Goal: Task Accomplishment & Management: Manage account settings

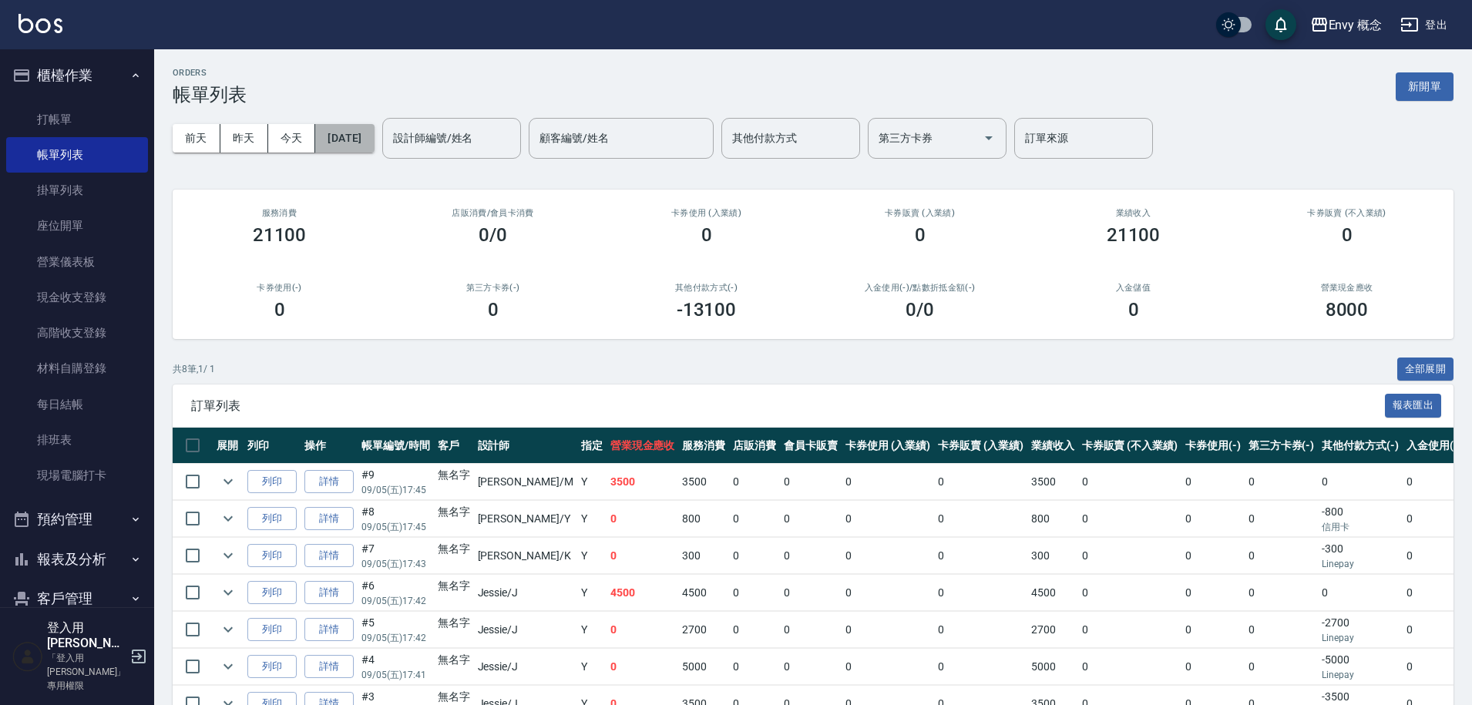
click at [367, 140] on button "[DATE]" at bounding box center [344, 138] width 59 height 29
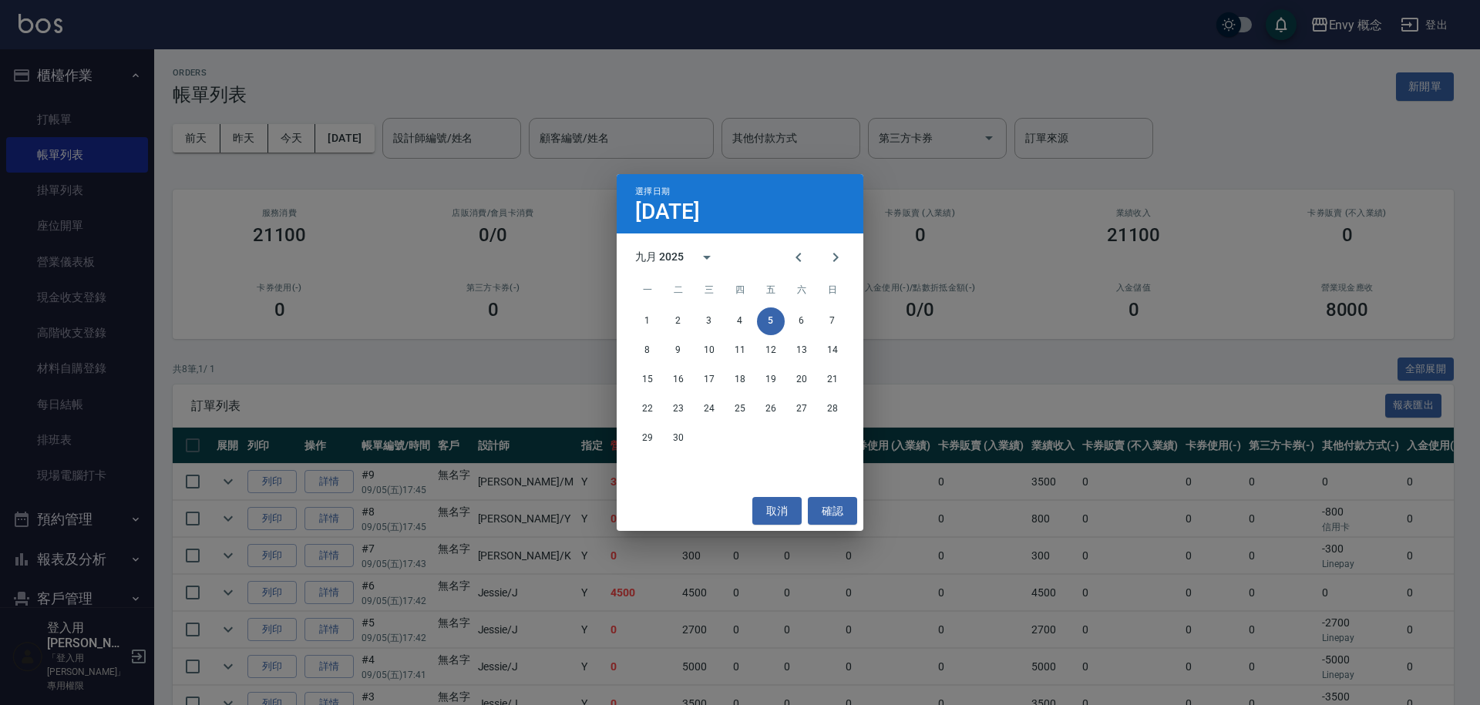
click at [452, 224] on div "選擇日期 9月5日 九月 2025 一 二 三 四 五 六 日 1 2 3 4 5 6 7 8 9 10 11 12 13 14 15 16 17 18 19…" at bounding box center [740, 352] width 1480 height 705
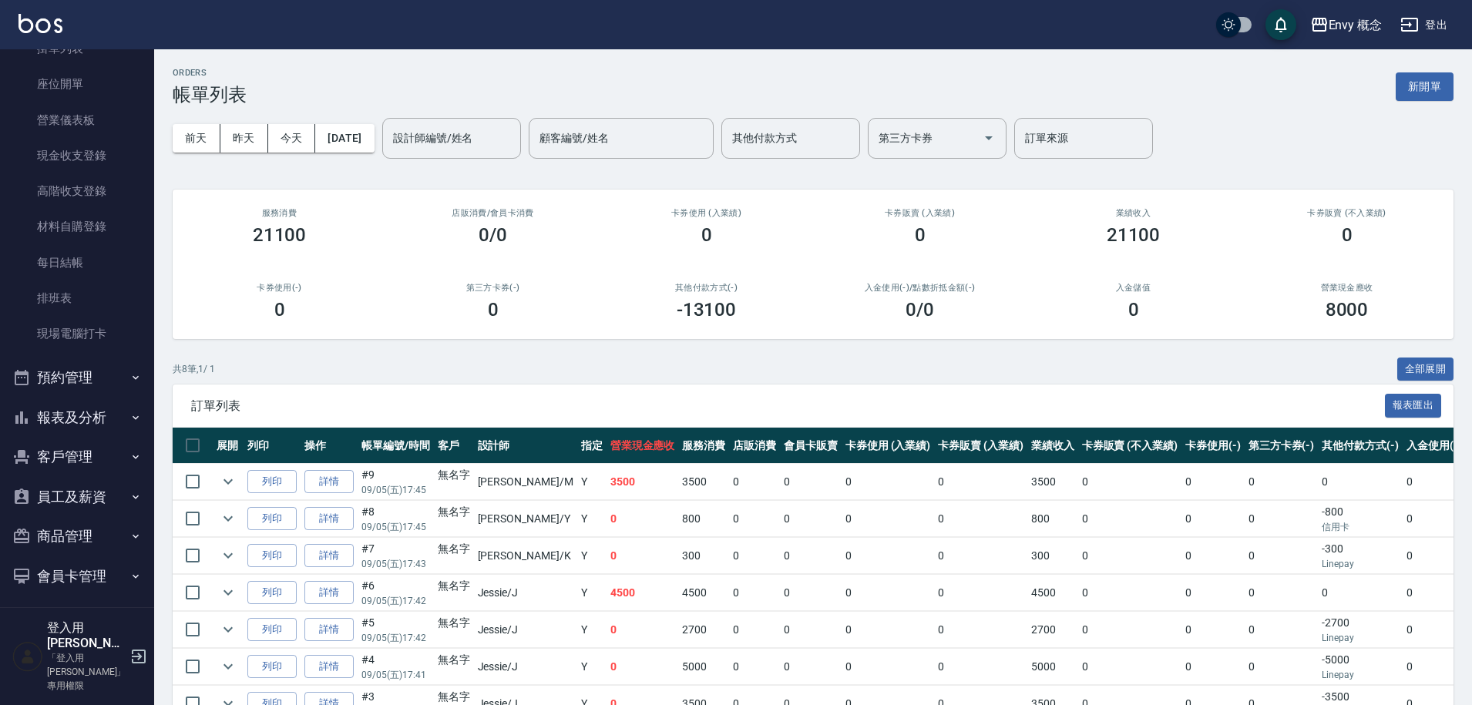
click at [95, 428] on button "報表及分析" at bounding box center [77, 418] width 142 height 40
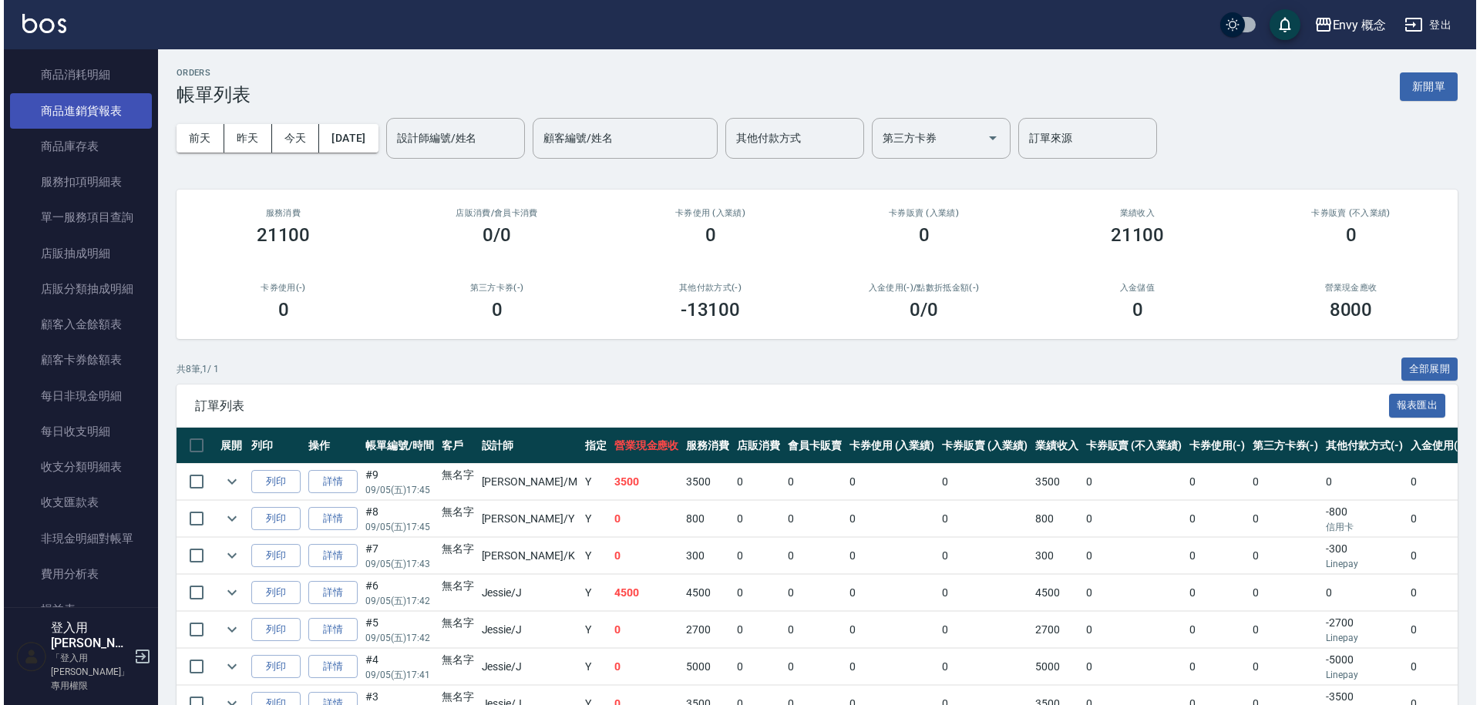
scroll to position [1145, 0]
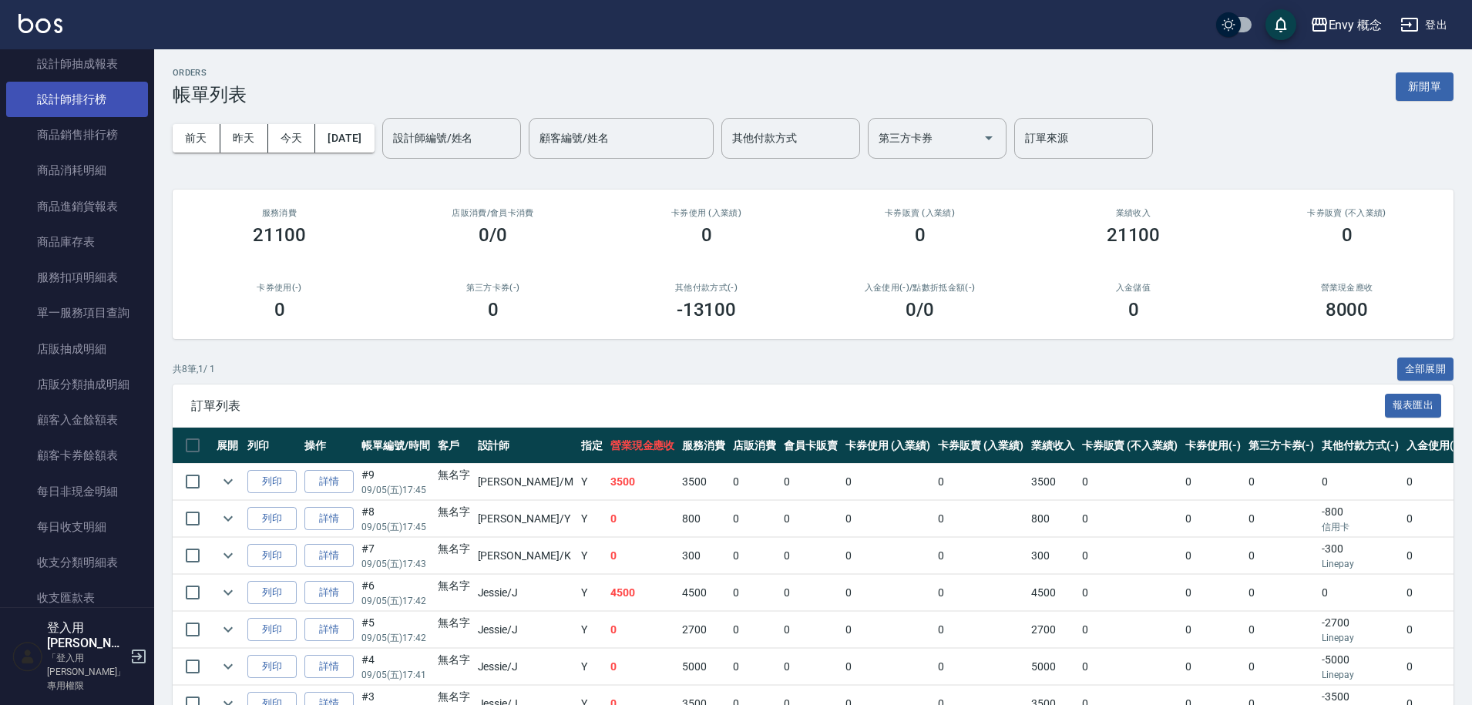
click at [89, 99] on link "設計師排行榜" at bounding box center [77, 99] width 142 height 35
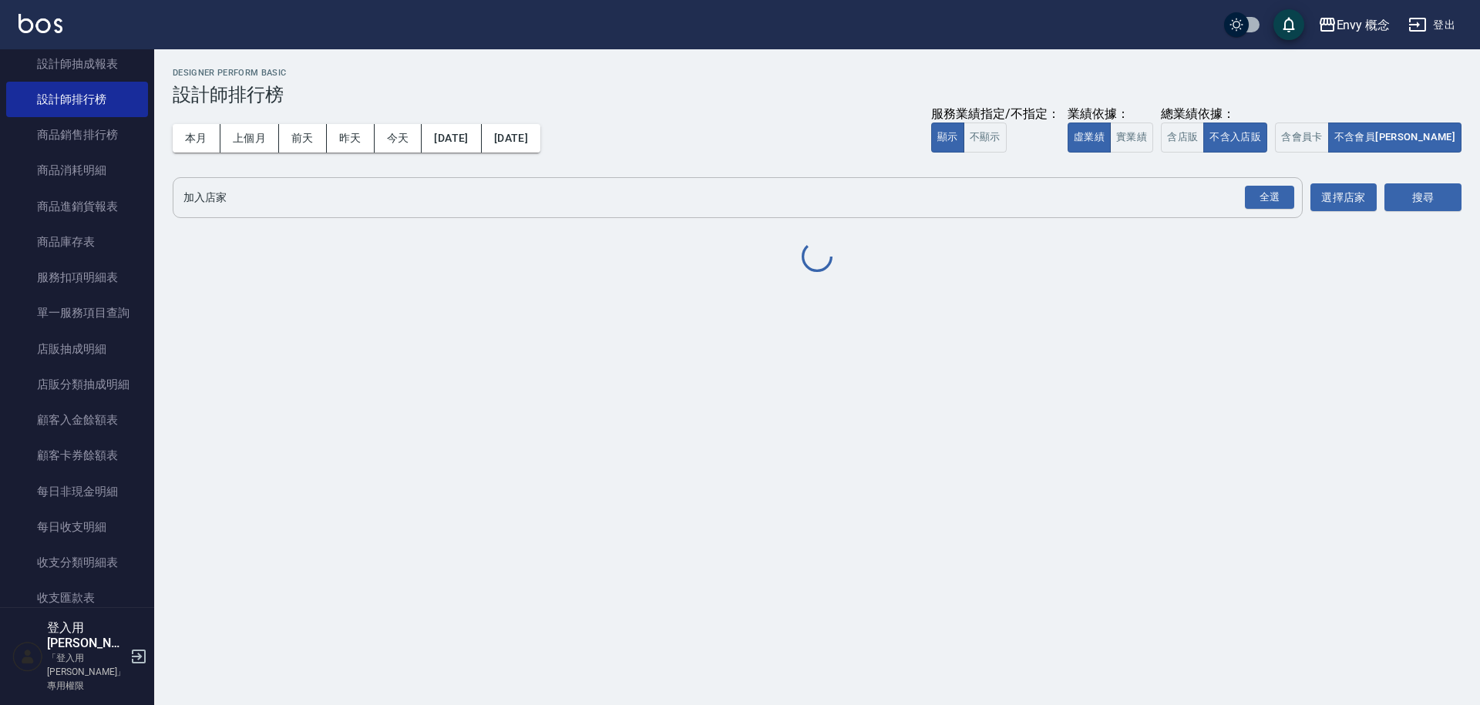
click at [286, 207] on input "加入店家" at bounding box center [726, 197] width 1093 height 27
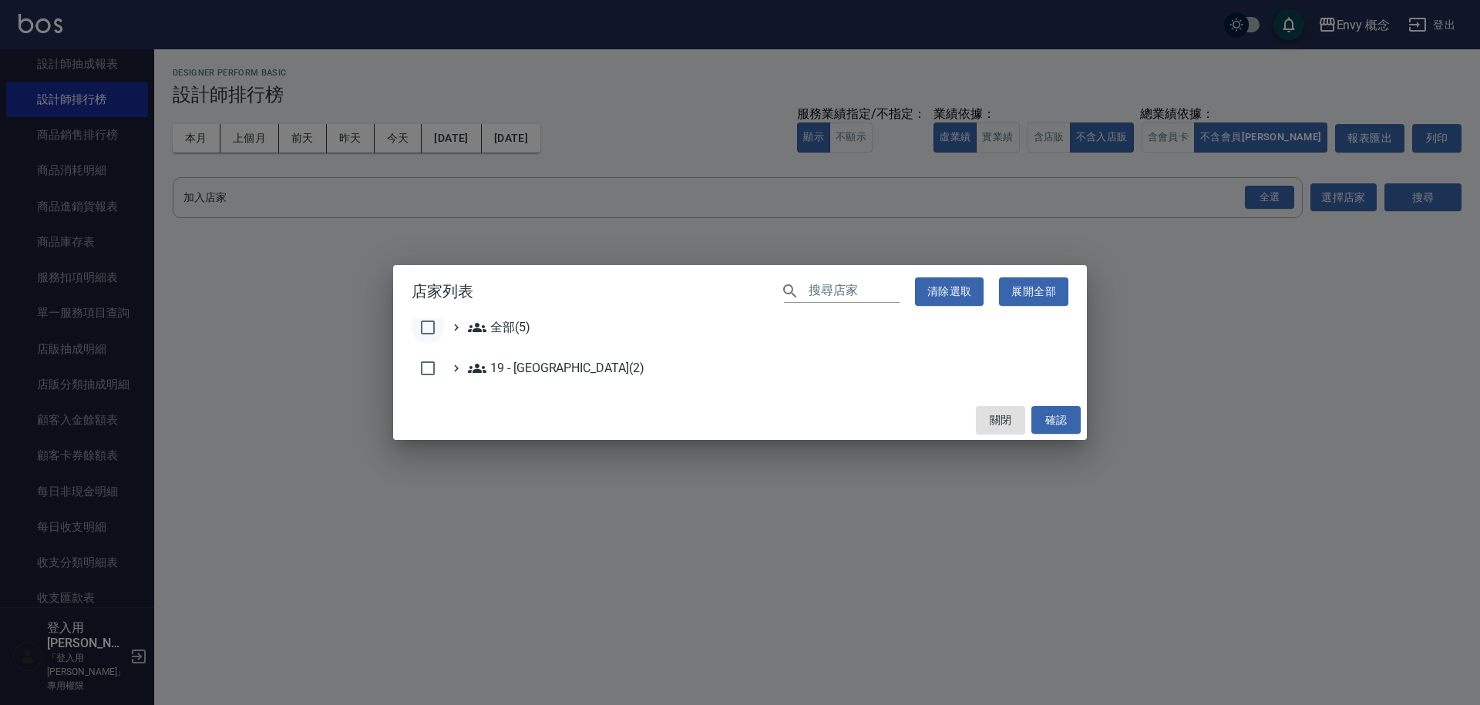
click at [421, 330] on input "checkbox" at bounding box center [428, 327] width 32 height 32
checkbox input "true"
click at [1055, 415] on button "確認" at bounding box center [1055, 420] width 49 height 29
checkbox input "false"
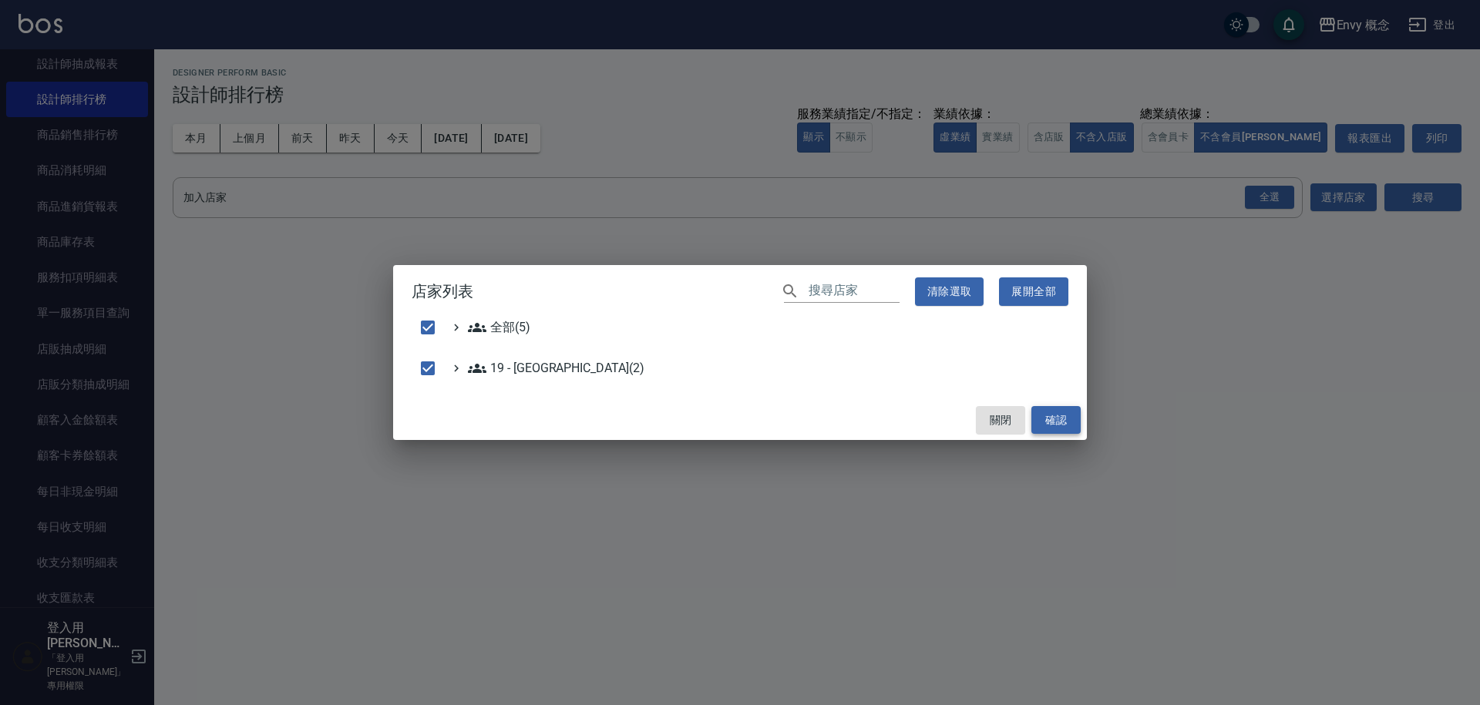
checkbox input "false"
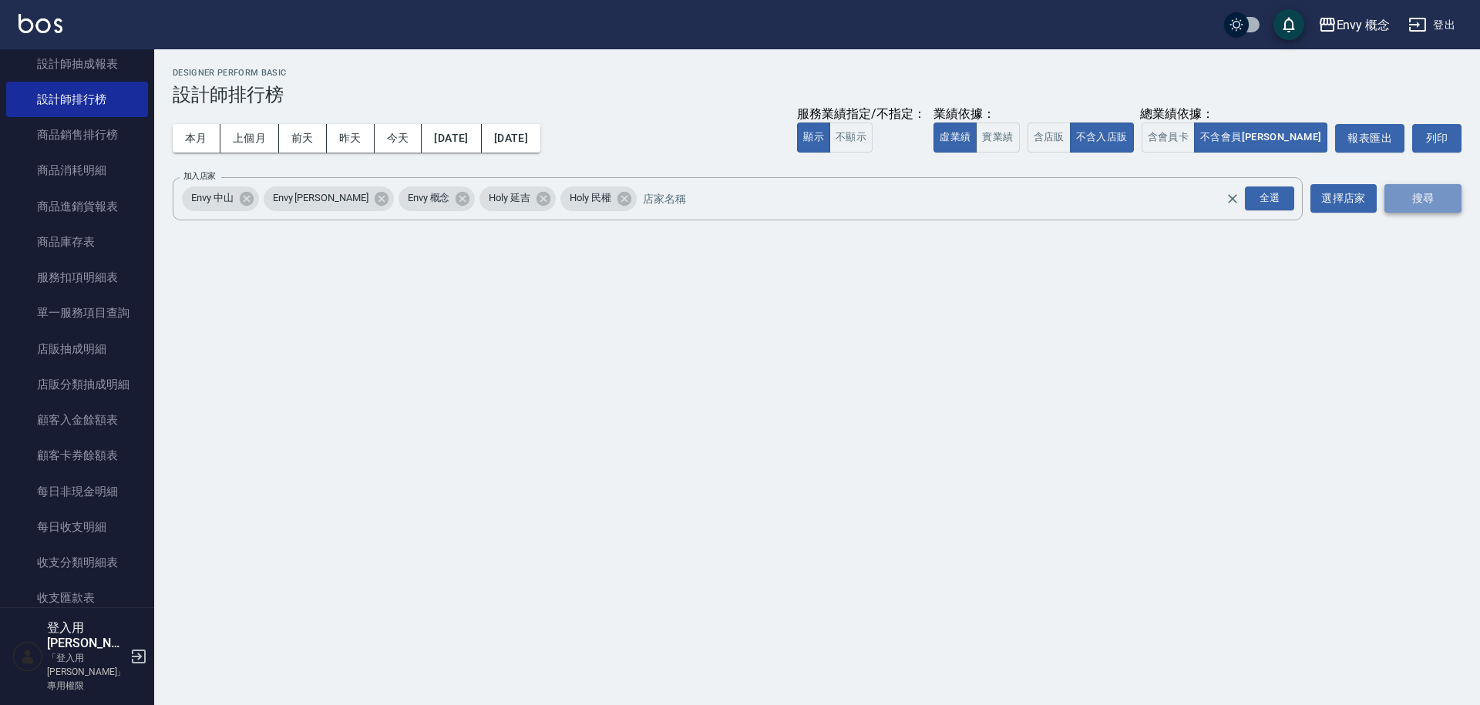
click at [1424, 201] on button "搜尋" at bounding box center [1422, 198] width 77 height 29
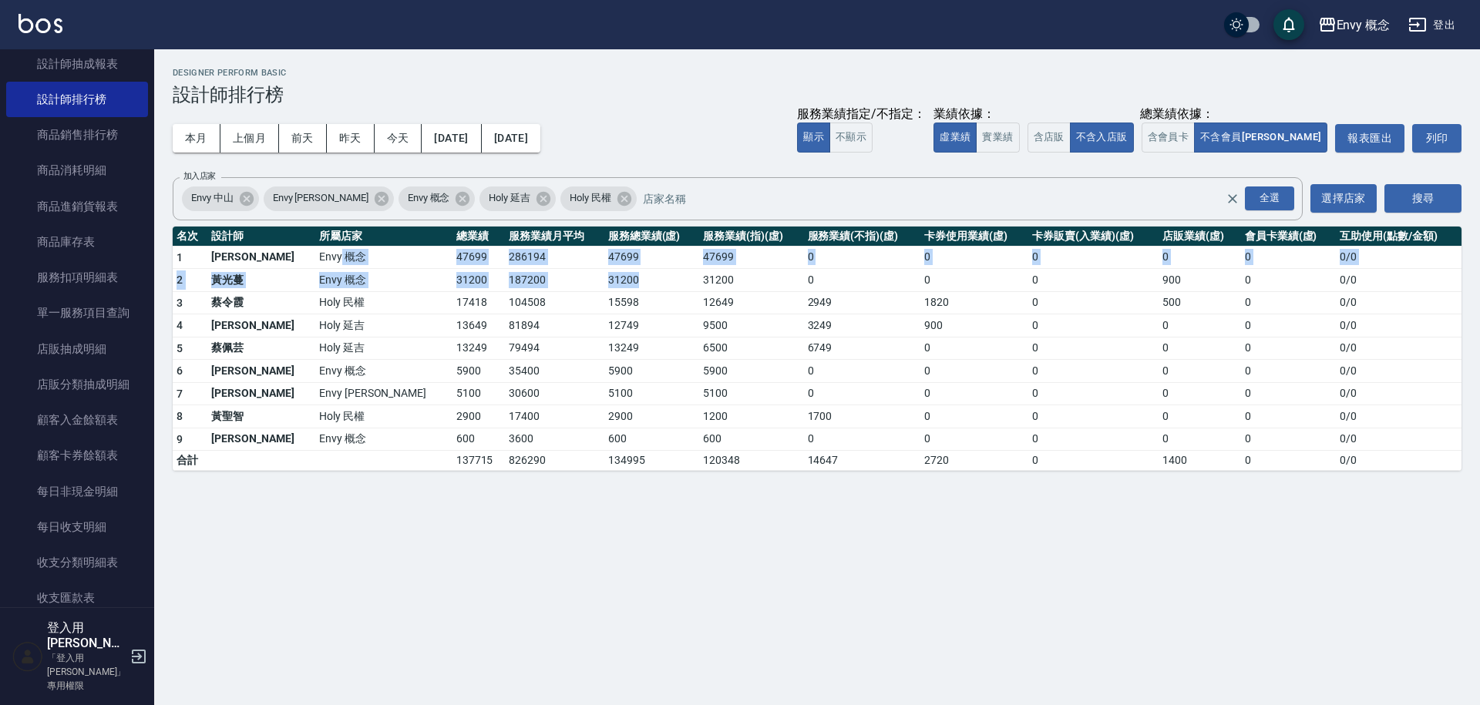
drag, startPoint x: 292, startPoint y: 260, endPoint x: 571, endPoint y: 284, distance: 280.1
click at [571, 284] on tbody "1 王文嘉 Envy 概念 47699 286194 47699 47699 0 0 0 0 0 0 / 0 2 黃光蔓 Envy 概念 31200 1872…" at bounding box center [817, 358] width 1289 height 225
click at [604, 284] on td "31200" at bounding box center [651, 280] width 95 height 23
drag, startPoint x: 566, startPoint y: 284, endPoint x: 397, endPoint y: 236, distance: 175.6
click at [399, 237] on table "名次 設計師 所屬店家 總業績 服務業績月平均 服務總業績(虛) 服務業績(指)(虛) 服務業績(不指)(虛) 卡券使用業績(虛) 卡券販賣(入業績)(虛) …" at bounding box center [817, 349] width 1289 height 245
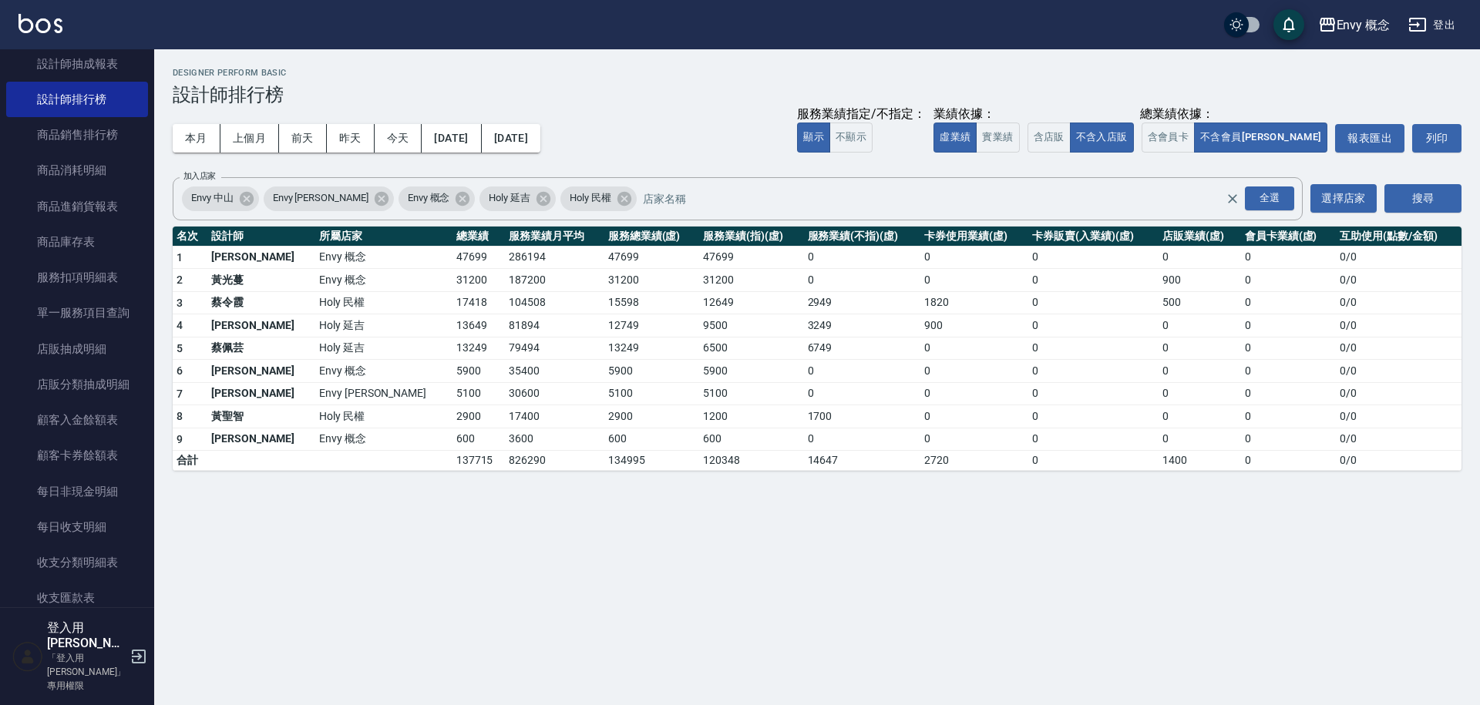
click at [452, 234] on th "總業績" at bounding box center [478, 237] width 53 height 20
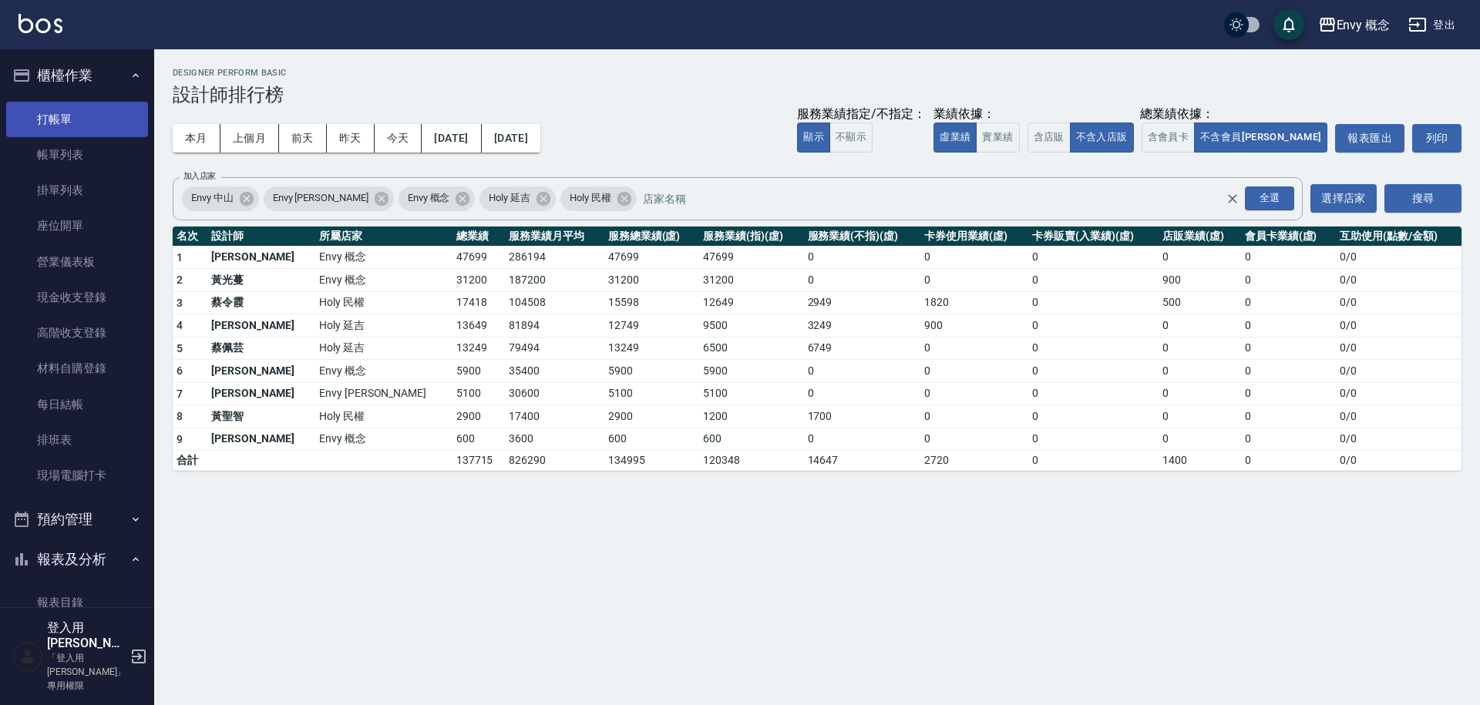
click at [54, 123] on link "打帳單" at bounding box center [77, 119] width 142 height 35
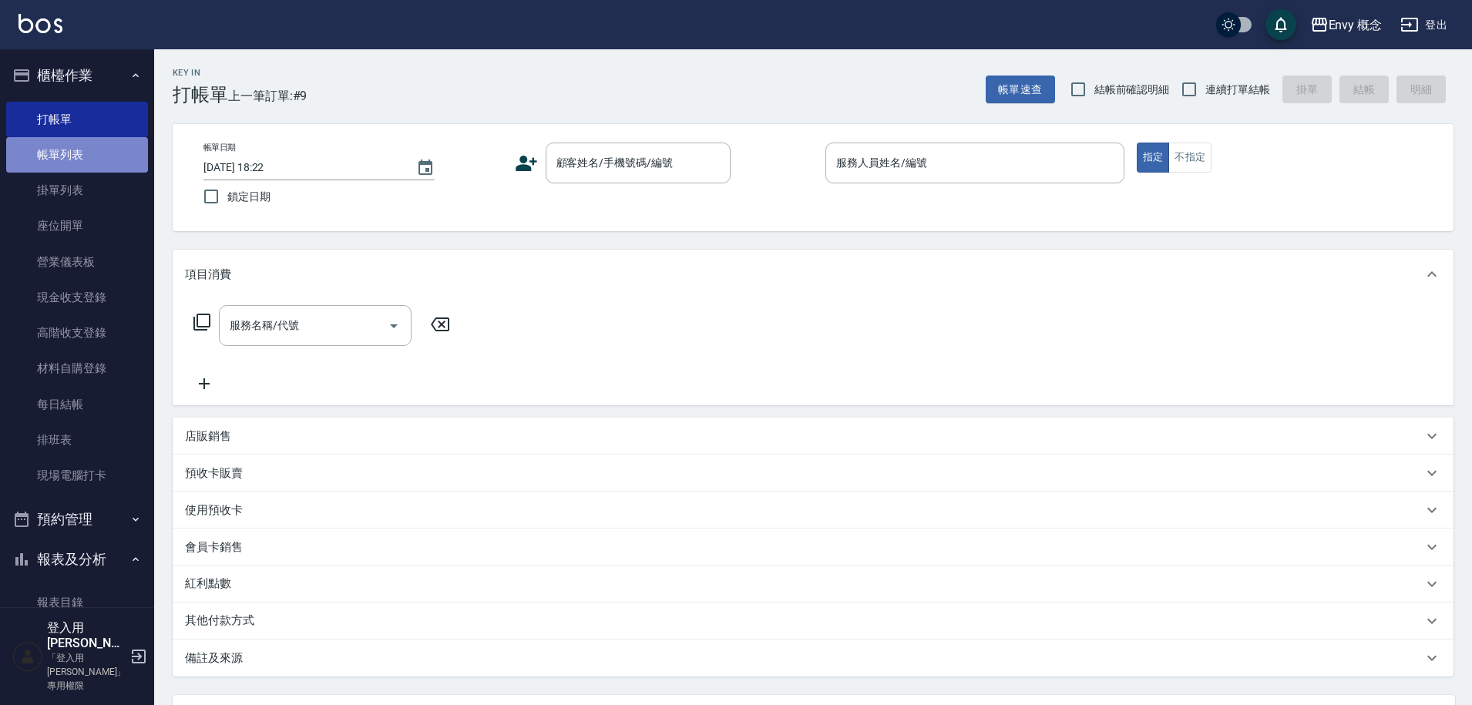
click at [103, 146] on link "帳單列表" at bounding box center [77, 154] width 142 height 35
click at [88, 156] on link "帳單列表" at bounding box center [77, 154] width 142 height 35
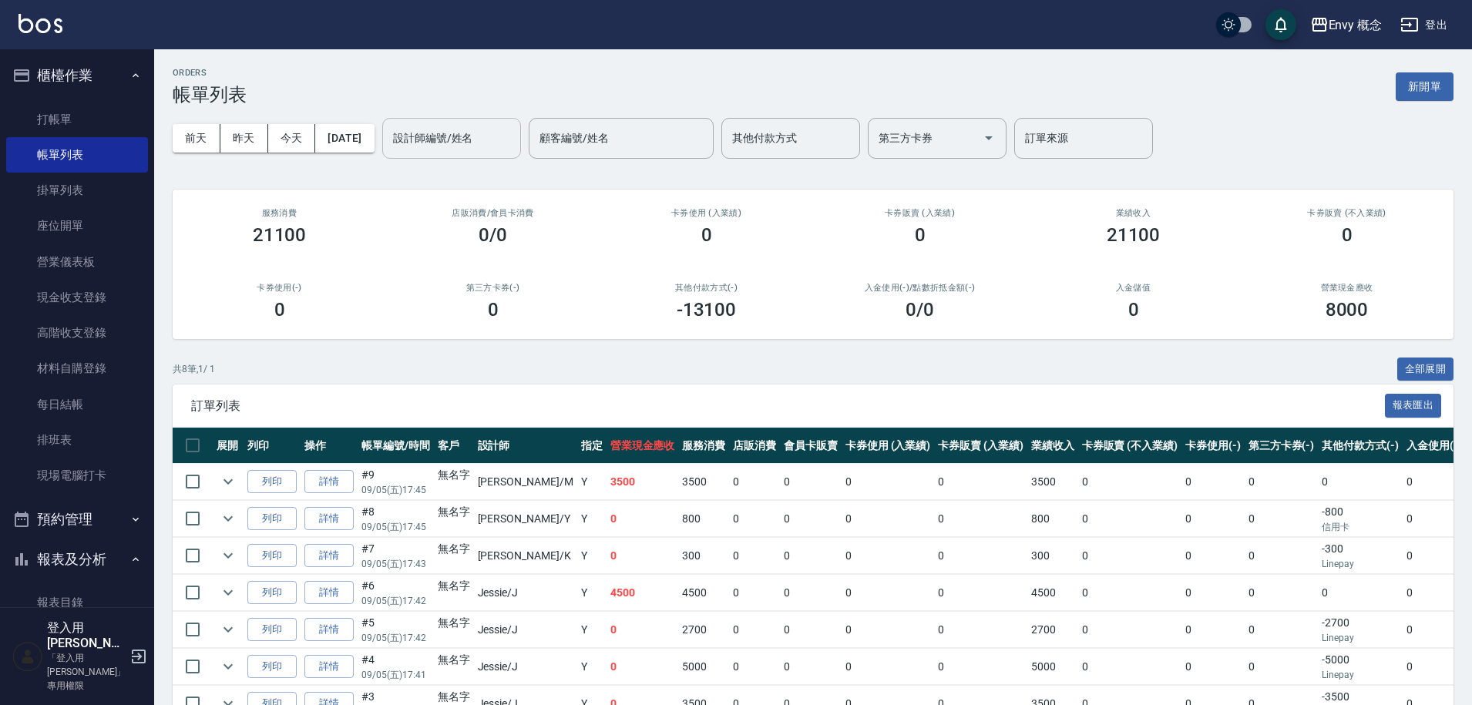
click at [435, 148] on input "設計師編號/姓名" at bounding box center [451, 138] width 125 height 27
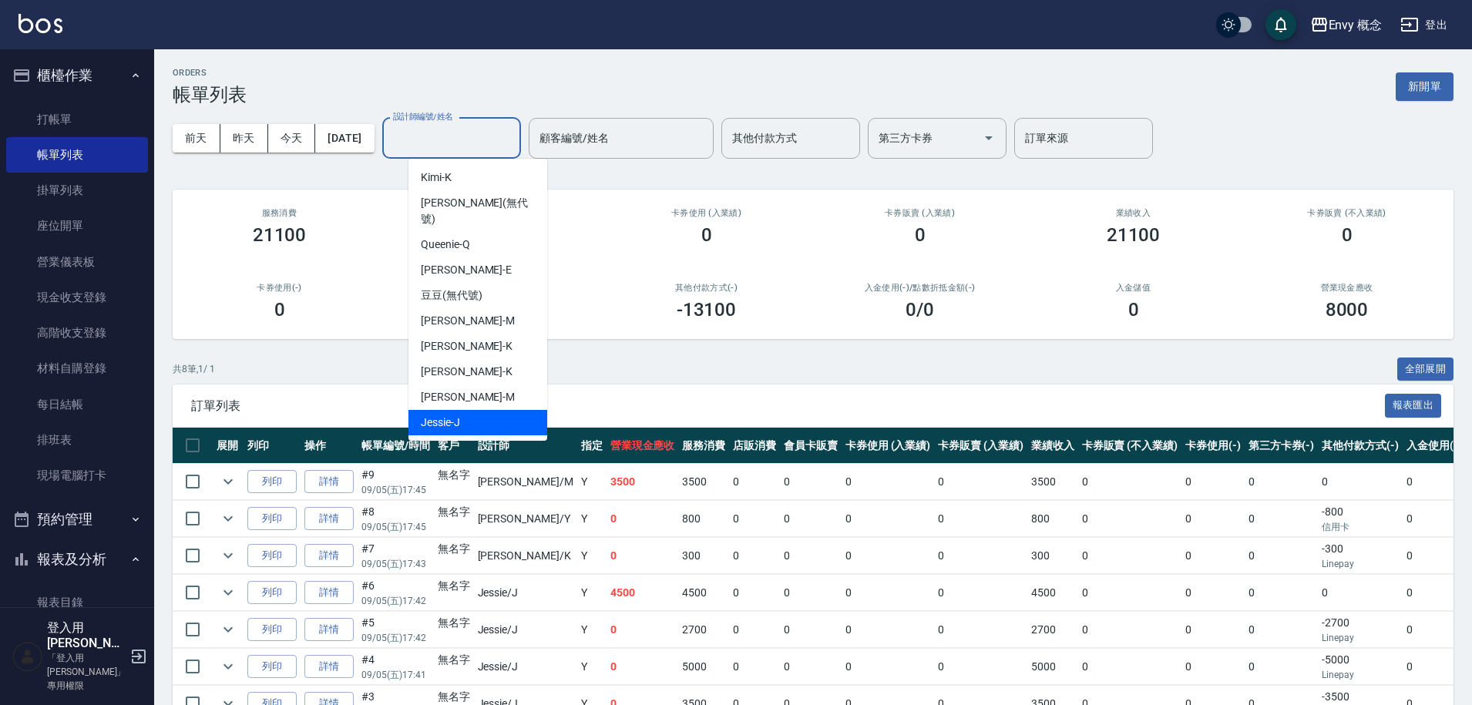
click at [469, 410] on div "[PERSON_NAME]" at bounding box center [478, 422] width 139 height 25
type input "[PERSON_NAME]"
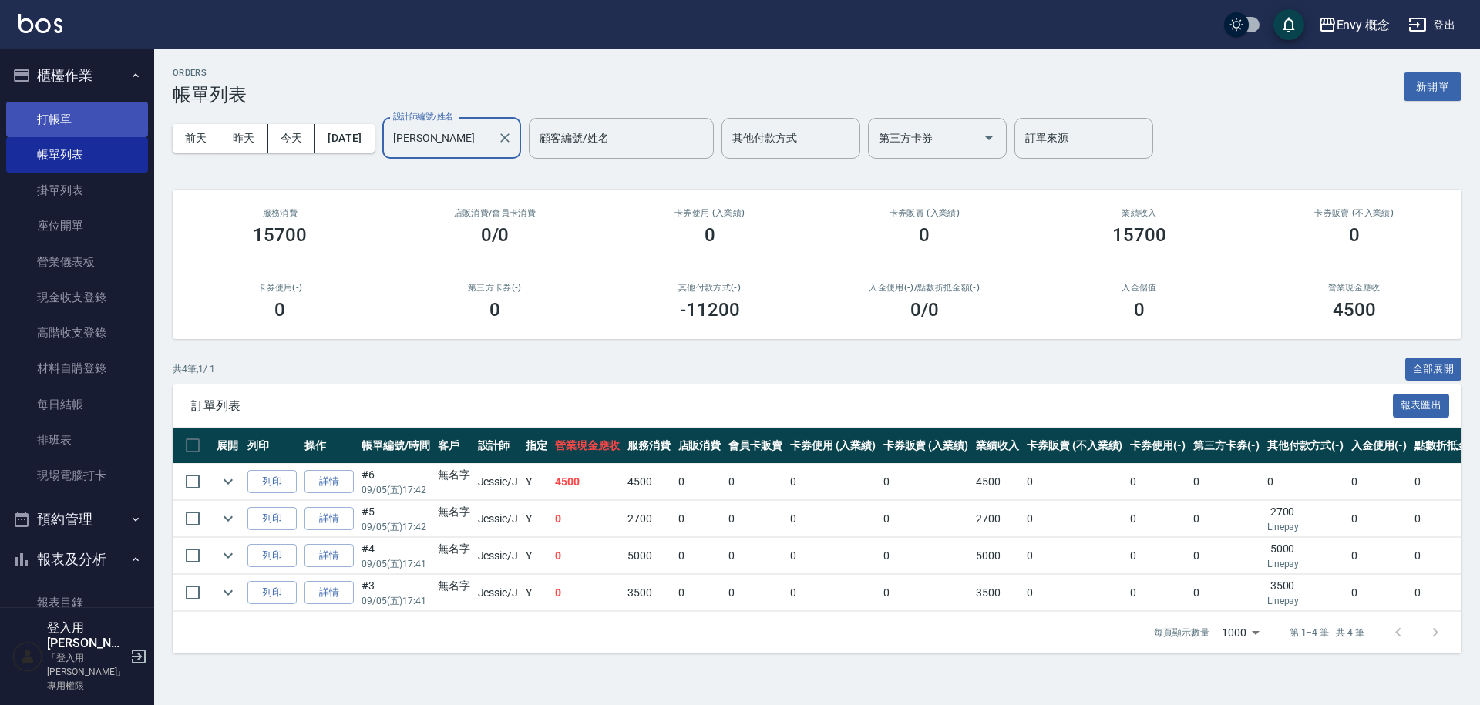
click at [37, 122] on link "打帳單" at bounding box center [77, 119] width 142 height 35
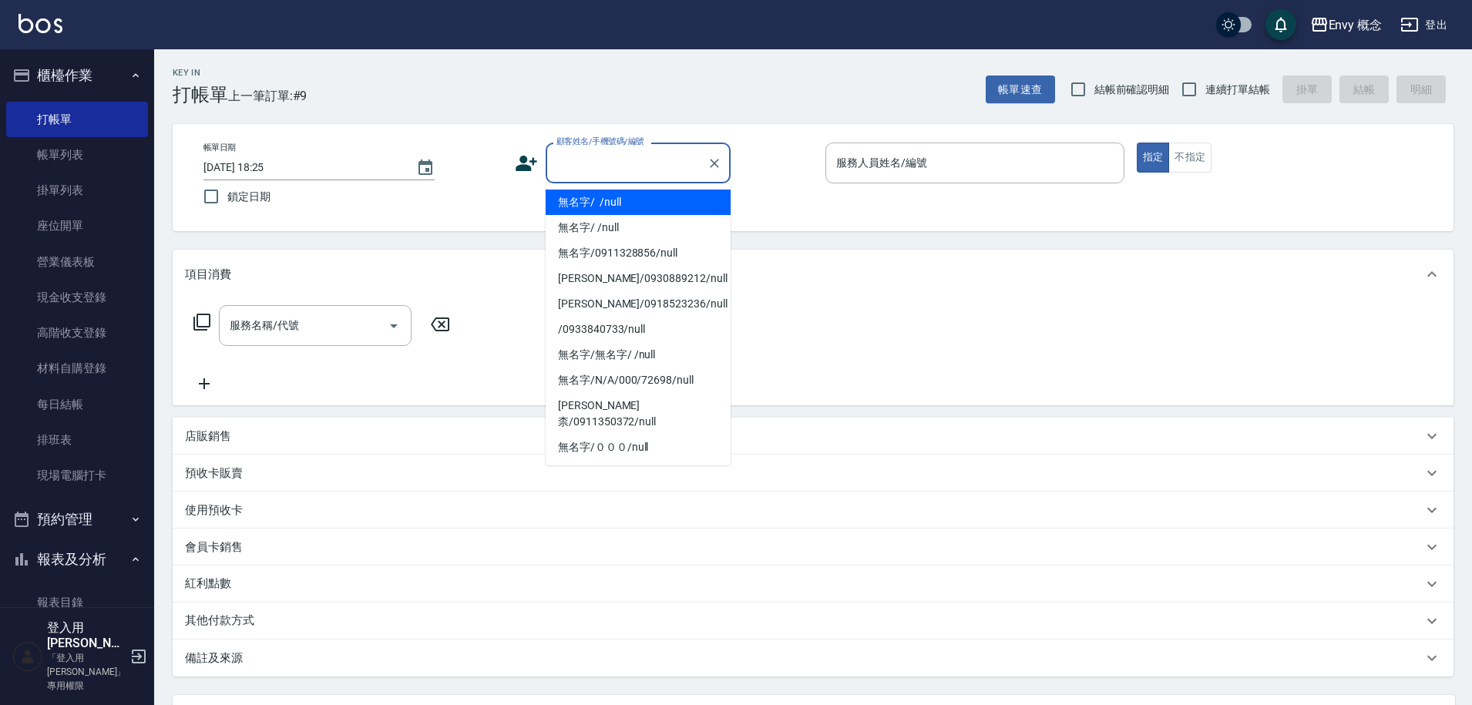
click at [591, 165] on input "顧客姓名/手機號碼/編號" at bounding box center [627, 163] width 148 height 27
click at [594, 201] on li "無名字/ /null" at bounding box center [638, 202] width 185 height 25
type input "無名字/ /null"
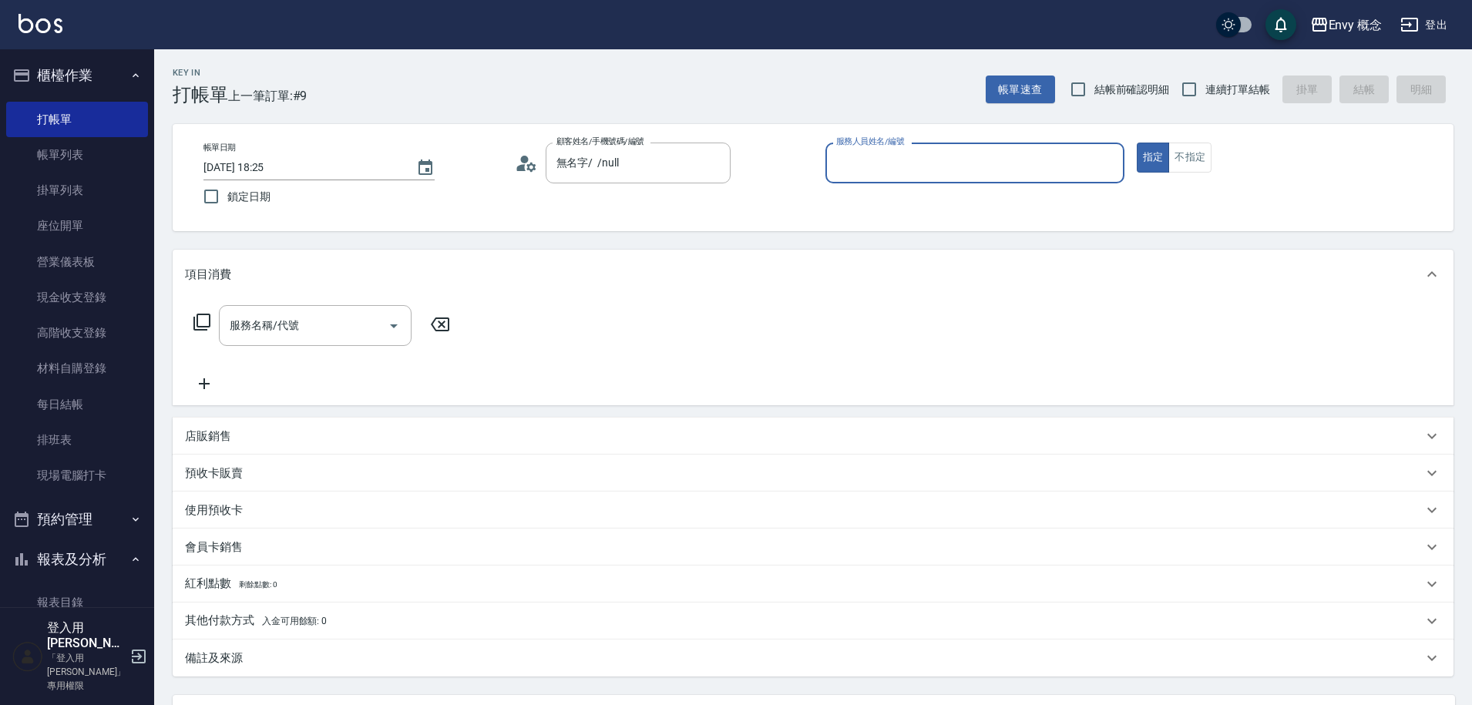
click at [906, 176] on input "服務人員姓名/編號" at bounding box center [974, 163] width 285 height 27
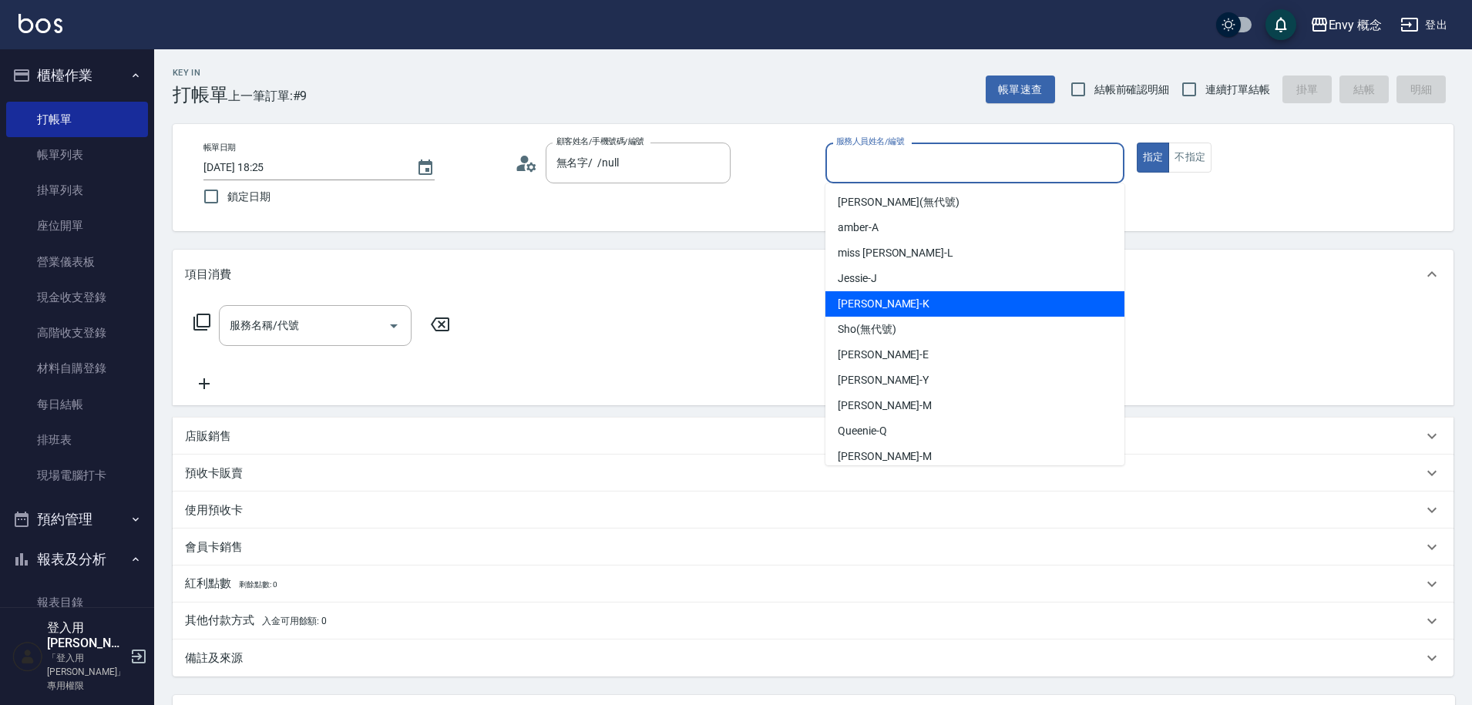
click at [869, 285] on span "[PERSON_NAME]" at bounding box center [857, 279] width 39 height 16
type input "[PERSON_NAME]"
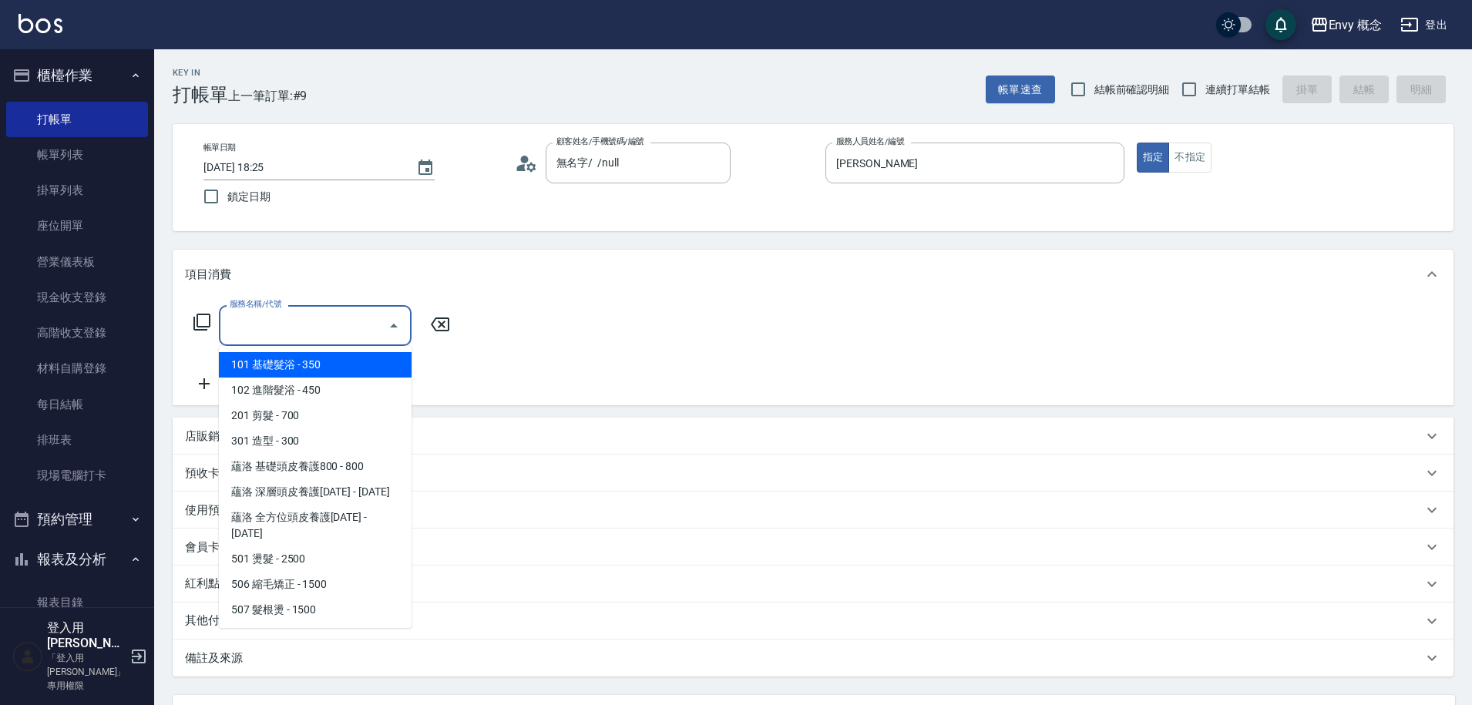
click at [311, 328] on input "服務名稱/代號" at bounding box center [304, 325] width 156 height 27
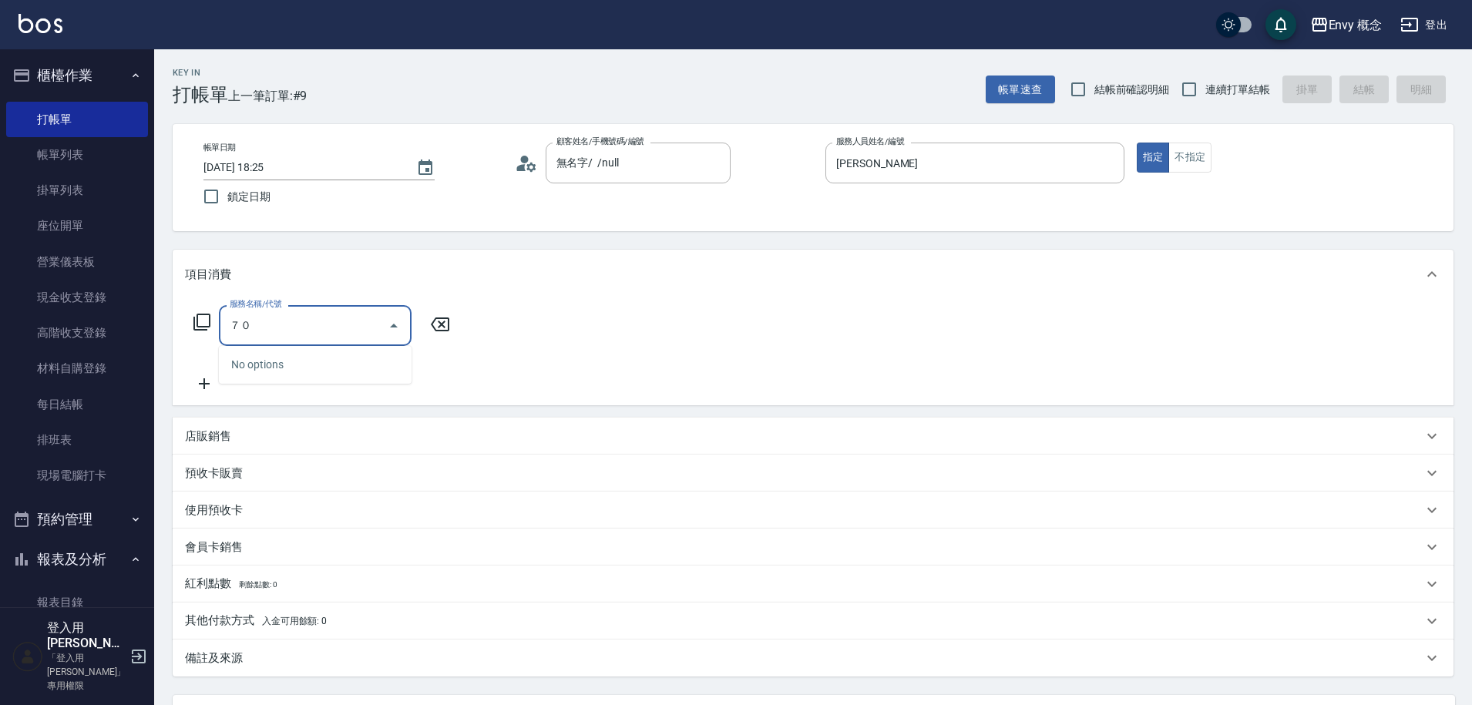
type input "７"
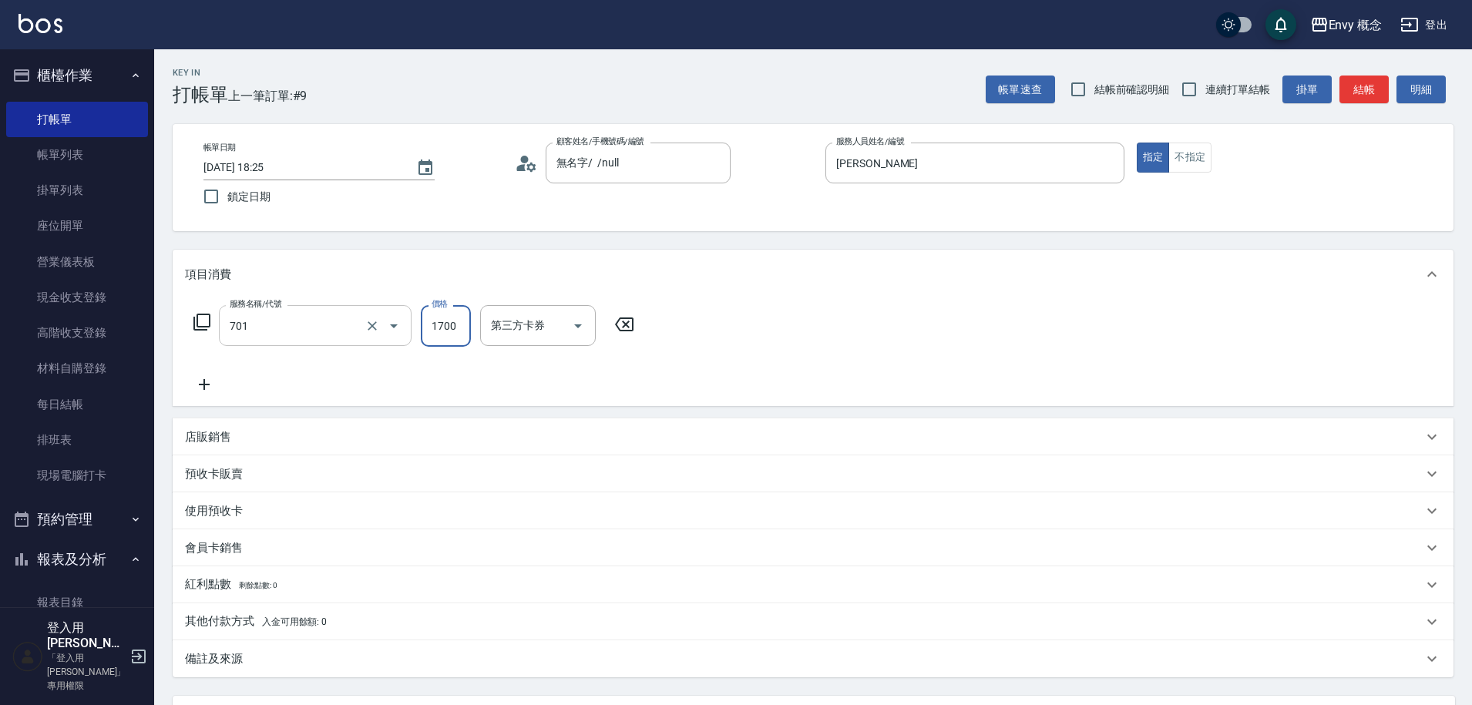
type input "701 染髮(701)"
type input "3000"
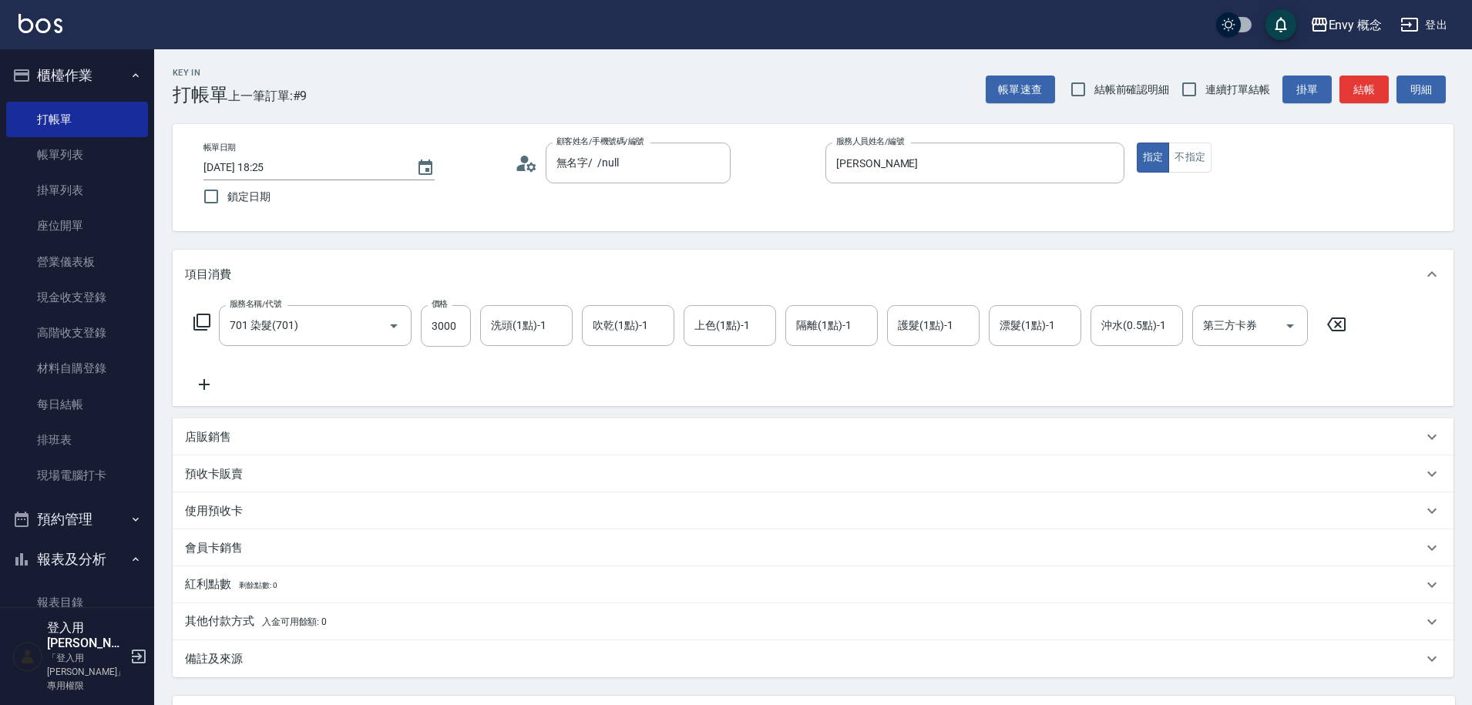
click at [254, 614] on p "其他付款方式 入金可用餘額: 0" at bounding box center [256, 622] width 142 height 17
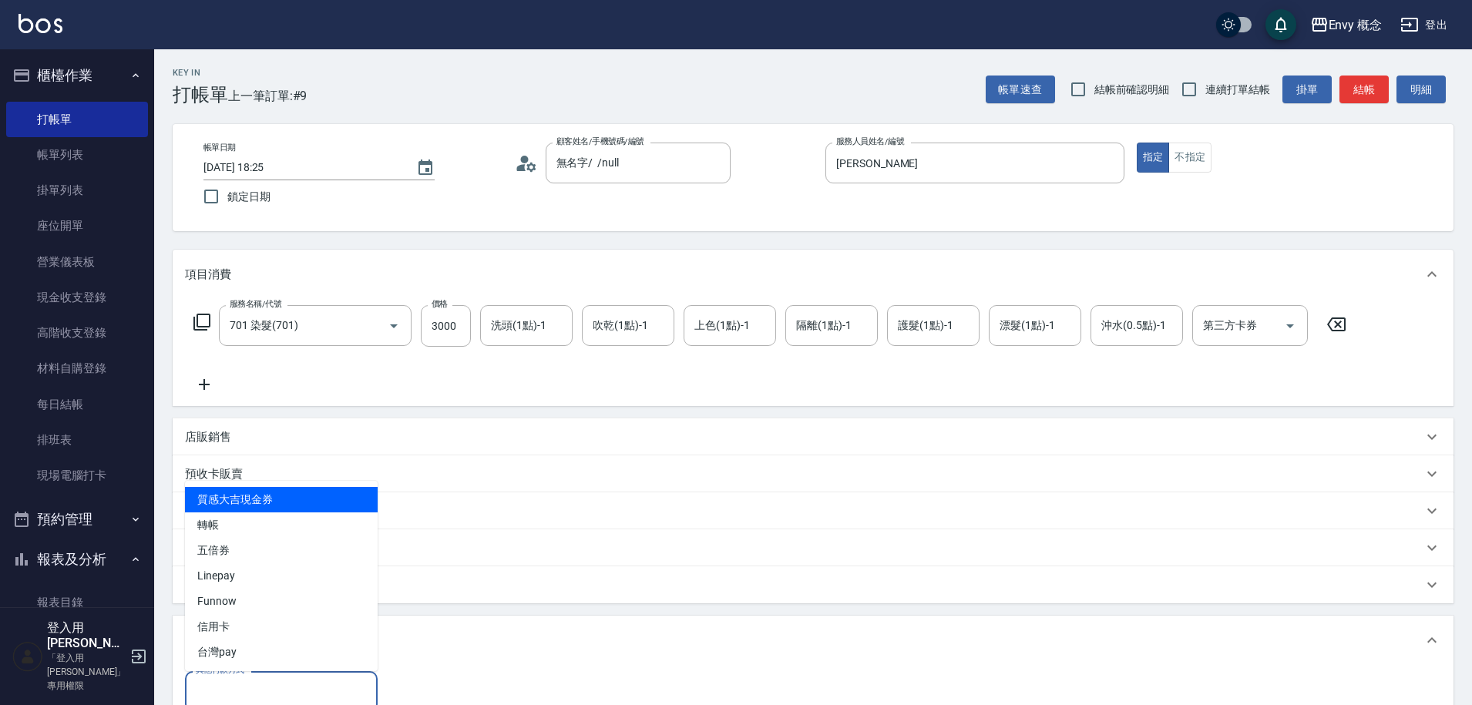
drag, startPoint x: 257, startPoint y: 684, endPoint x: 249, endPoint y: 628, distance: 56.8
click at [257, 684] on input "其他付款方式" at bounding box center [281, 691] width 179 height 27
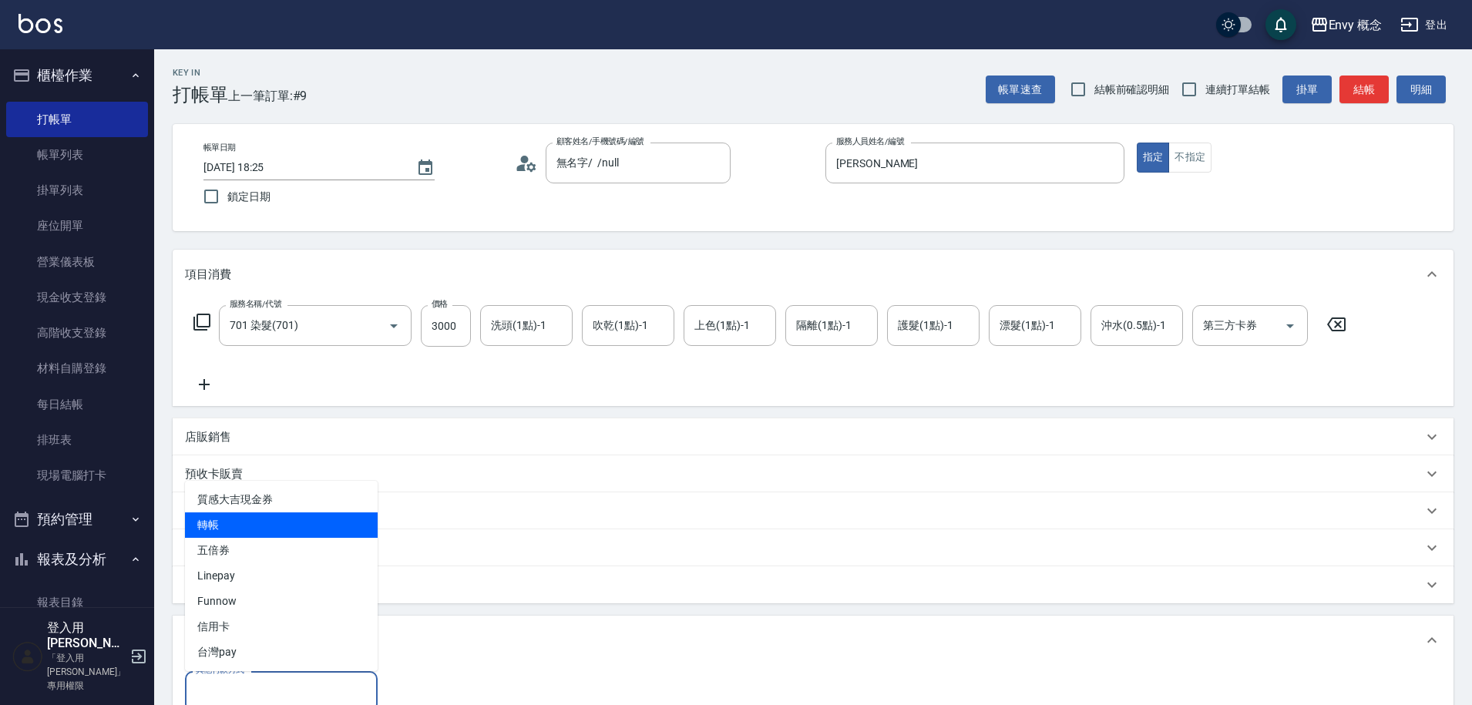
click at [237, 530] on span "轉帳" at bounding box center [281, 525] width 193 height 25
type input "轉帳"
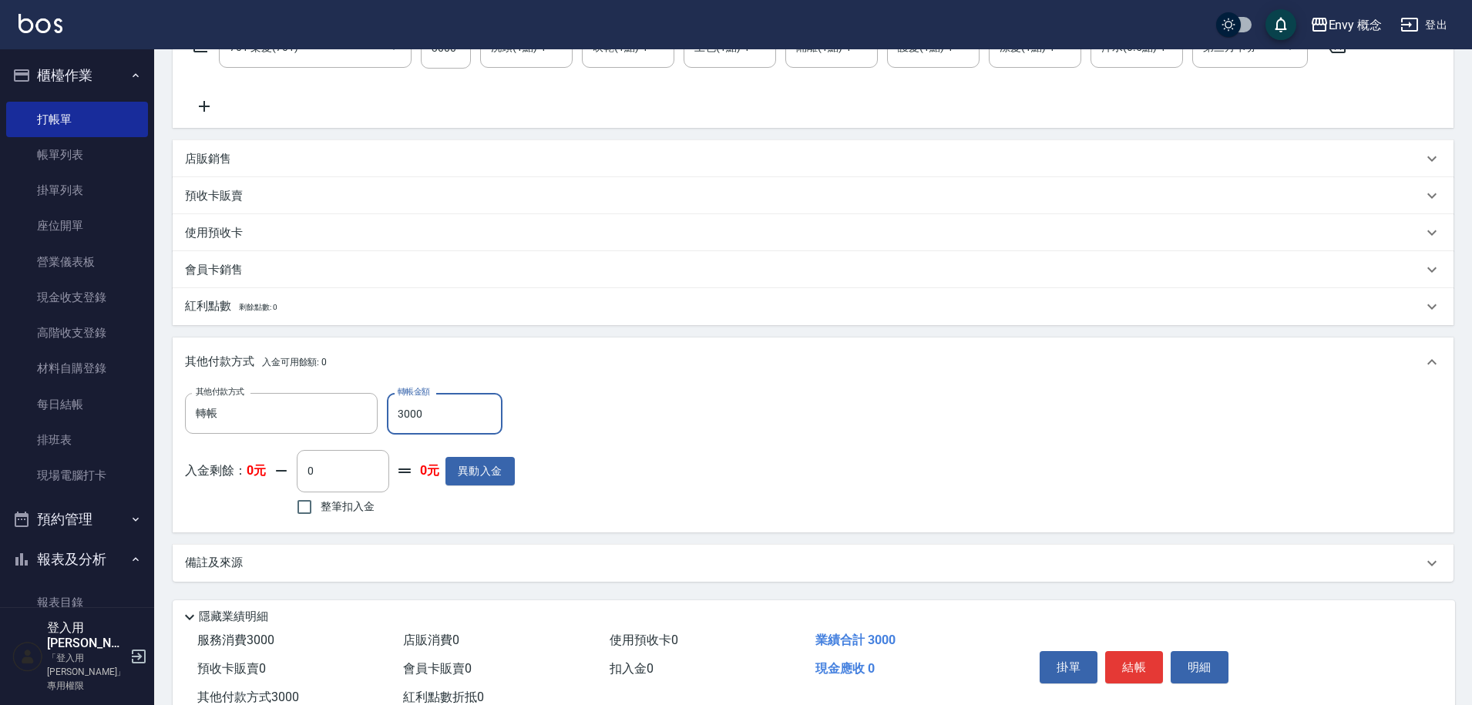
scroll to position [329, 0]
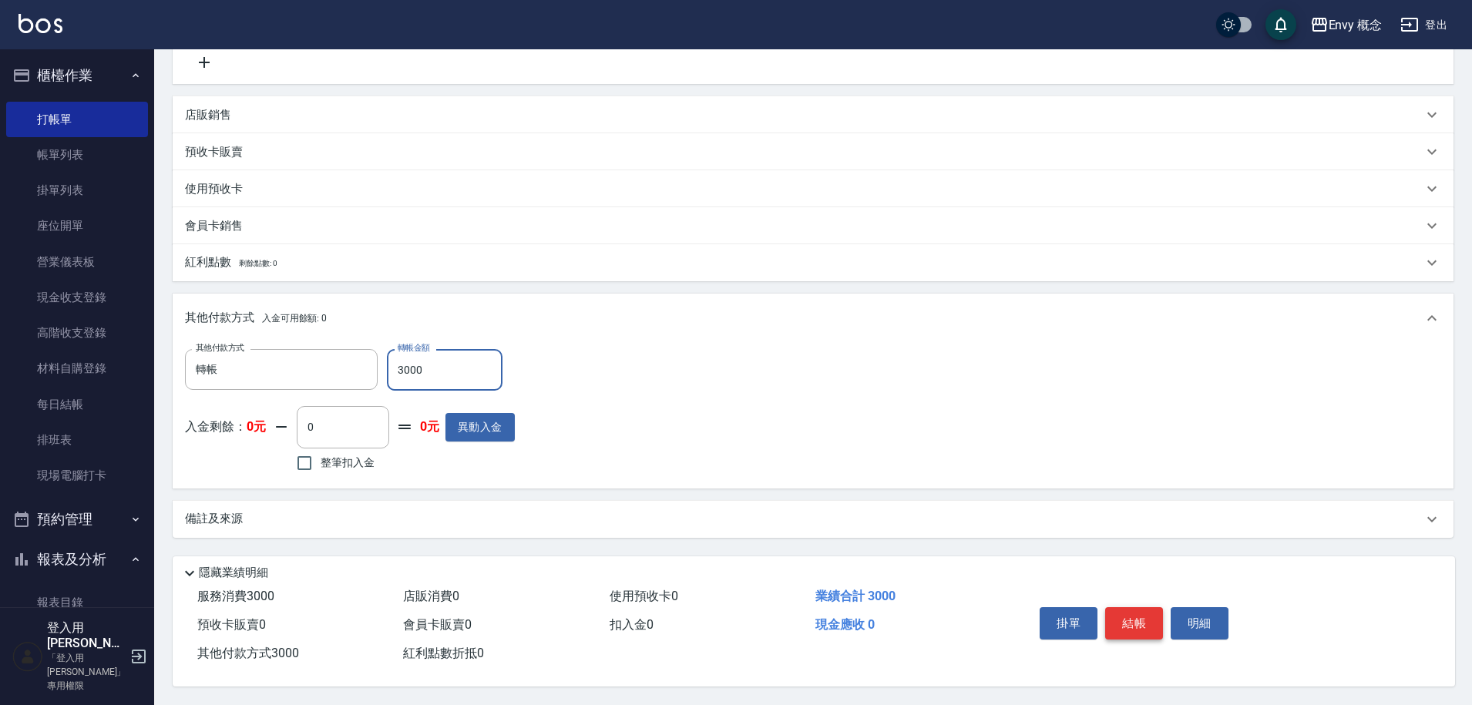
type input "3000"
click at [1150, 613] on button "結帳" at bounding box center [1134, 623] width 58 height 32
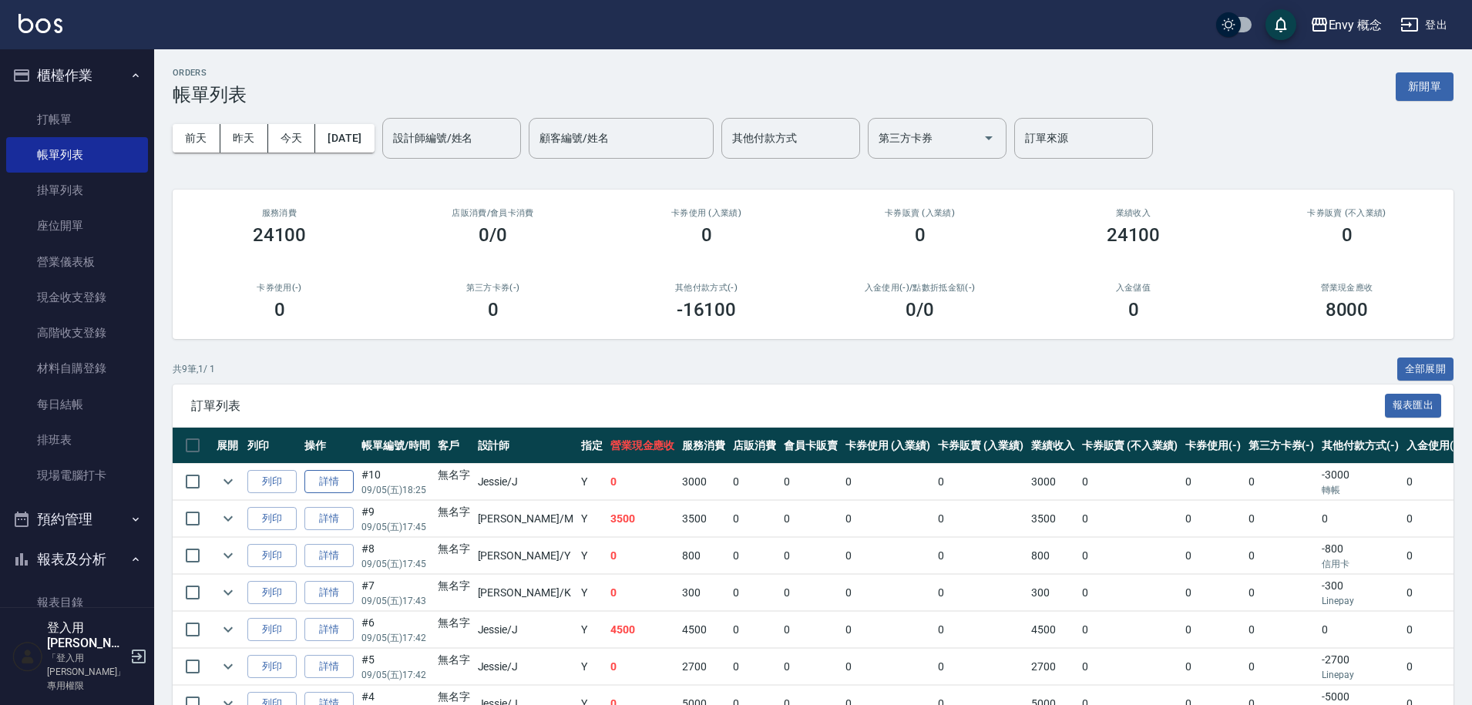
click at [340, 487] on link "詳情" at bounding box center [328, 482] width 49 height 24
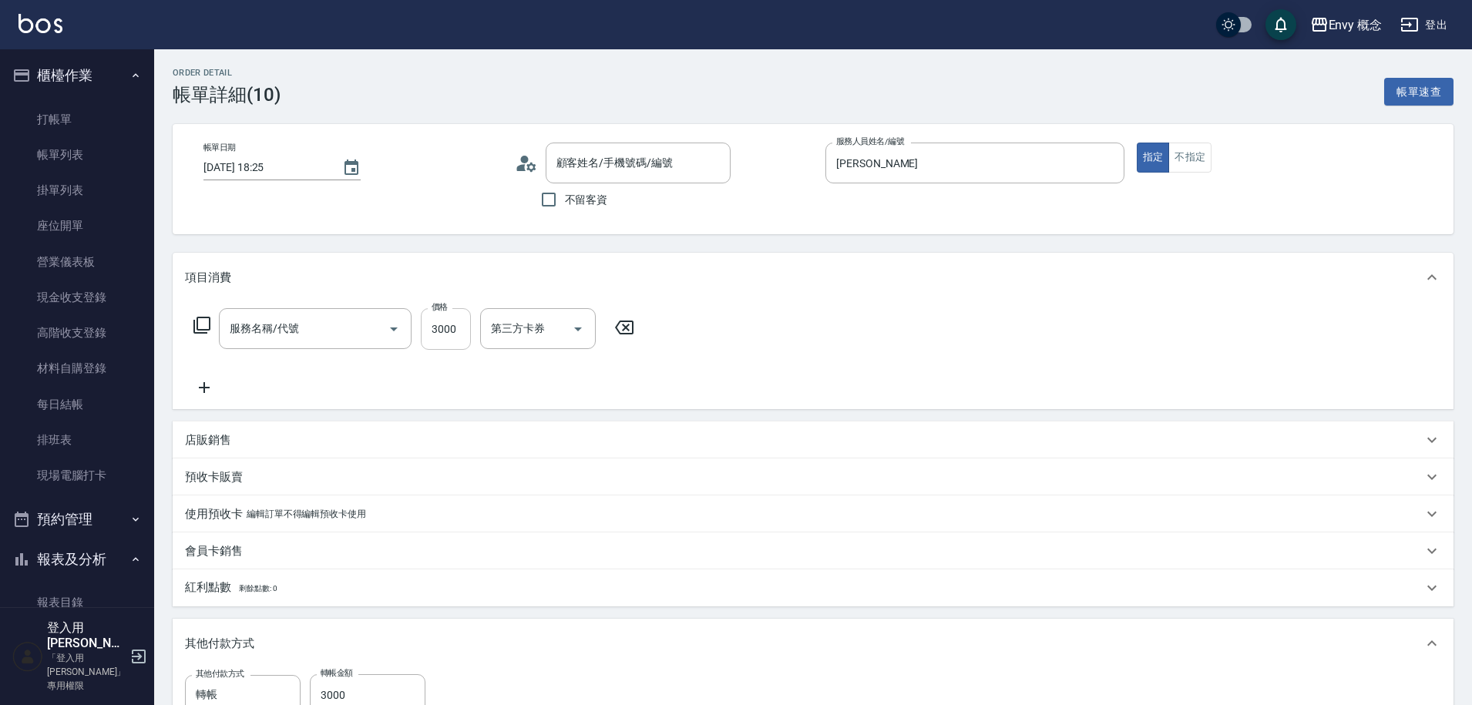
type input "2025/09/05 18:25"
type input "[PERSON_NAME]"
click at [447, 334] on input "3000" at bounding box center [446, 329] width 50 height 42
type input "701 染髮(701)"
type input "無名字/ /null"
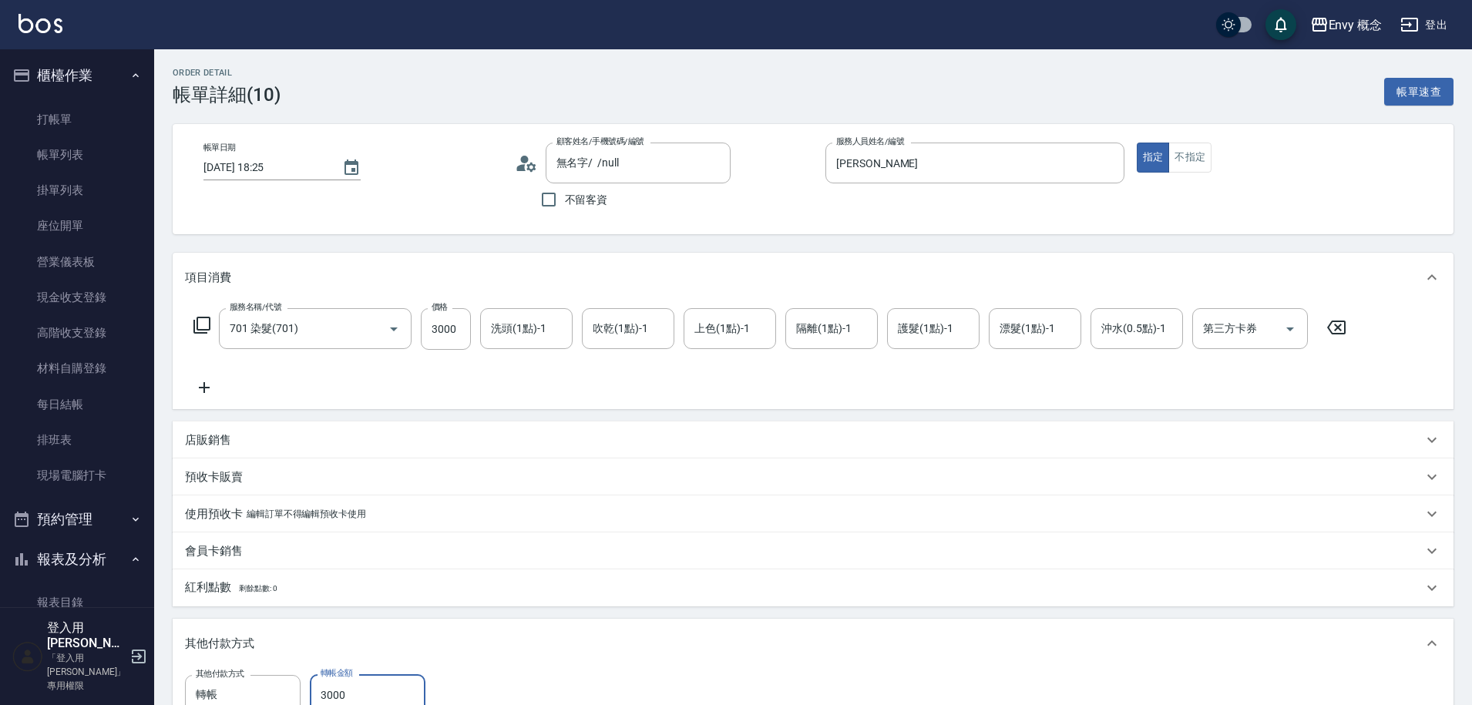
click at [378, 678] on input "3000" at bounding box center [368, 695] width 116 height 42
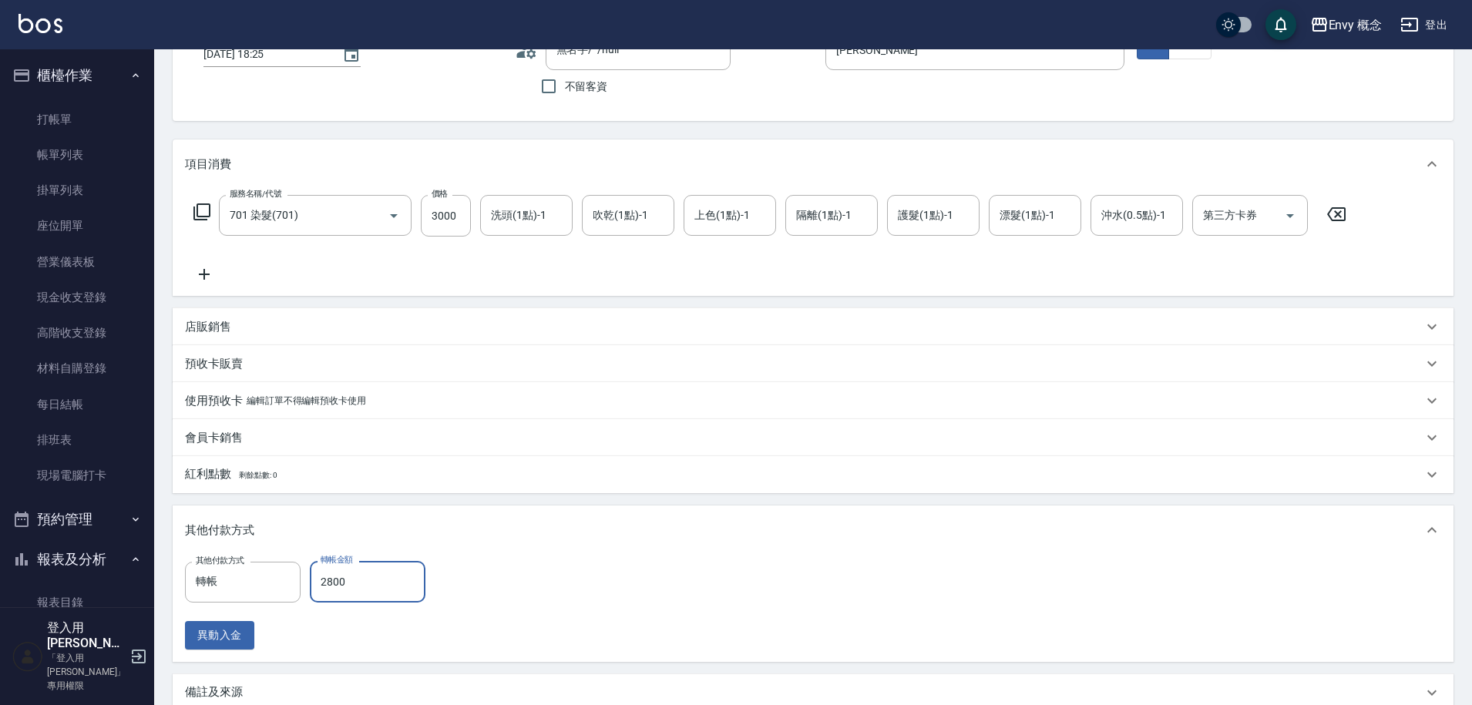
scroll to position [286, 0]
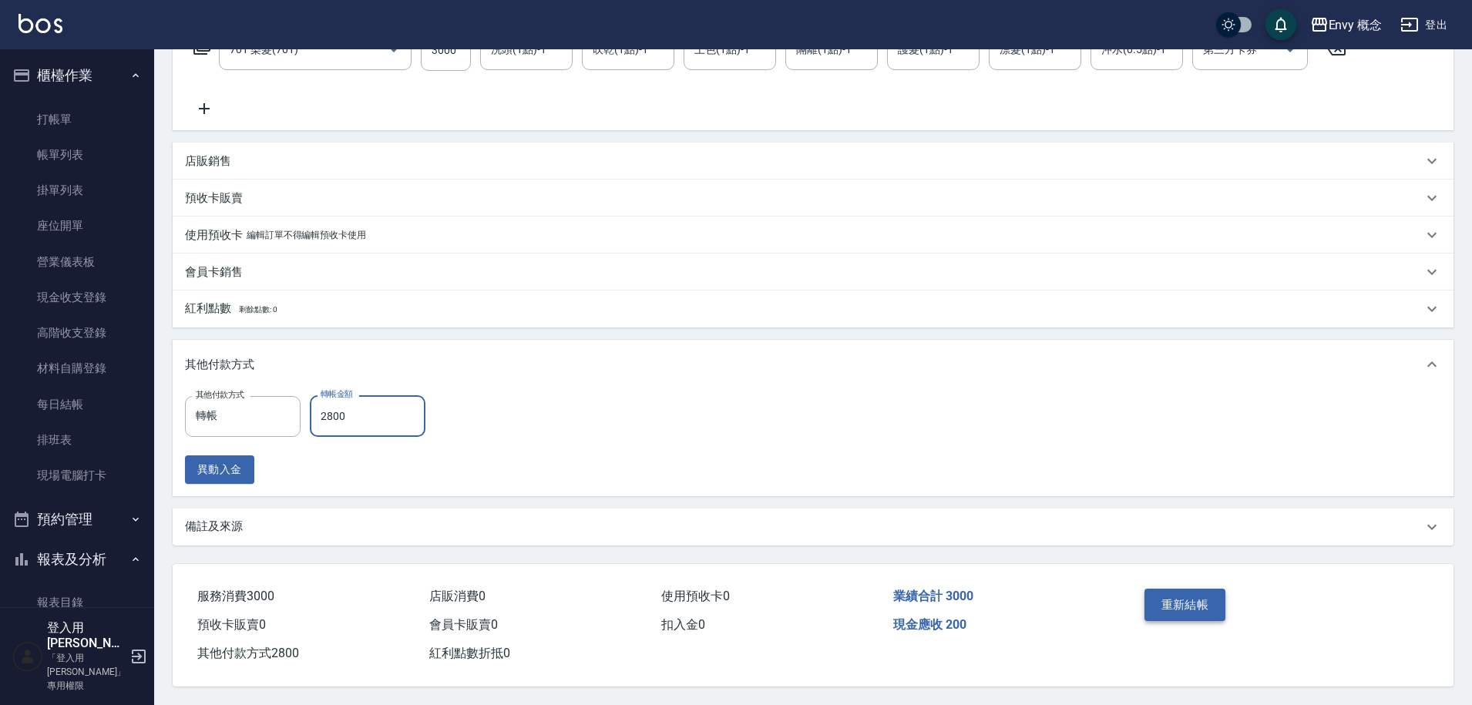
type input "2800"
click at [1162, 603] on button "重新結帳" at bounding box center [1186, 605] width 82 height 32
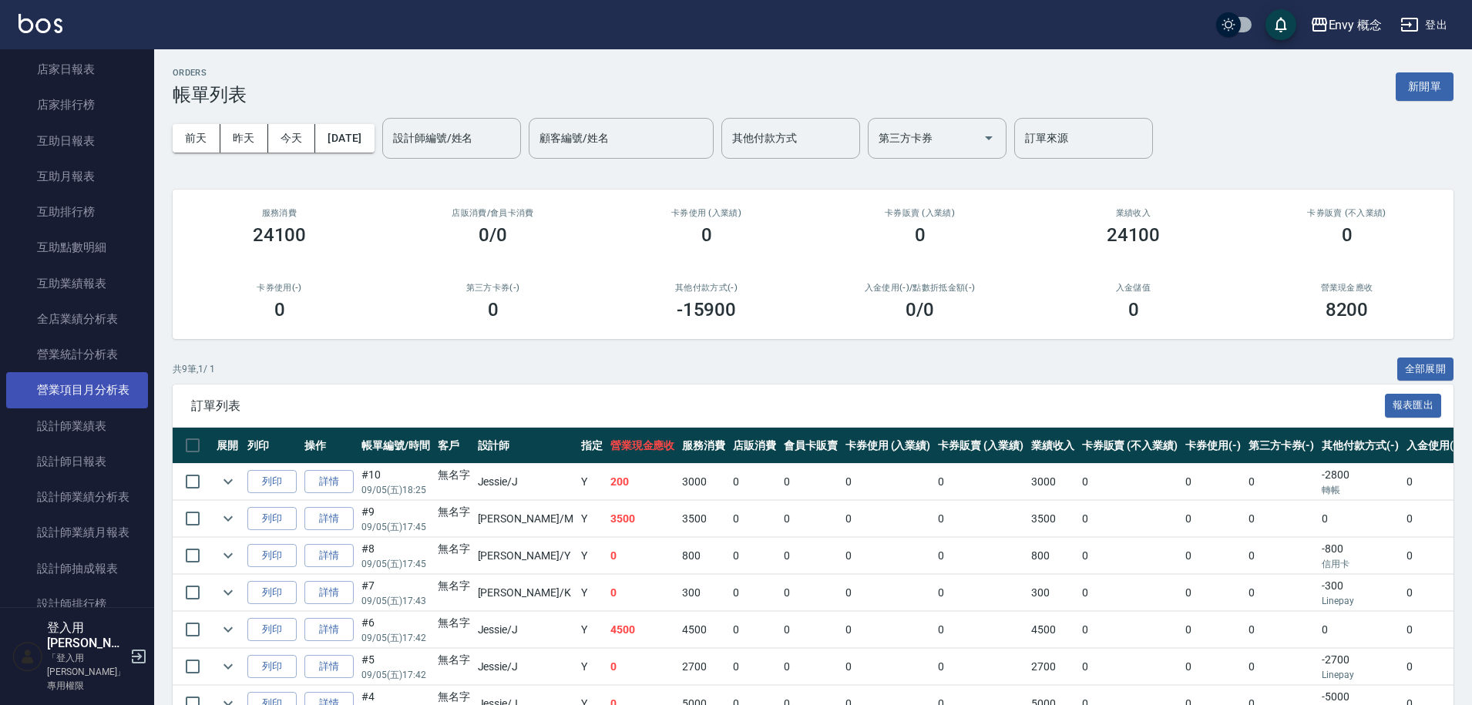
scroll to position [643, 0]
click at [73, 499] on link "設計師業績分析表" at bounding box center [77, 494] width 142 height 35
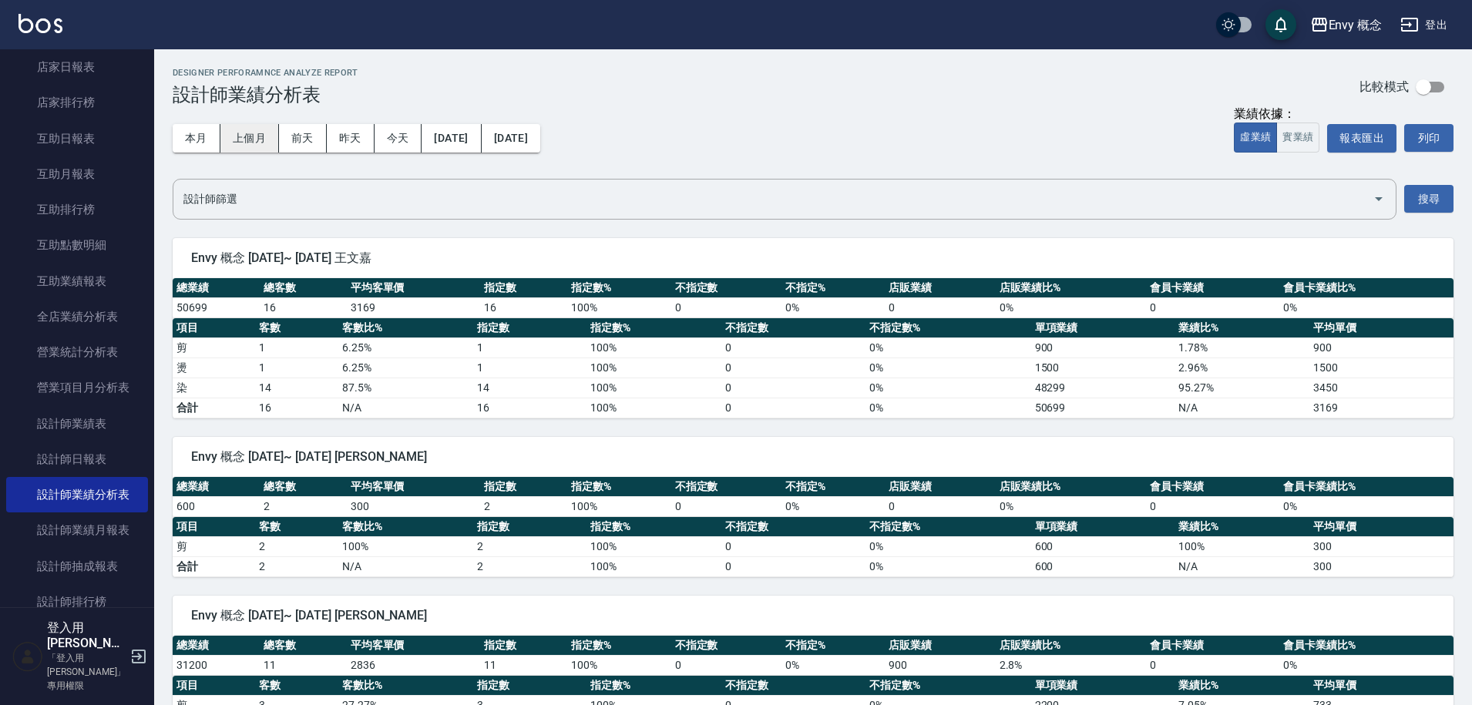
click at [263, 140] on button "上個月" at bounding box center [249, 138] width 59 height 29
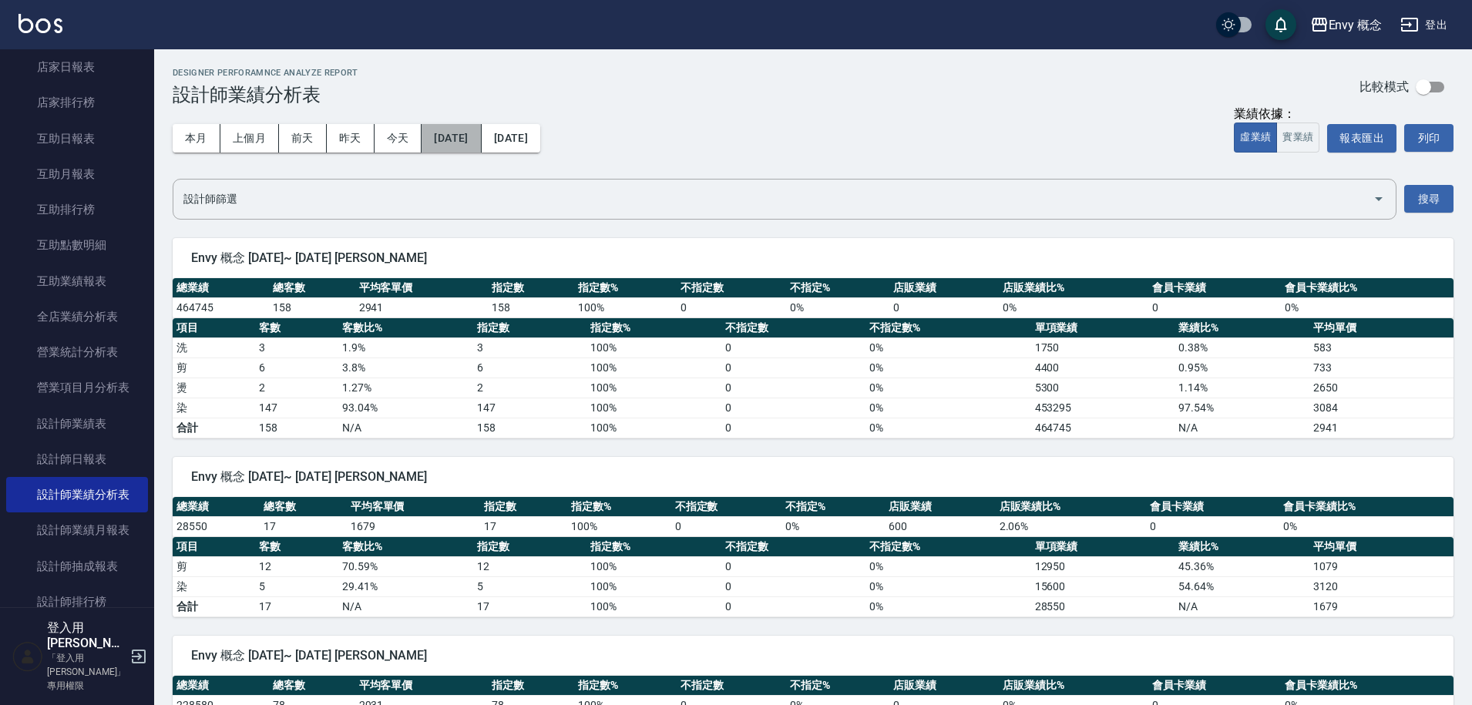
click at [446, 134] on button "2025/08/01" at bounding box center [451, 138] width 59 height 29
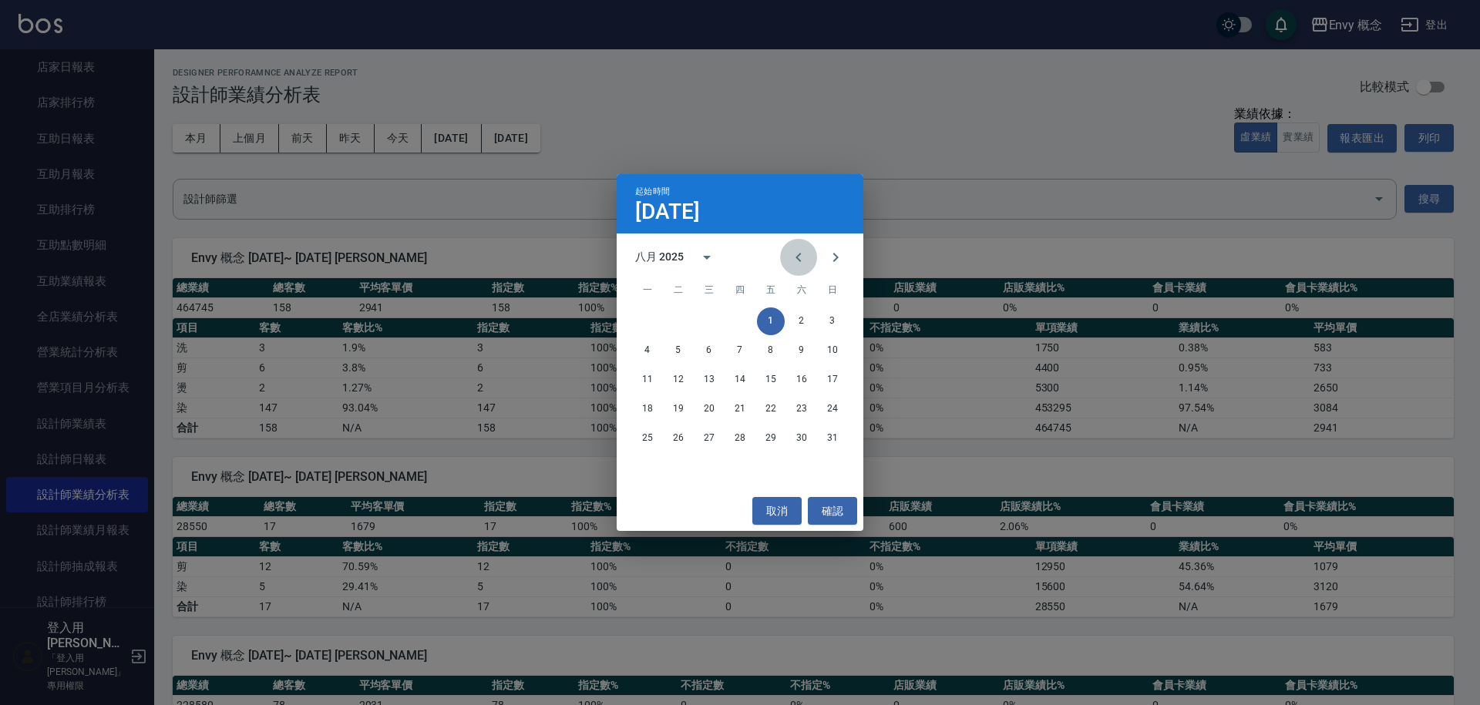
click at [807, 262] on icon "Previous month" at bounding box center [798, 257] width 18 height 18
click at [683, 321] on button "1" at bounding box center [678, 322] width 28 height 28
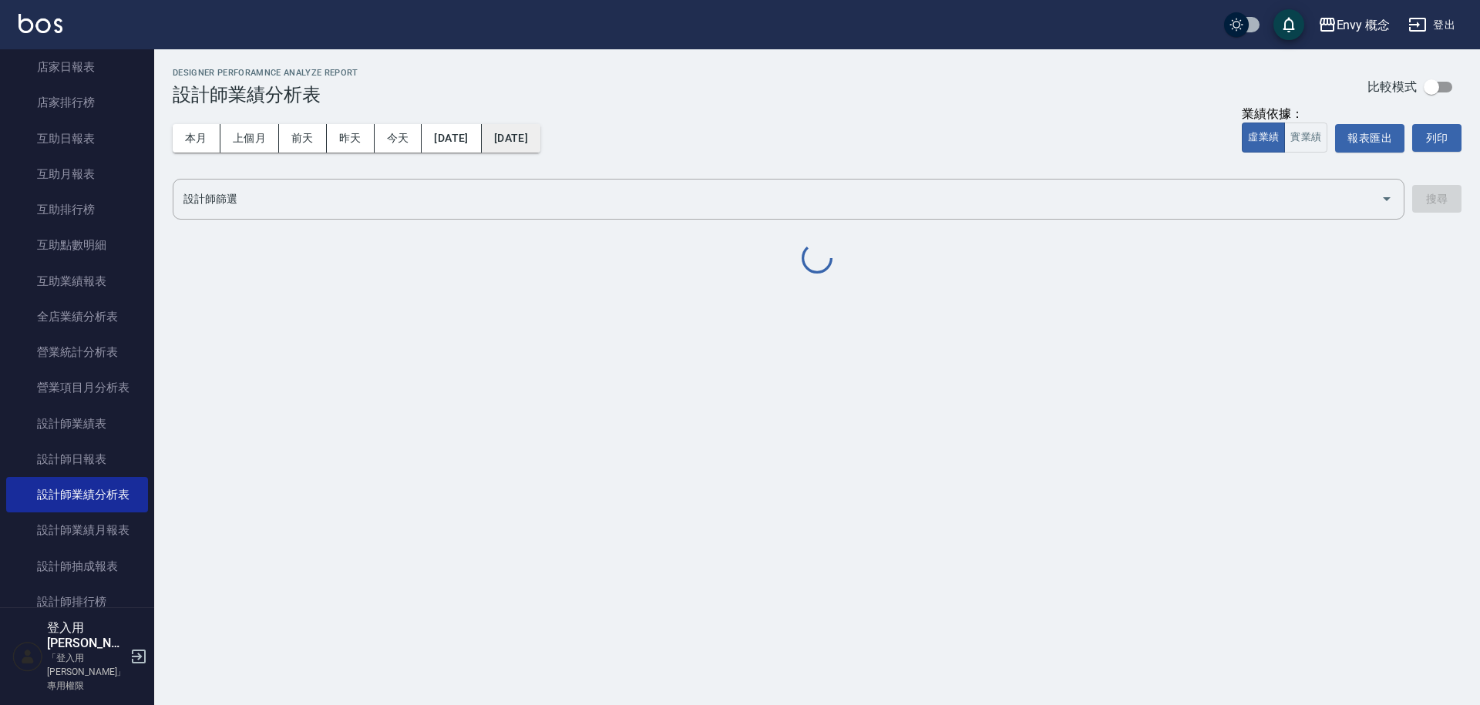
click at [540, 146] on button "[DATE]" at bounding box center [511, 138] width 59 height 29
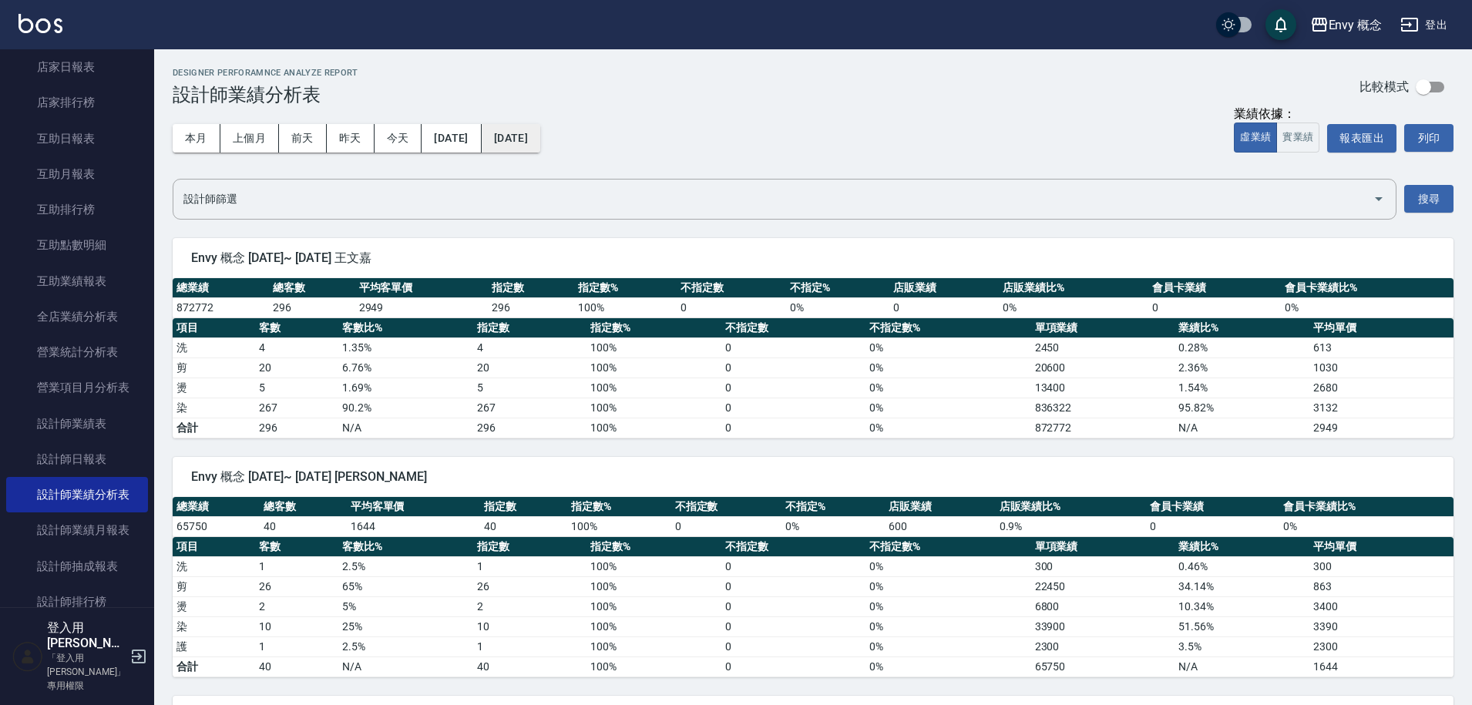
click at [540, 142] on button "[DATE]" at bounding box center [511, 138] width 59 height 29
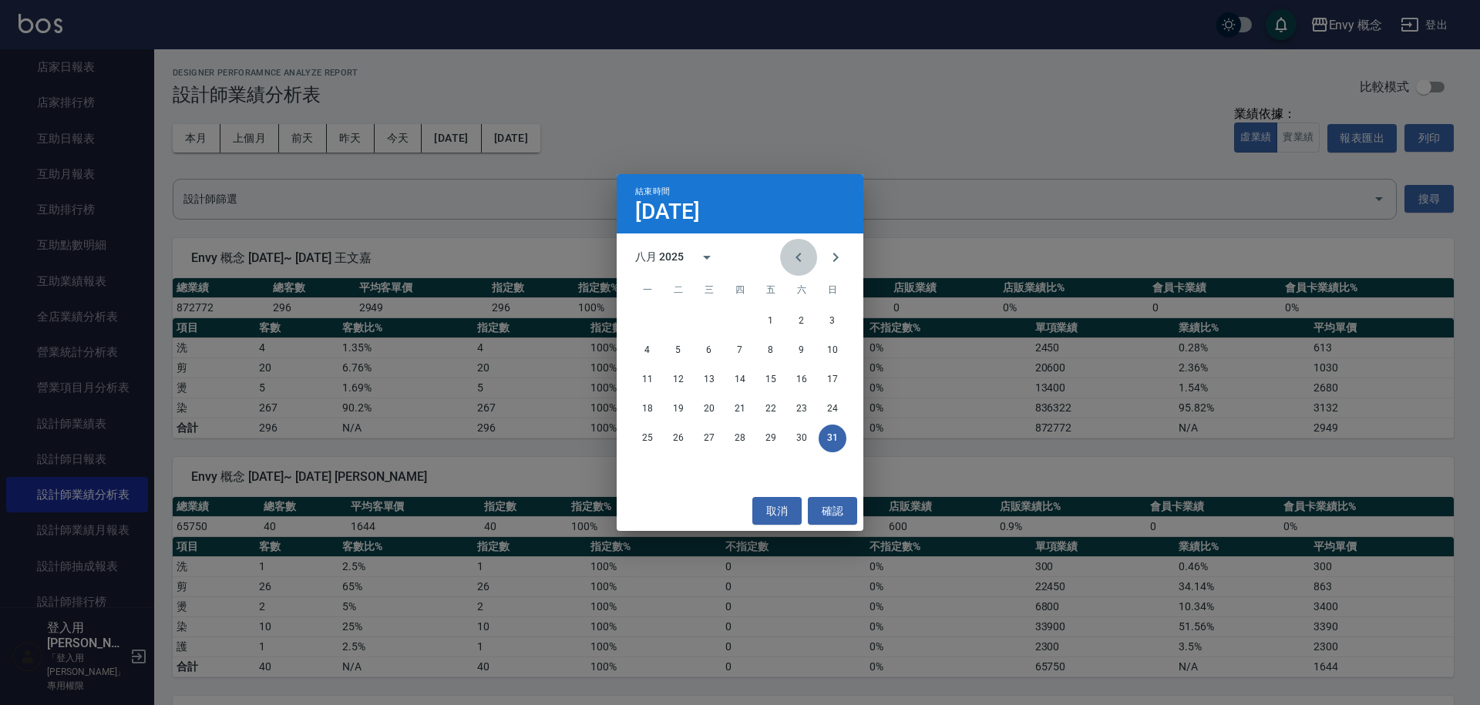
click at [792, 258] on icon "Previous month" at bounding box center [798, 257] width 18 height 18
click at [748, 438] on button "31" at bounding box center [740, 439] width 28 height 28
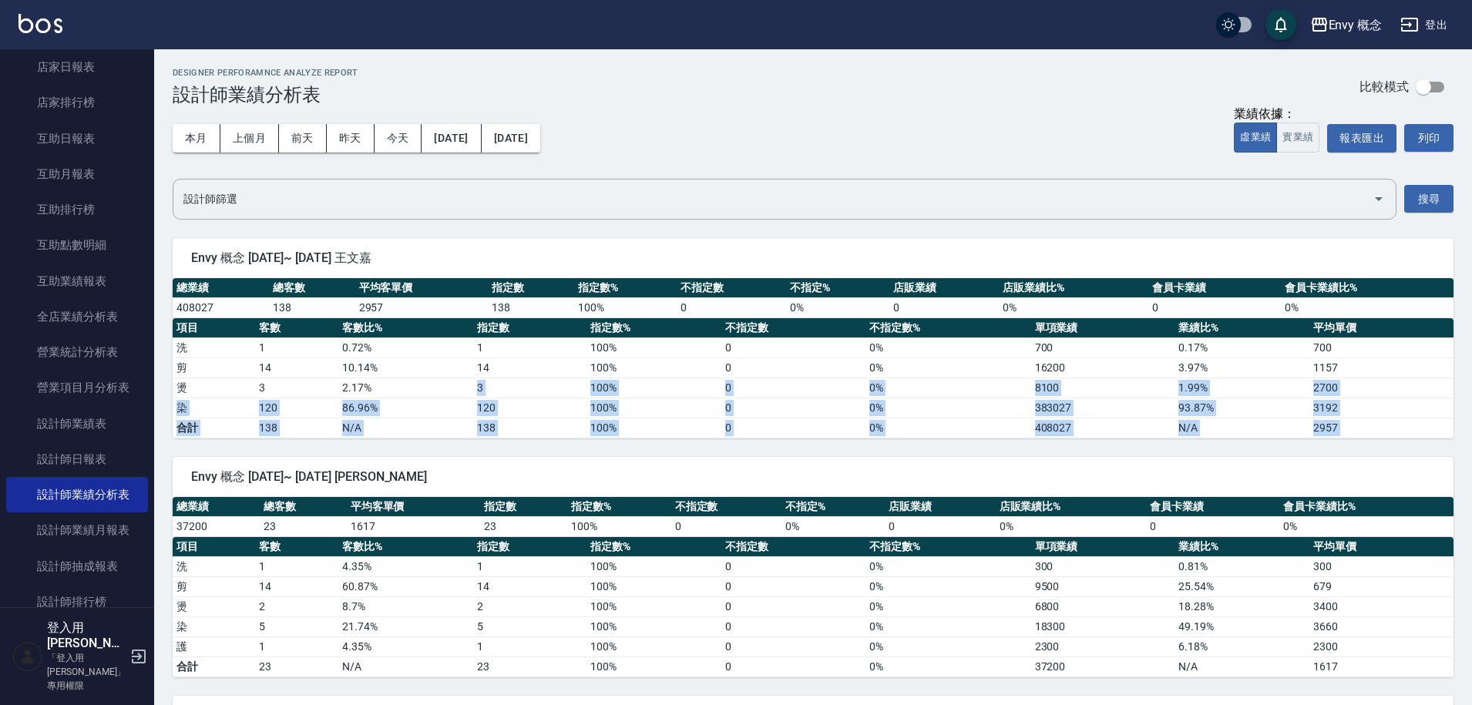
drag, startPoint x: 419, startPoint y: 389, endPoint x: 419, endPoint y: 454, distance: 64.8
click at [419, 454] on div "Envy 概念 2025/07/01~ 2025/07/31 王冠憲 總業績 總客數 平均客單價 指定數 指定數% 不指定數 不指定% 店販業績 店販業績比%…" at bounding box center [804, 558] width 1300 height 239
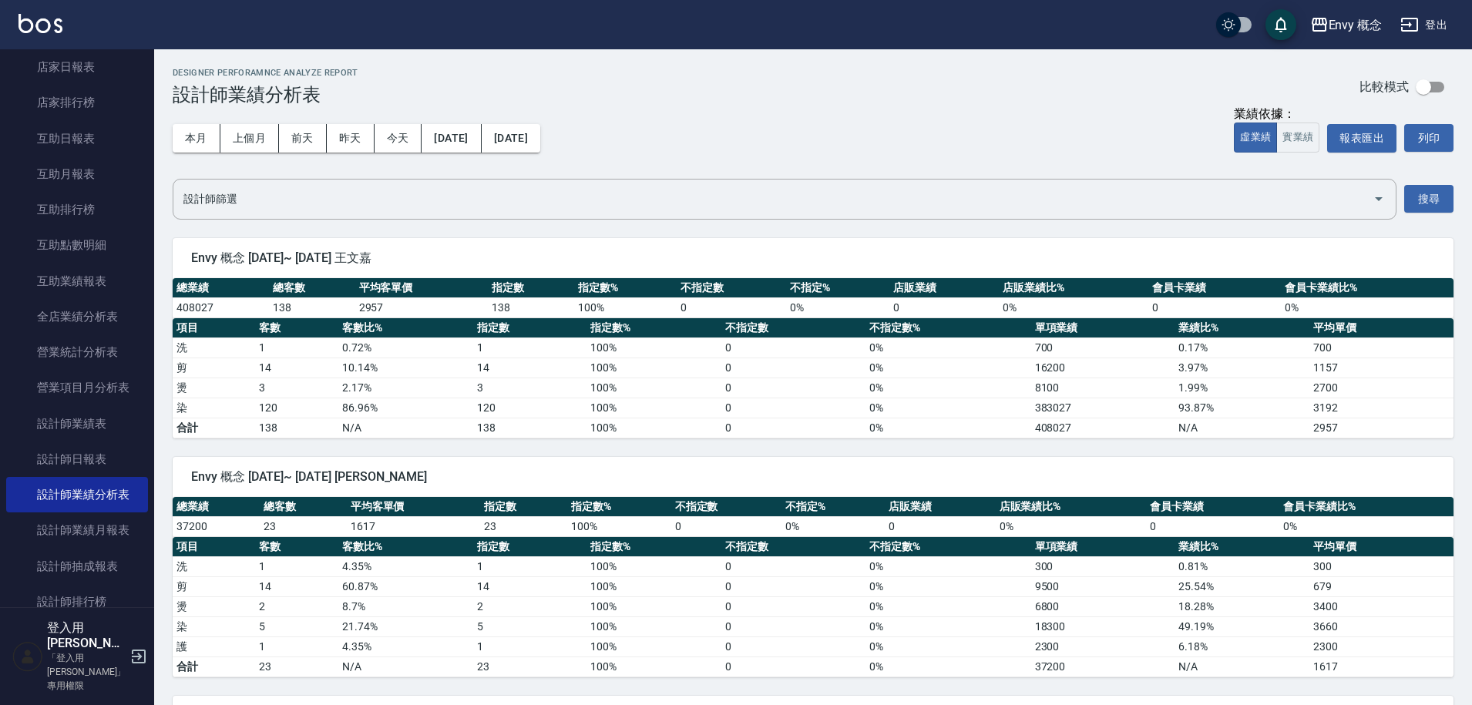
drag, startPoint x: 415, startPoint y: 453, endPoint x: 344, endPoint y: 395, distance: 92.6
click at [325, 370] on td "14" at bounding box center [296, 368] width 82 height 20
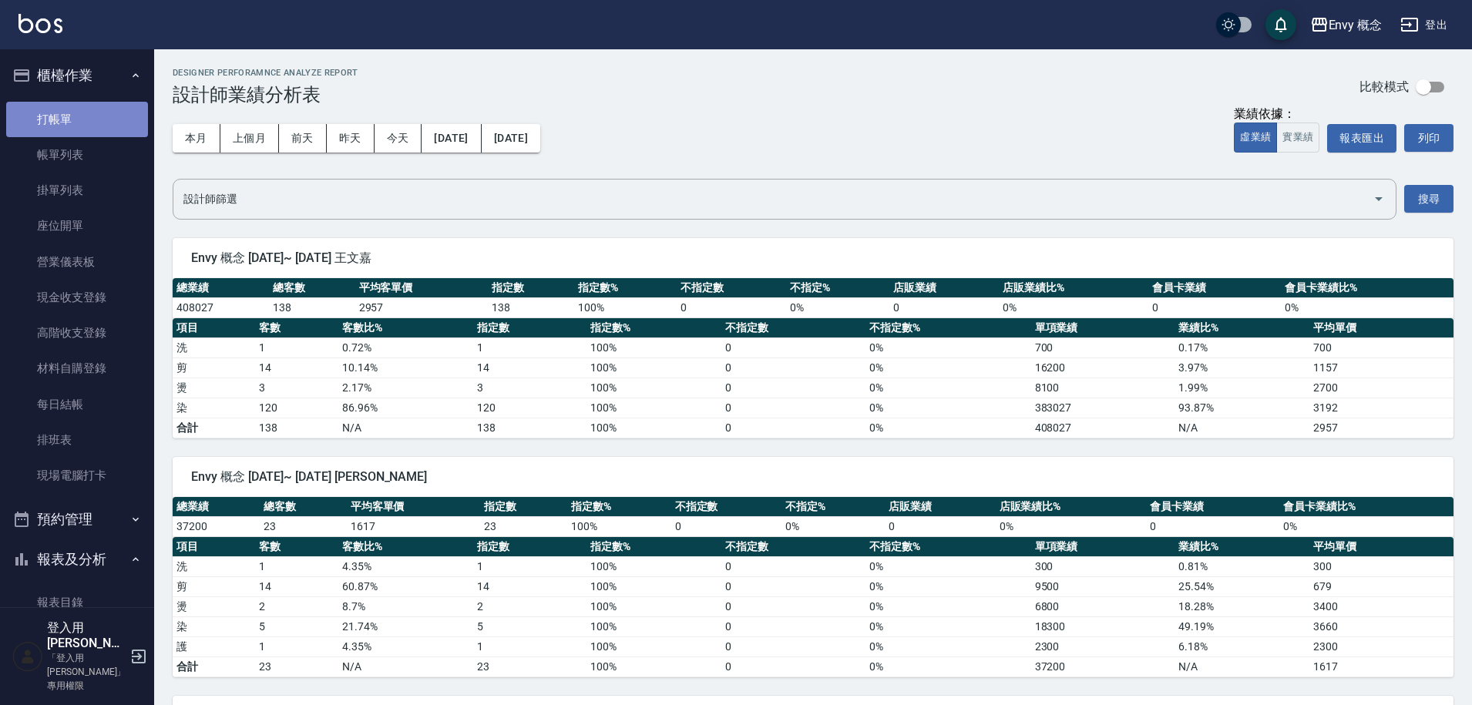
click at [85, 130] on link "打帳單" at bounding box center [77, 119] width 142 height 35
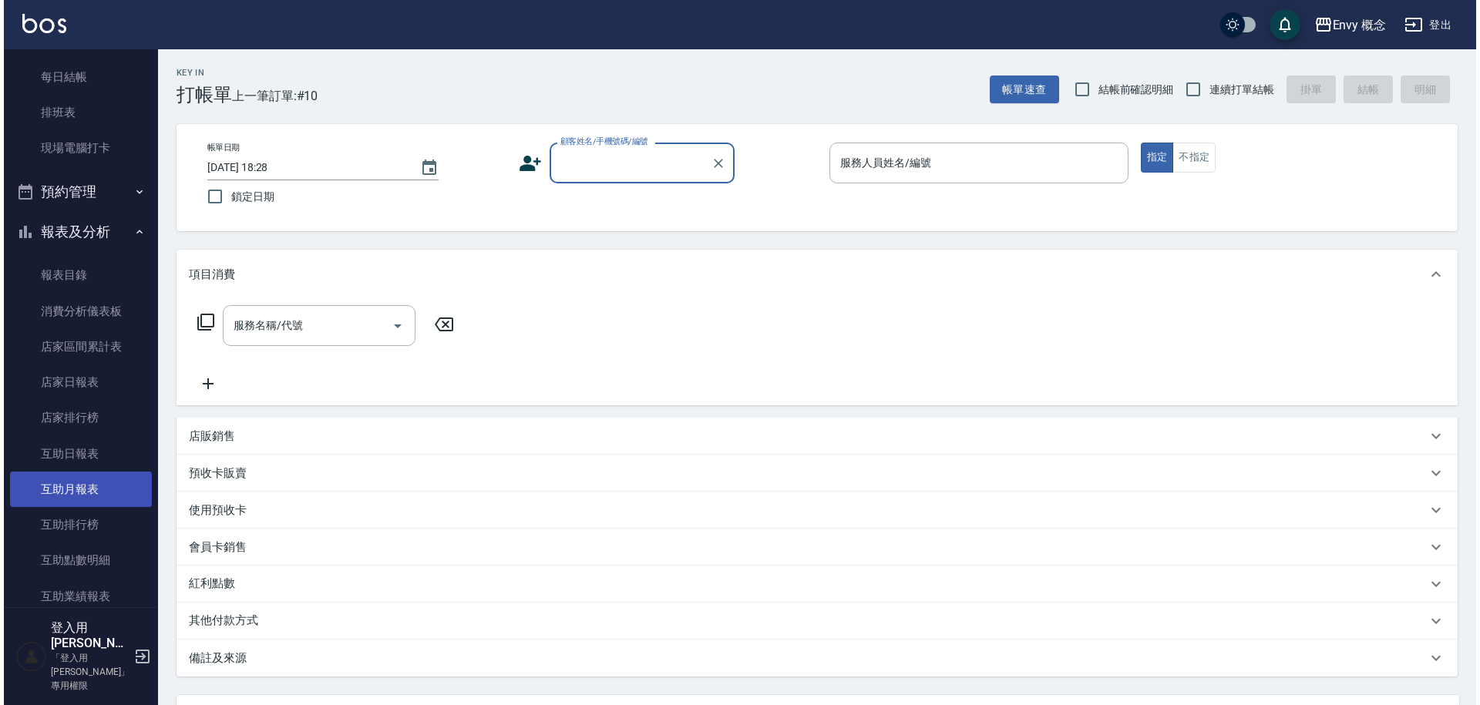
scroll to position [639, 0]
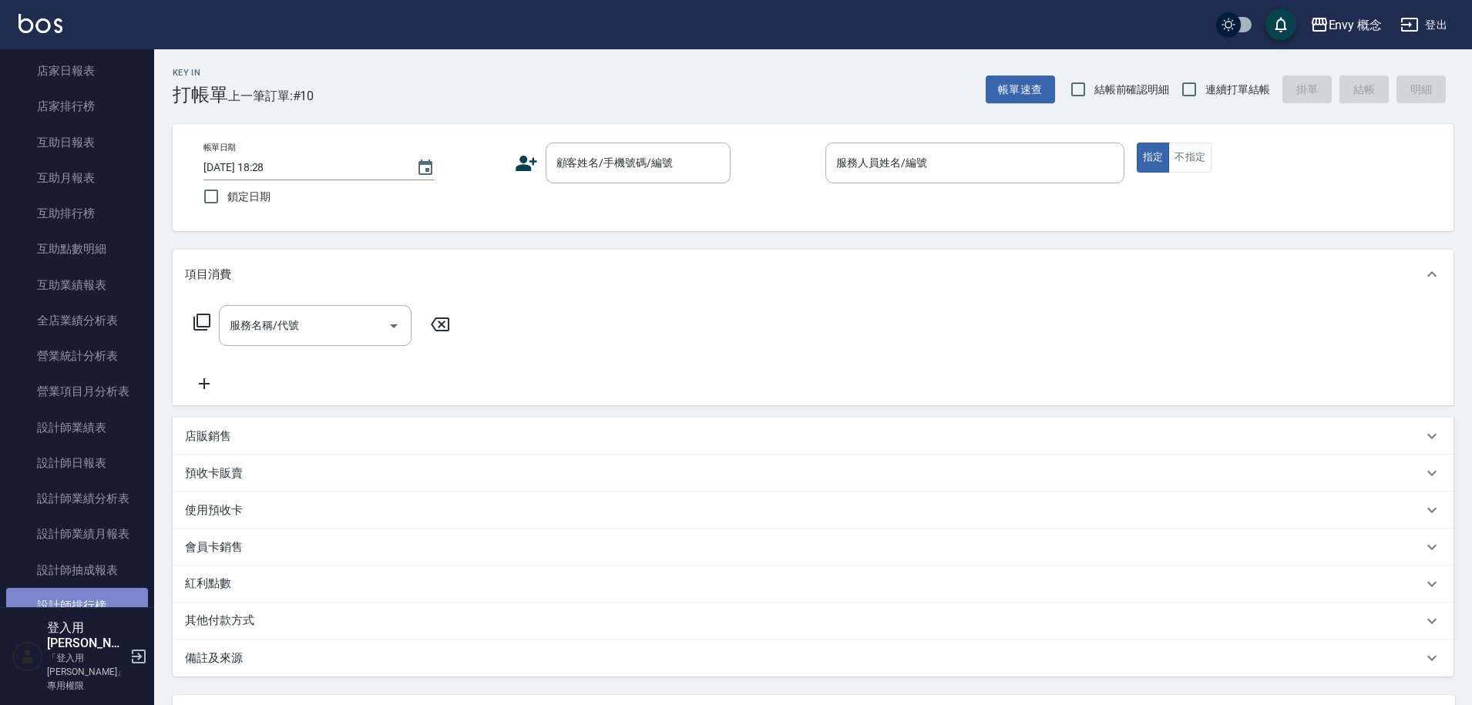
click at [86, 596] on link "設計師排行榜" at bounding box center [77, 605] width 142 height 35
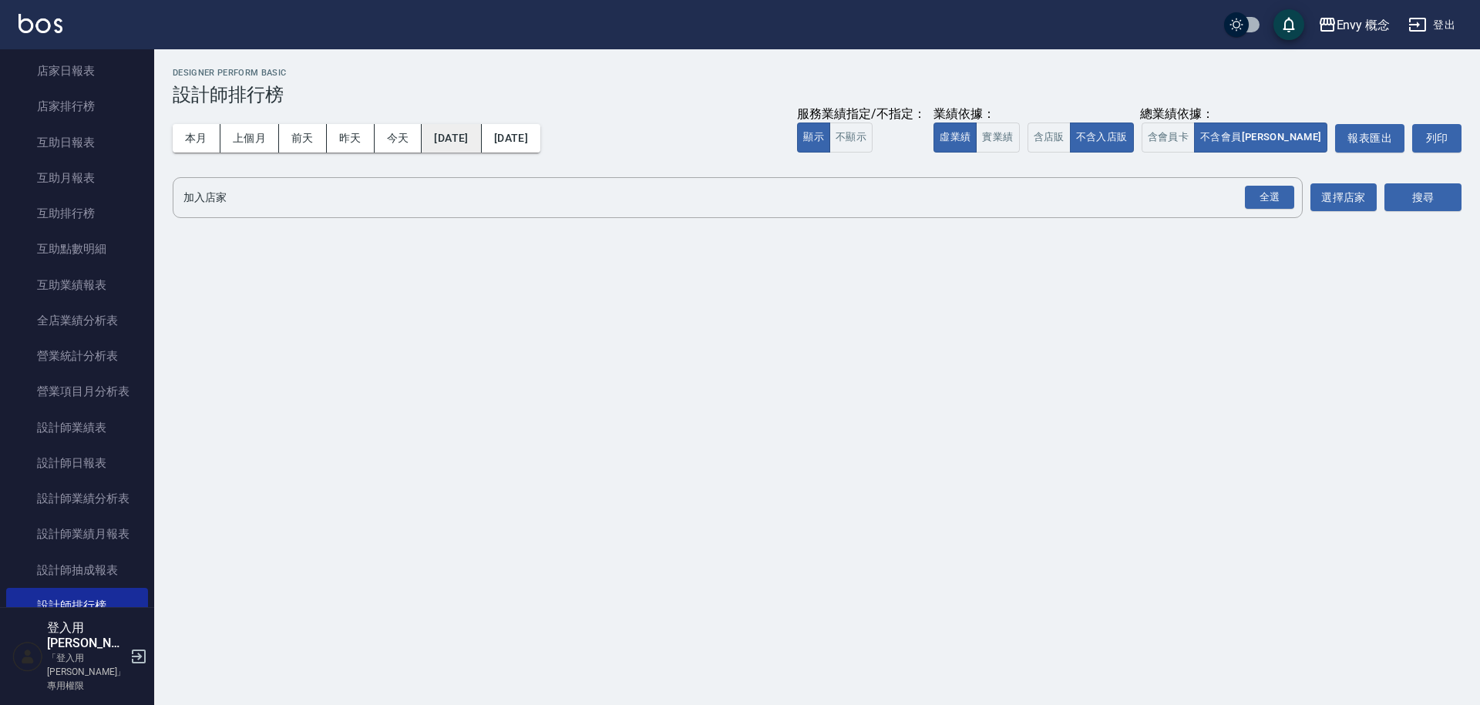
click at [453, 134] on button "[DATE]" at bounding box center [451, 138] width 59 height 29
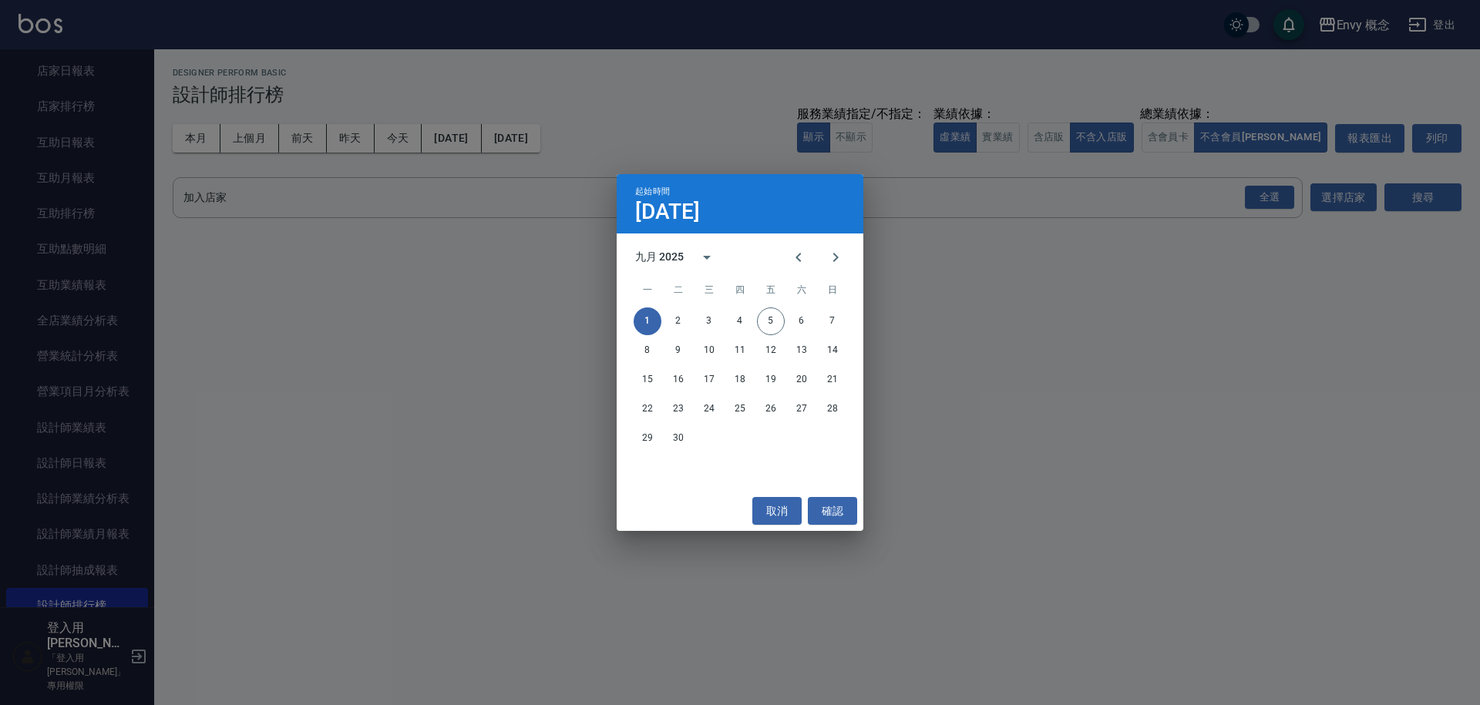
click at [675, 251] on div "九月 2025" at bounding box center [659, 257] width 49 height 16
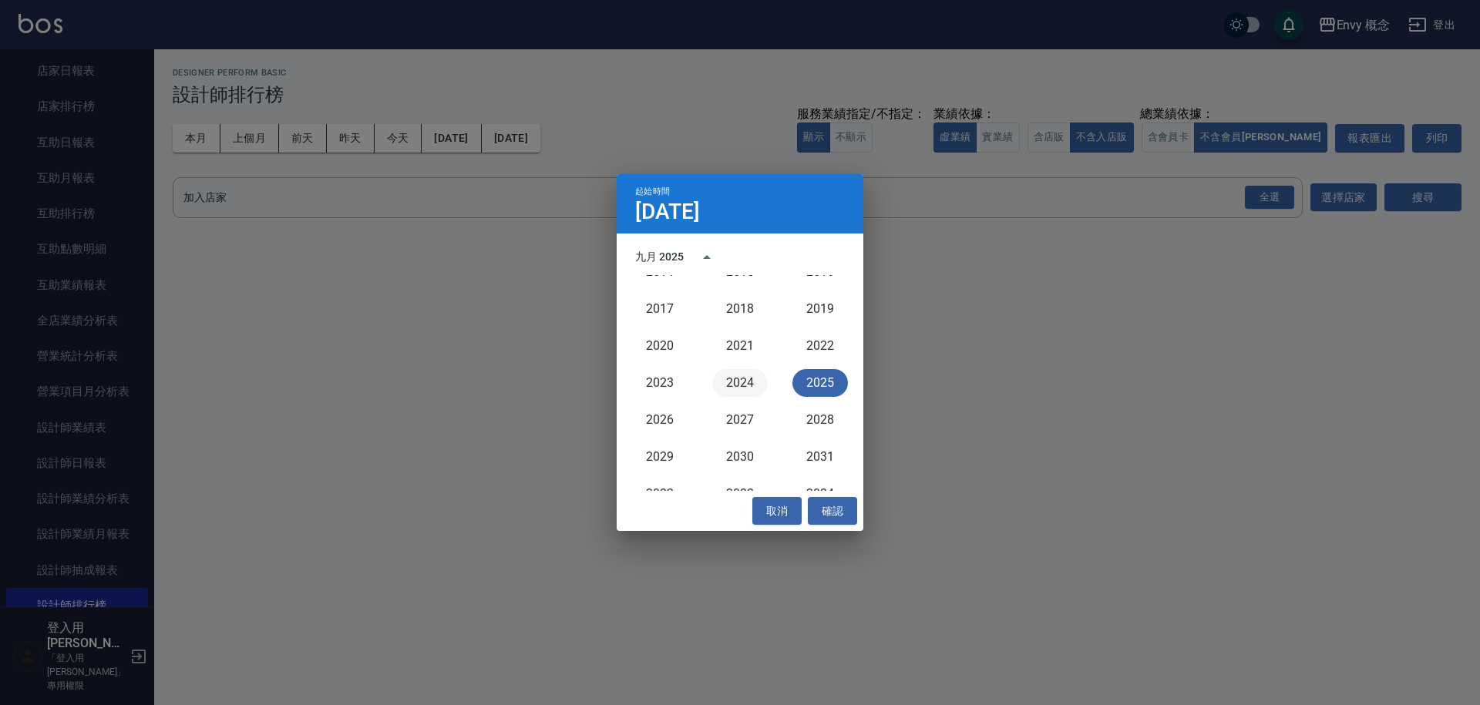
click at [746, 381] on button "2024" at bounding box center [739, 383] width 55 height 28
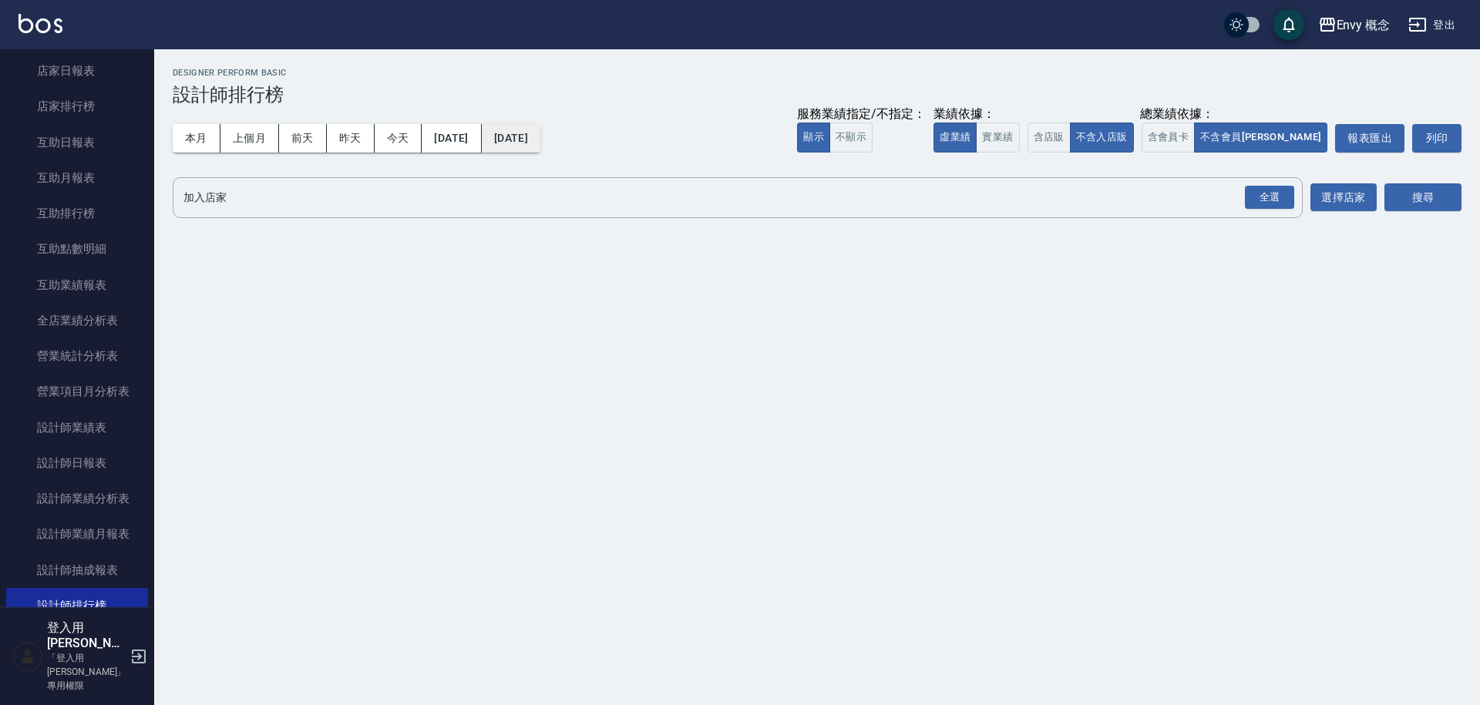
click at [517, 140] on button "[DATE]" at bounding box center [511, 138] width 59 height 29
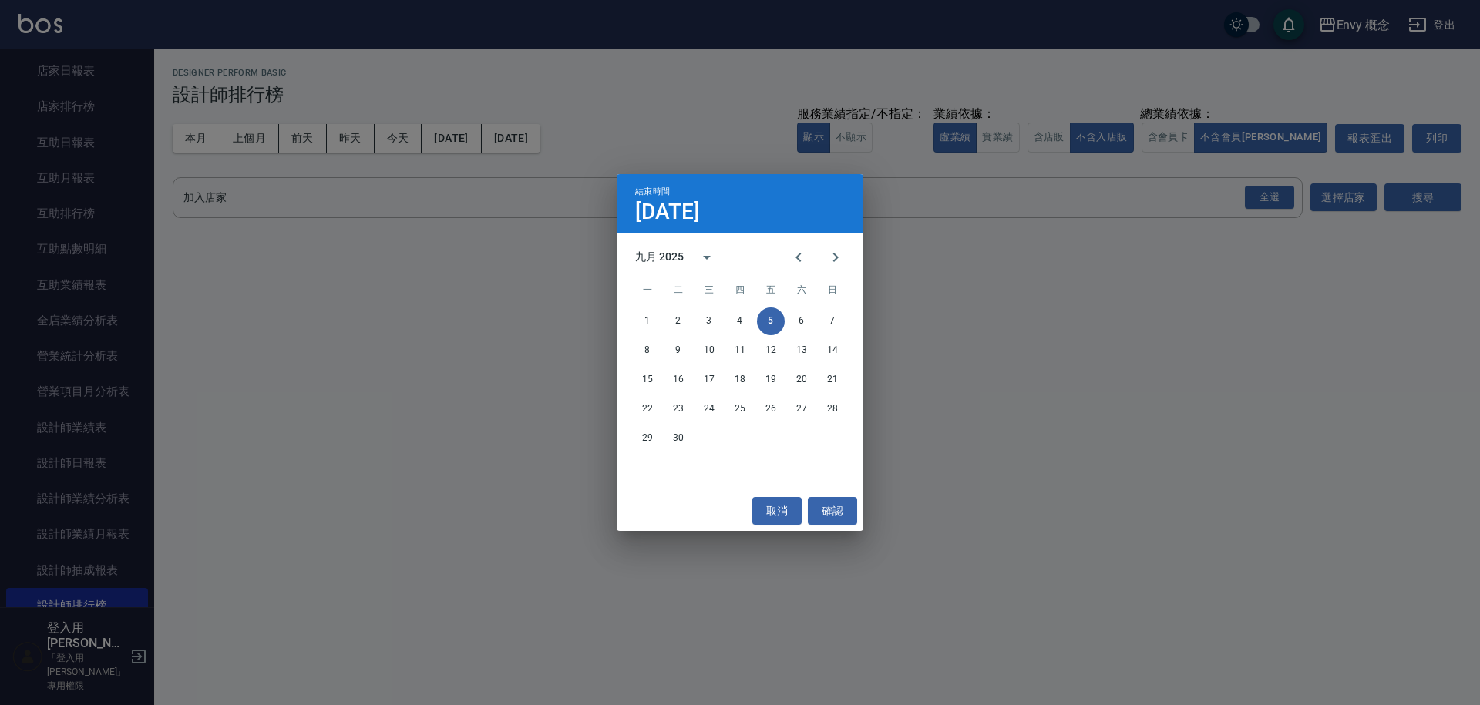
click at [673, 255] on div "九月 2025" at bounding box center [659, 257] width 49 height 16
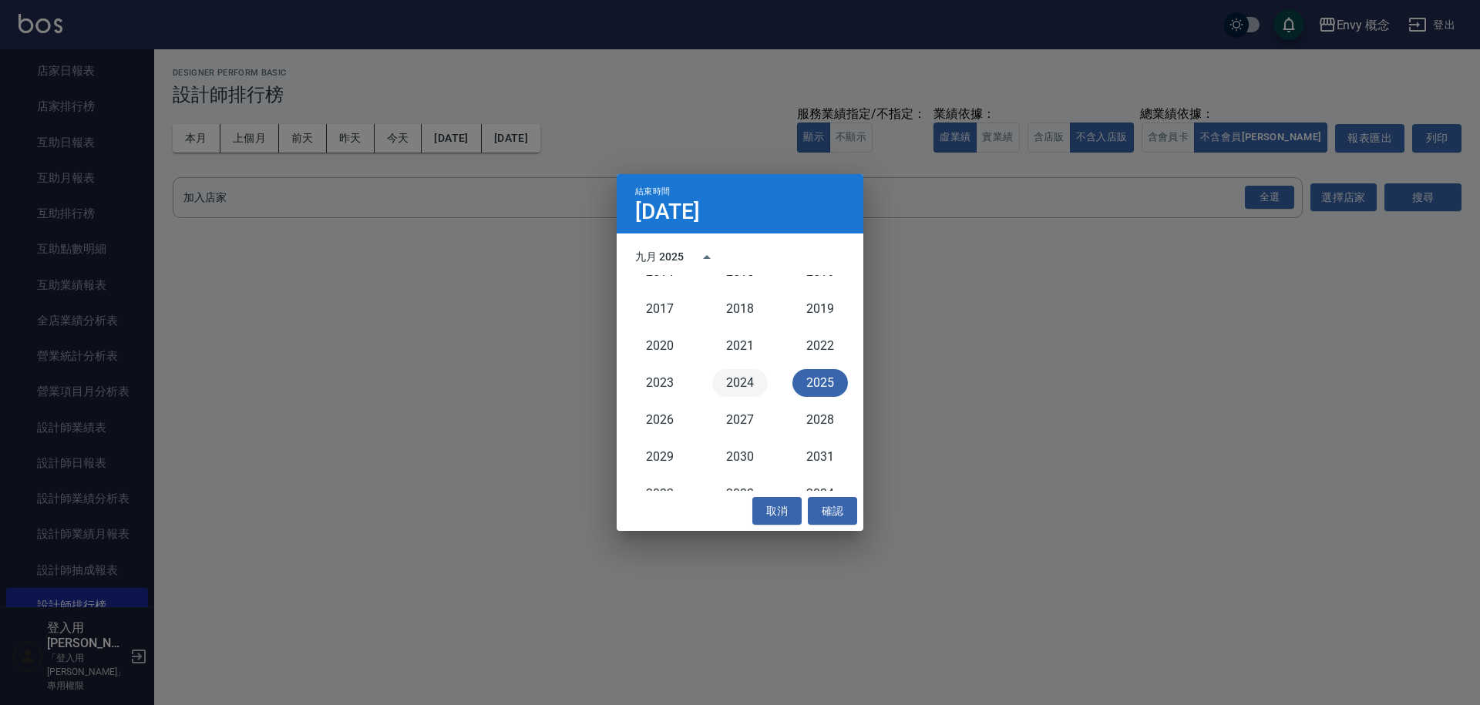
click at [762, 382] on button "2024" at bounding box center [739, 383] width 55 height 28
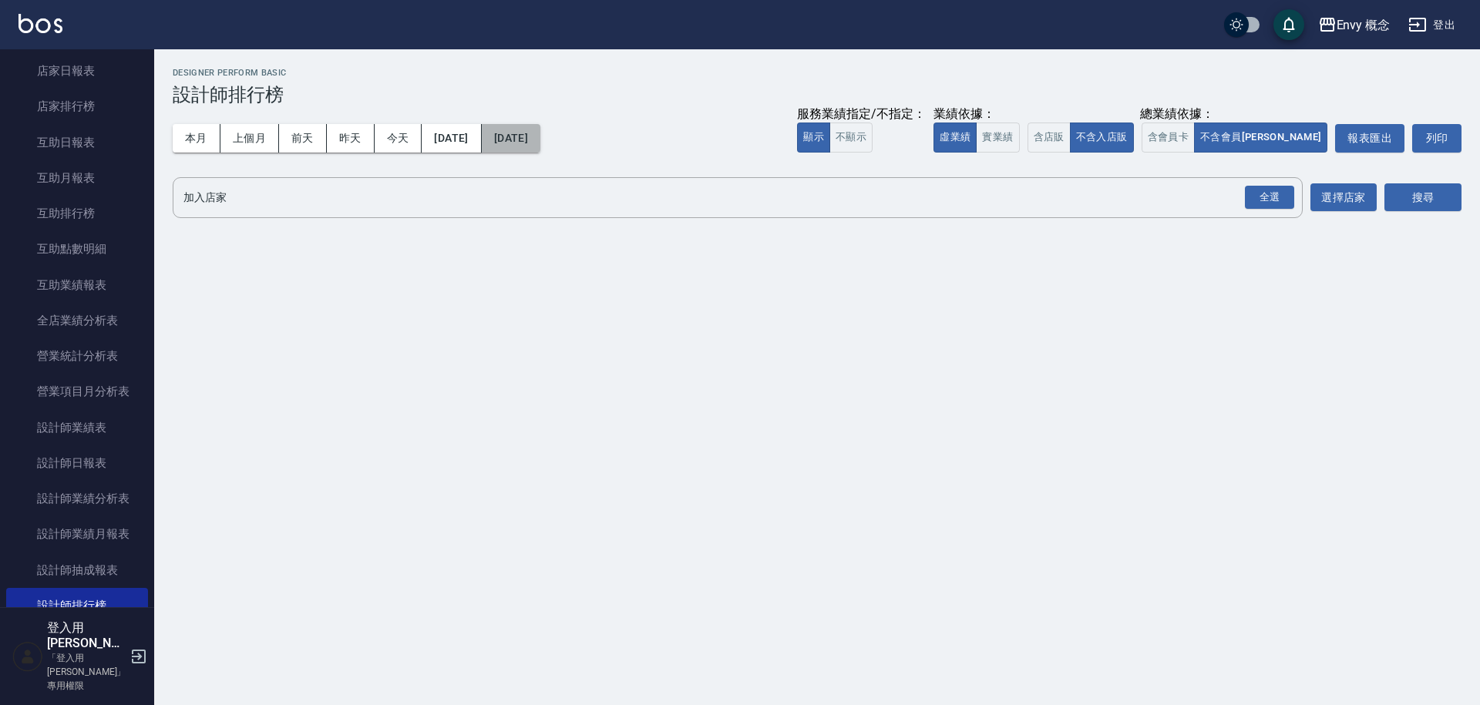
click at [540, 139] on button "2024/09/05" at bounding box center [511, 138] width 59 height 29
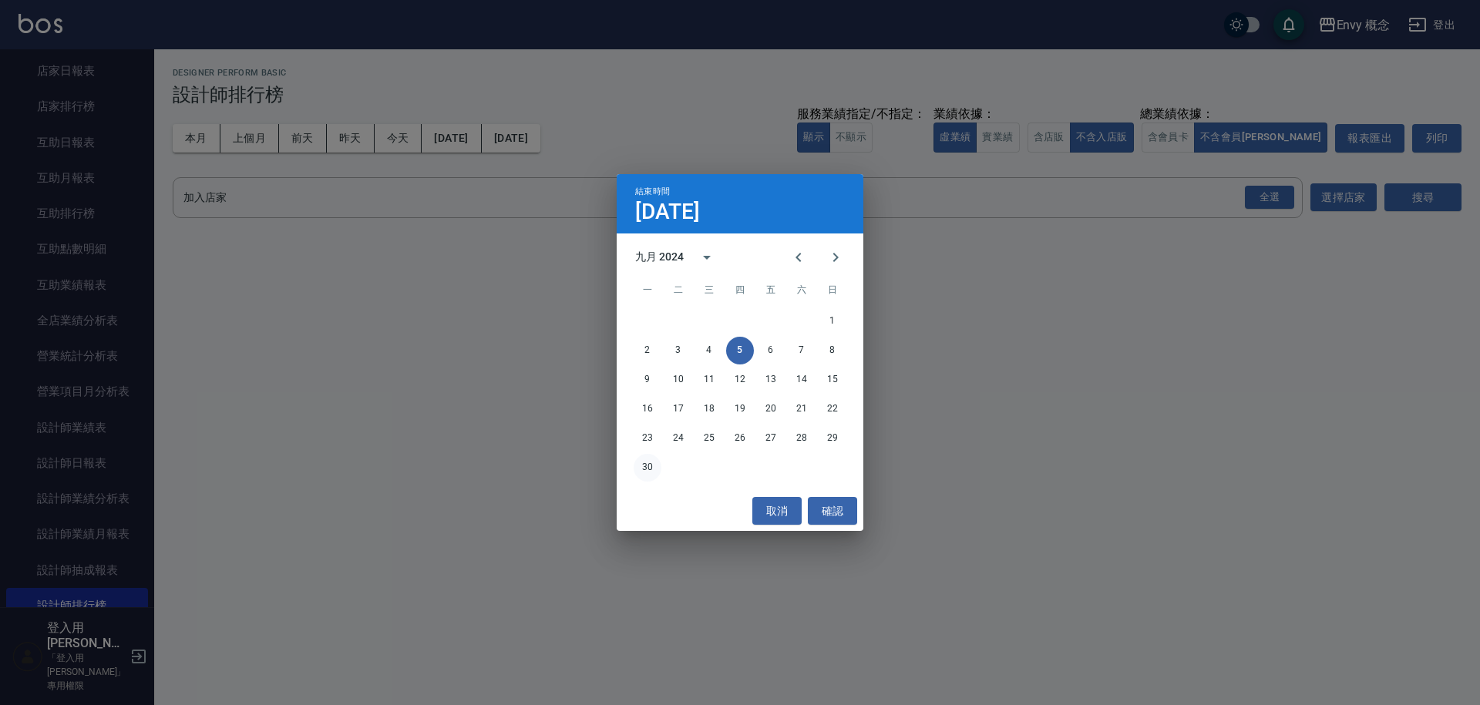
click at [656, 462] on button "30" at bounding box center [648, 468] width 28 height 28
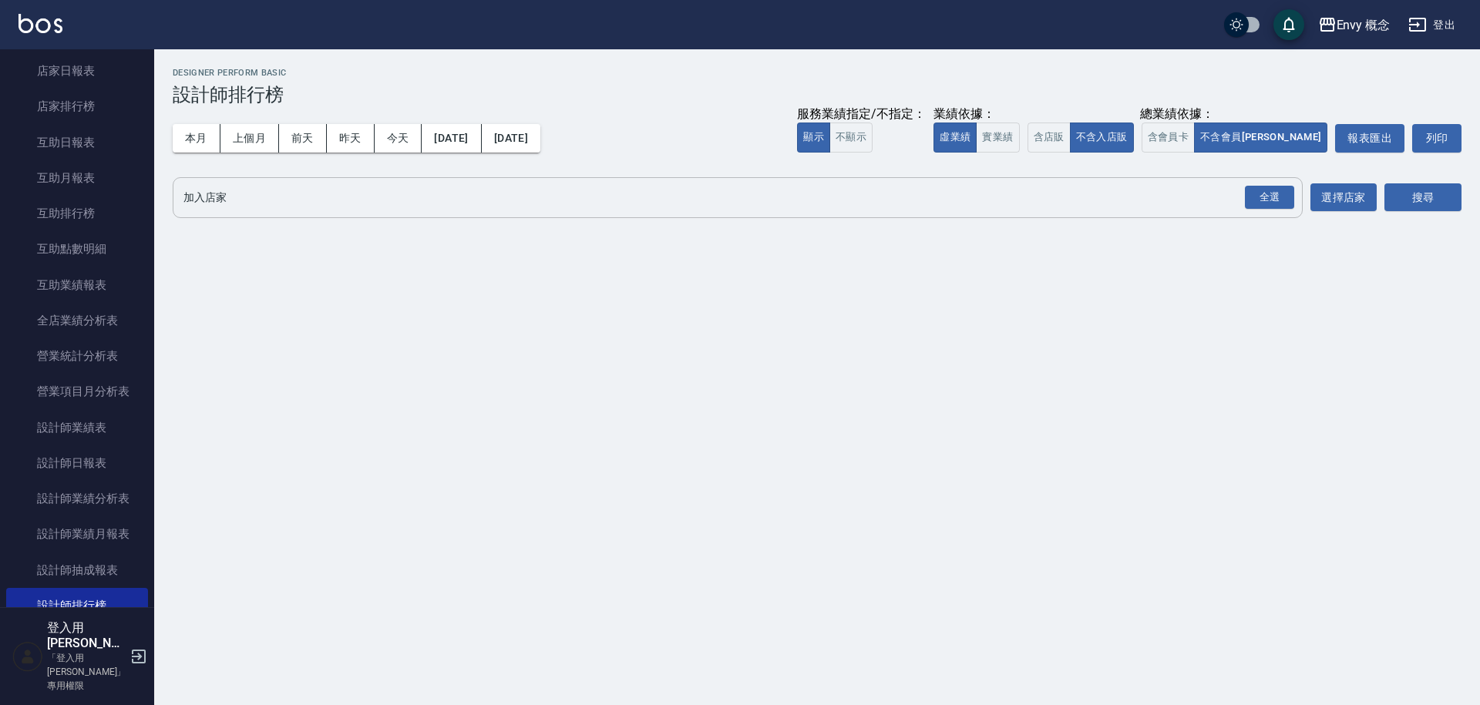
click at [221, 208] on input "加入店家" at bounding box center [726, 197] width 1093 height 27
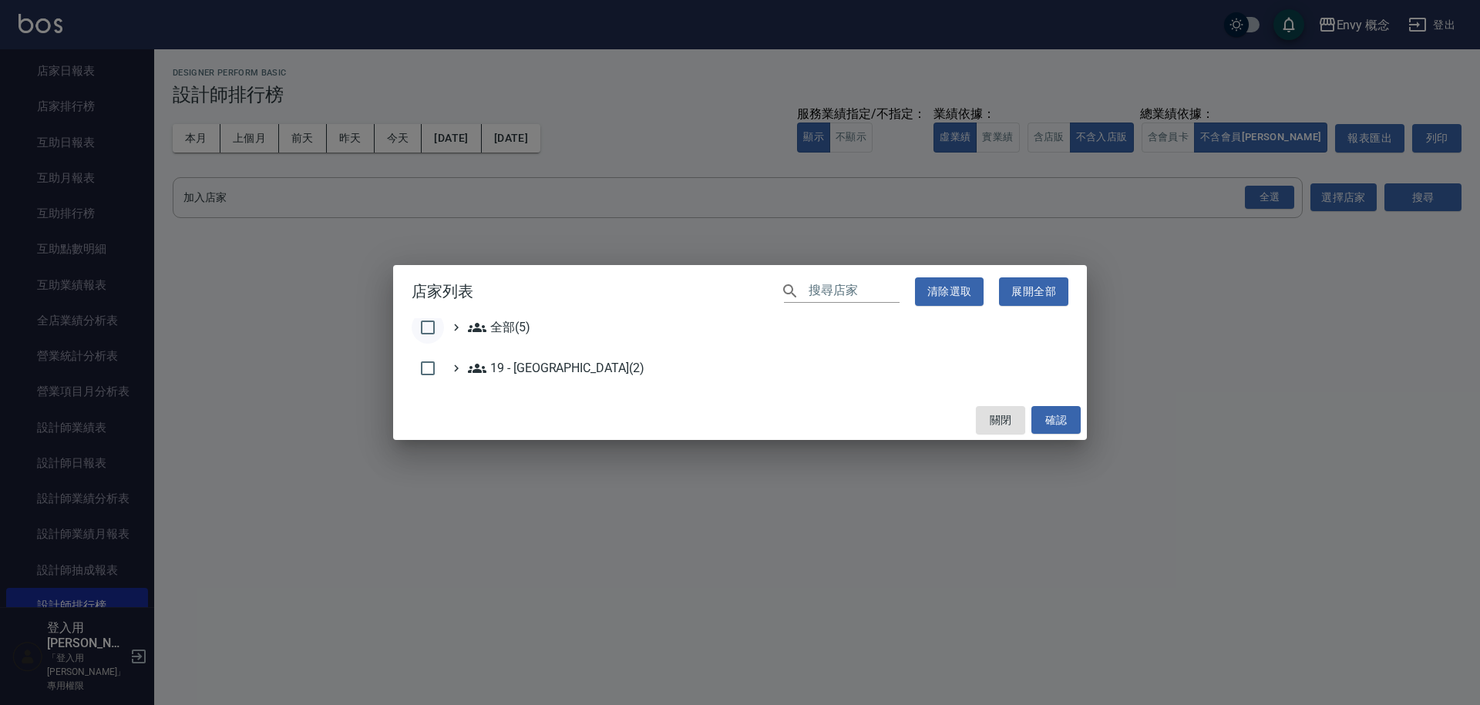
click at [439, 321] on input "checkbox" at bounding box center [428, 327] width 32 height 32
checkbox input "true"
drag, startPoint x: 1088, startPoint y: 425, endPoint x: 1062, endPoint y: 419, distance: 26.2
click at [1088, 425] on div "店家列表 ​ 清除選取 展開全部 全部(5) 19 - 新城區(2) 關閉 確認" at bounding box center [740, 352] width 1480 height 705
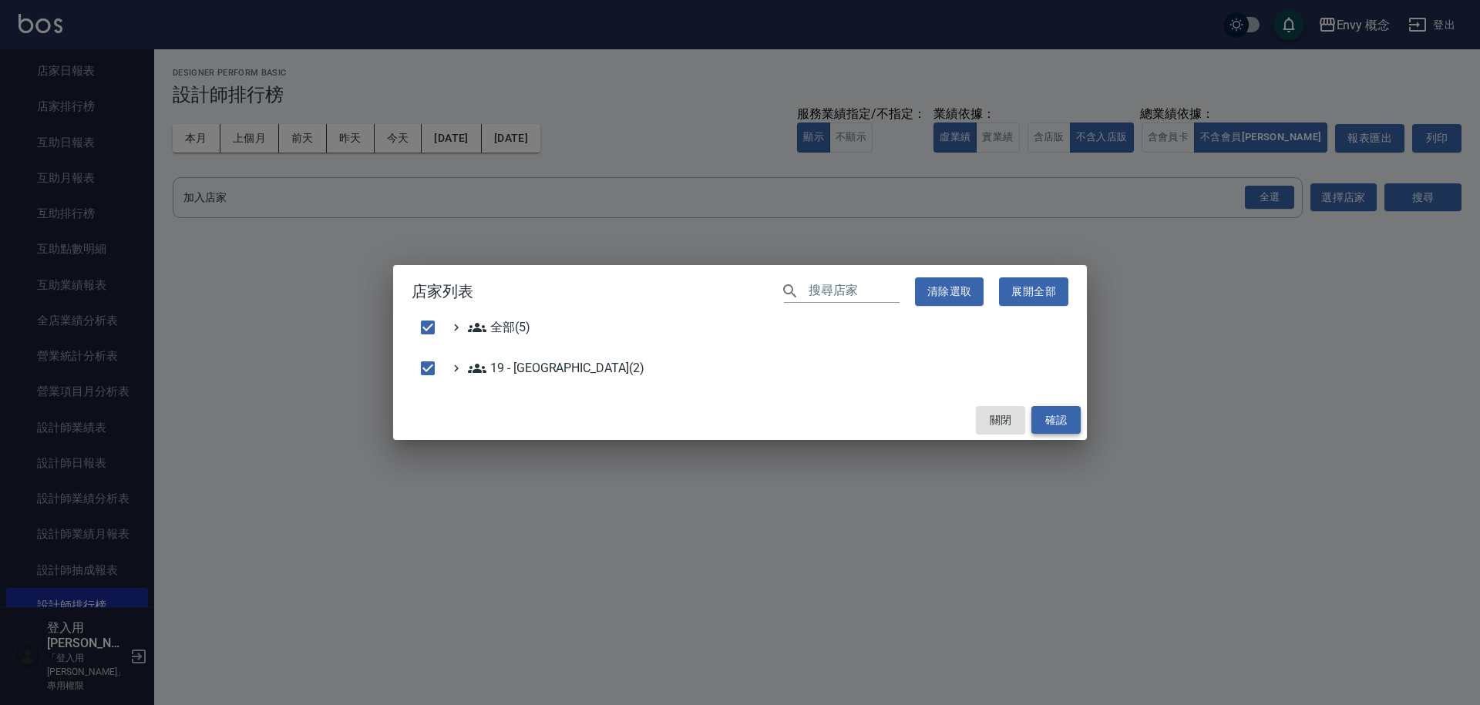
checkbox input "false"
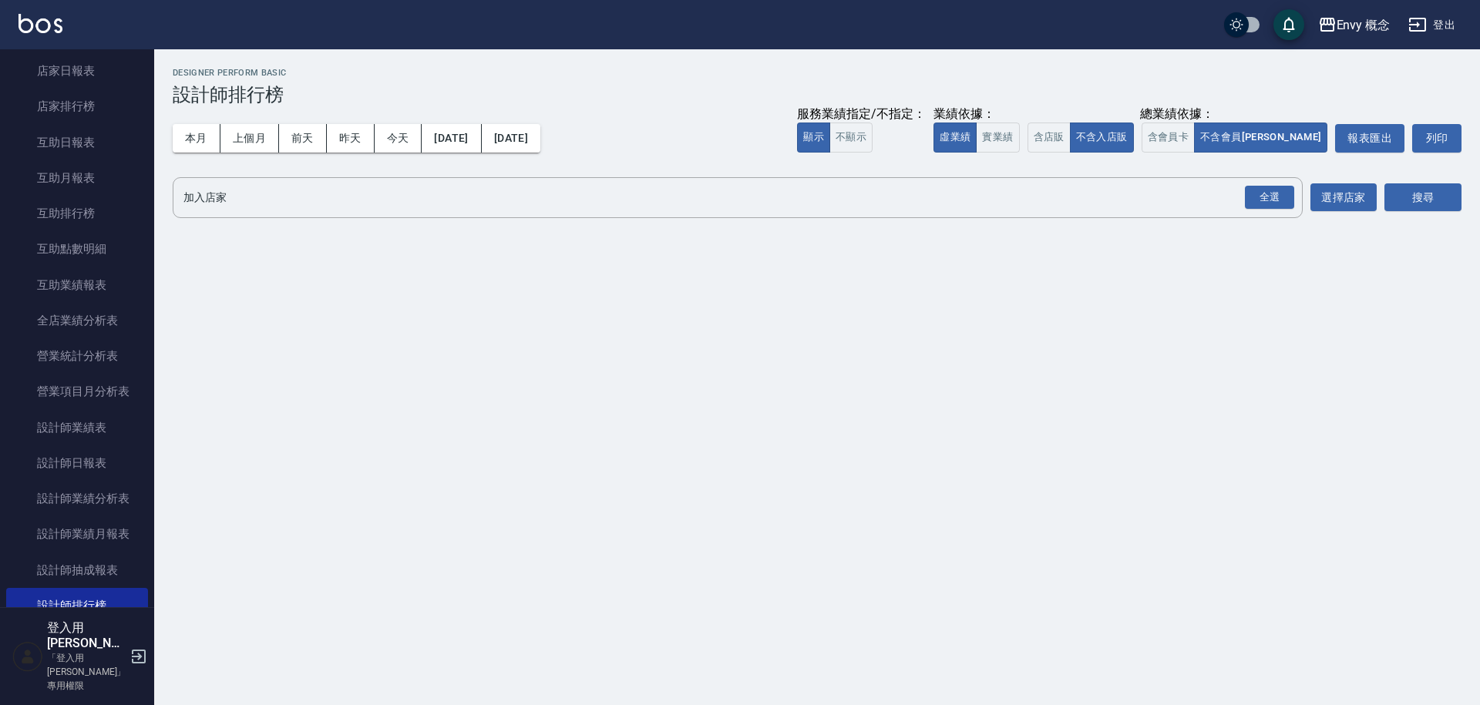
click at [1058, 419] on div "Envy 概念 2024-09-01 - 2024-09-30 設計師排行榜 列印時間： 2025-09-05-18:31 Designer Perform …" at bounding box center [740, 352] width 1480 height 705
click at [842, 225] on div "Envy 概念 2024-09-01 - 2024-09-30 設計師排行榜 列印時間： 2025-09-05-18:31 Designer Perform …" at bounding box center [817, 145] width 1326 height 193
click at [815, 207] on input "加入店家" at bounding box center [726, 197] width 1093 height 27
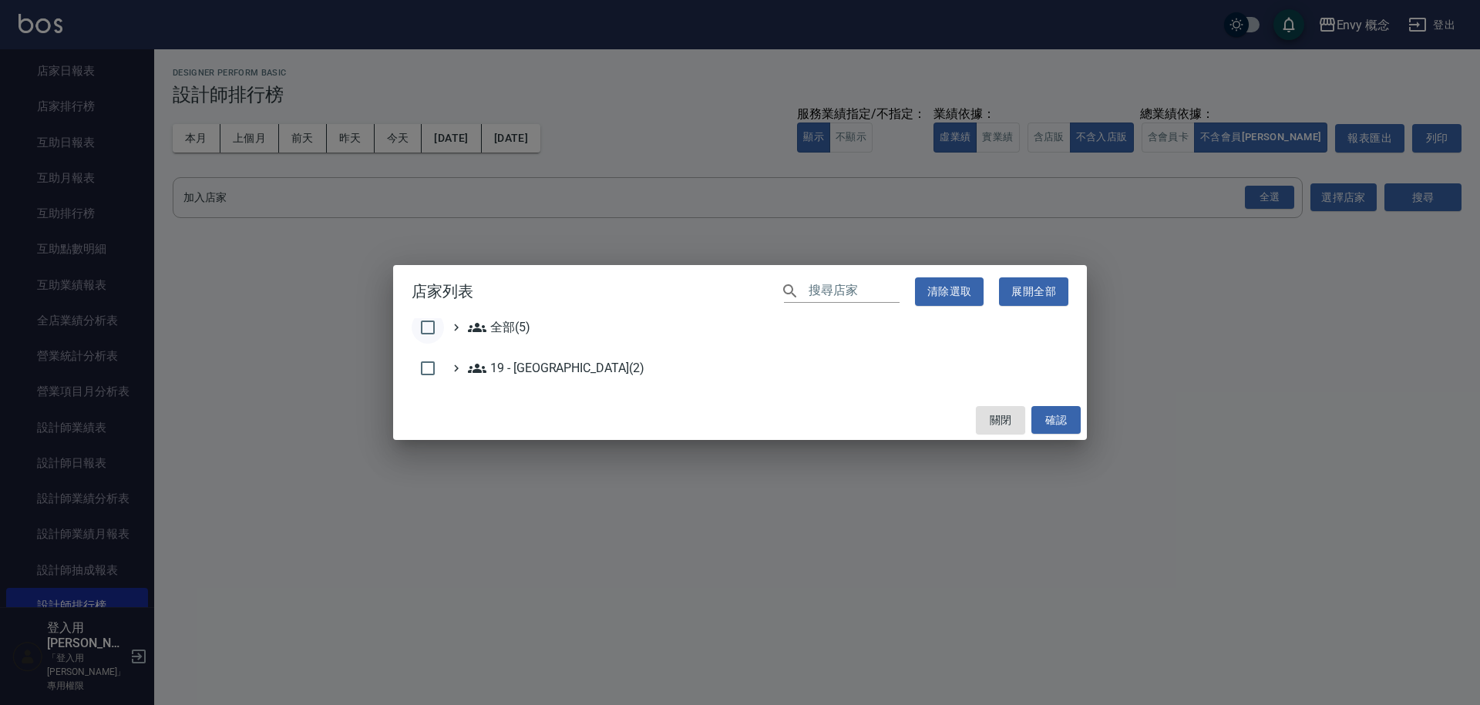
click at [421, 321] on input "checkbox" at bounding box center [428, 327] width 32 height 32
checkbox input "true"
click at [1067, 425] on button "確認" at bounding box center [1055, 420] width 49 height 29
checkbox input "false"
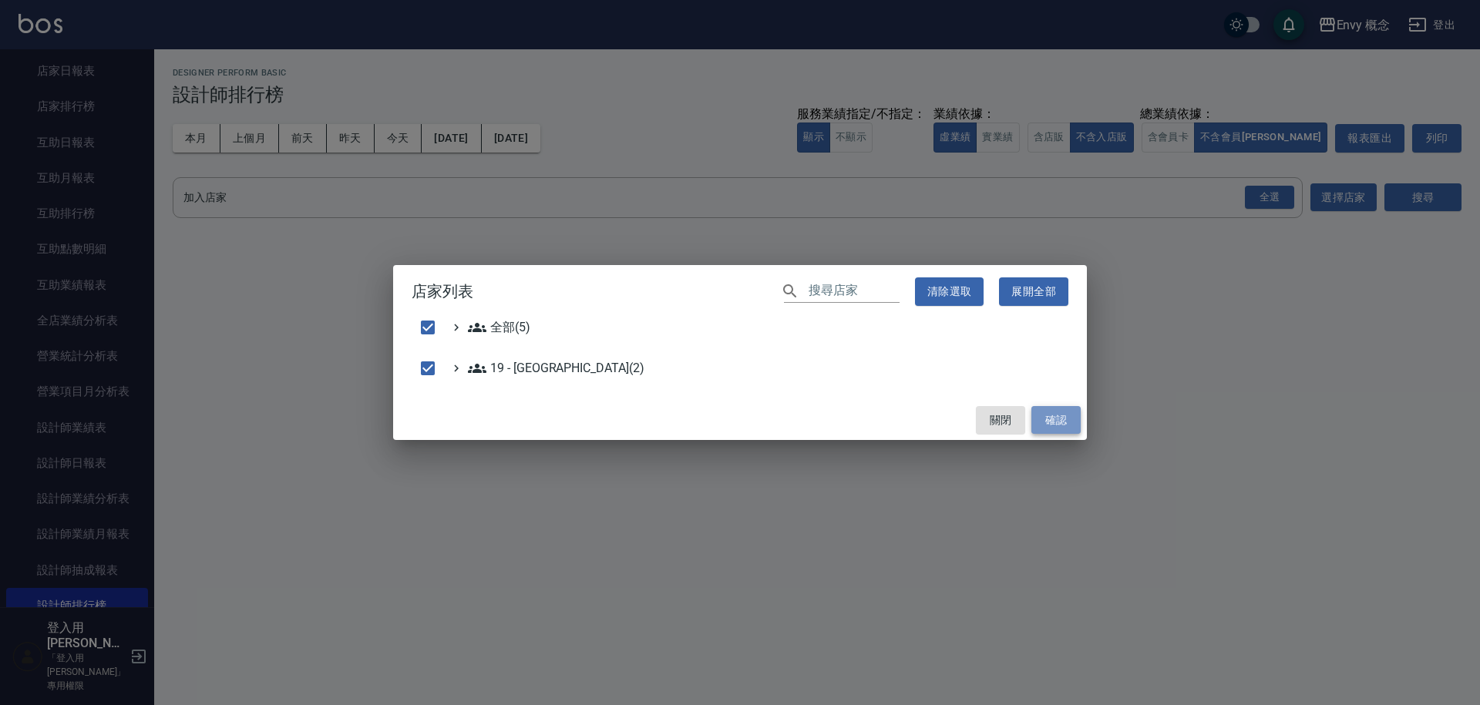
checkbox input "false"
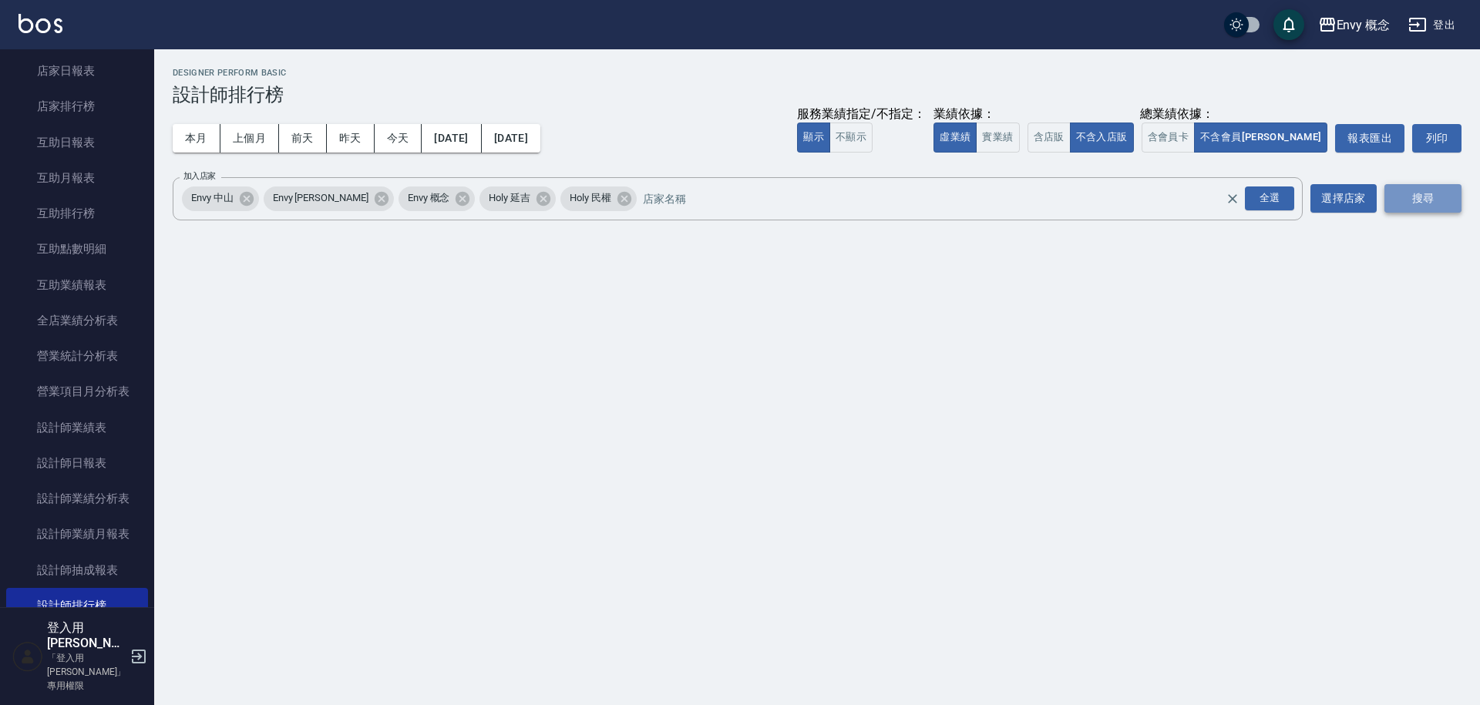
click at [1459, 201] on button "搜尋" at bounding box center [1422, 198] width 77 height 29
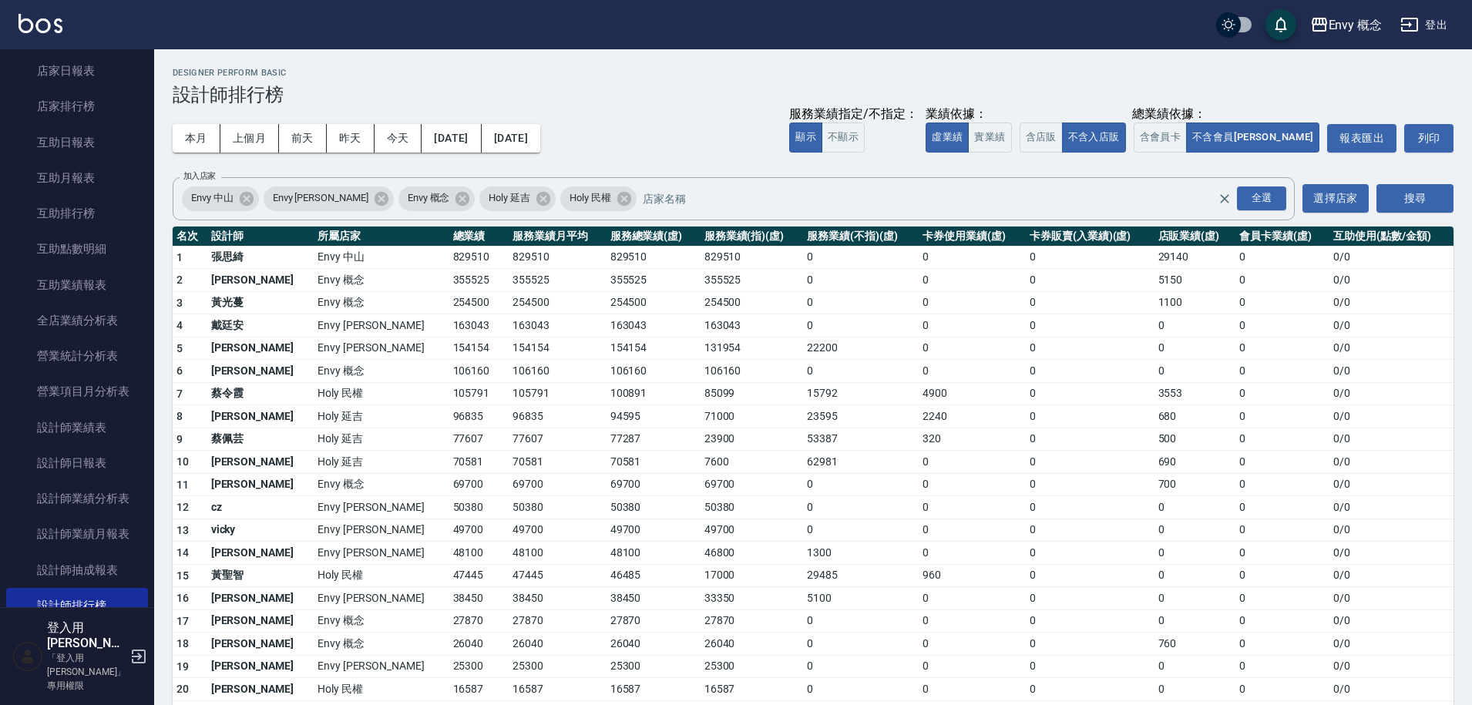
click at [314, 281] on td "Envy 概念" at bounding box center [382, 280] width 136 height 23
drag, startPoint x: 408, startPoint y: 305, endPoint x: 548, endPoint y: 273, distance: 144.0
click at [509, 303] on td "254500" at bounding box center [558, 302] width 98 height 23
click at [607, 275] on td "355525" at bounding box center [654, 280] width 94 height 23
drag, startPoint x: 410, startPoint y: 273, endPoint x: 210, endPoint y: 281, distance: 200.6
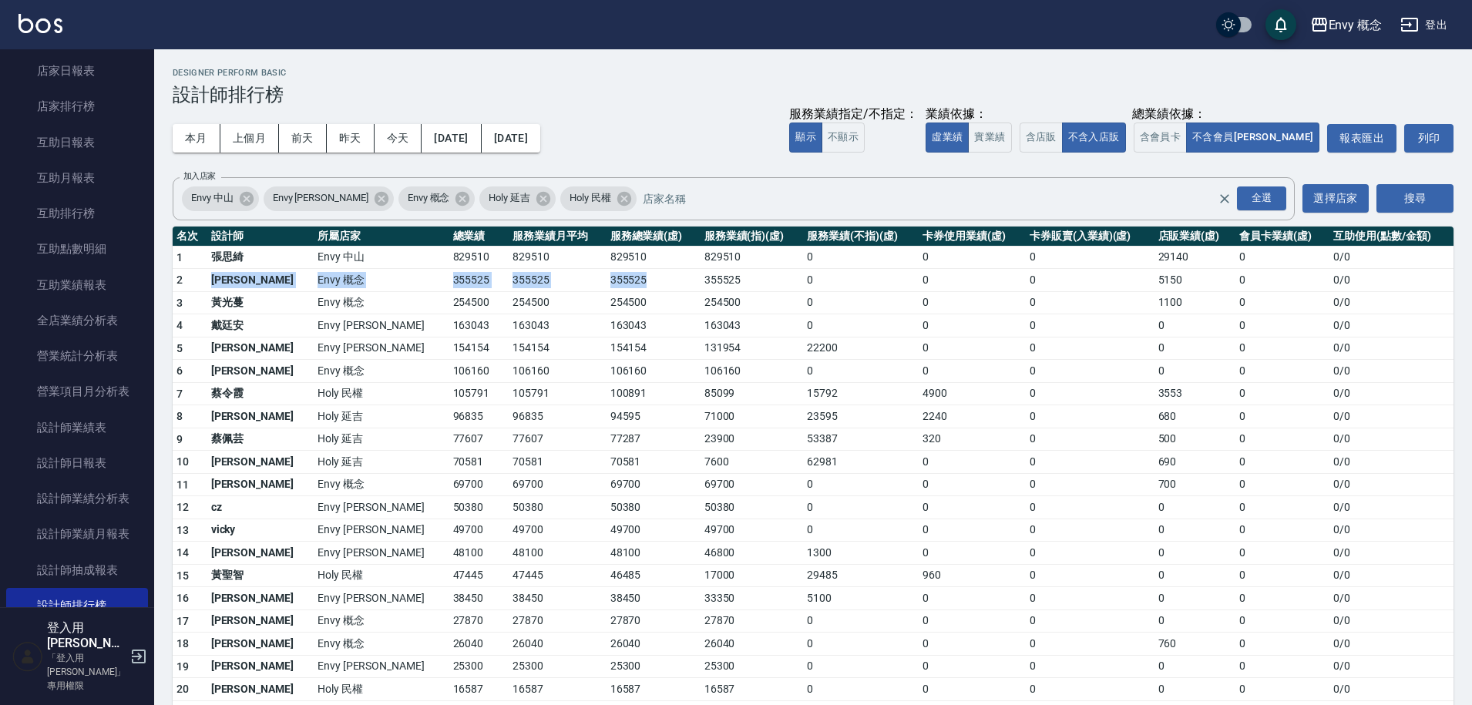
click at [210, 281] on tr "2 王文嘉 Envy 概念 355525 355525 355525 355525 0 0 0 5150 0 0 / 0" at bounding box center [813, 280] width 1281 height 23
click at [207, 281] on td "2" at bounding box center [190, 280] width 35 height 23
drag, startPoint x: 210, startPoint y: 281, endPoint x: 592, endPoint y: 279, distance: 382.3
click at [592, 279] on tr "2 王文嘉 Envy 概念 355525 355525 355525 355525 0 0 0 5150 0 0 / 0" at bounding box center [813, 280] width 1281 height 23
click at [607, 280] on td "355525" at bounding box center [654, 280] width 94 height 23
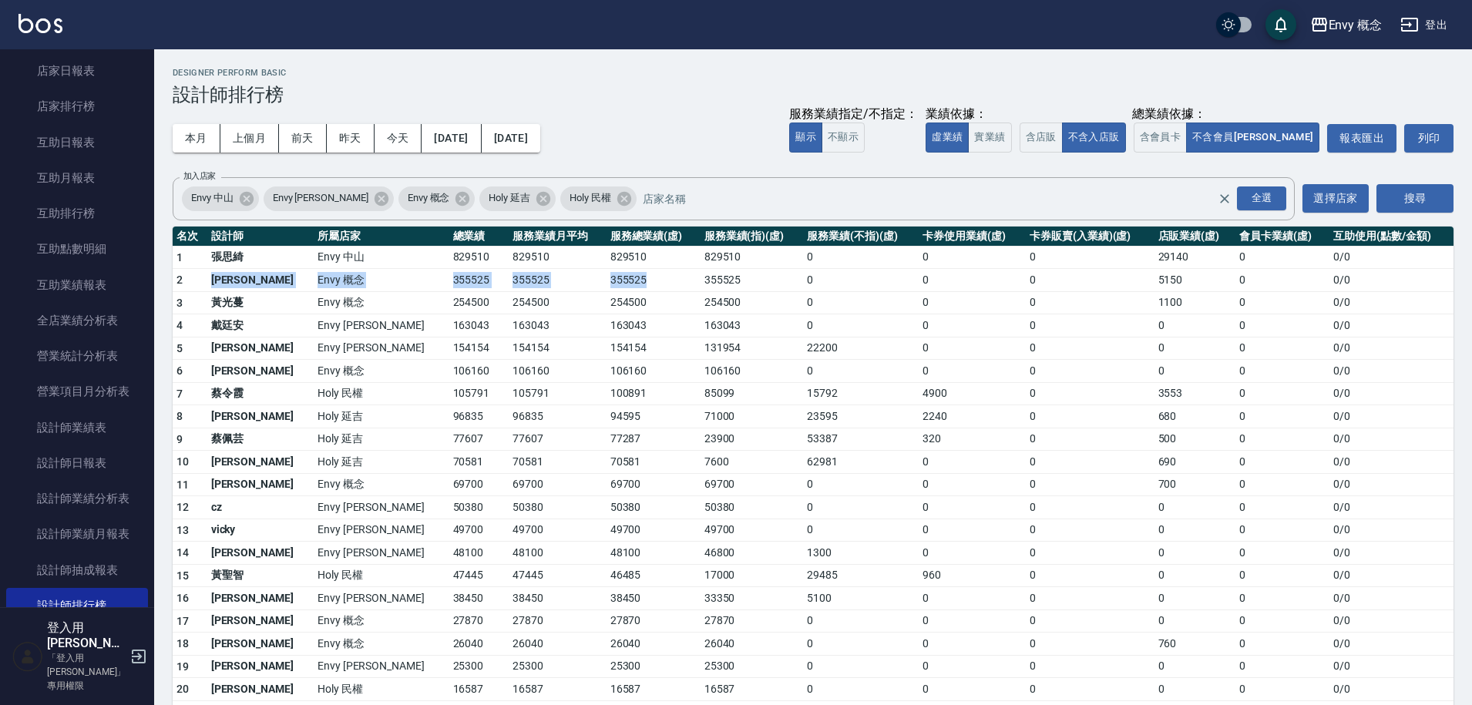
drag, startPoint x: 588, startPoint y: 280, endPoint x: 195, endPoint y: 277, distance: 393.1
click at [195, 277] on tr "2 王文嘉 Envy 概念 355525 355525 355525 355525 0 0 0 5150 0 0 / 0" at bounding box center [813, 280] width 1281 height 23
click at [195, 277] on td "2" at bounding box center [190, 280] width 35 height 23
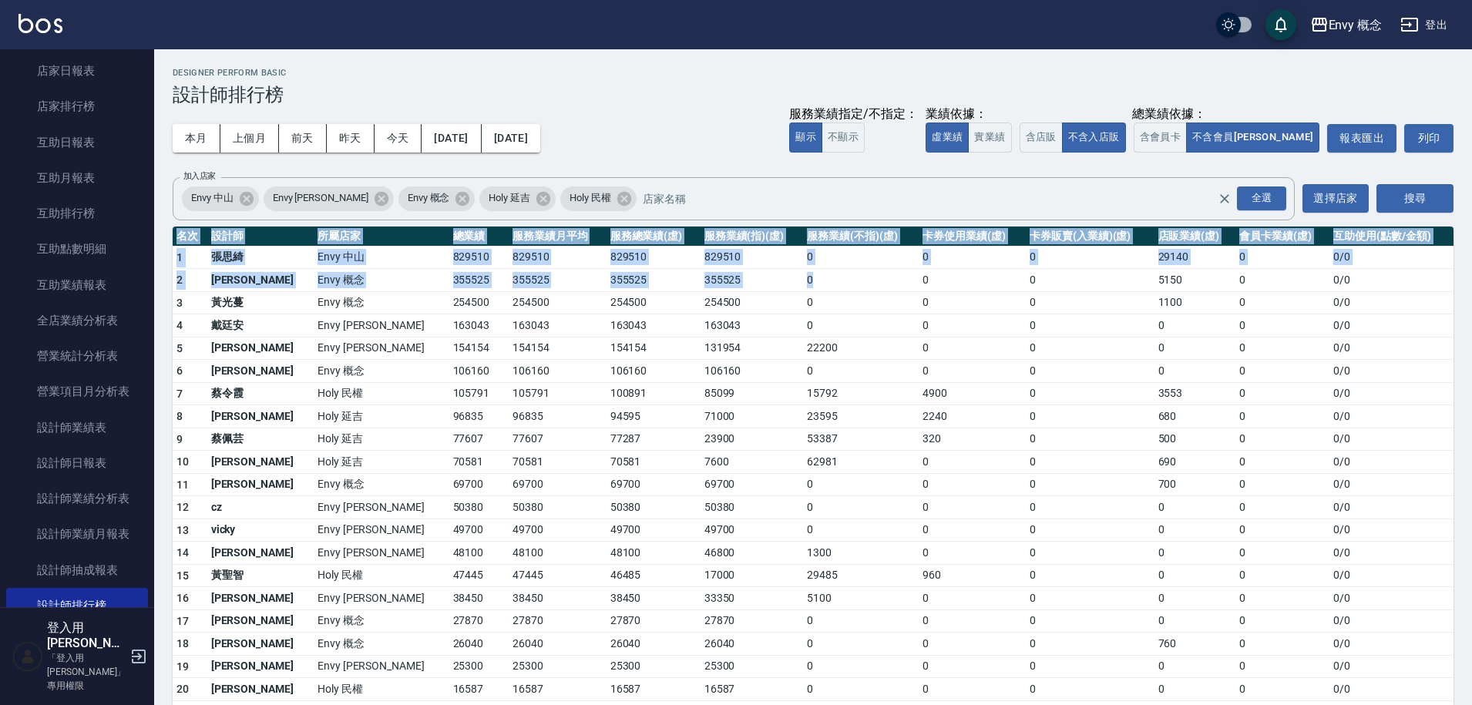
drag, startPoint x: 166, startPoint y: 275, endPoint x: 760, endPoint y: 288, distance: 593.7
click at [758, 288] on div "Envy 概念 2024-09-01 - 2024-09-30 設計師排行榜 列印時間： 2025-09-05-18:31 Designer Perform …" at bounding box center [813, 440] width 1318 height 782
click at [803, 288] on td "0" at bounding box center [861, 280] width 116 height 23
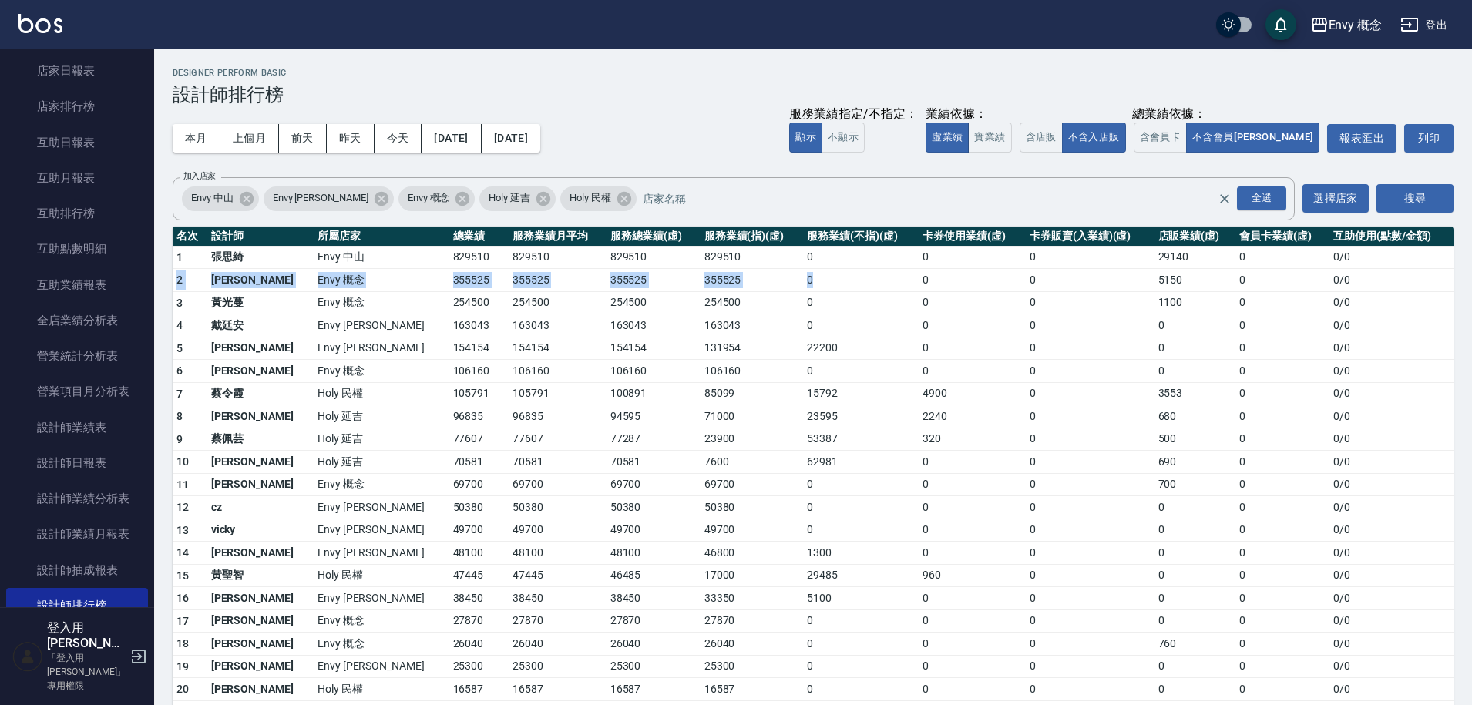
drag, startPoint x: 760, startPoint y: 288, endPoint x: 176, endPoint y: 281, distance: 584.3
click at [176, 281] on tr "2 王文嘉 Envy 概念 355525 355525 355525 355525 0 0 0 5150 0 0 / 0" at bounding box center [813, 280] width 1281 height 23
click at [177, 281] on span "2" at bounding box center [180, 280] width 6 height 12
drag, startPoint x: 176, startPoint y: 281, endPoint x: 554, endPoint y: 296, distance: 378.7
click at [554, 296] on tbody "1 張思綺 Envy 中山 829510 829510 829510 829510 0 0 0 29140 0 0 / 0 2 王文嘉 Envy 概念 355…" at bounding box center [813, 529] width 1281 height 566
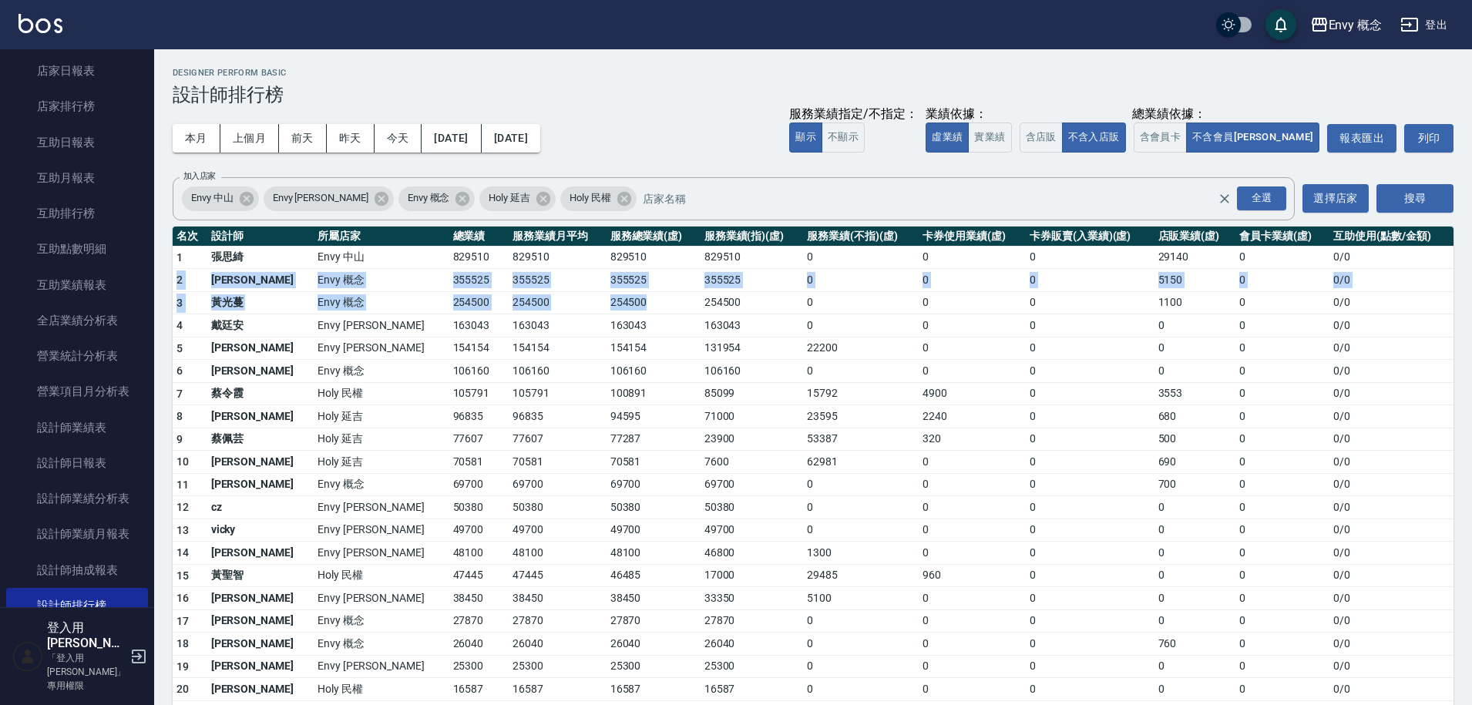
click at [607, 296] on td "254500" at bounding box center [654, 302] width 94 height 23
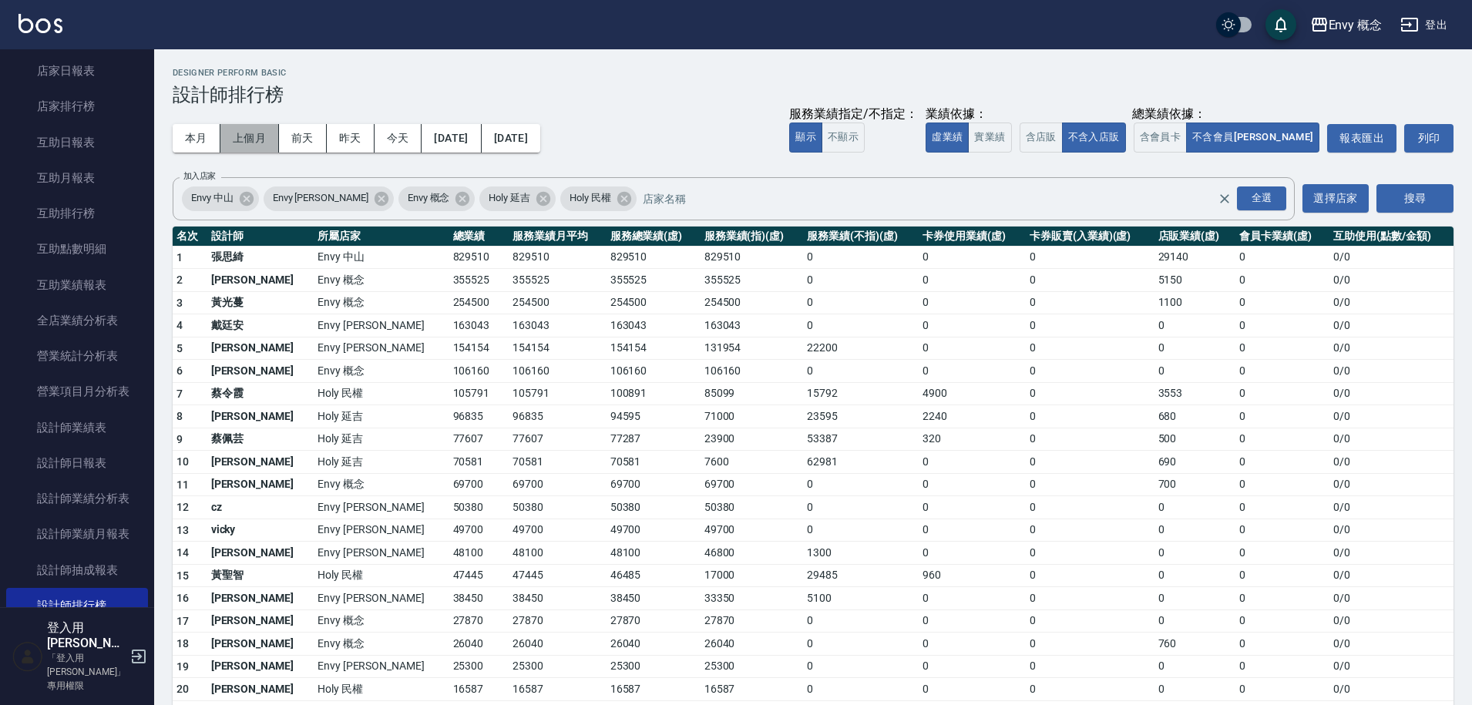
click at [257, 140] on button "上個月" at bounding box center [249, 138] width 59 height 29
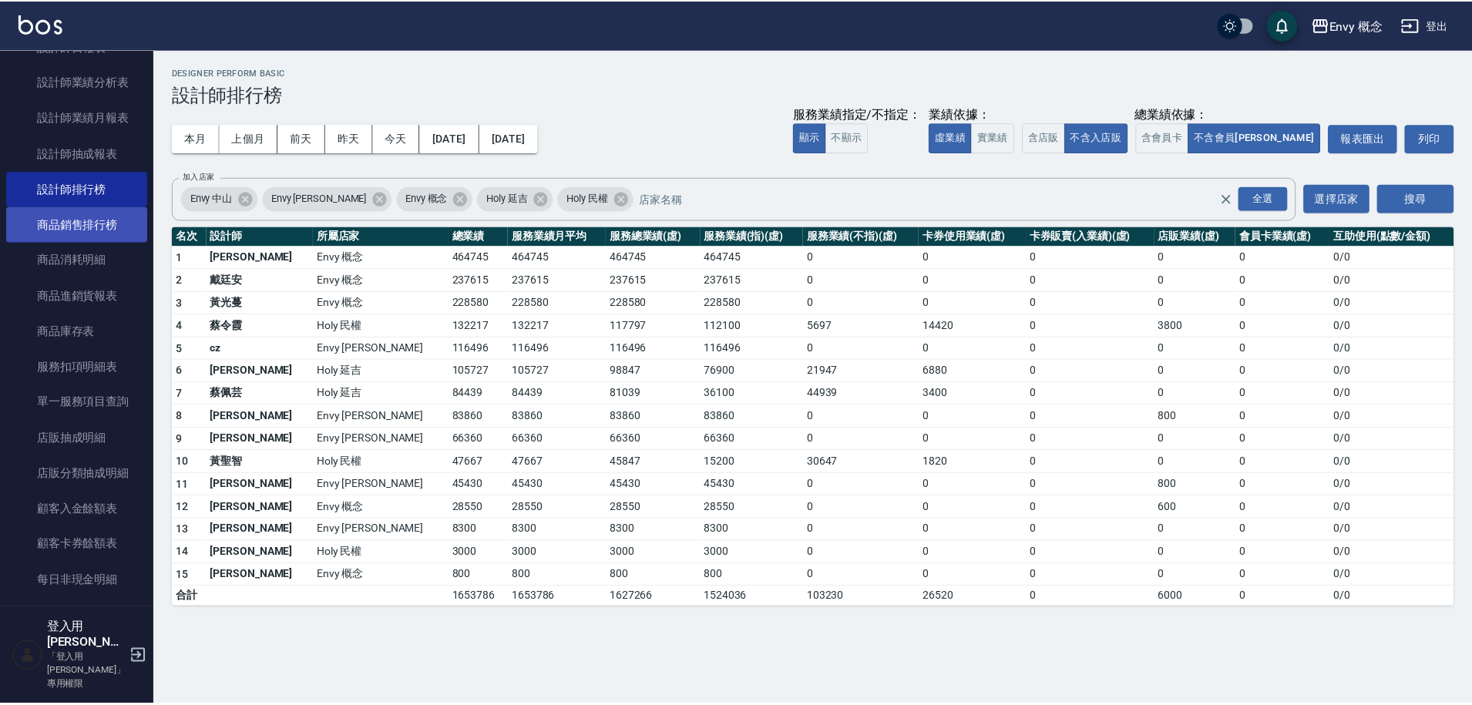
scroll to position [757, 0]
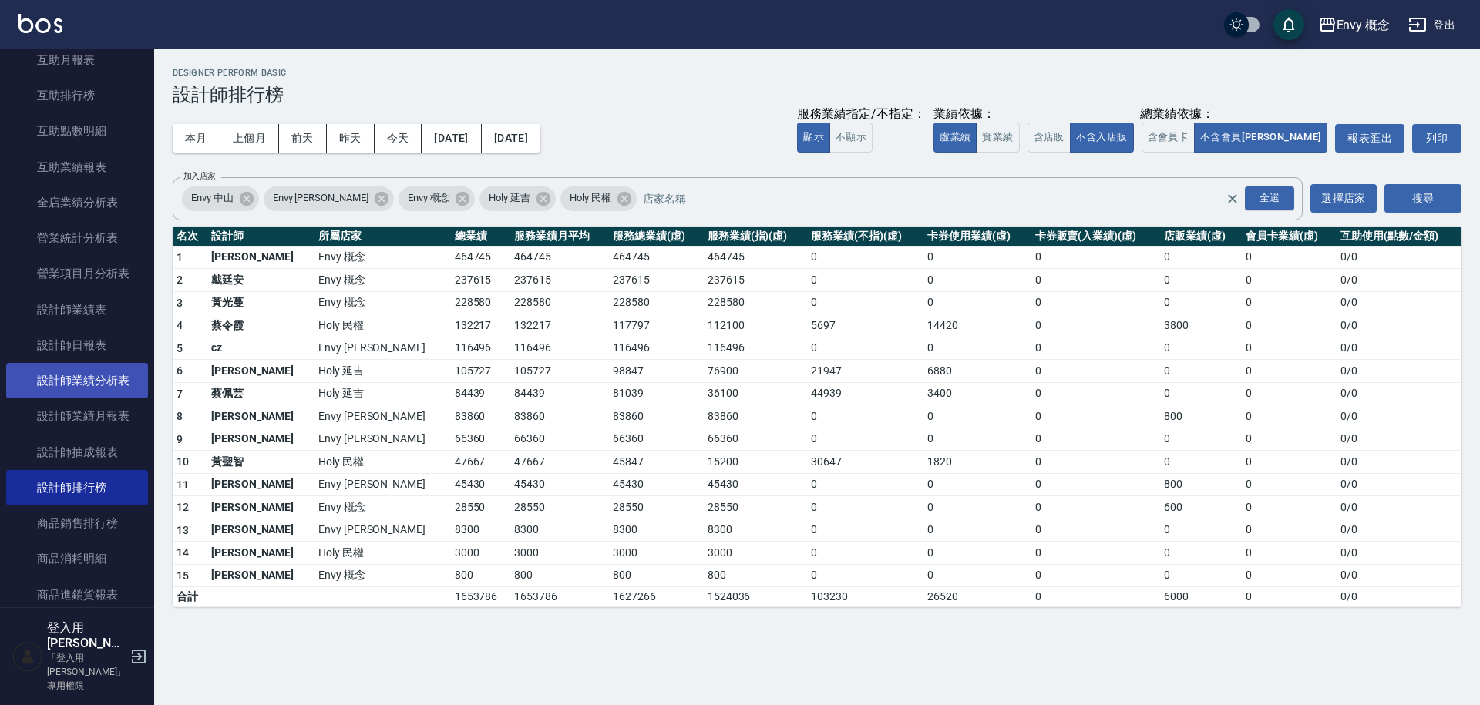
click at [82, 374] on link "設計師業績分析表" at bounding box center [77, 380] width 142 height 35
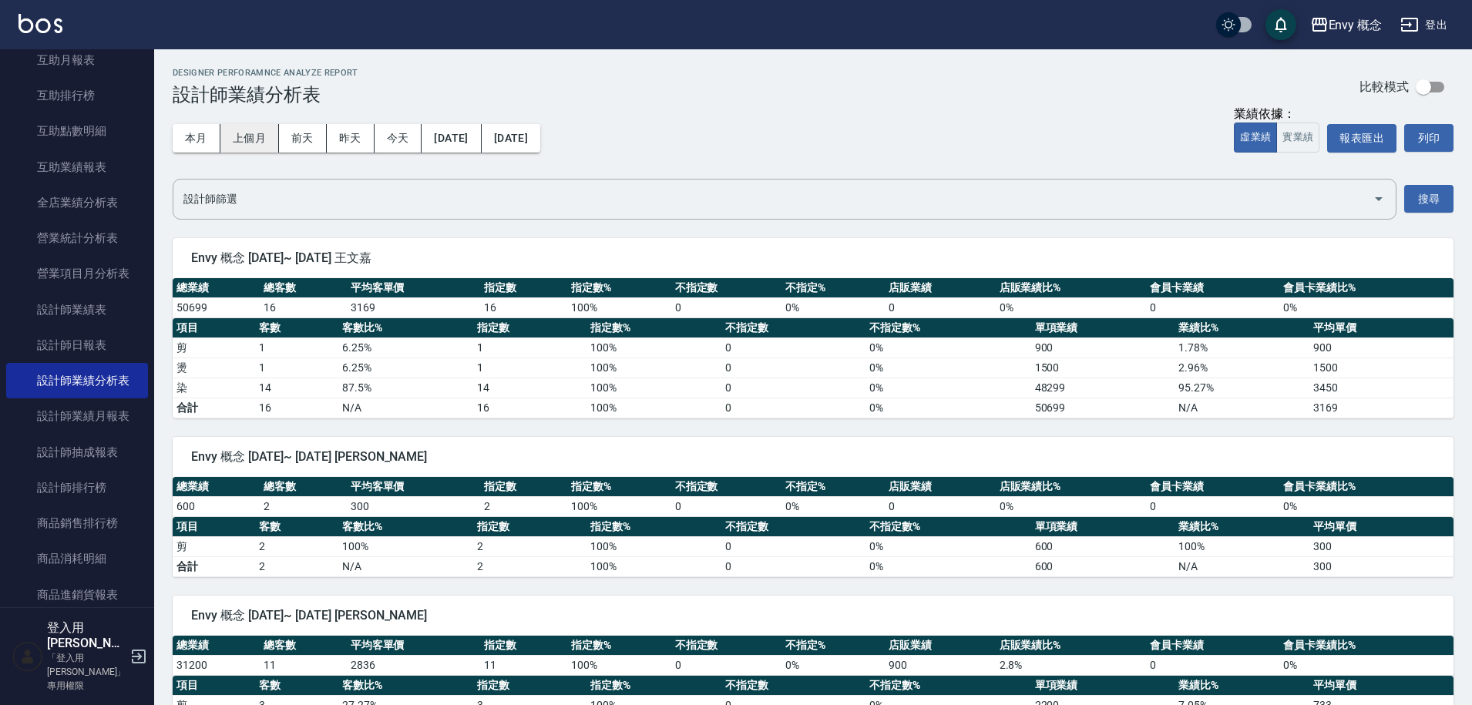
click at [245, 143] on button "上個月" at bounding box center [249, 138] width 59 height 29
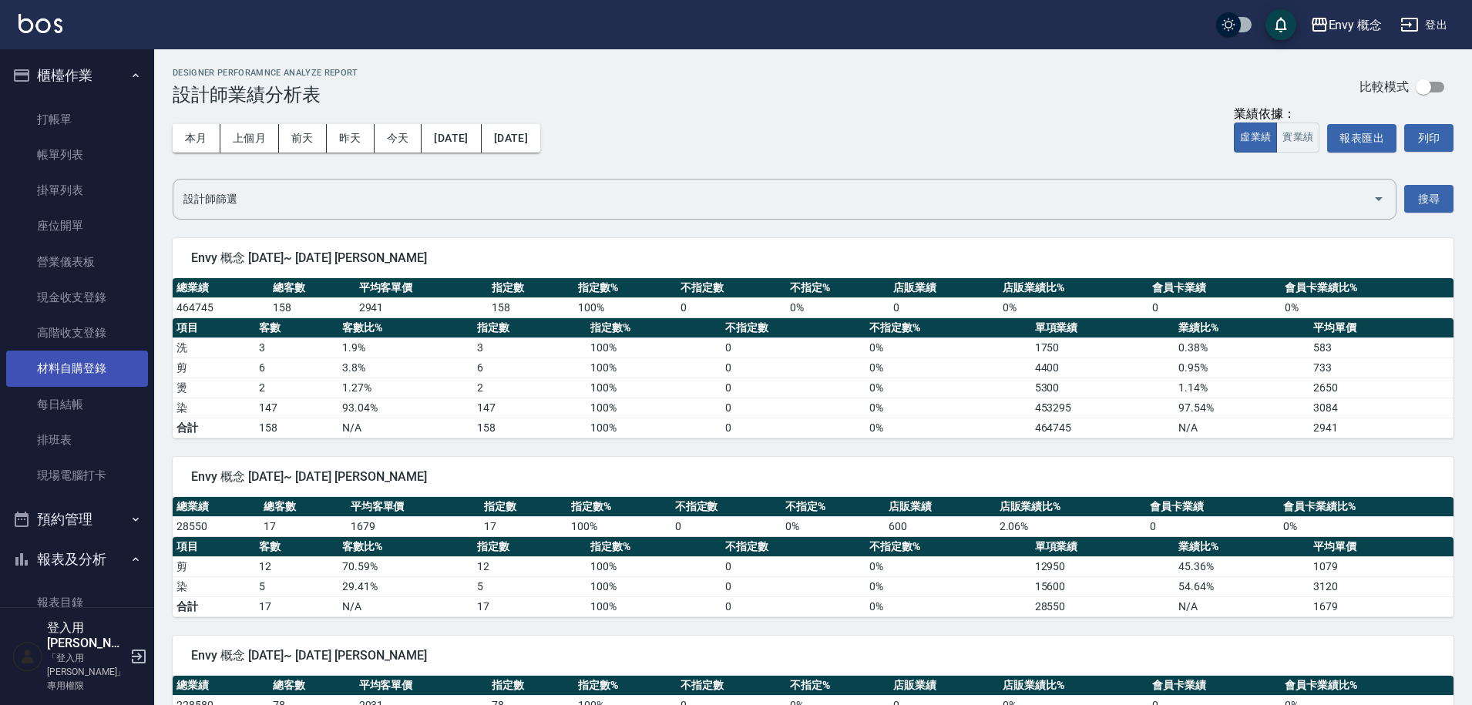
click at [86, 371] on link "材料自購登錄" at bounding box center [77, 368] width 142 height 35
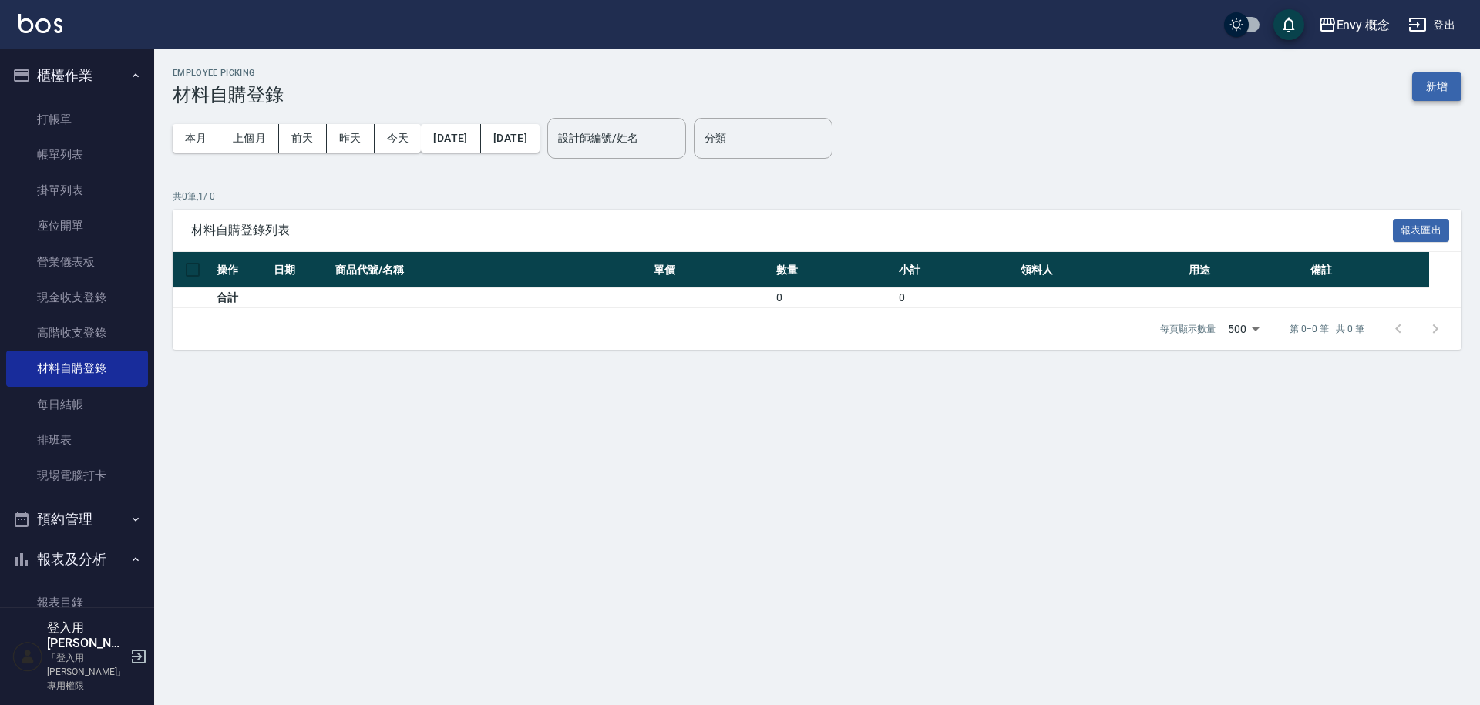
click at [1442, 90] on button "新增" at bounding box center [1436, 86] width 49 height 29
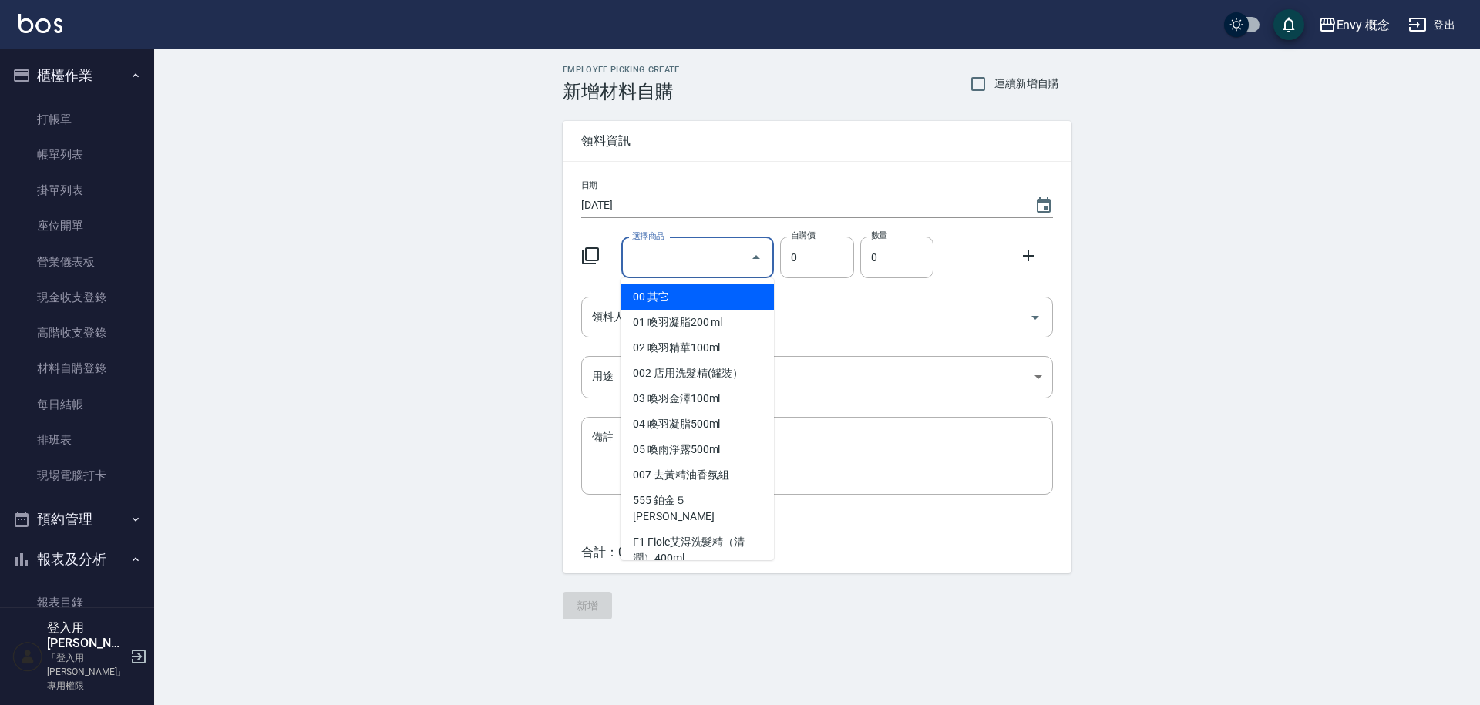
click at [704, 260] on input "選擇商品" at bounding box center [686, 257] width 116 height 27
click at [741, 175] on div "日期 2025/09/05 選擇商品 選擇商品 自購價 0 自購價 數量 0 數量 領料人 領料人 用途 ​ 用途 備註 x 備註" at bounding box center [817, 347] width 509 height 370
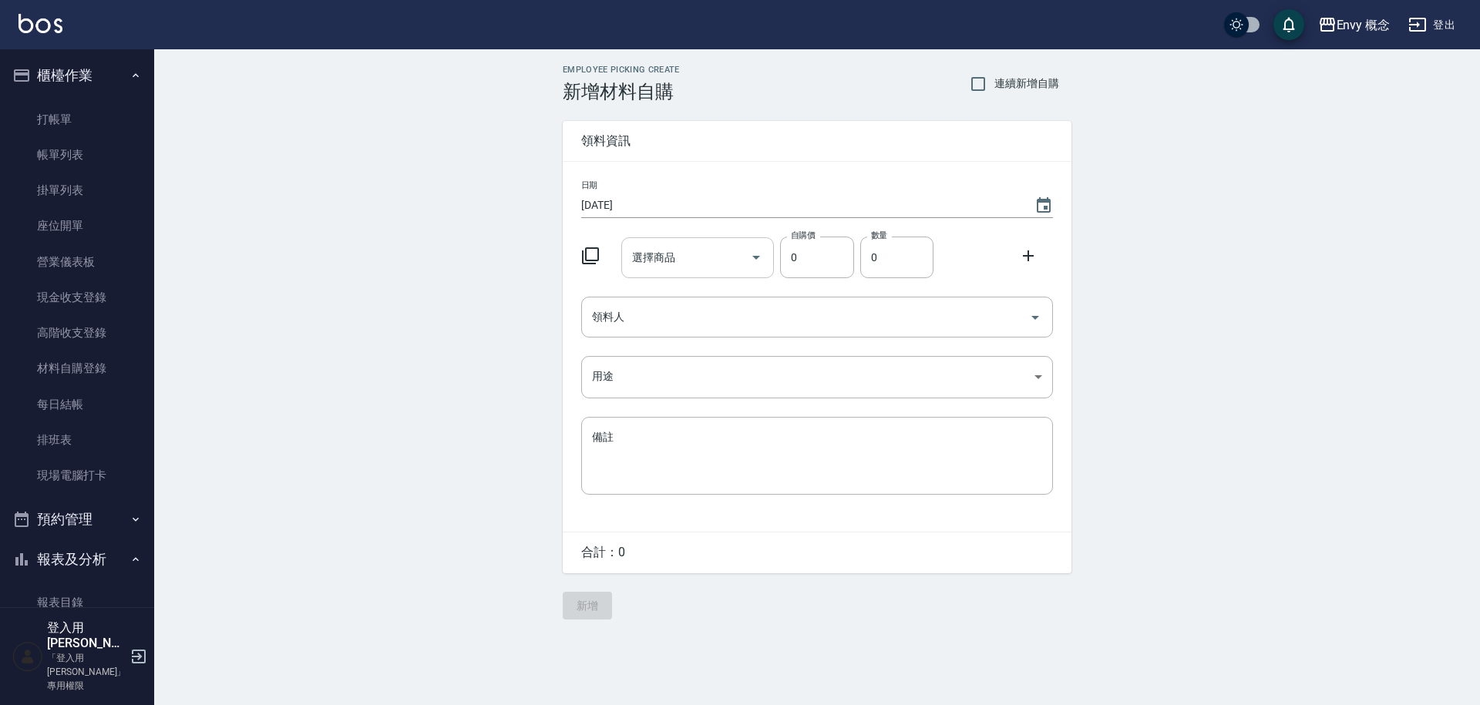
click at [756, 259] on icon "Open" at bounding box center [756, 258] width 8 height 4
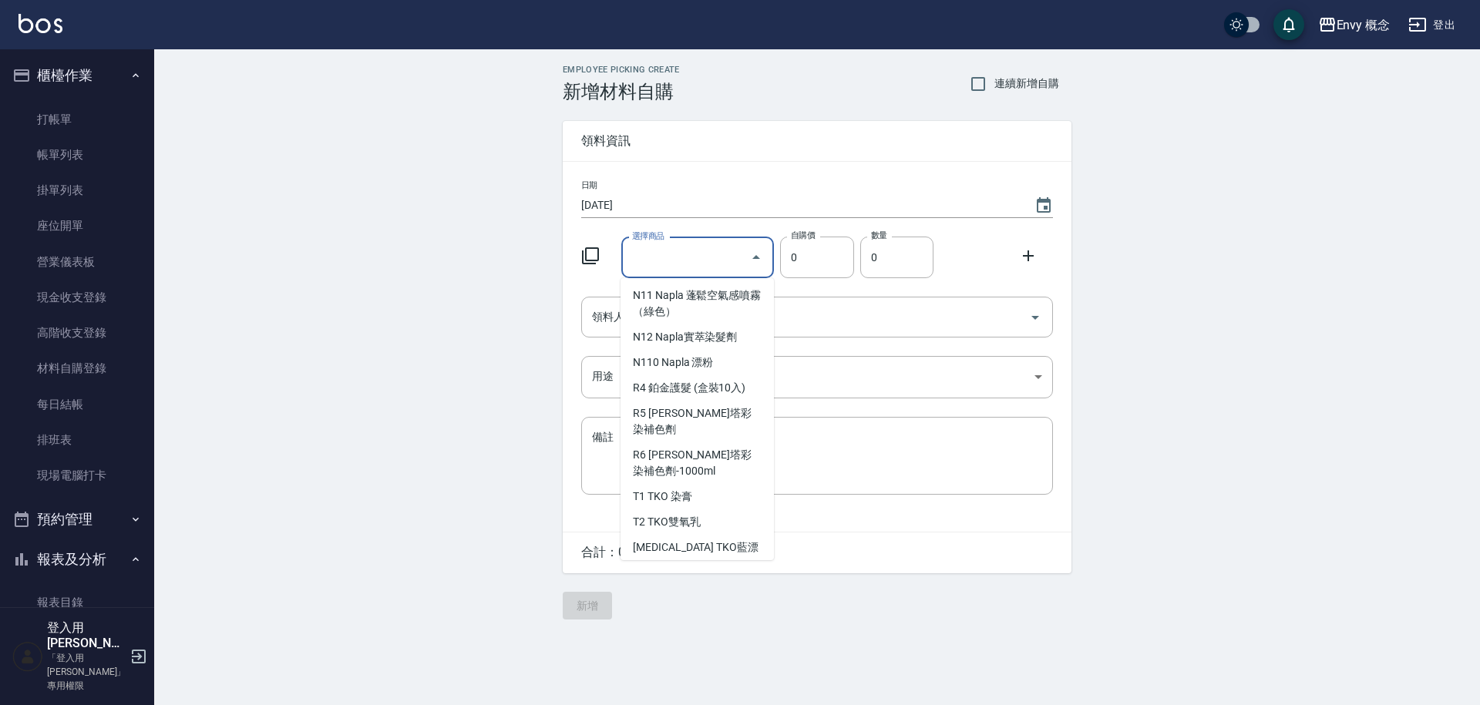
scroll to position [2887, 0]
click at [711, 584] on li "VE1 公司用洗髮精(包裝）" at bounding box center [696, 596] width 153 height 25
type input "公司用洗髮精(包裝）"
type input "160"
type input "1"
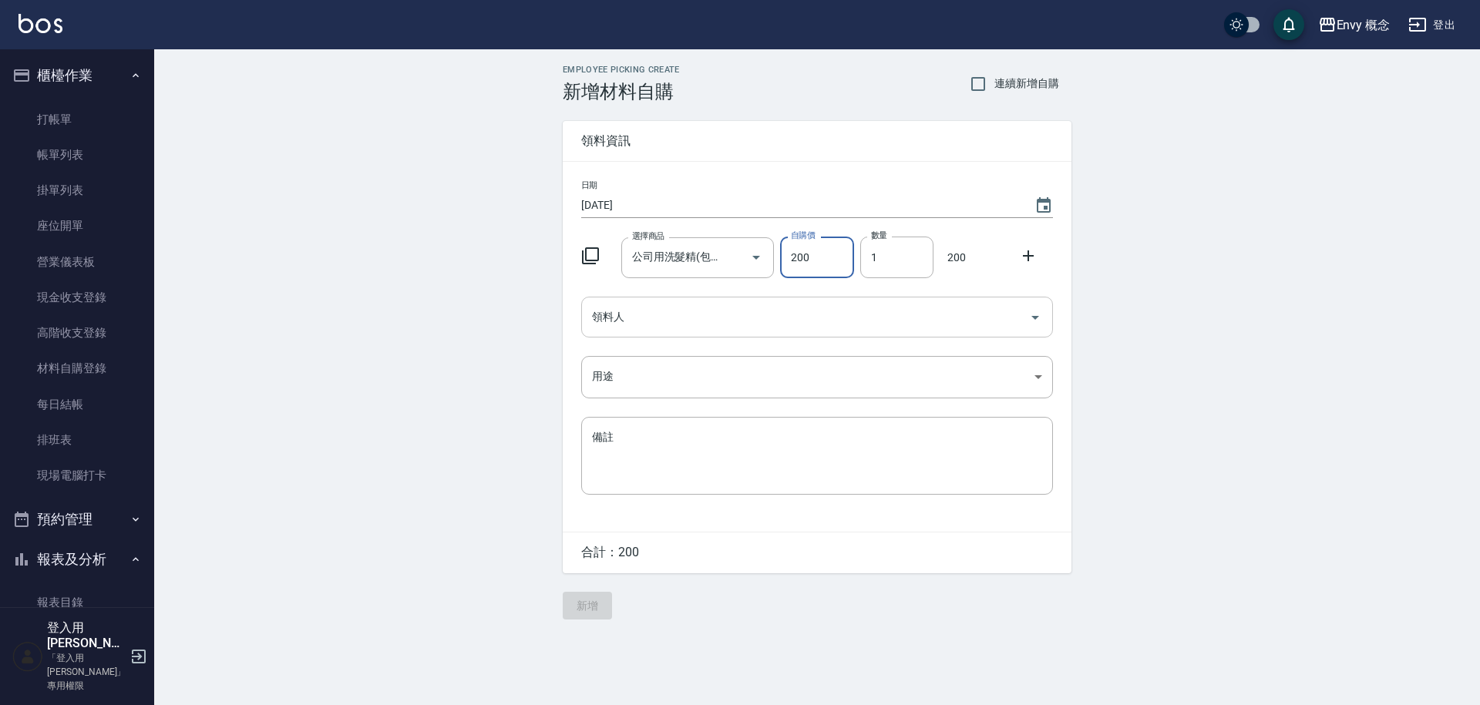
type input "200"
click at [674, 318] on input "領料人" at bounding box center [805, 317] width 435 height 27
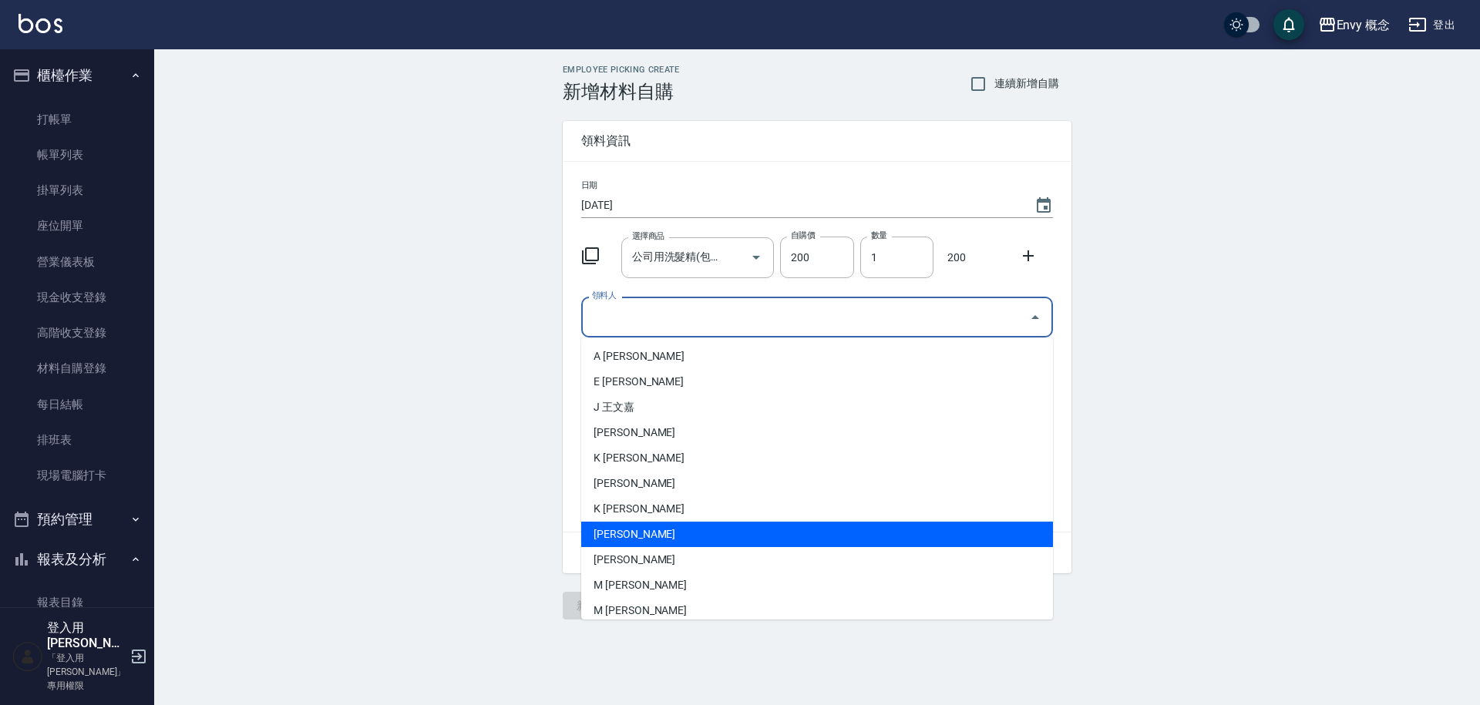
scroll to position [290, 0]
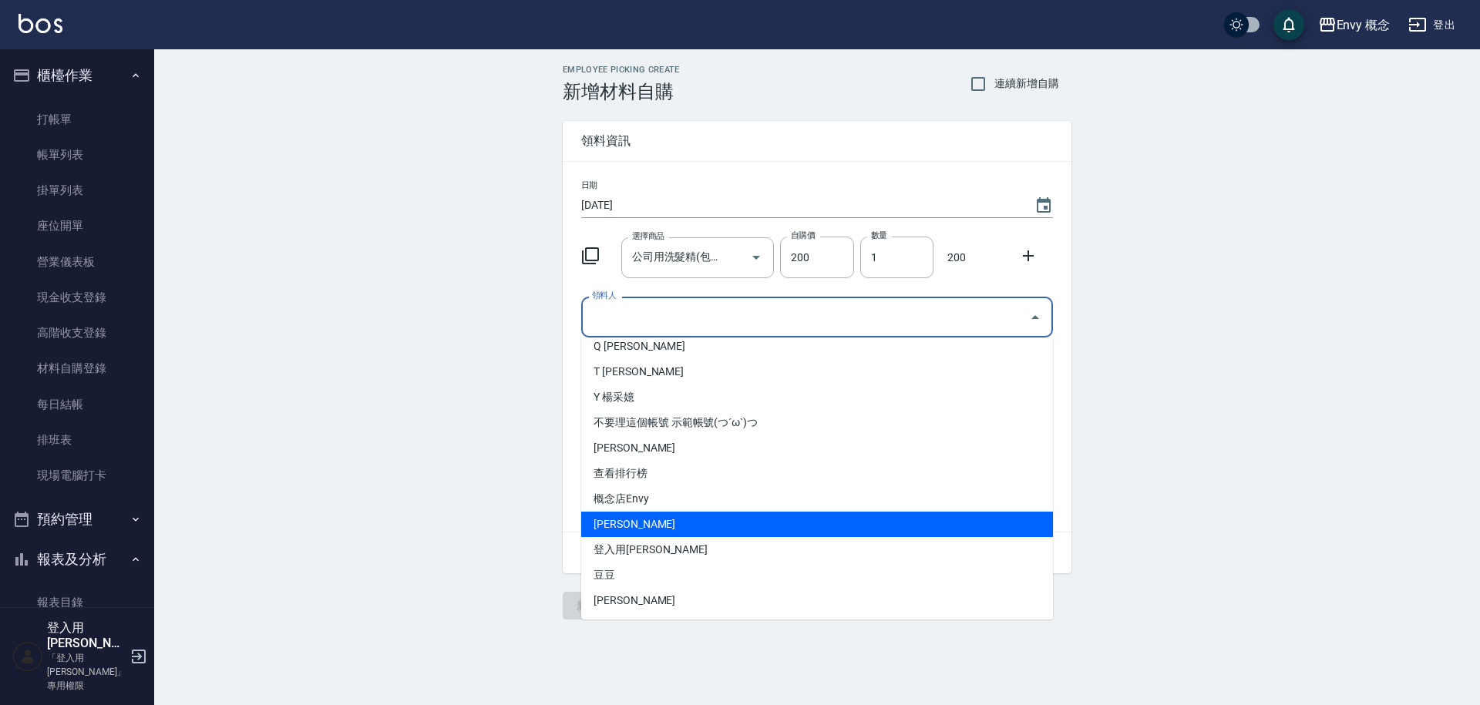
click at [644, 530] on li "王怡琇" at bounding box center [817, 524] width 472 height 25
type input "王怡琇"
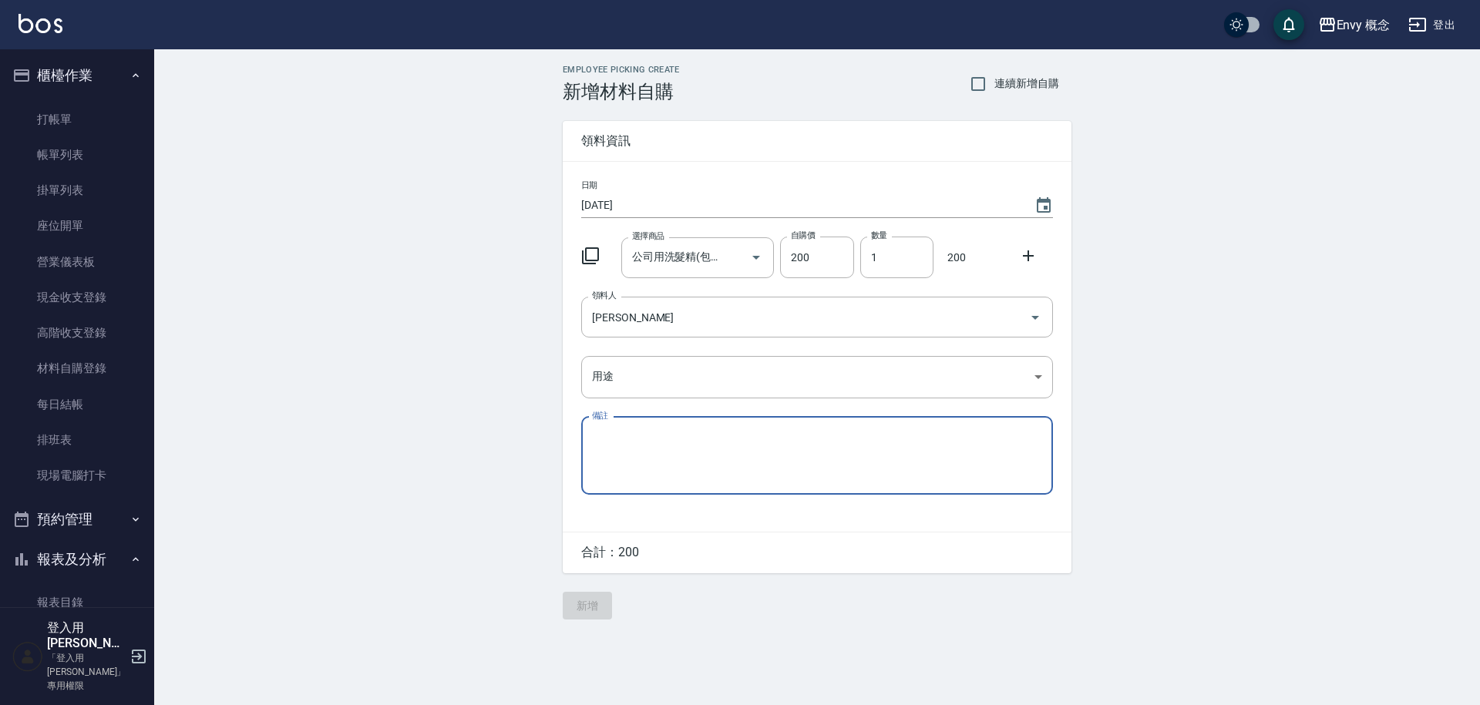
click at [651, 438] on textarea "備註" at bounding box center [817, 455] width 450 height 52
click at [677, 382] on body "Envy 概念 登出 櫃檯作業 打帳單 帳單列表 掛單列表 座位開單 營業儀表板 現金收支登錄 高階收支登錄 材料自購登錄 每日結帳 排班表 現場電腦打卡 預…" at bounding box center [740, 352] width 1480 height 705
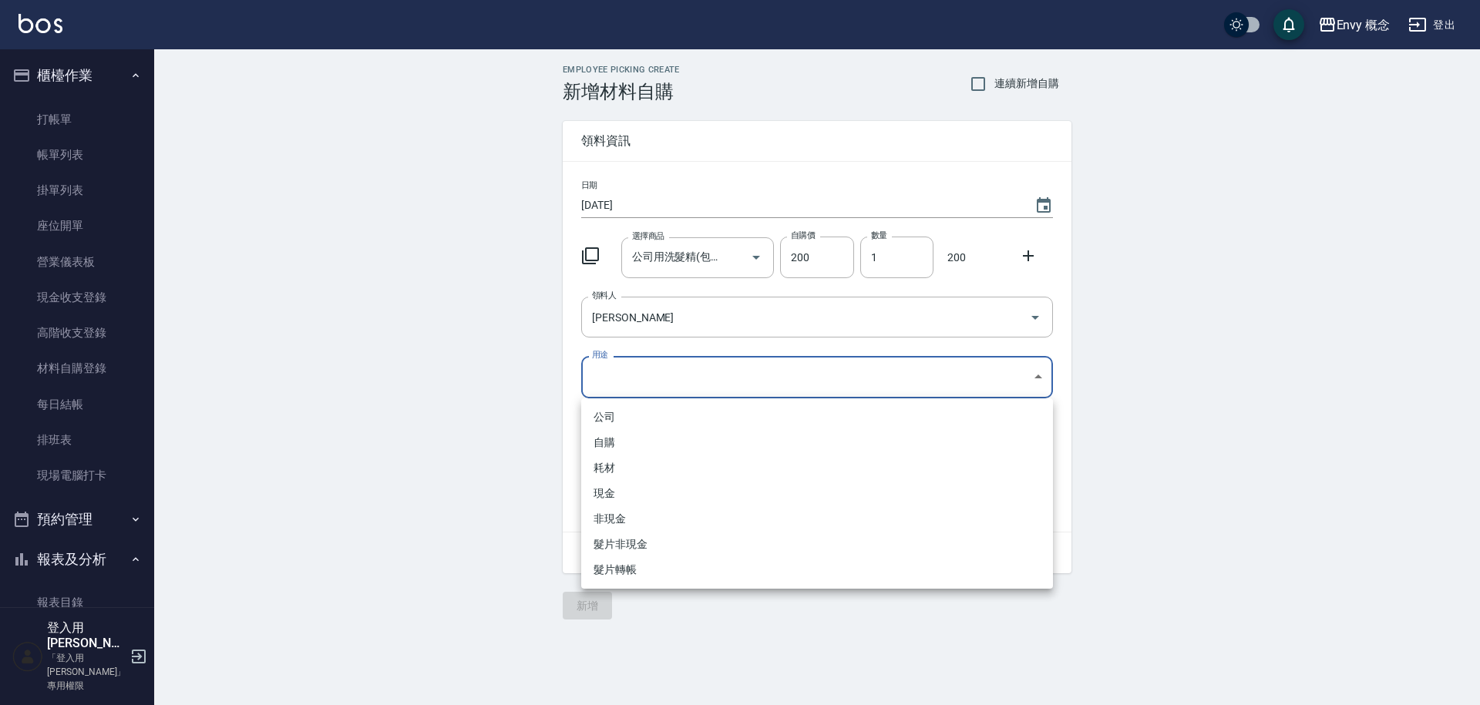
click at [627, 447] on li "自購" at bounding box center [817, 442] width 472 height 25
type input "自購"
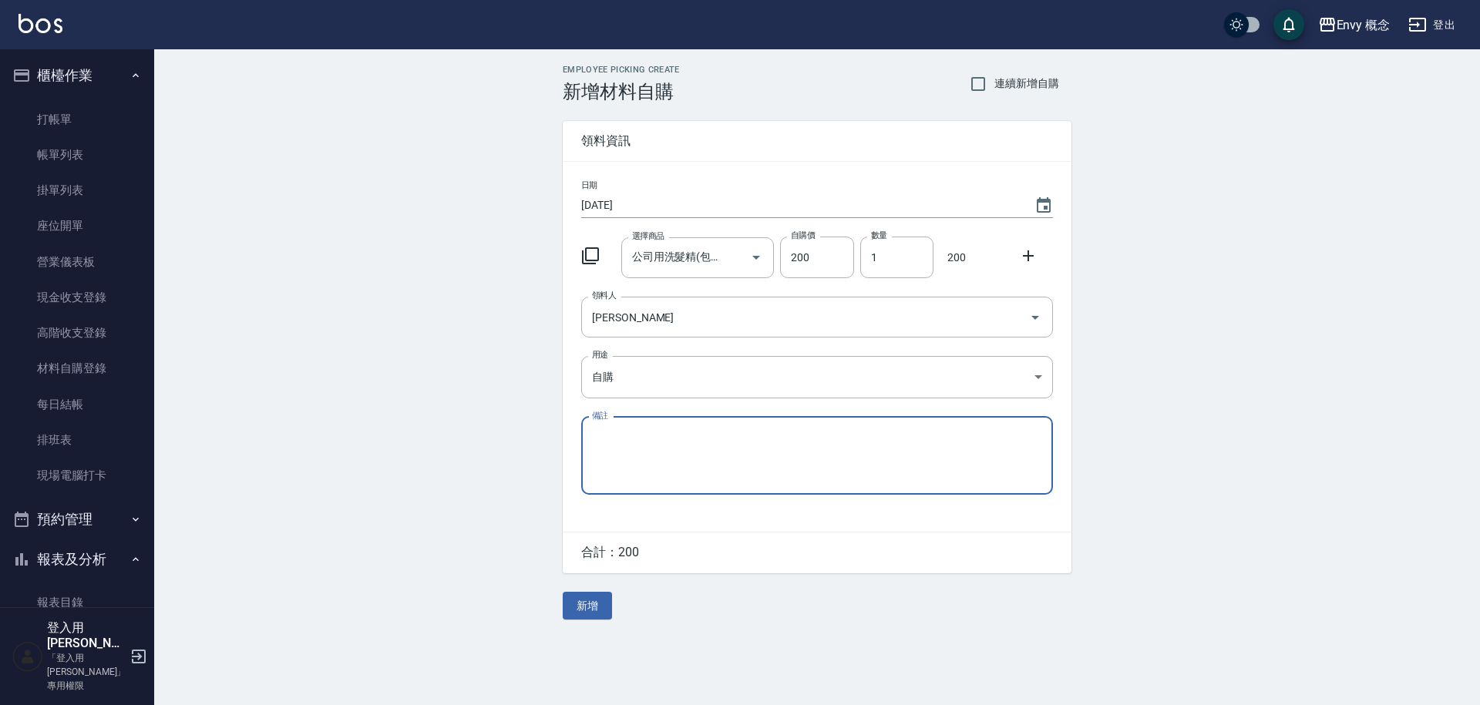
click at [648, 446] on textarea "備註" at bounding box center [817, 455] width 450 height 52
type textarea "t"
type textarea "茶樹"
click at [604, 613] on button "新增" at bounding box center [587, 606] width 49 height 29
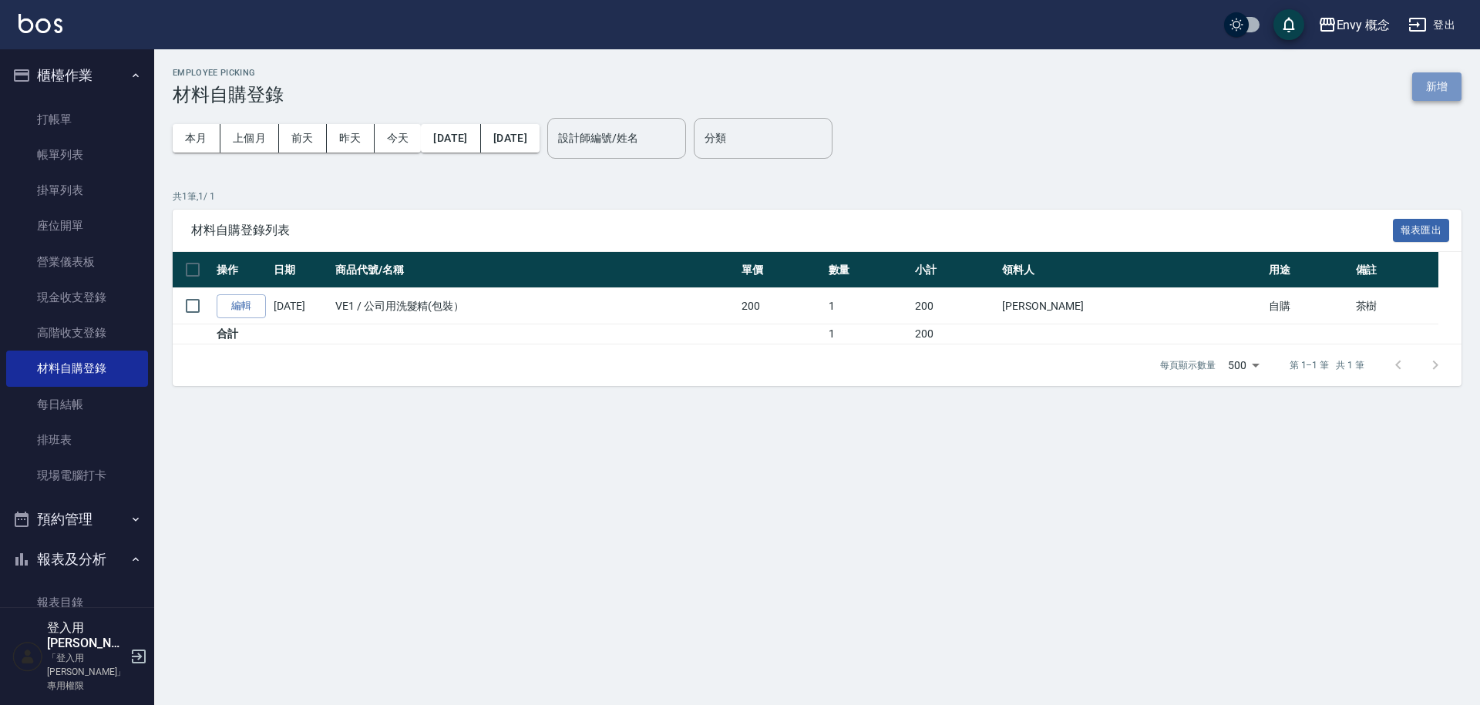
click at [1444, 96] on button "新增" at bounding box center [1436, 86] width 49 height 29
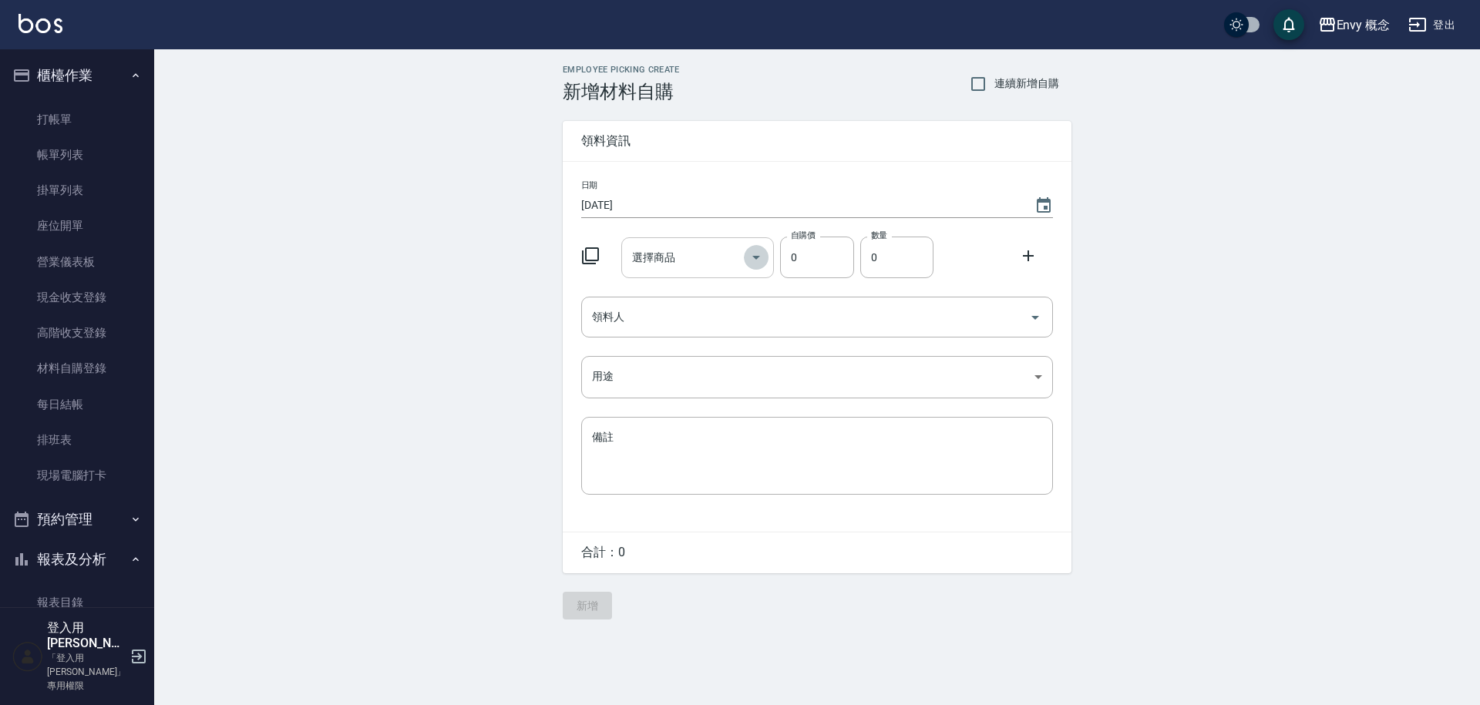
click at [762, 257] on icon "Open" at bounding box center [756, 257] width 18 height 18
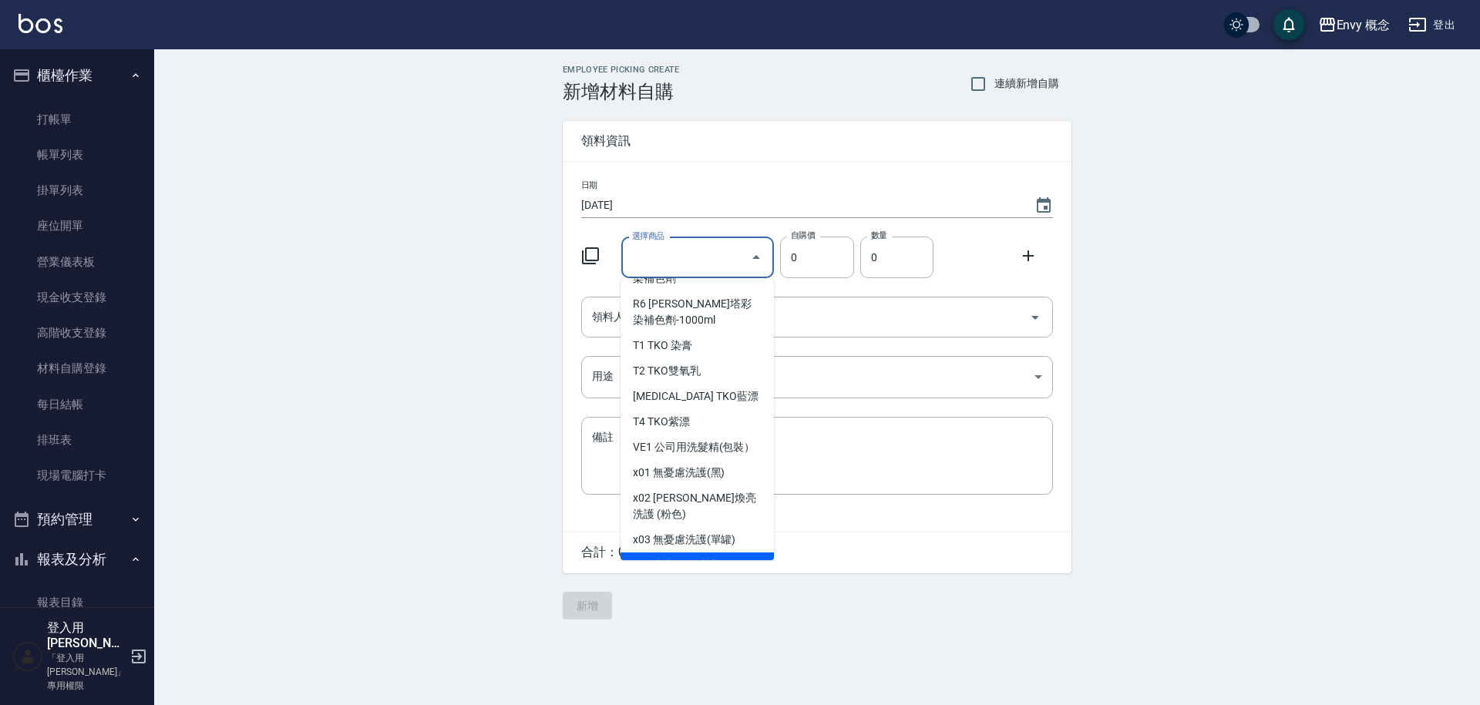
scroll to position [3034, 0]
click at [687, 437] on li "VE1 公司用洗髮精(包裝）" at bounding box center [696, 449] width 153 height 25
type input "公司用洗髮精(包裝）"
type input "160"
type input "1"
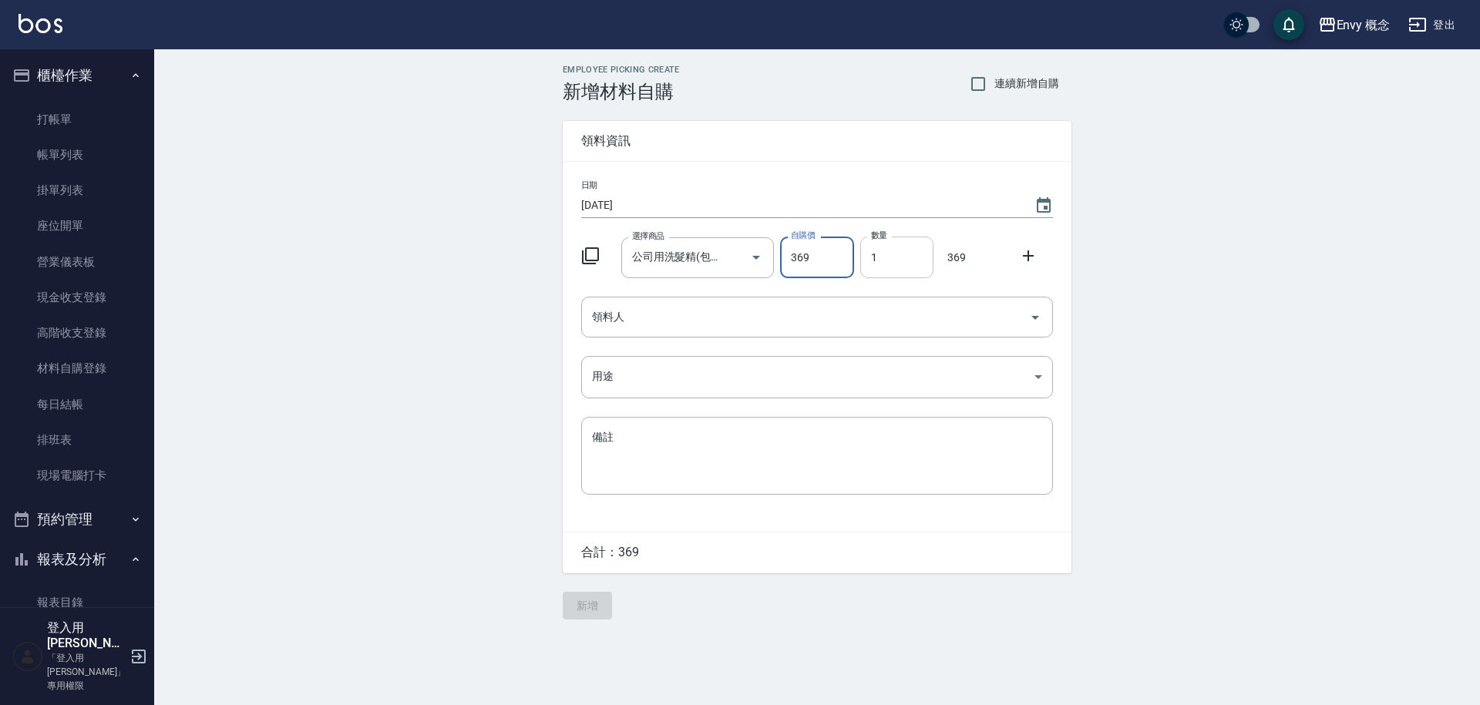
type input "369"
click at [910, 254] on input "1" at bounding box center [896, 258] width 73 height 42
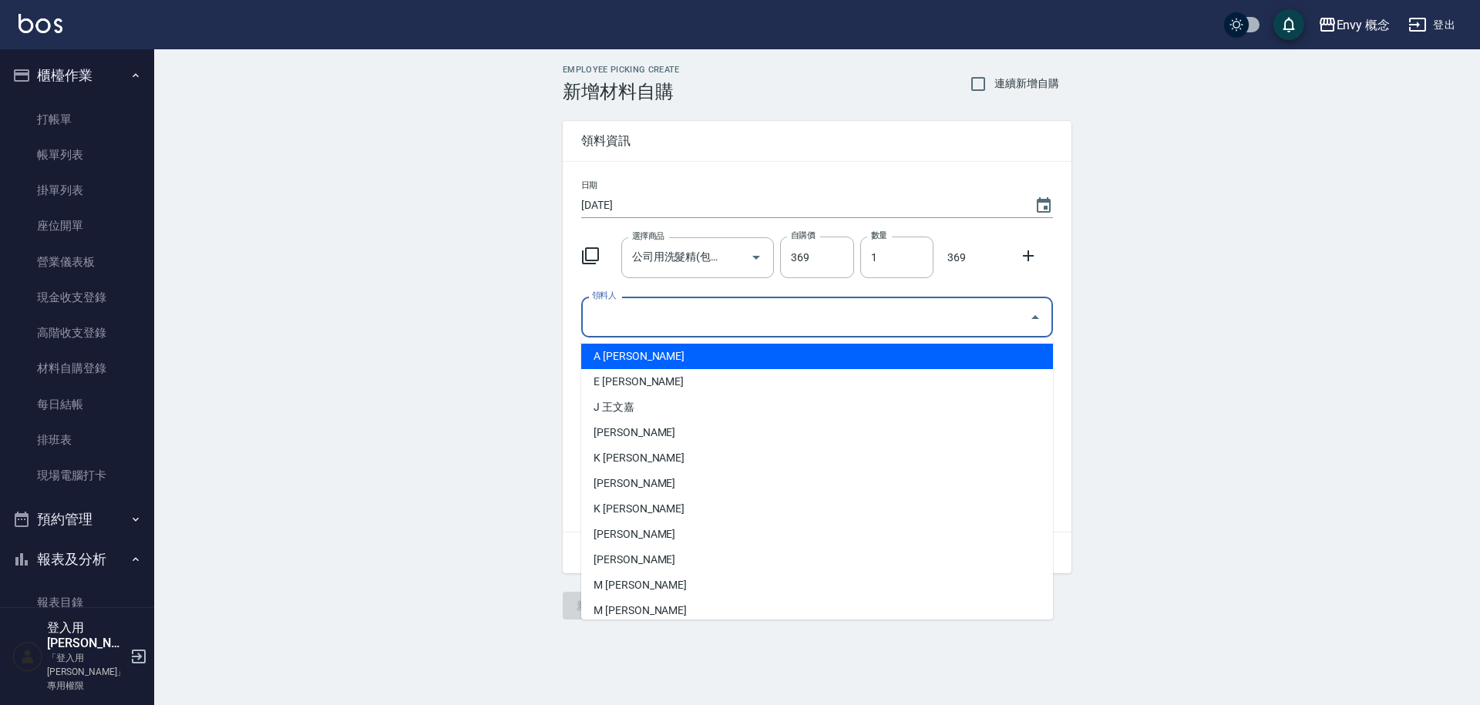
click at [681, 319] on input "領料人" at bounding box center [805, 317] width 435 height 27
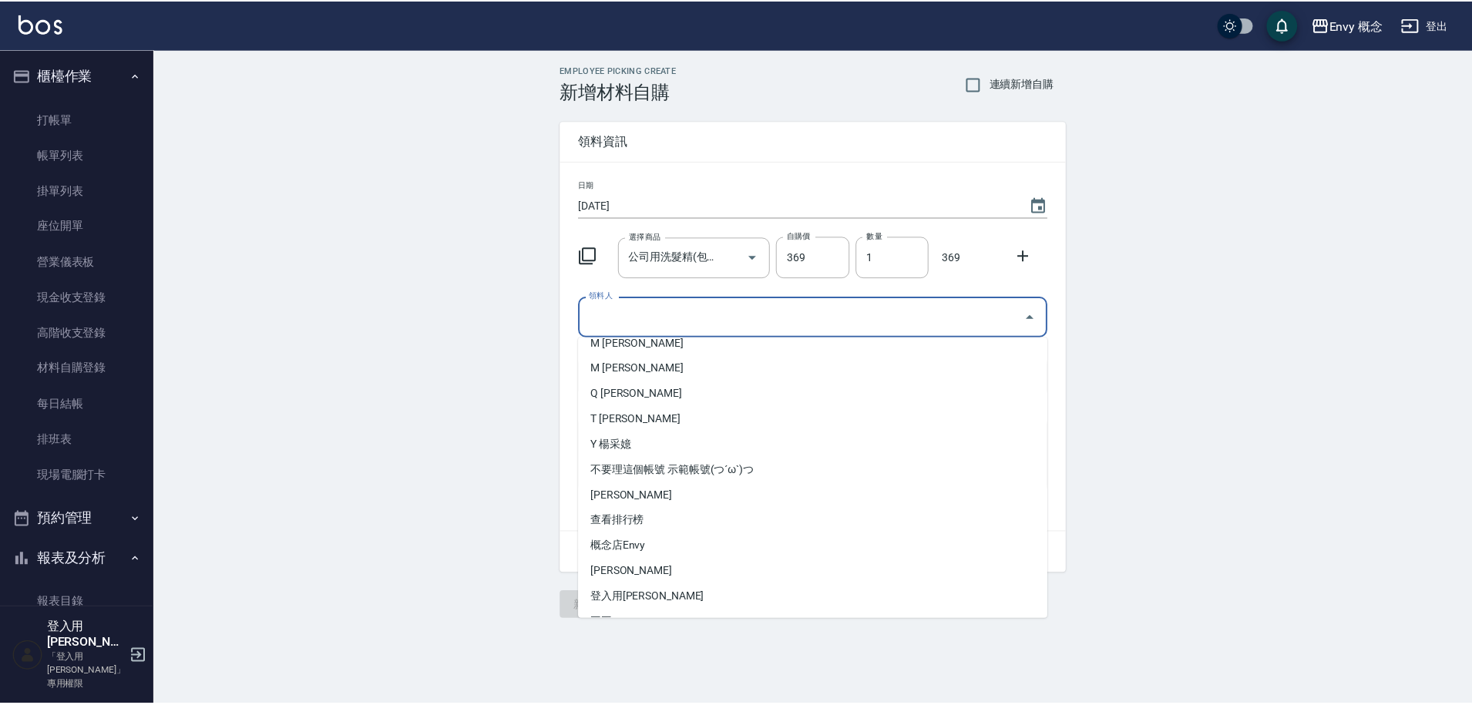
scroll to position [290, 0]
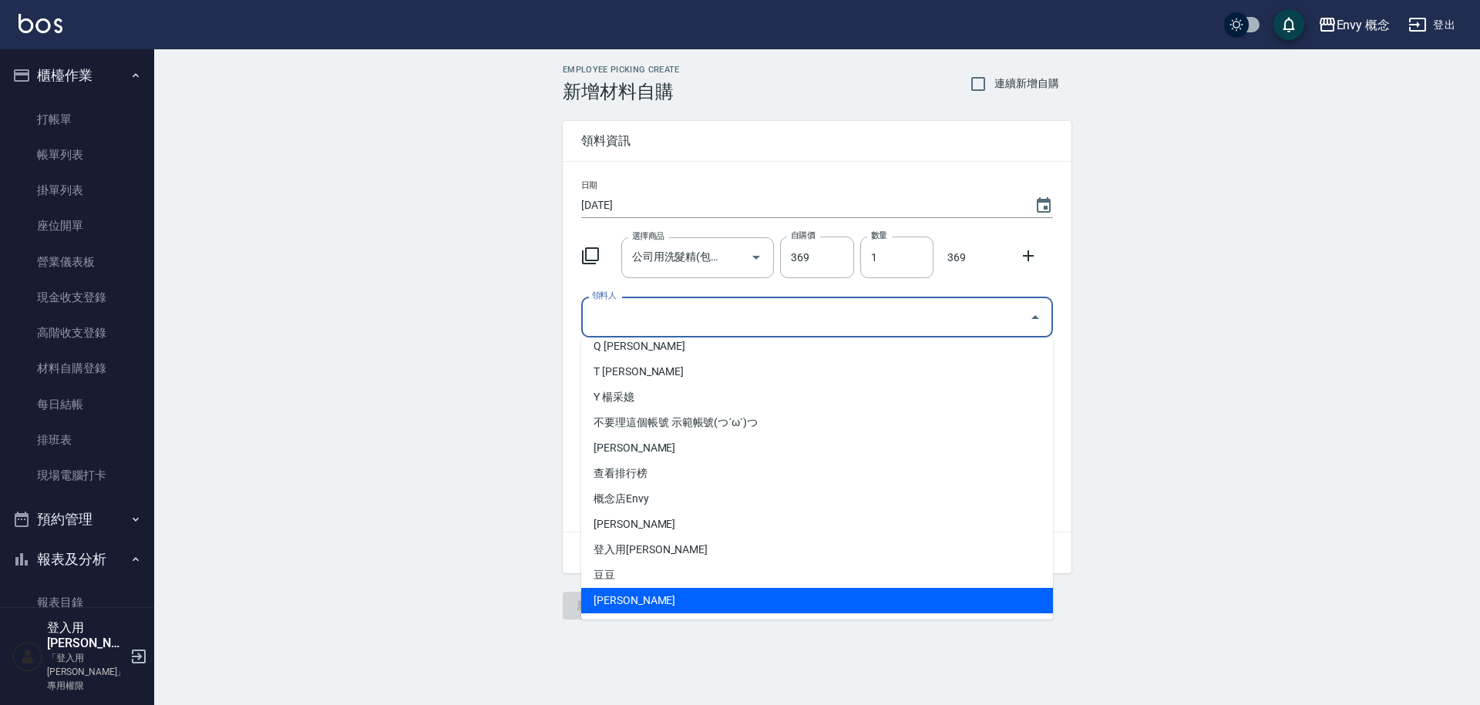
click at [634, 601] on li "陳柔伊" at bounding box center [817, 600] width 472 height 25
type input "陳柔伊"
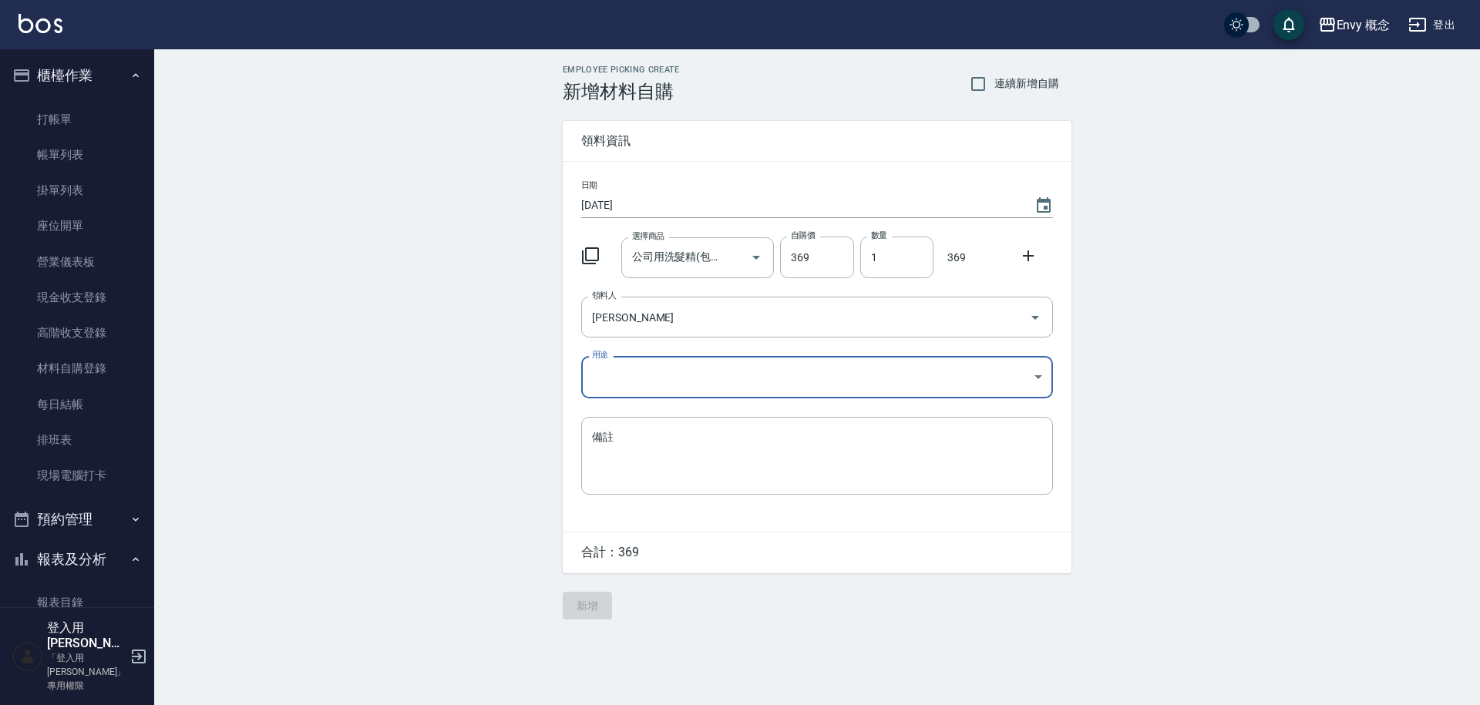
click at [657, 372] on body "Envy 概念 登出 櫃檯作業 打帳單 帳單列表 掛單列表 座位開單 營業儀表板 現金收支登錄 高階收支登錄 材料自購登錄 每日結帳 排班表 現場電腦打卡 預…" at bounding box center [740, 352] width 1480 height 705
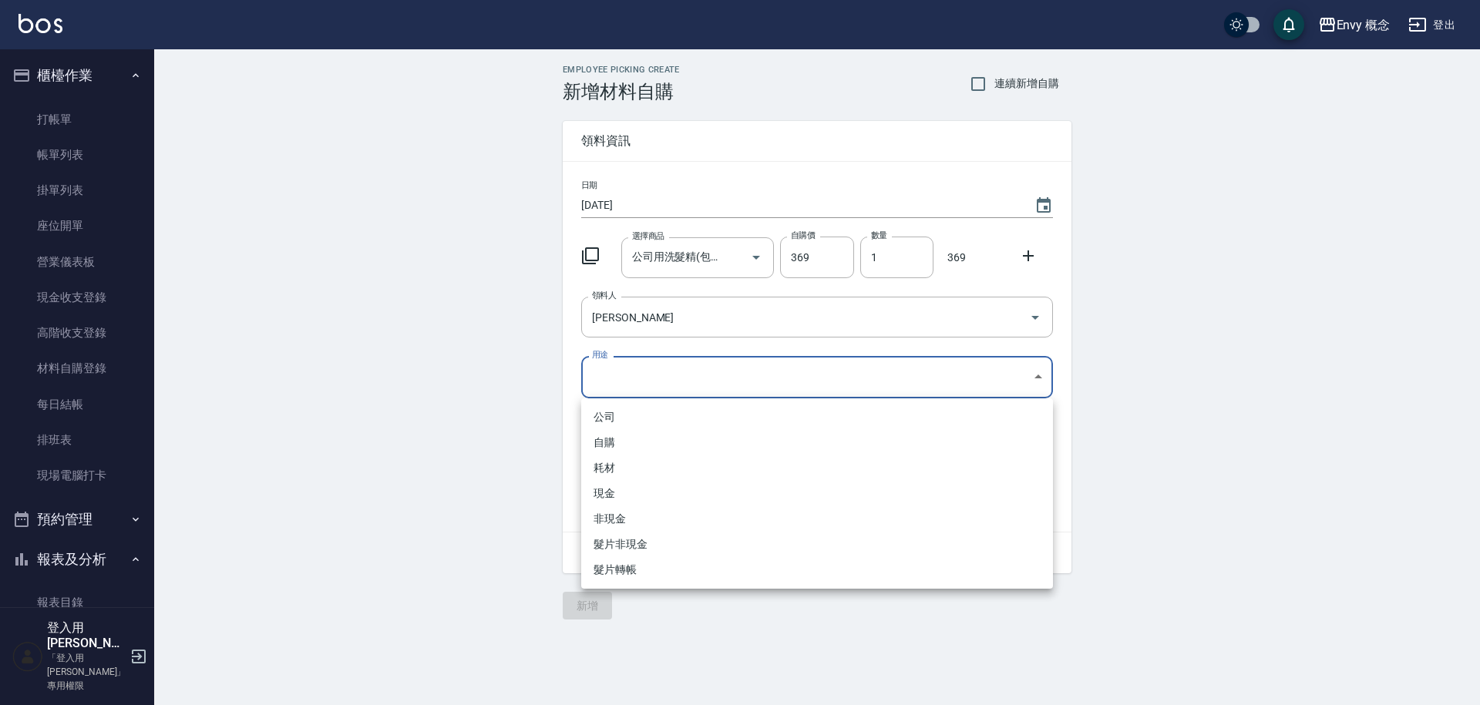
click at [651, 442] on li "自購" at bounding box center [817, 442] width 472 height 25
type input "自購"
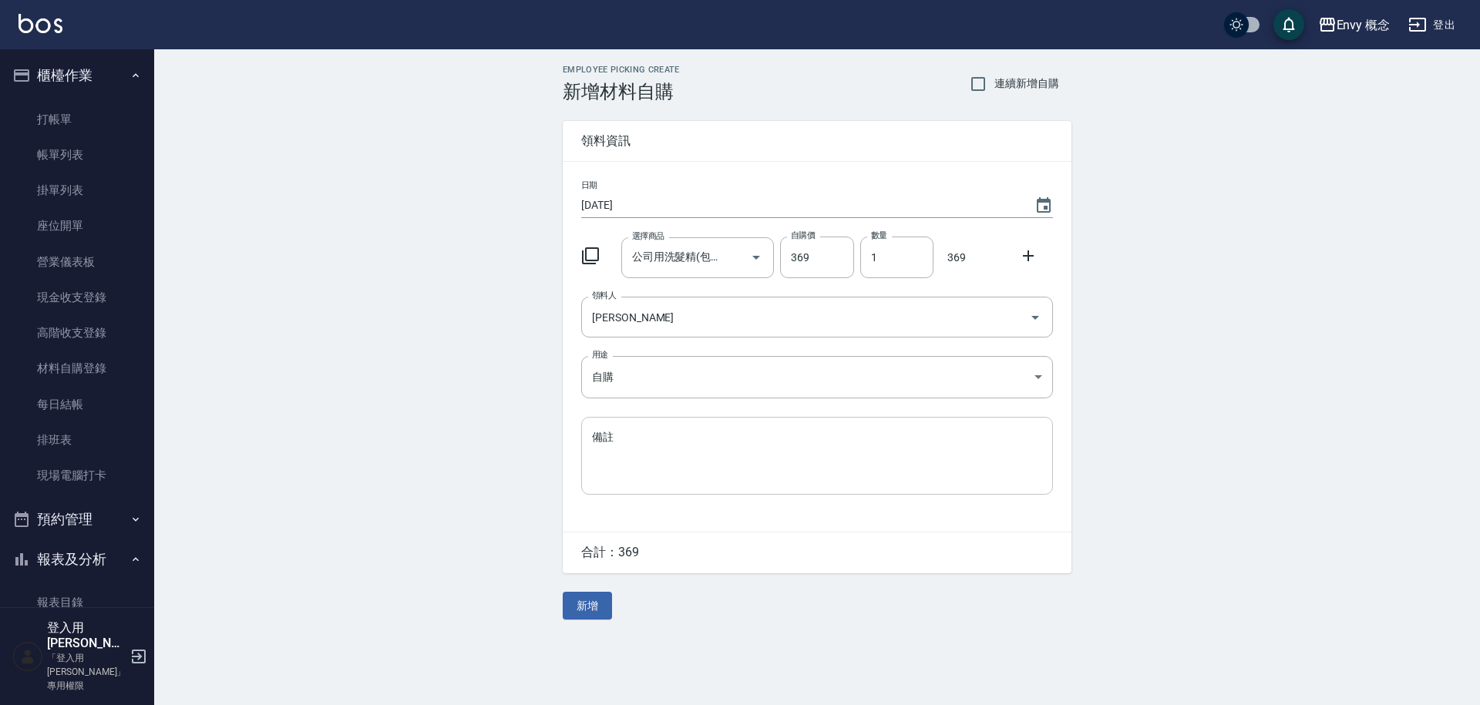
click at [650, 455] on textarea "備註" at bounding box center [817, 455] width 450 height 52
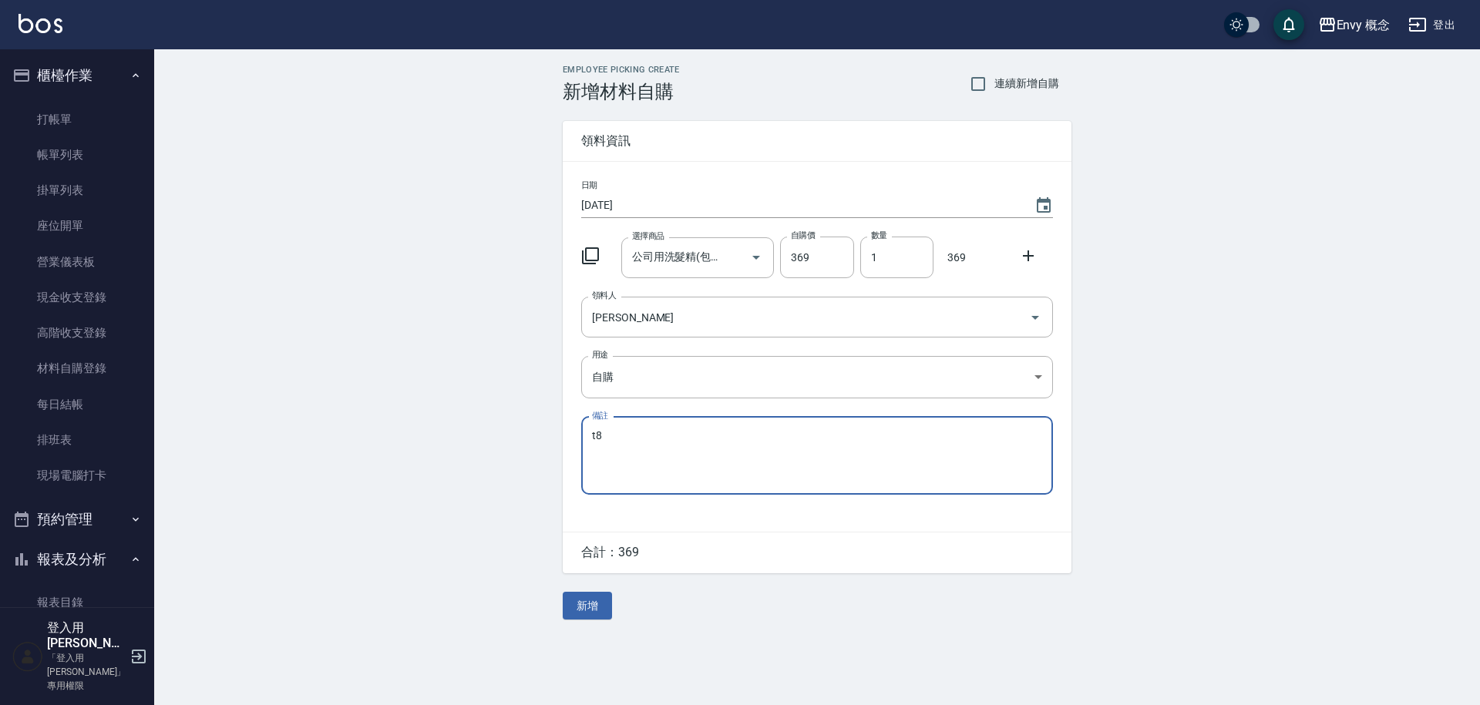
type textarea "t"
type textarea "茶樹＊１ 保濕＊１"
click at [579, 613] on button "新增" at bounding box center [587, 606] width 49 height 29
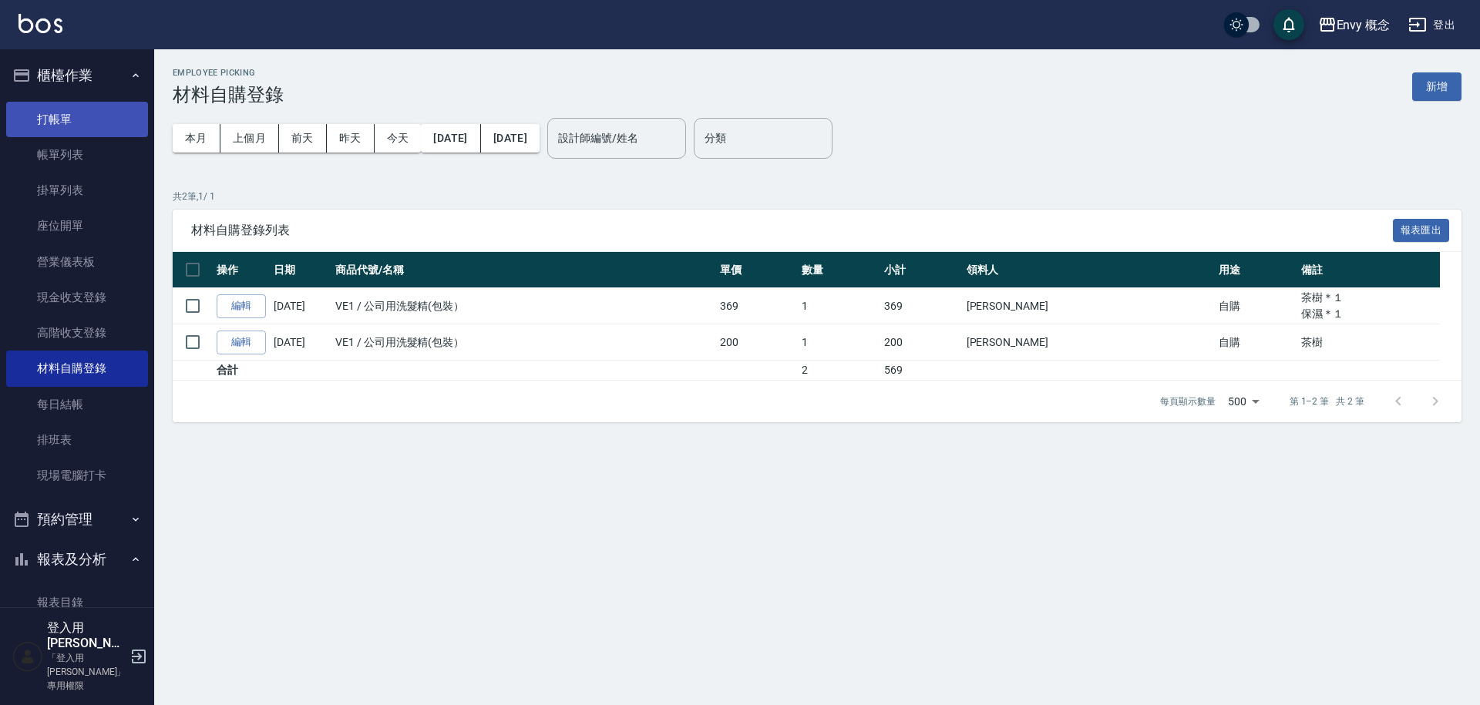
click at [49, 103] on link "打帳單" at bounding box center [77, 119] width 142 height 35
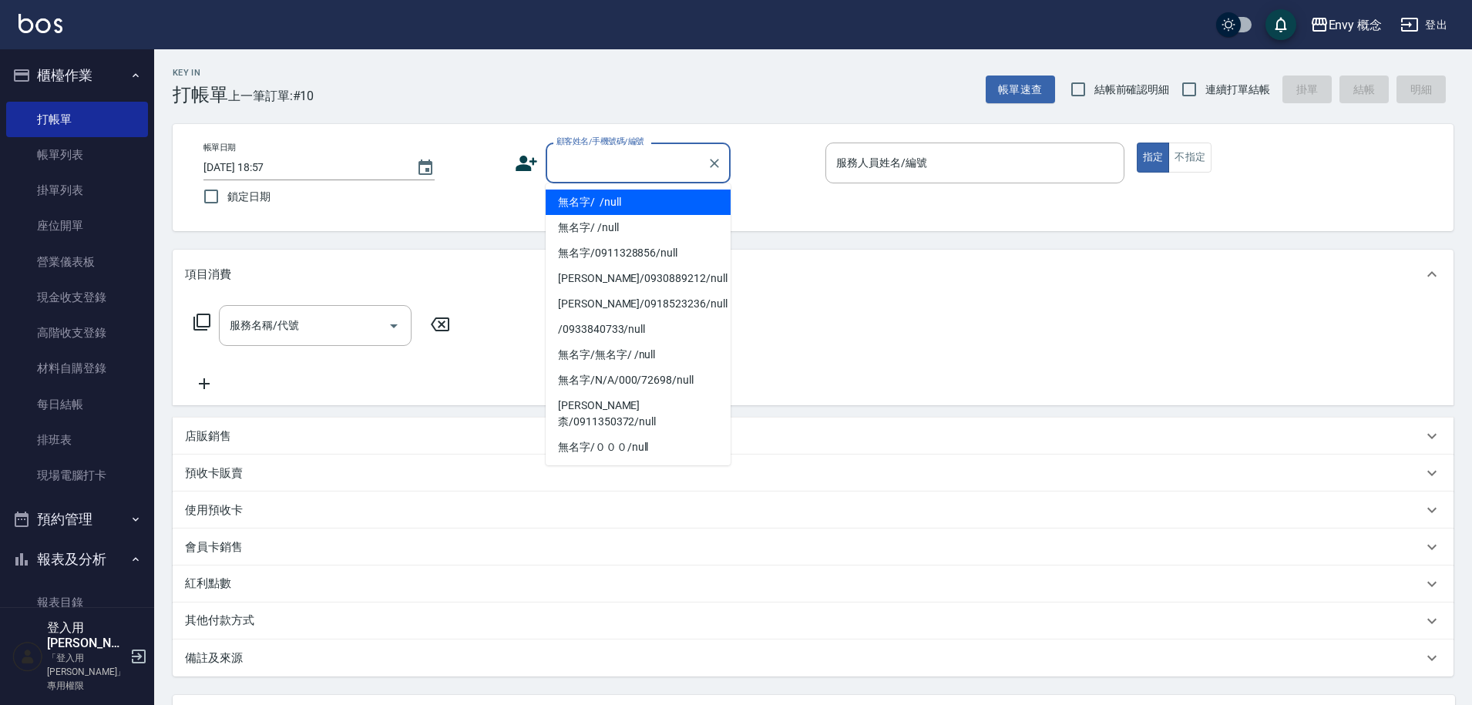
click at [615, 169] on input "顧客姓名/手機號碼/編號" at bounding box center [627, 163] width 148 height 27
click at [557, 176] on input "顧客姓名/手機號碼/編號" at bounding box center [627, 163] width 148 height 27
click at [580, 194] on li "無名字/ /null" at bounding box center [638, 202] width 185 height 25
type input "無名字/ /null"
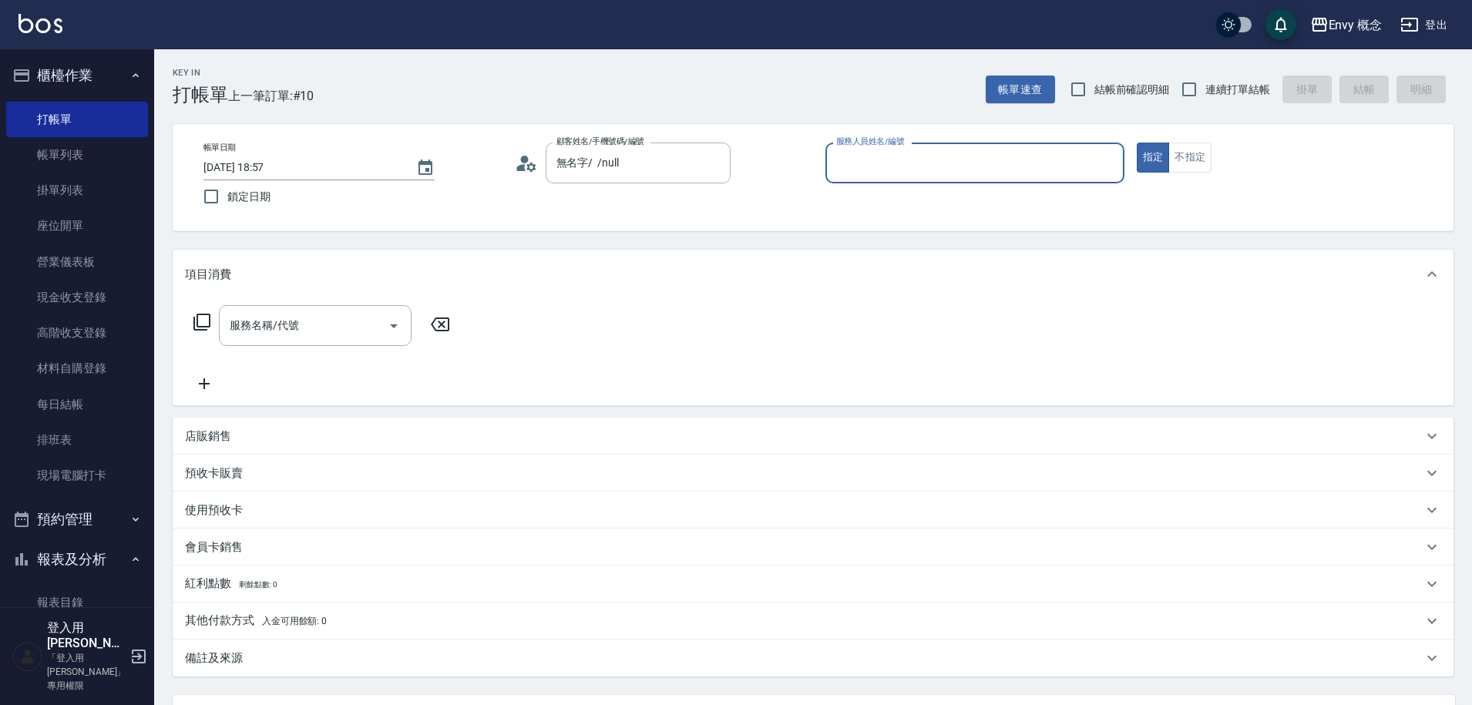
click at [951, 169] on input "服務人員姓名/編號" at bounding box center [974, 163] width 285 height 27
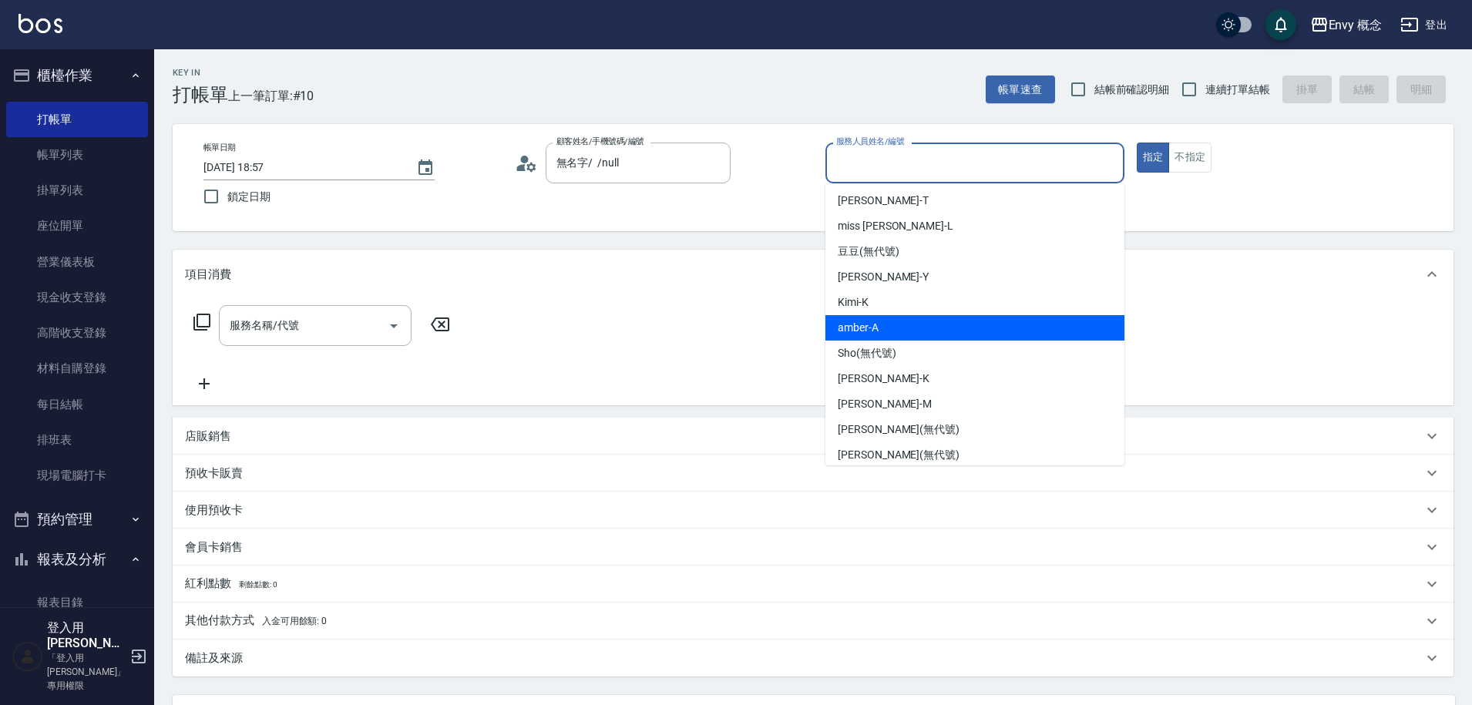
scroll to position [137, 0]
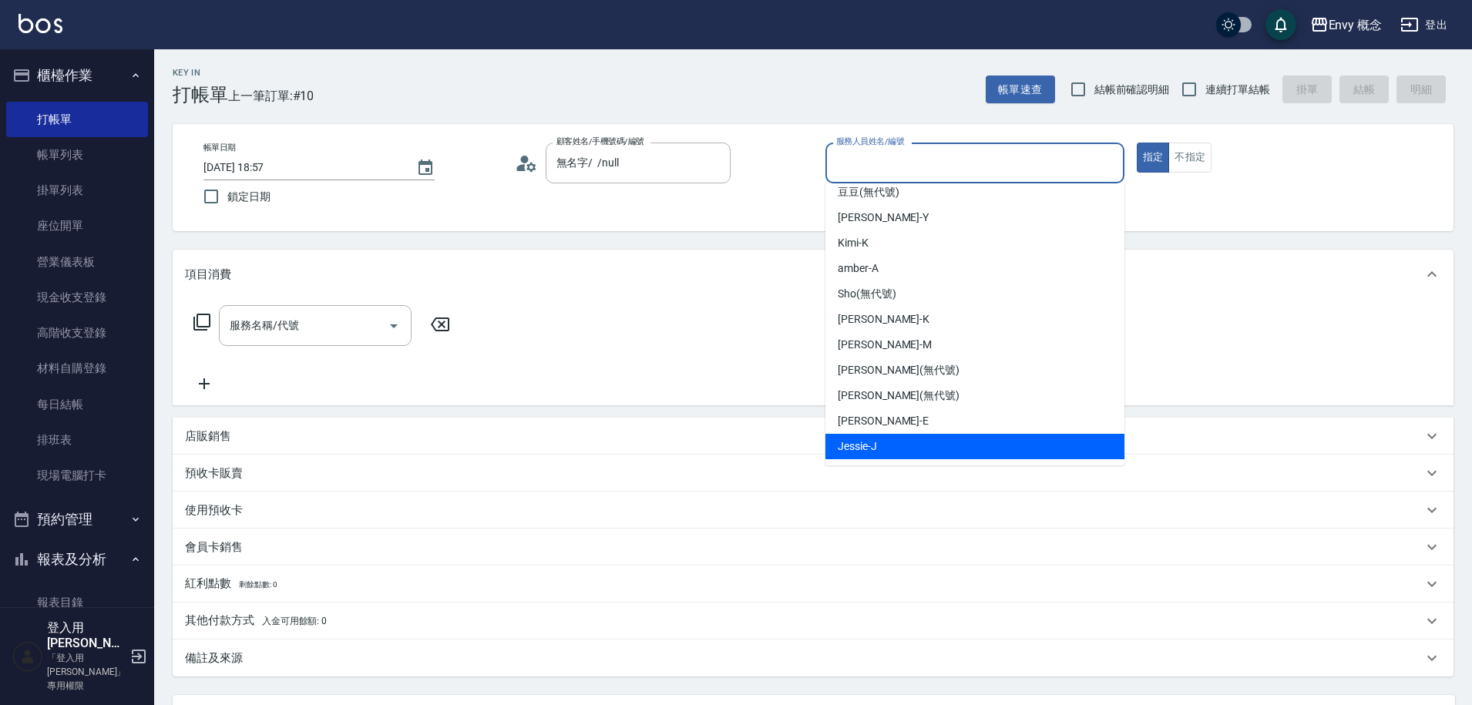
click at [846, 448] on span "Jessie -J" at bounding box center [857, 447] width 39 height 16
type input "Jessie-J"
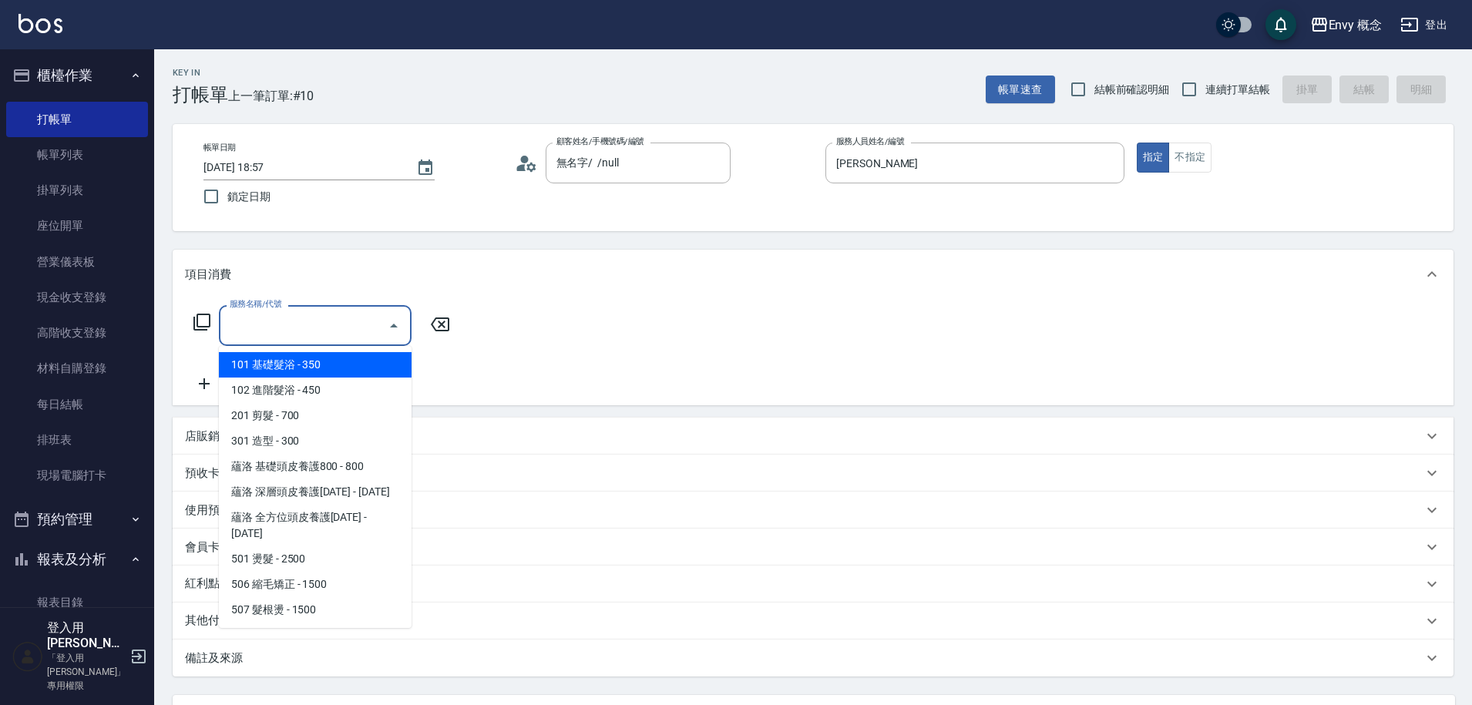
click at [314, 333] on input "服務名稱/代號" at bounding box center [304, 325] width 156 height 27
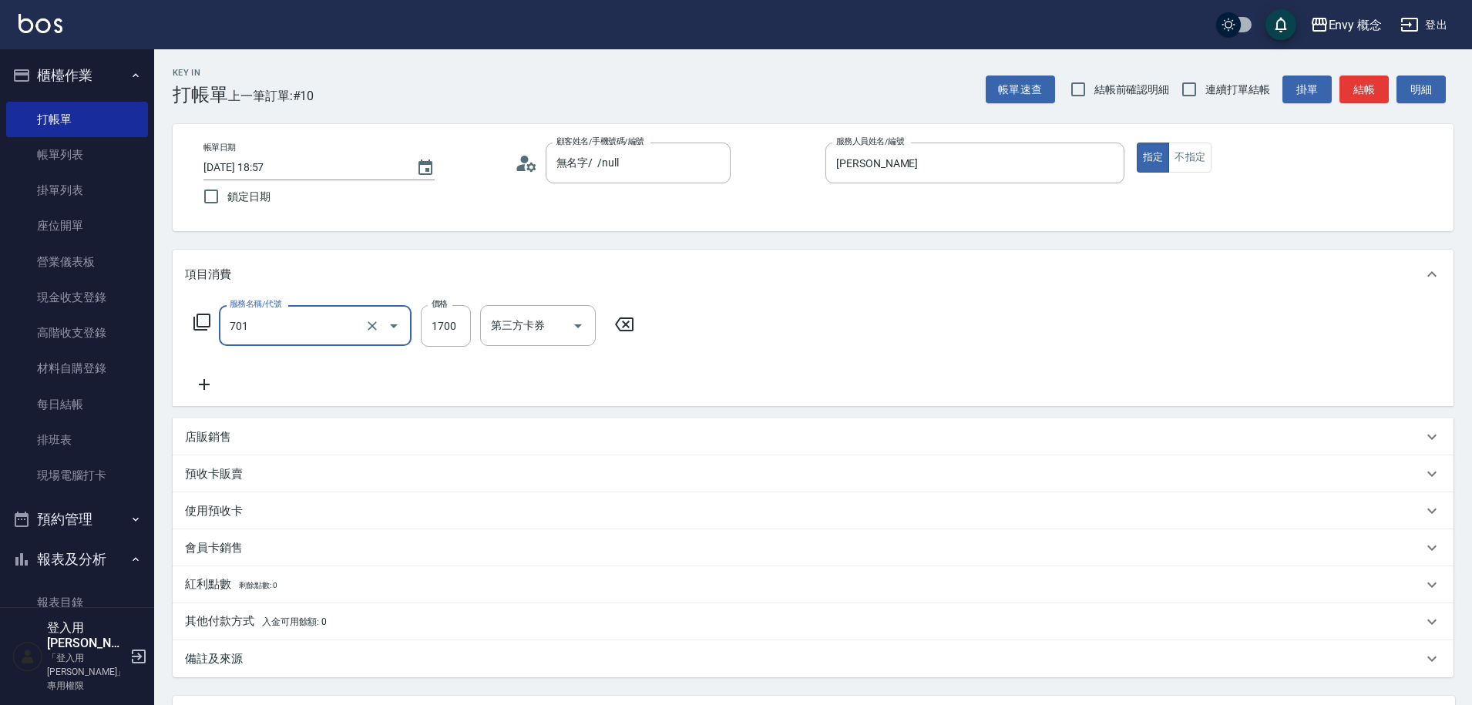
type input "701 染髮(701)"
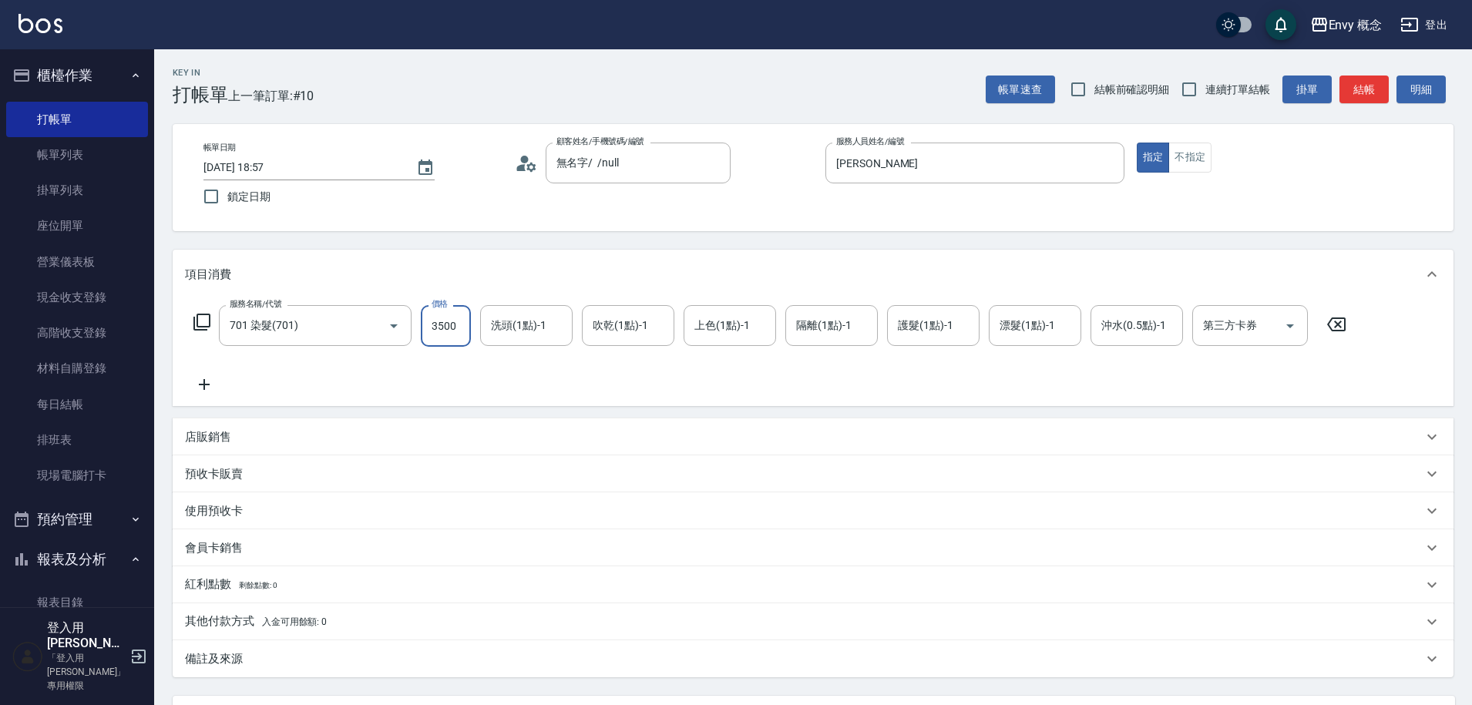
type input "3500"
click at [219, 618] on p "其他付款方式 入金可用餘額: 0" at bounding box center [256, 622] width 142 height 17
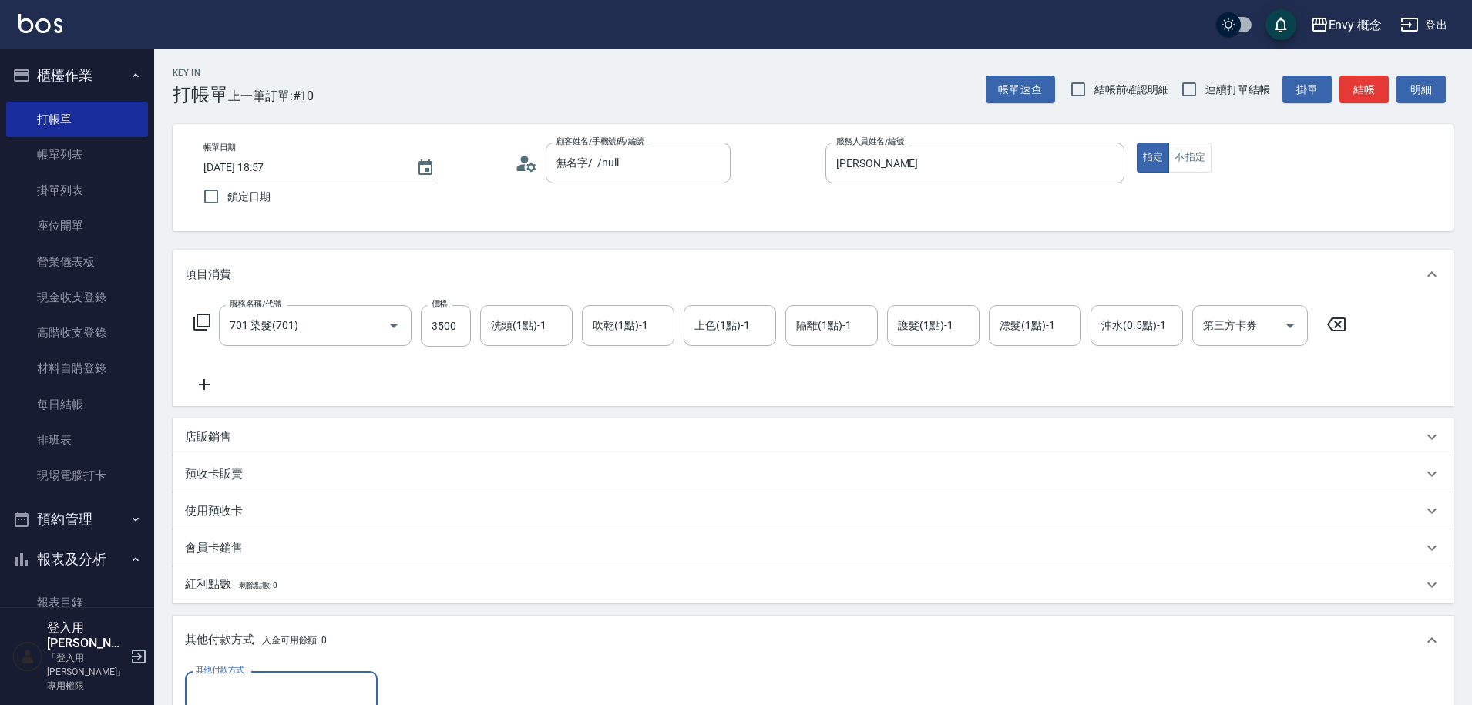
scroll to position [0, 0]
click at [233, 701] on input "其他付款方式" at bounding box center [281, 691] width 179 height 27
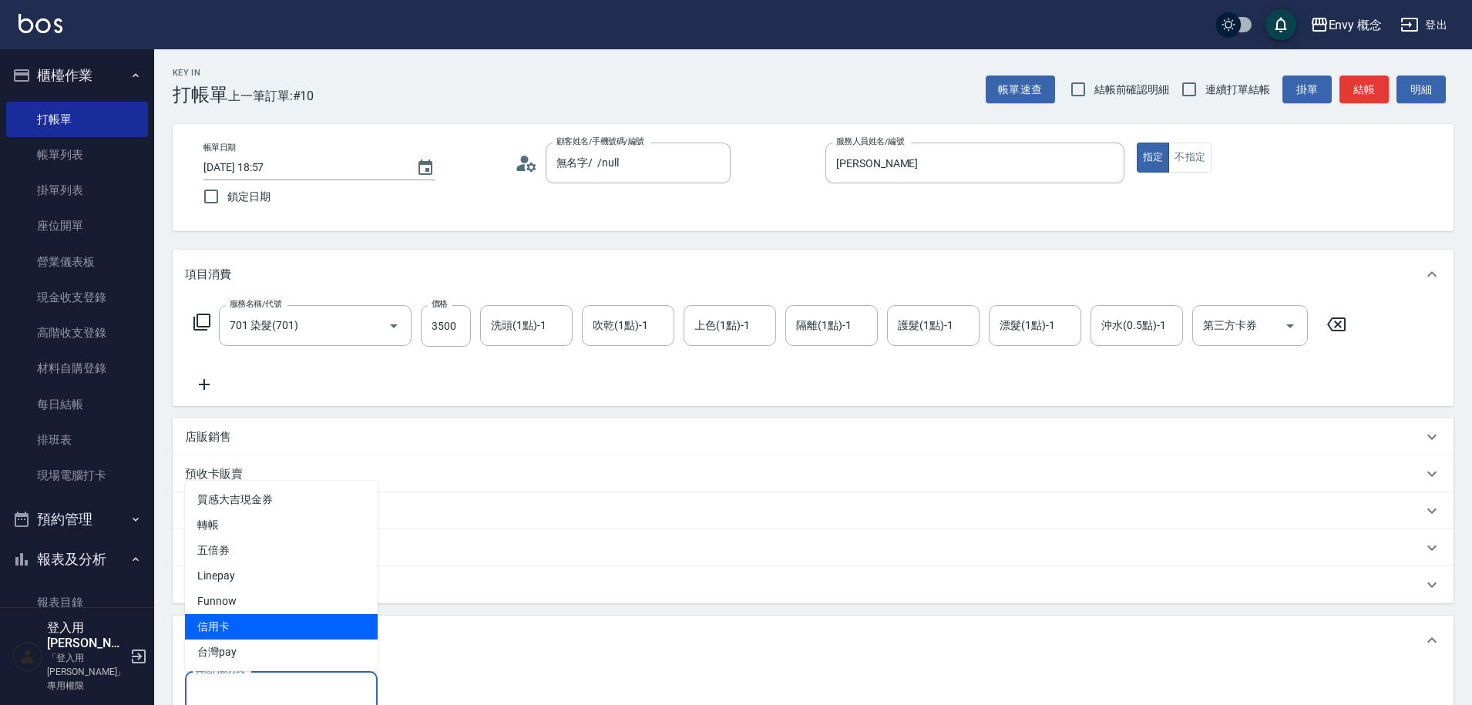
drag, startPoint x: 235, startPoint y: 612, endPoint x: 237, endPoint y: 620, distance: 8.8
click at [237, 620] on ul "質感大吉現金券 轉帳 五倍券 Linepay Funnow 信用卡 台灣pay" at bounding box center [281, 576] width 193 height 190
click at [237, 620] on span "信用卡" at bounding box center [281, 626] width 193 height 25
type input "信用卡"
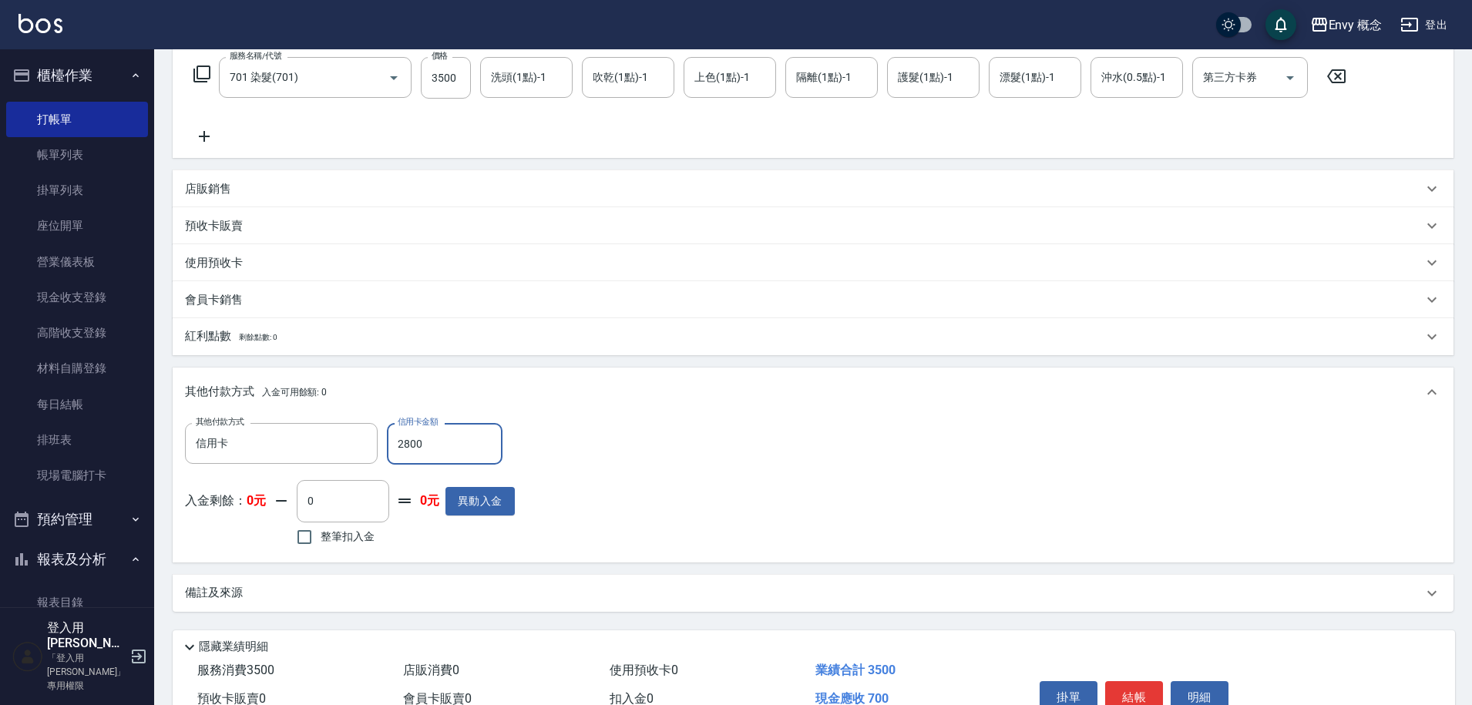
scroll to position [329, 0]
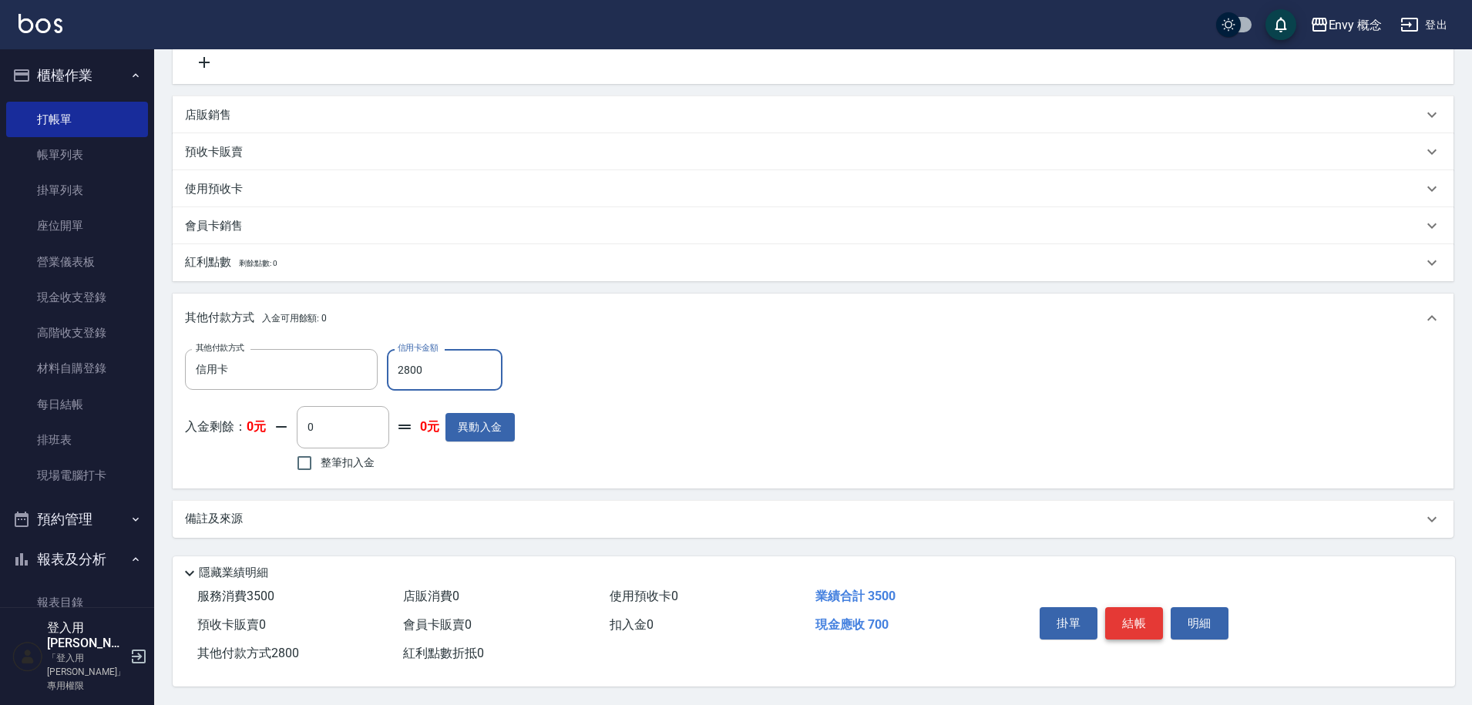
type input "2800"
click at [1159, 620] on button "結帳" at bounding box center [1134, 623] width 58 height 32
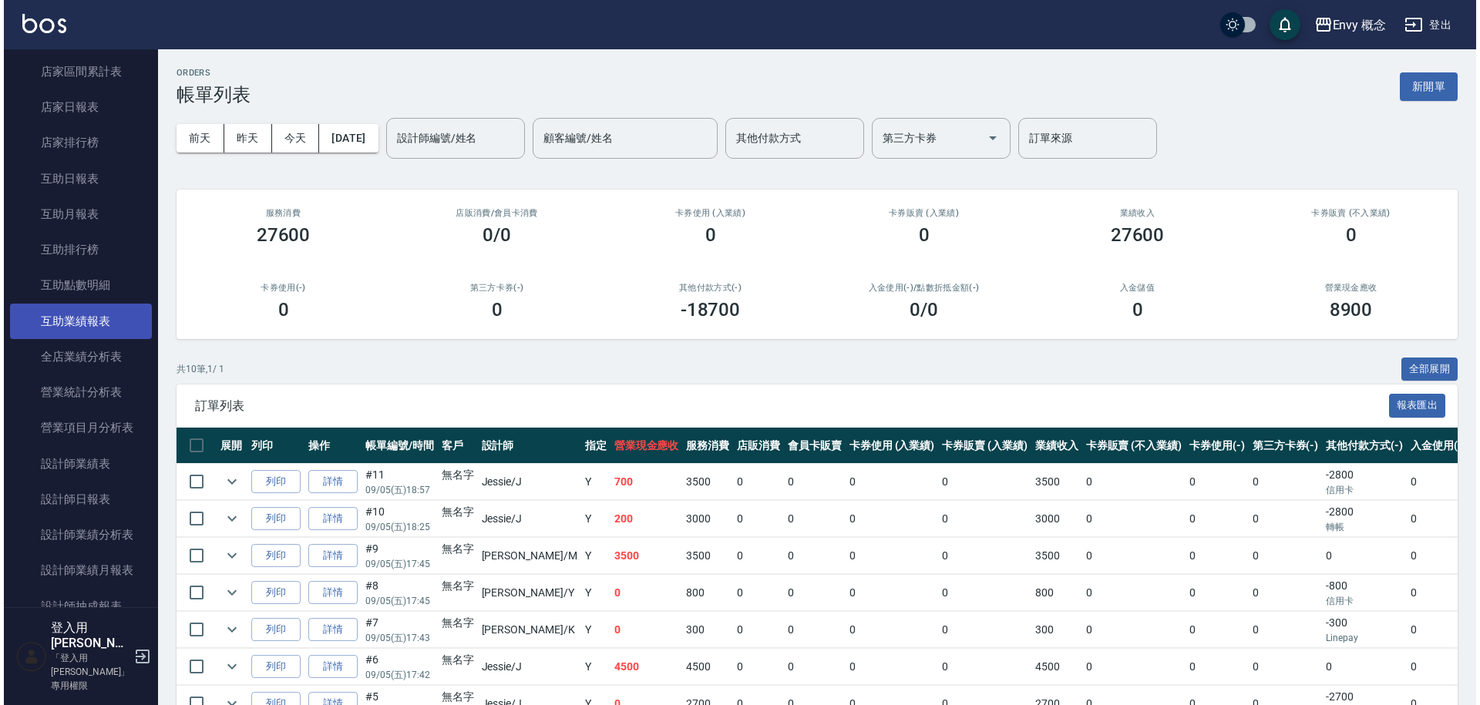
scroll to position [673, 0]
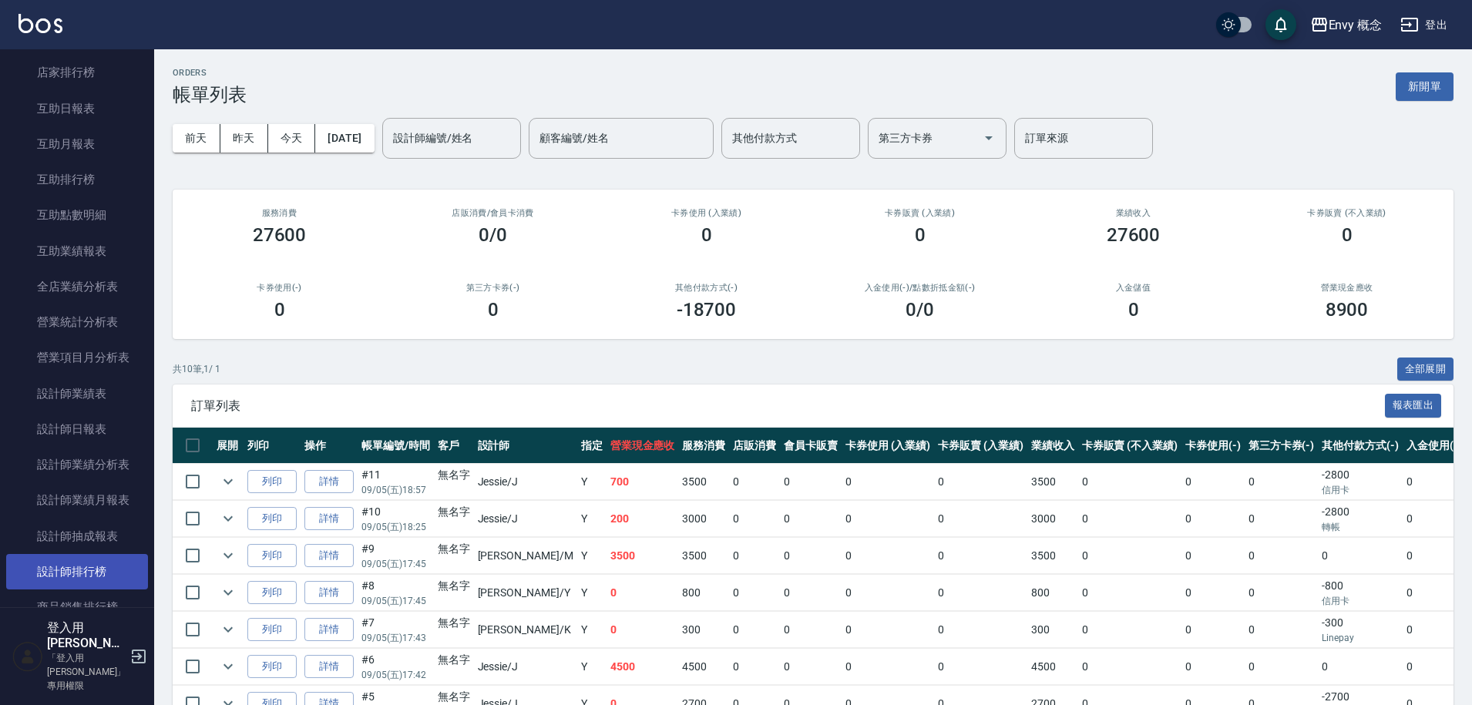
click at [104, 556] on link "設計師排行榜" at bounding box center [77, 571] width 142 height 35
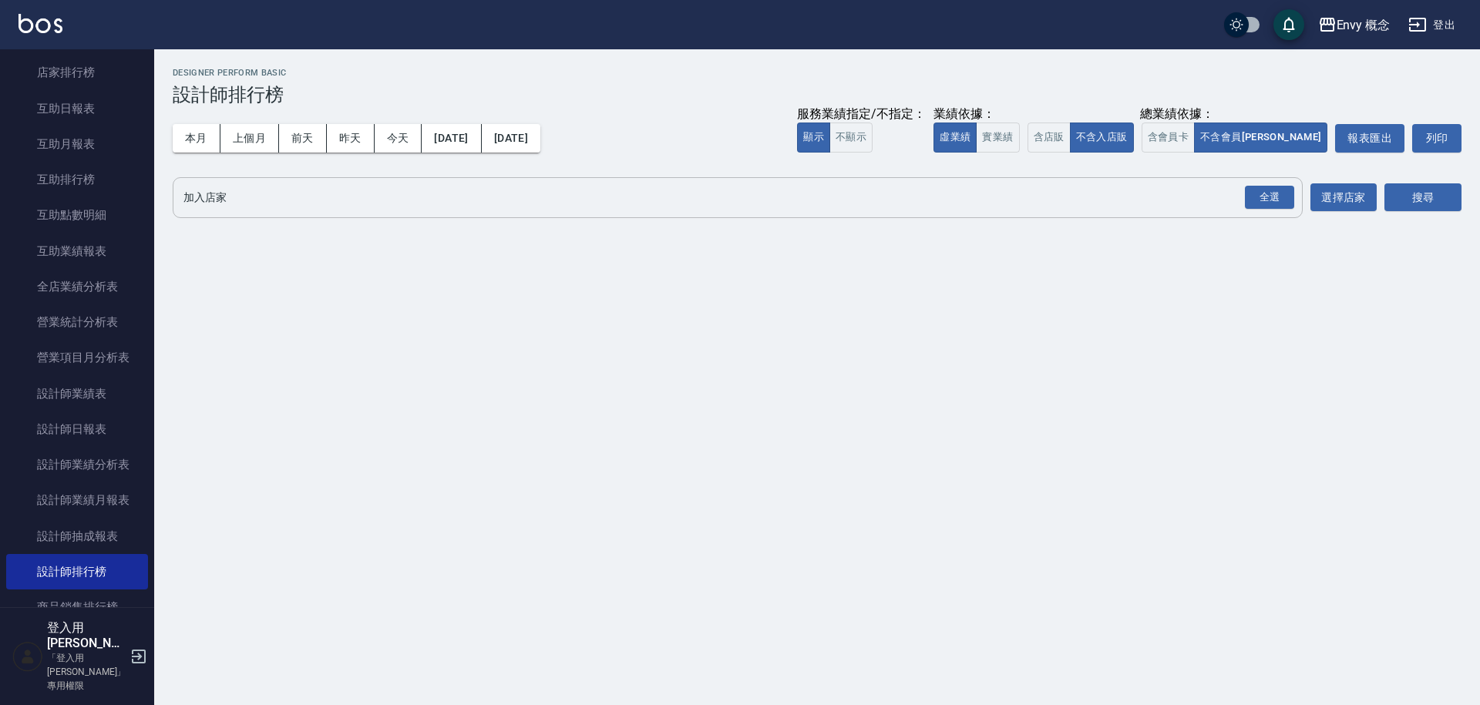
click at [348, 207] on input "加入店家" at bounding box center [726, 197] width 1093 height 27
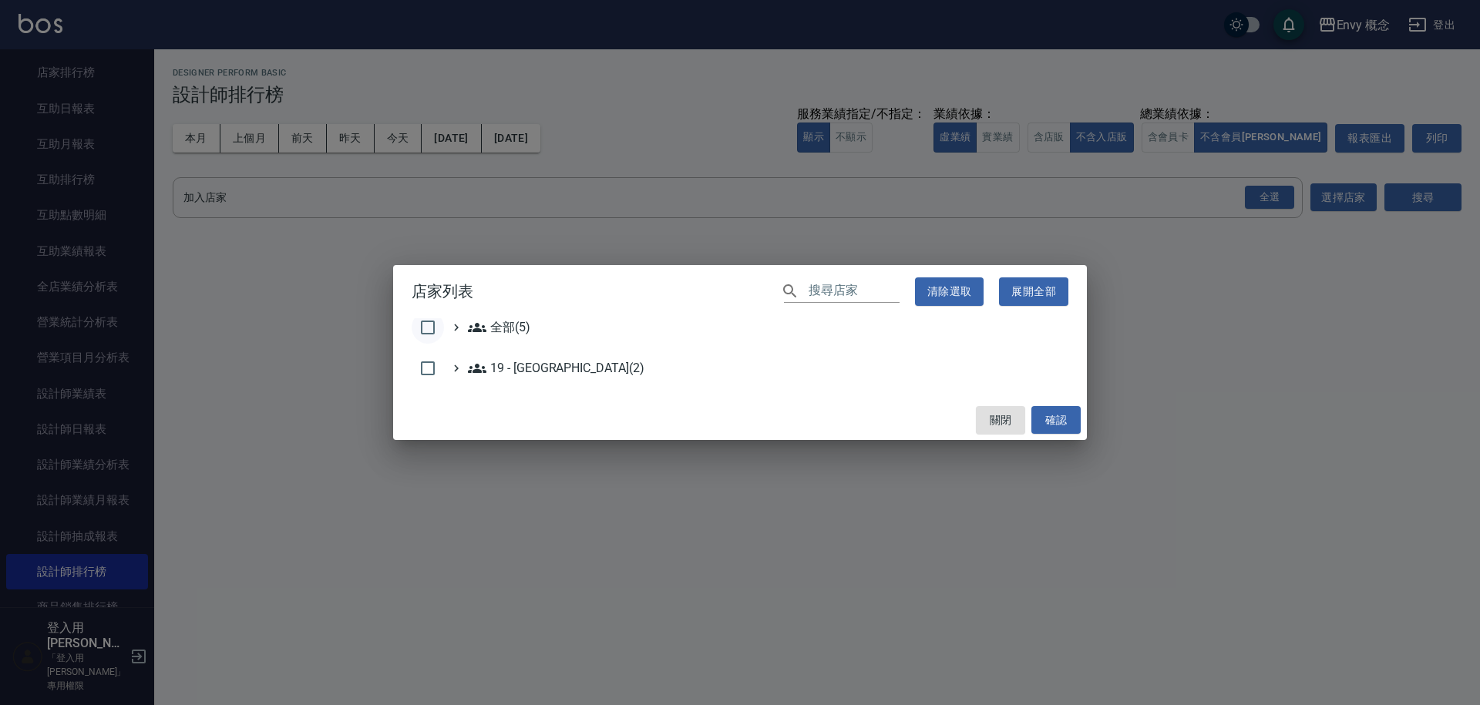
click at [437, 324] on input "checkbox" at bounding box center [428, 327] width 32 height 32
checkbox input "true"
click at [1061, 420] on button "確認" at bounding box center [1055, 420] width 49 height 29
checkbox input "false"
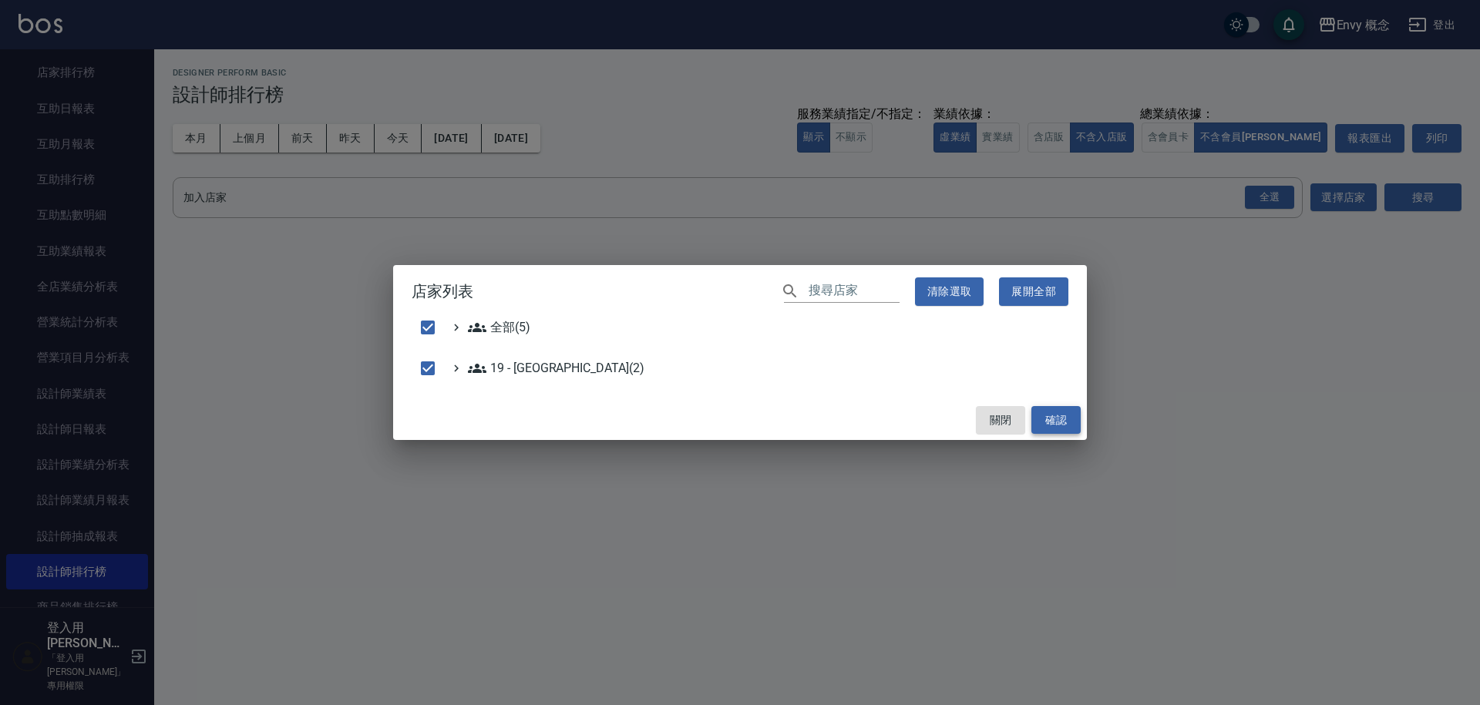
checkbox input "false"
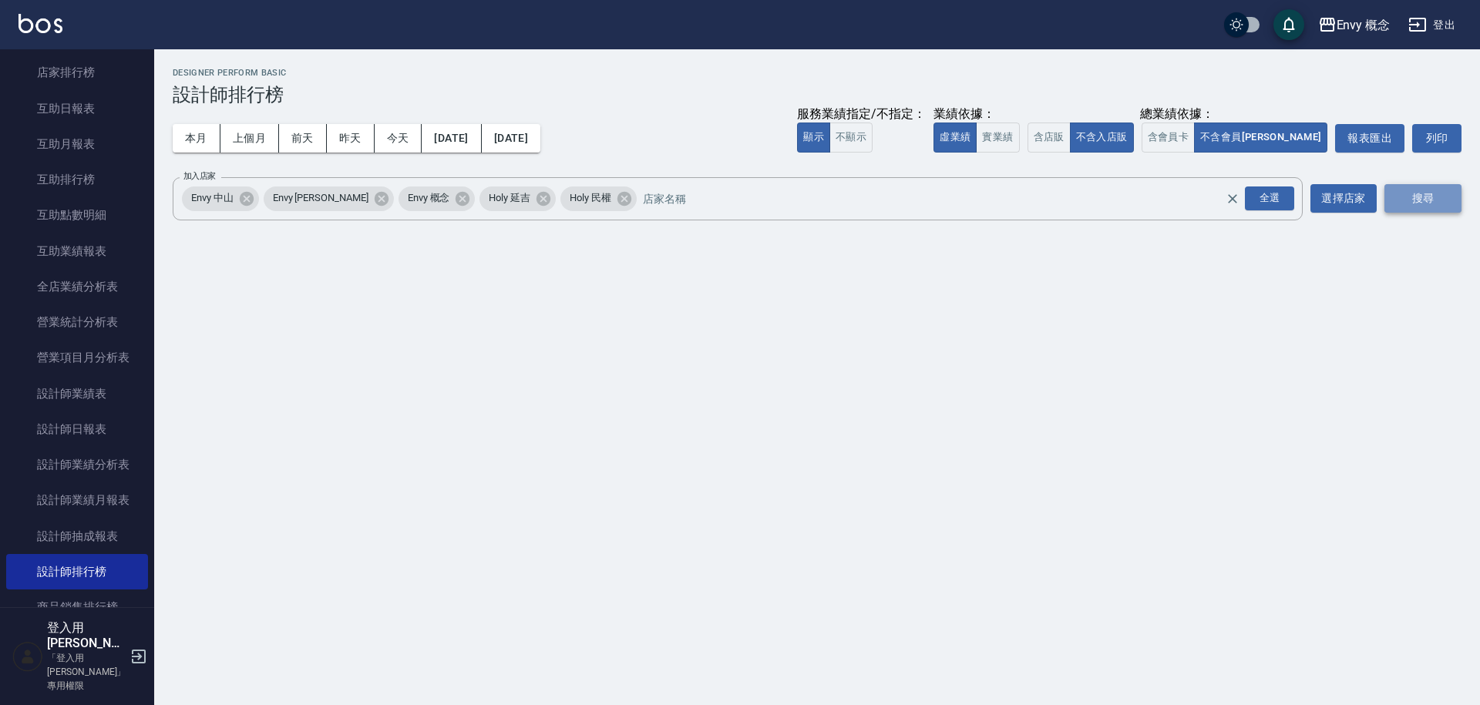
click at [1392, 200] on button "搜尋" at bounding box center [1422, 198] width 77 height 29
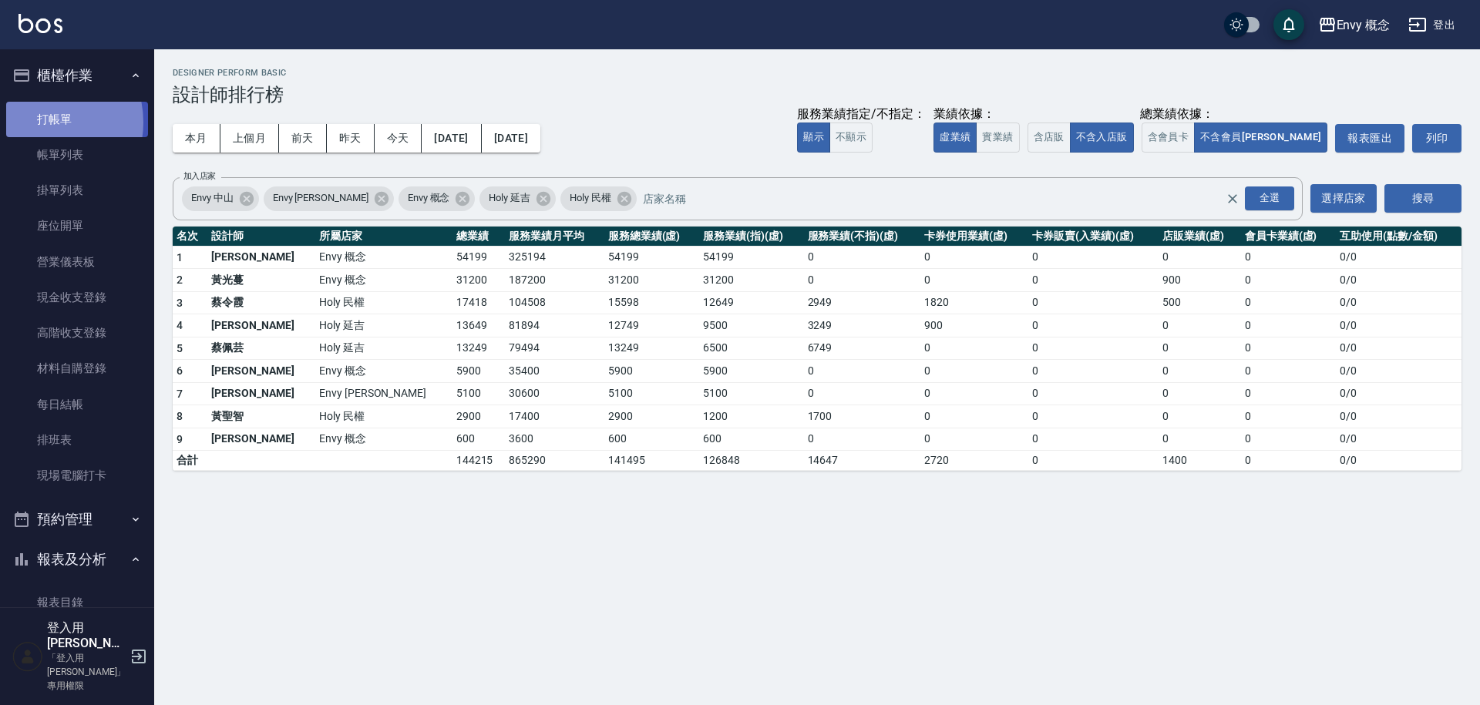
click at [42, 122] on link "打帳單" at bounding box center [77, 119] width 142 height 35
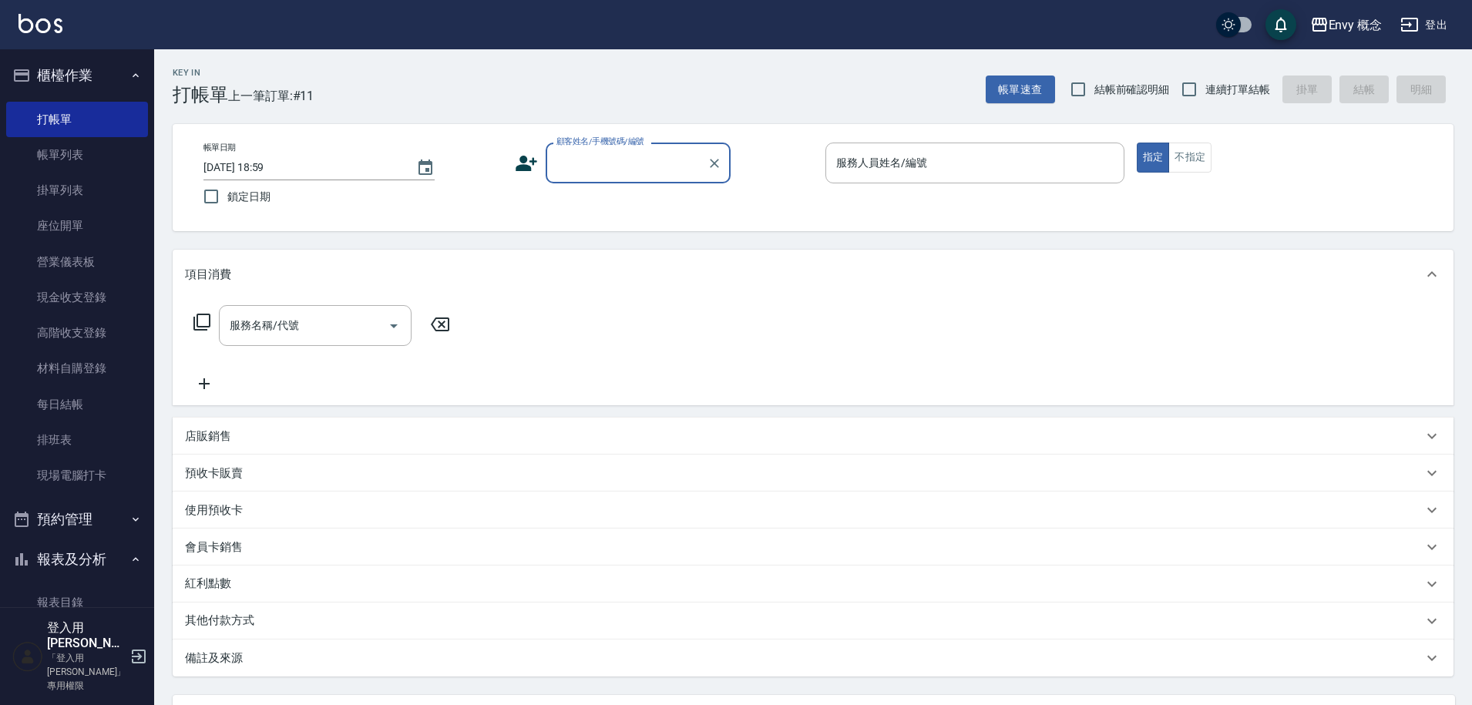
click at [631, 153] on input "顧客姓名/手機號碼/編號" at bounding box center [627, 163] width 148 height 27
click at [456, 77] on div "Key In 打帳單 上一筆訂單:#11 帳單速查 結帳前確認明細 連續打單結帳 掛單 結帳 明細" at bounding box center [804, 77] width 1300 height 56
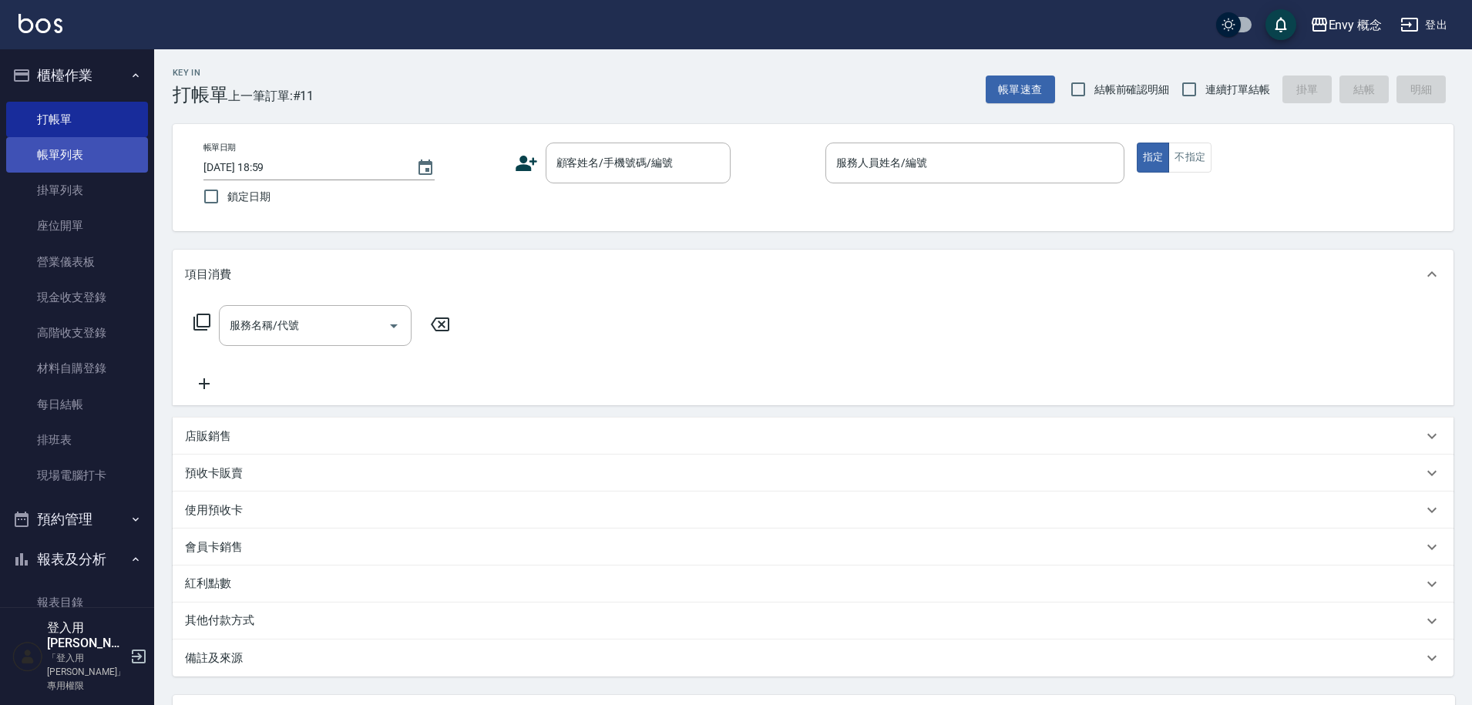
click at [112, 152] on link "帳單列表" at bounding box center [77, 154] width 142 height 35
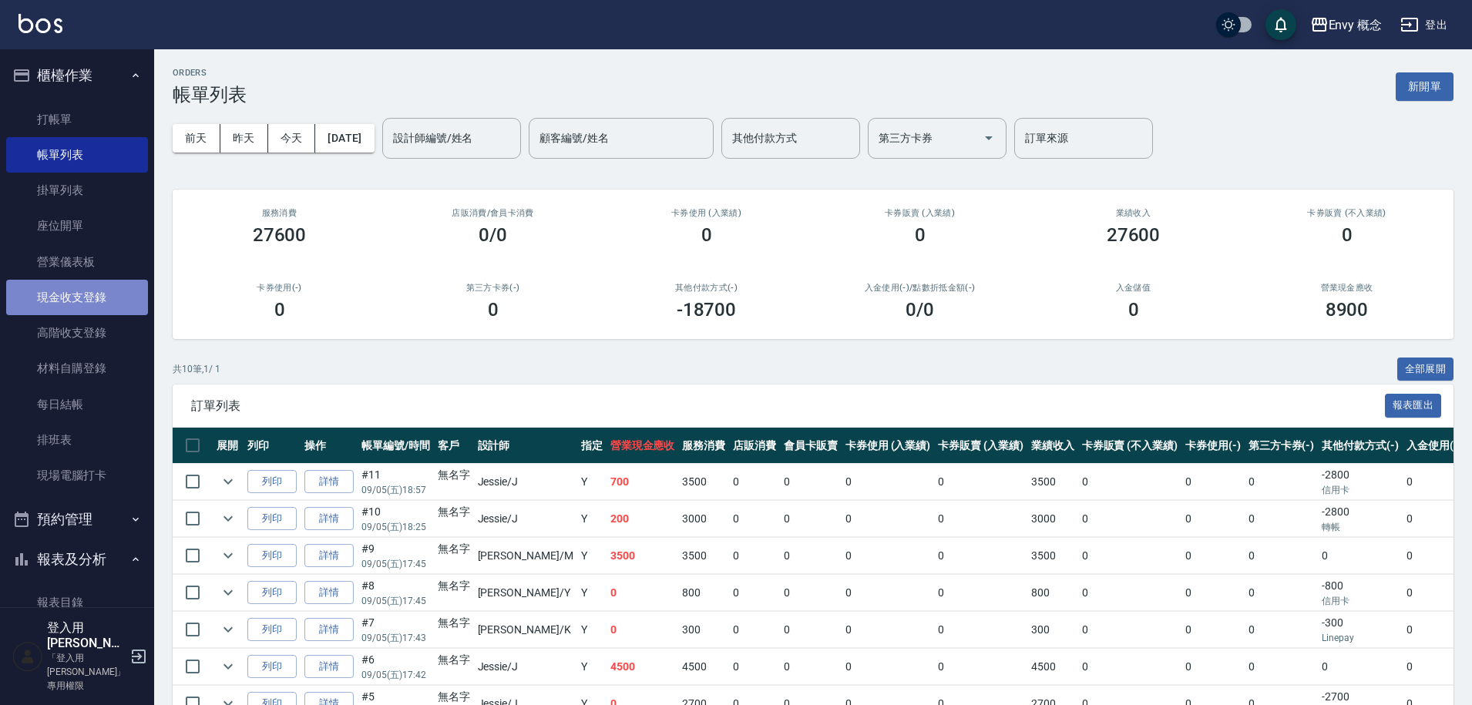
click at [94, 298] on link "現金收支登錄" at bounding box center [77, 297] width 142 height 35
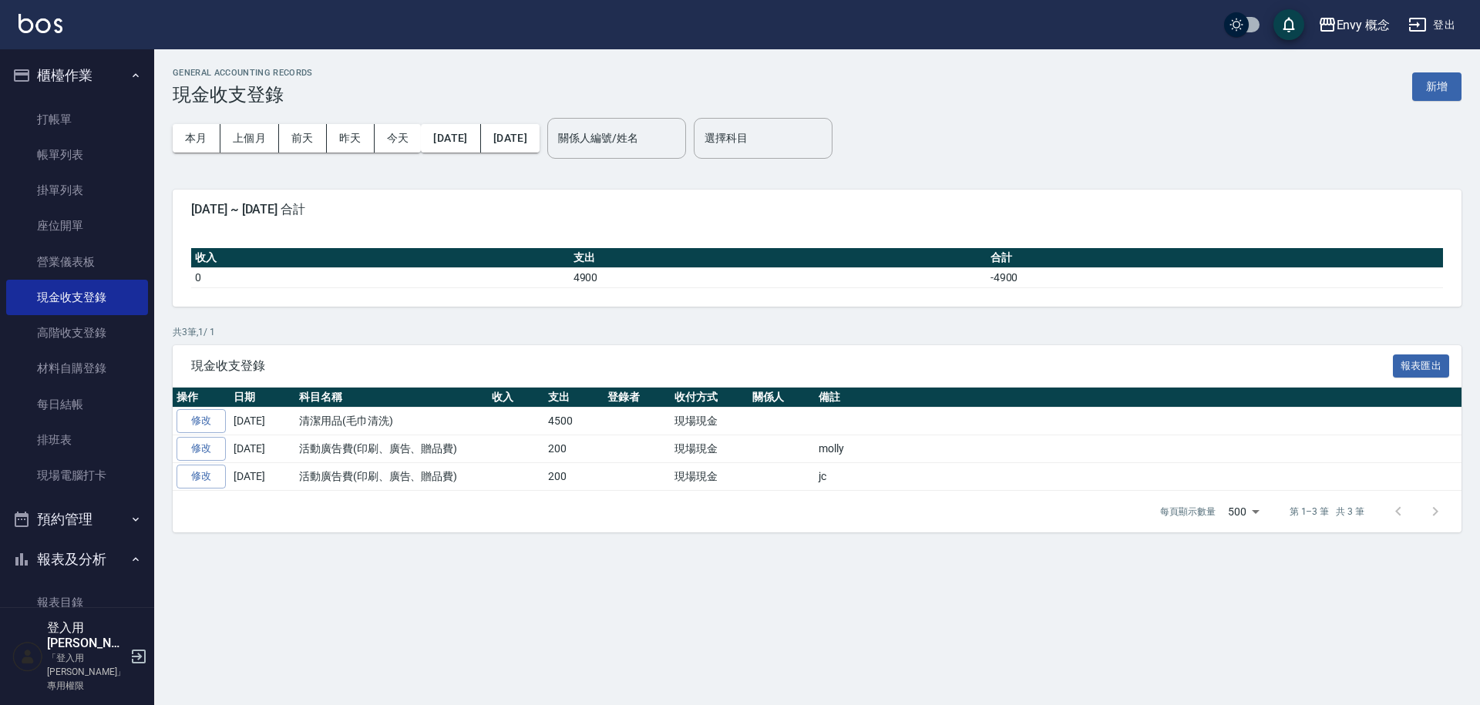
click at [1440, 82] on button "新增" at bounding box center [1436, 86] width 49 height 29
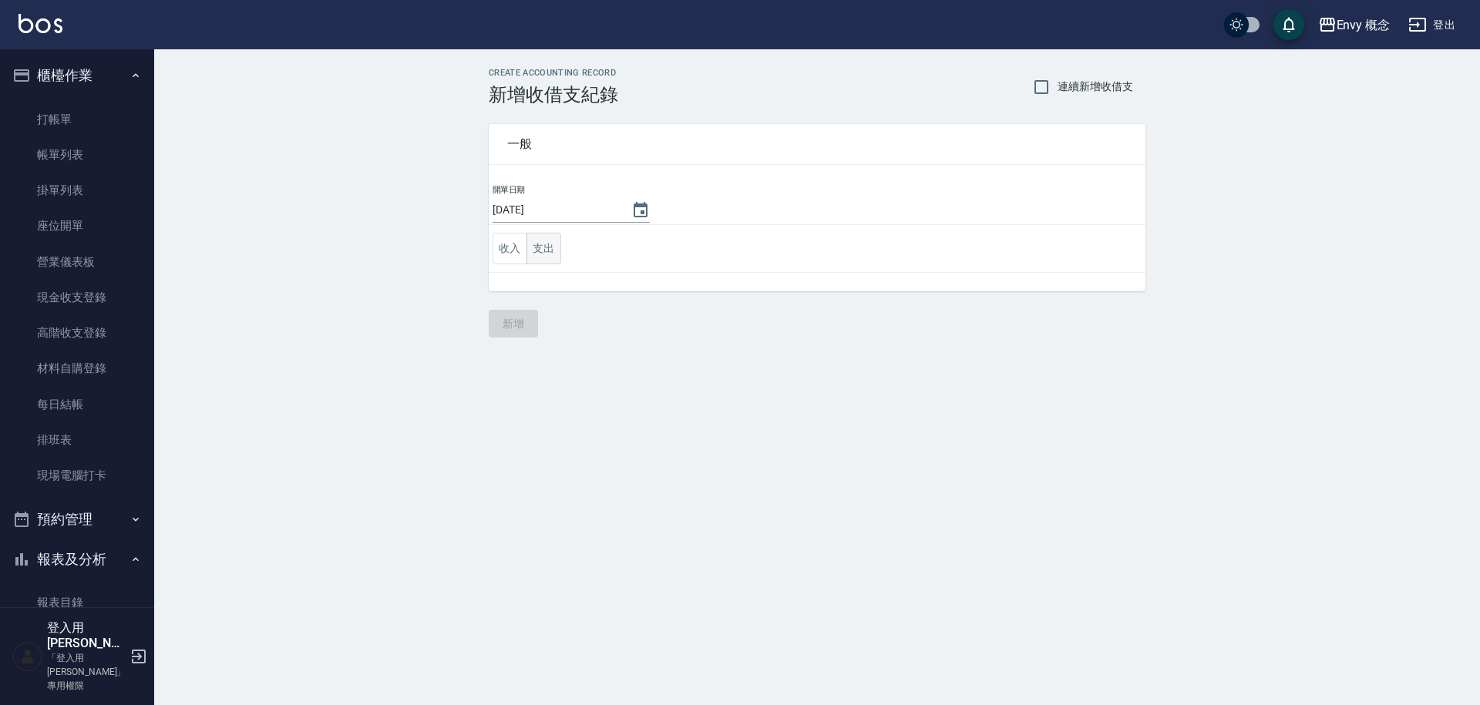
click at [544, 248] on button "支出" at bounding box center [543, 249] width 35 height 32
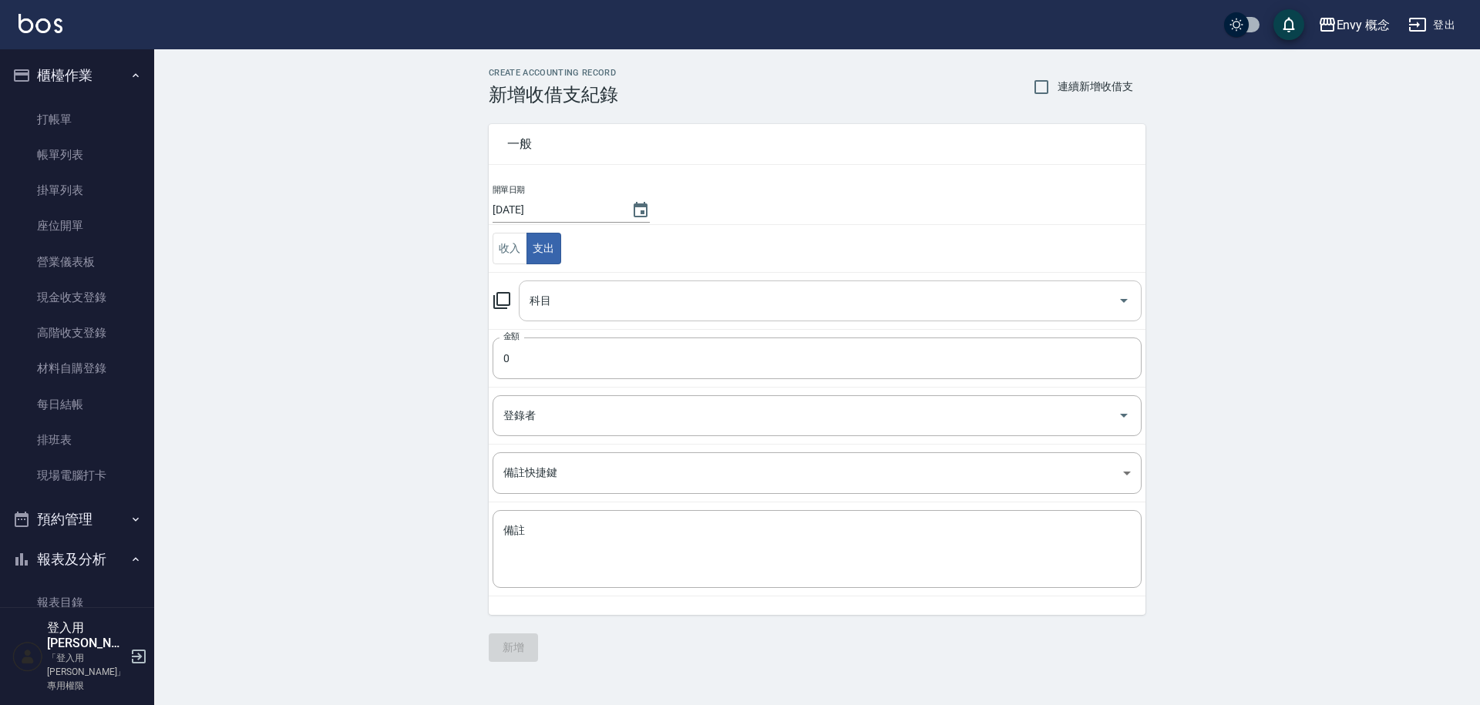
click at [603, 308] on input "科目" at bounding box center [819, 301] width 586 height 27
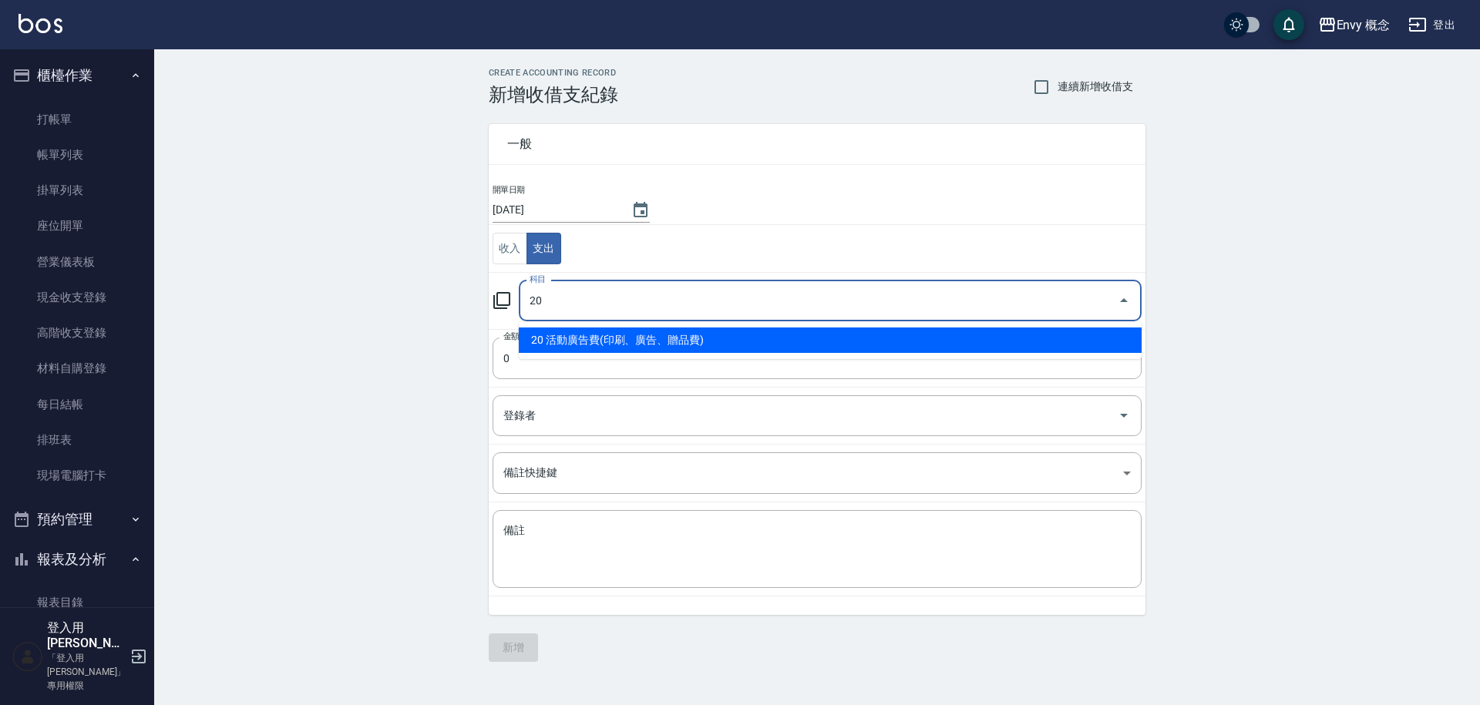
click at [614, 333] on li "20 活動廣告費(印刷、廣告、贈品費)" at bounding box center [830, 340] width 623 height 25
type input "20 活動廣告費(印刷、廣告、贈品費)"
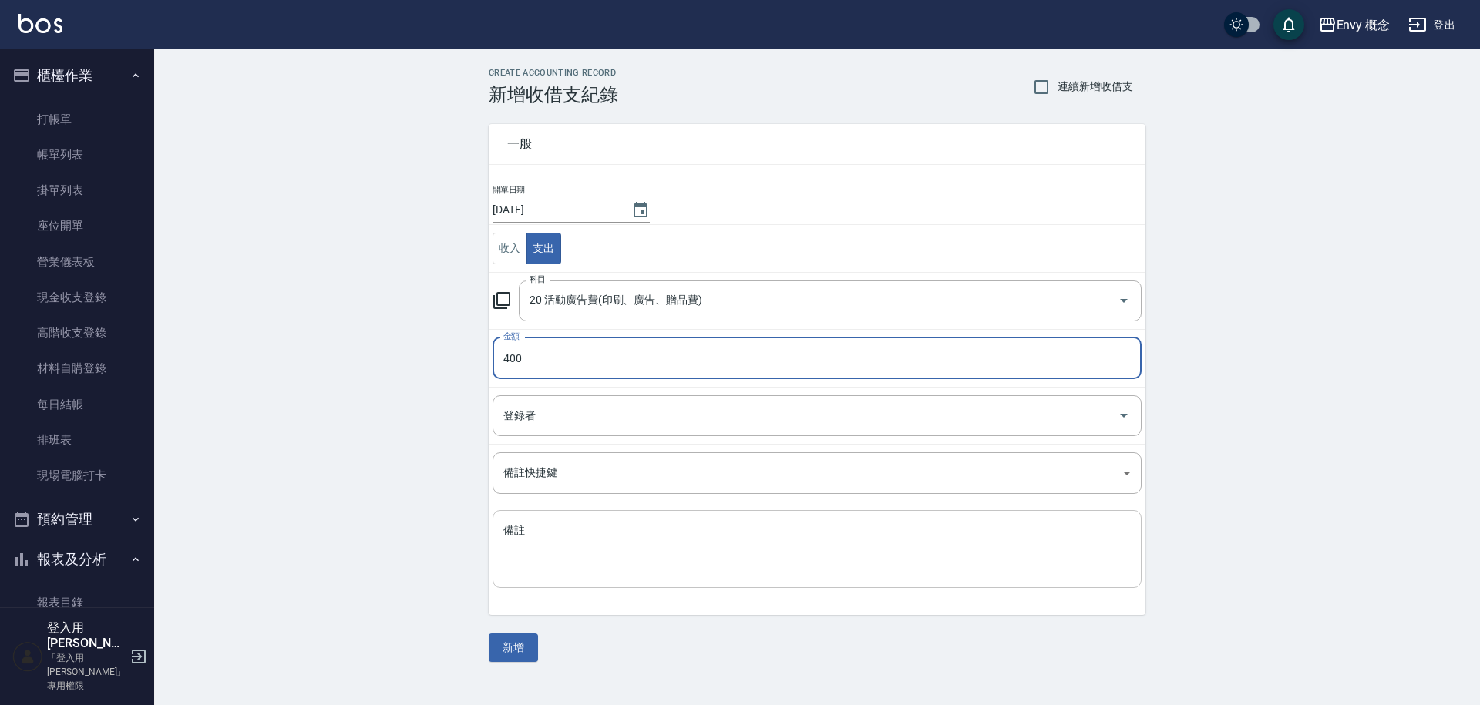
type input "400"
click at [589, 521] on div "x 備註" at bounding box center [817, 549] width 649 height 78
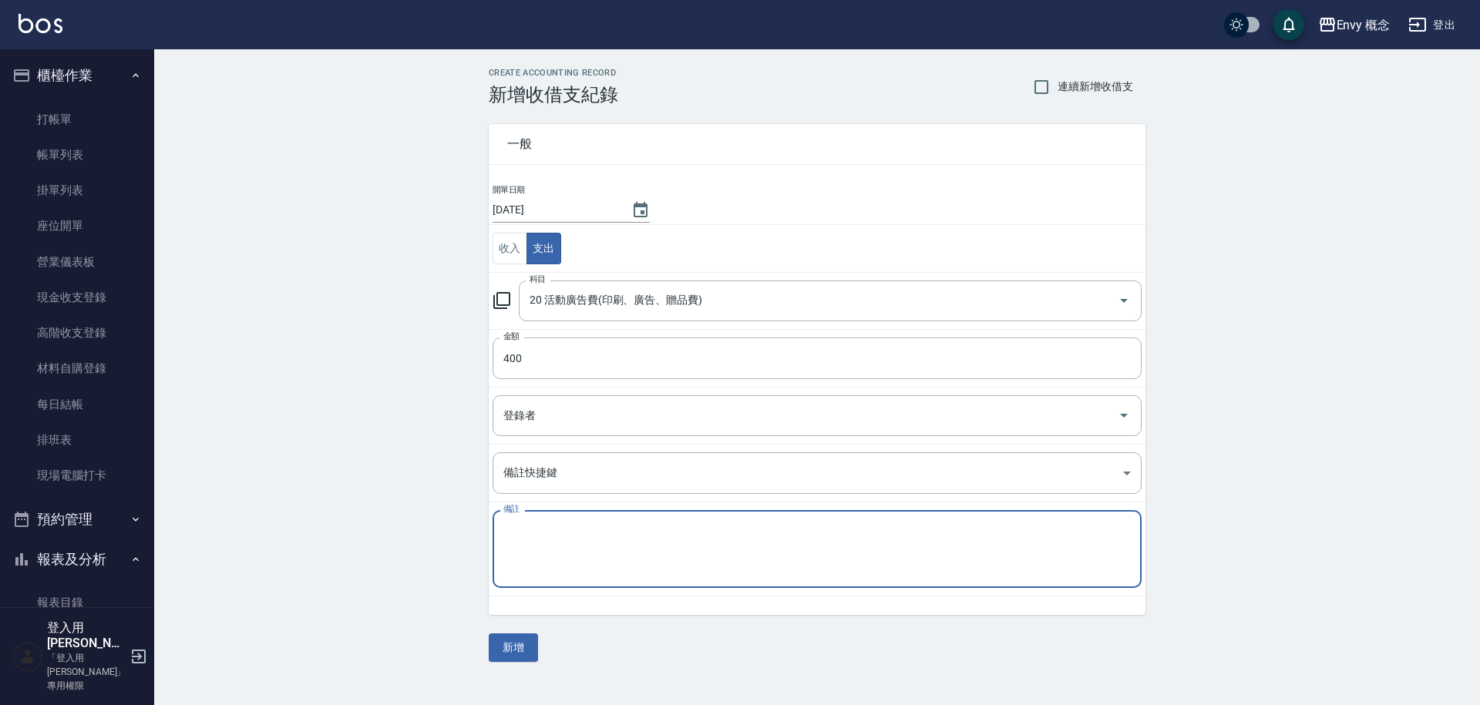
click at [610, 536] on textarea "備註" at bounding box center [816, 549] width 627 height 52
click at [553, 533] on textarea "備註" at bounding box center [816, 549] width 627 height 52
type textarea "jc"
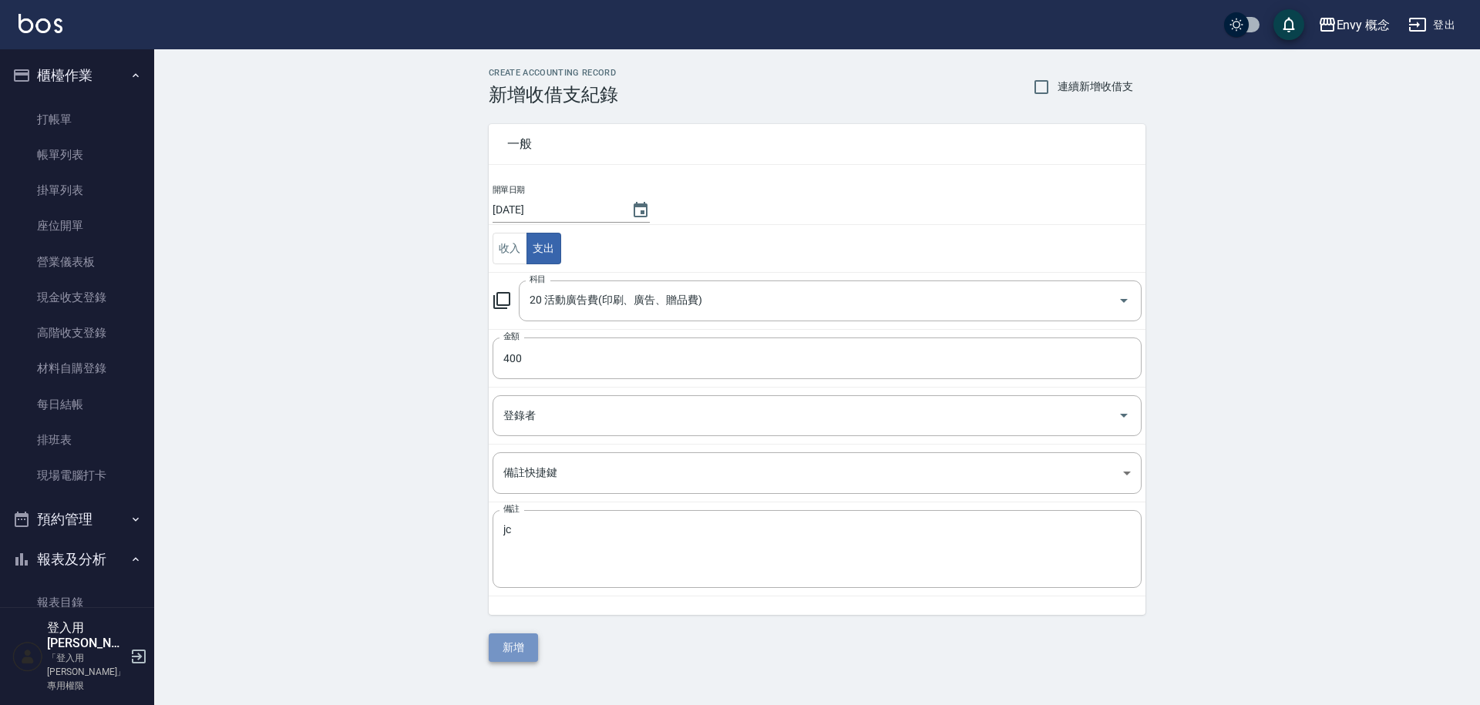
click at [509, 643] on button "新增" at bounding box center [513, 648] width 49 height 29
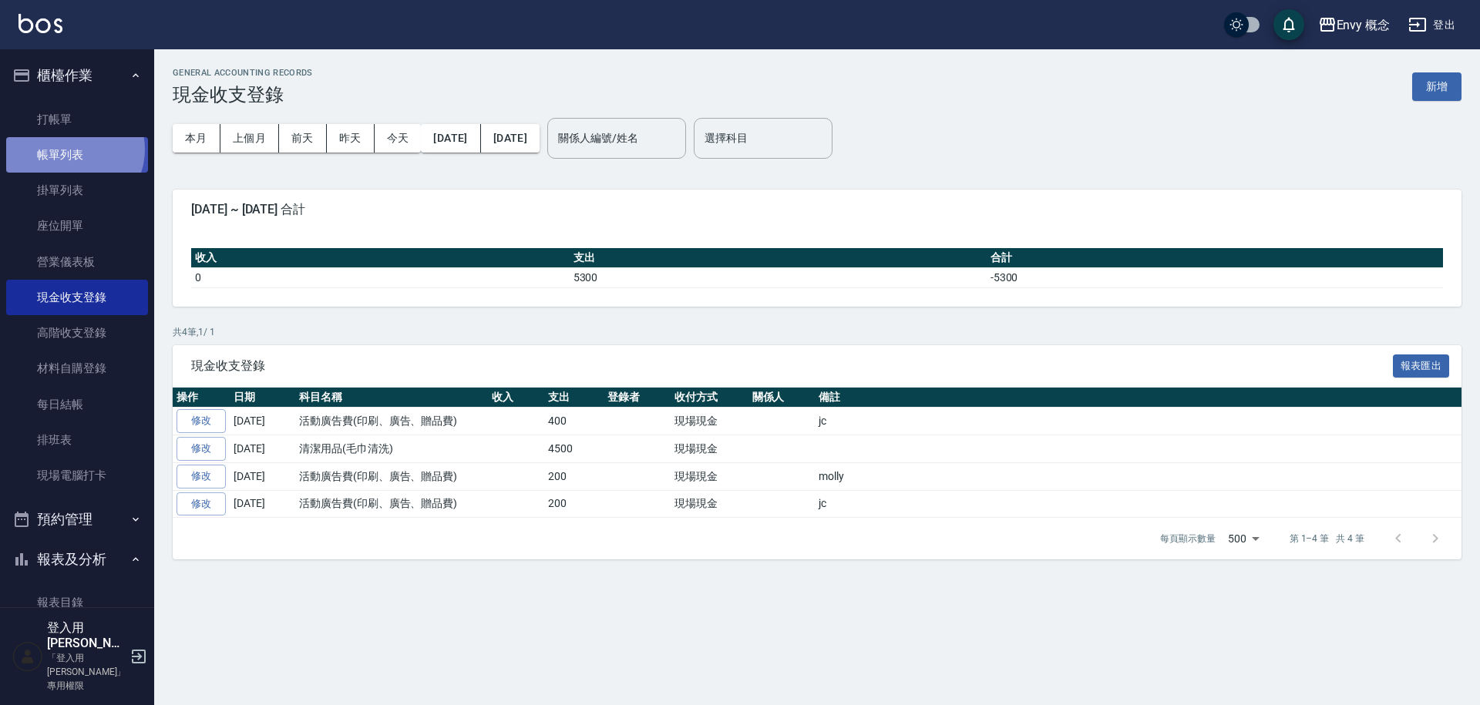
click at [72, 150] on link "帳單列表" at bounding box center [77, 154] width 142 height 35
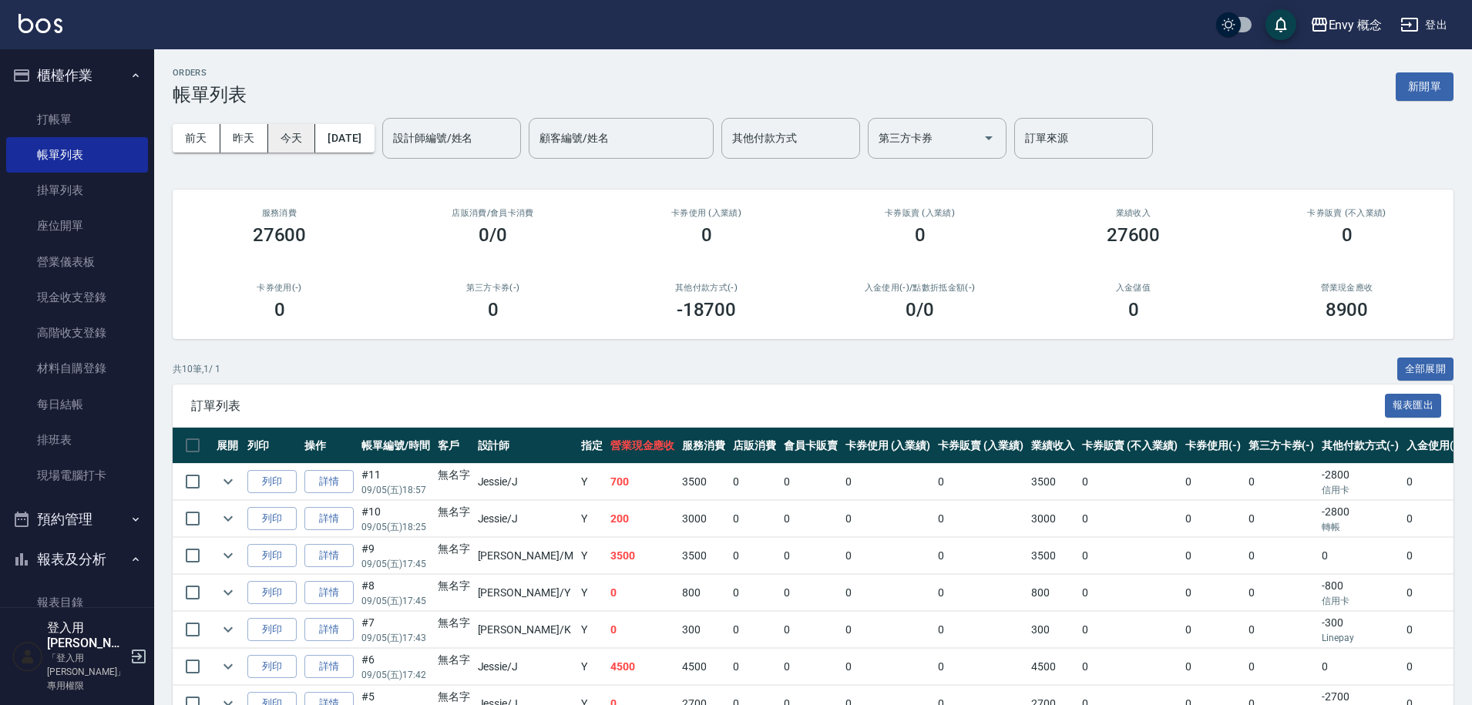
click at [304, 134] on button "今天" at bounding box center [292, 138] width 48 height 29
click at [1416, 92] on button "新開單" at bounding box center [1425, 86] width 58 height 29
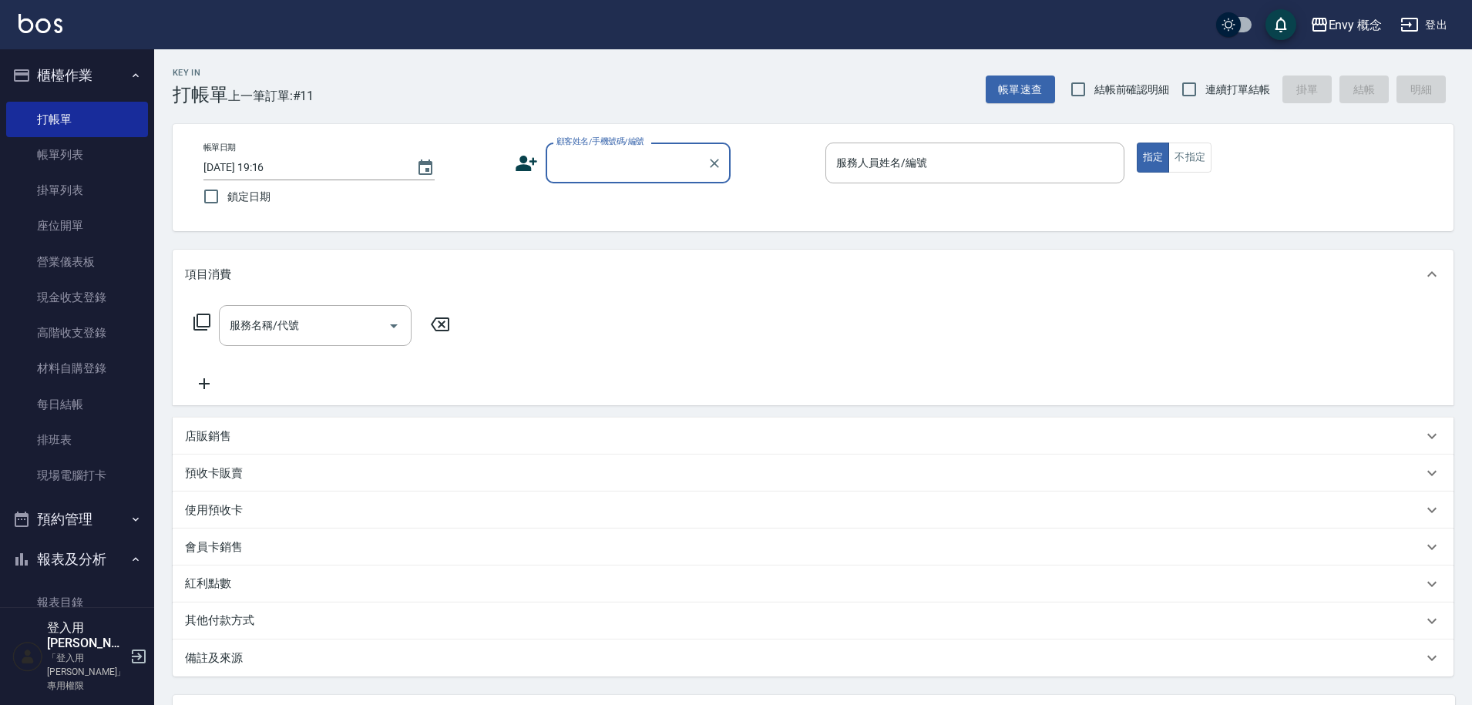
click at [603, 162] on input "顧客姓名/手機號碼/編號" at bounding box center [627, 163] width 148 height 27
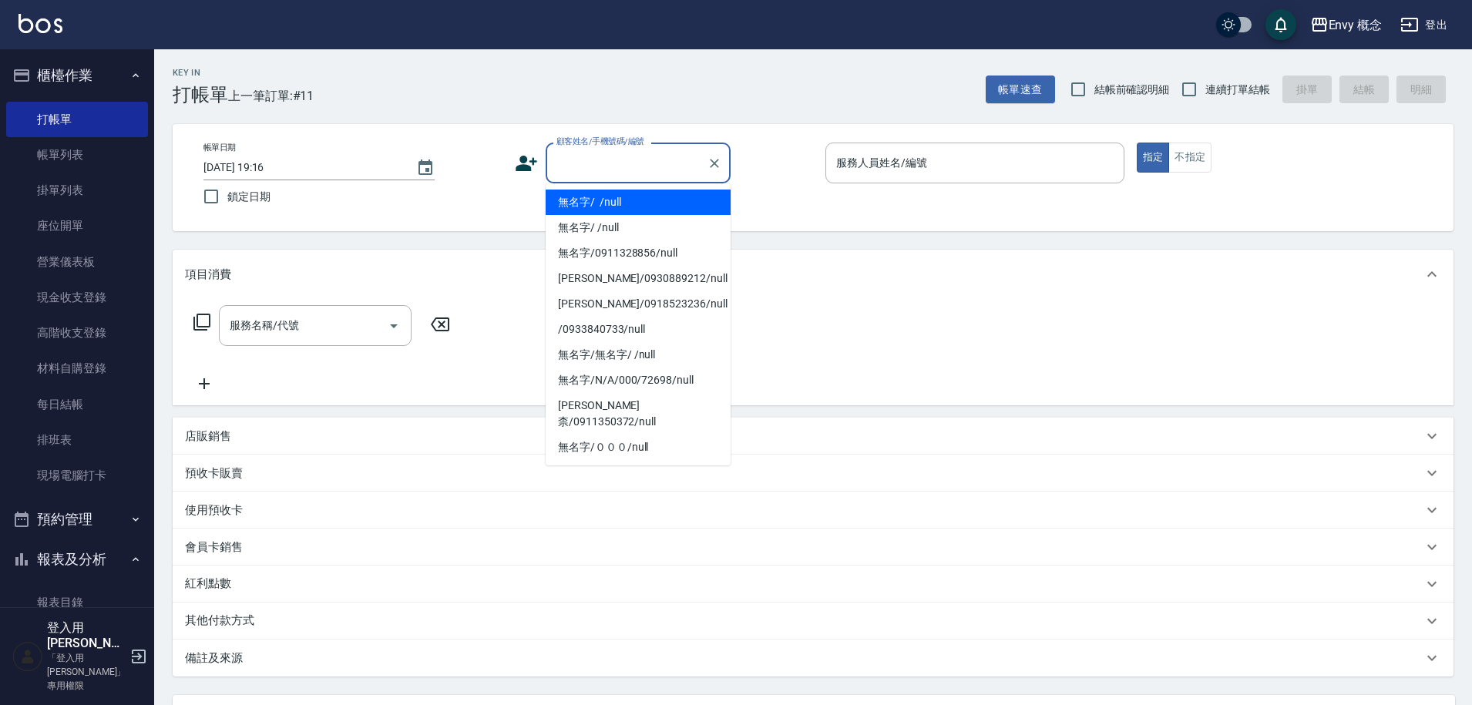
click at [629, 205] on li "無名字/ /null" at bounding box center [638, 202] width 185 height 25
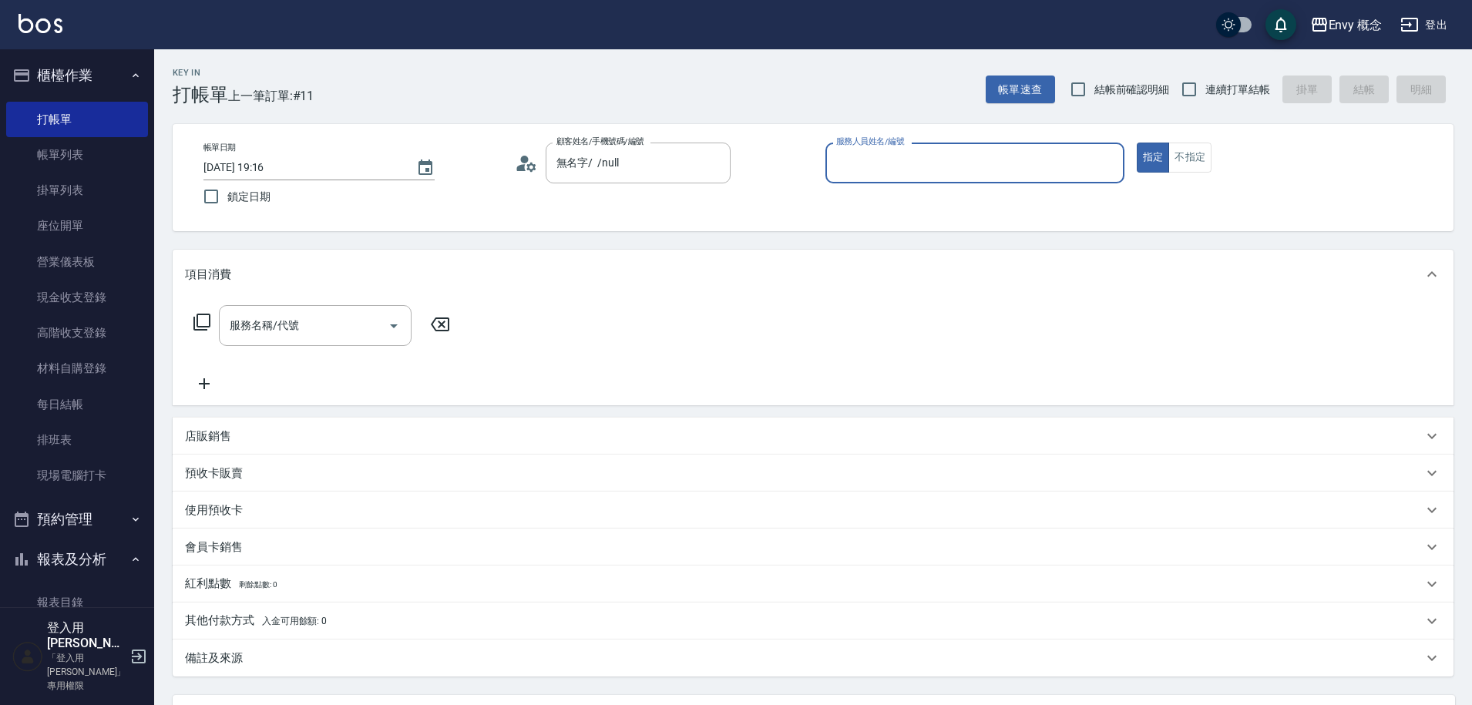
type input "無名字/ /null"
click at [1007, 160] on input "服務人員姓名/編號" at bounding box center [974, 163] width 285 height 27
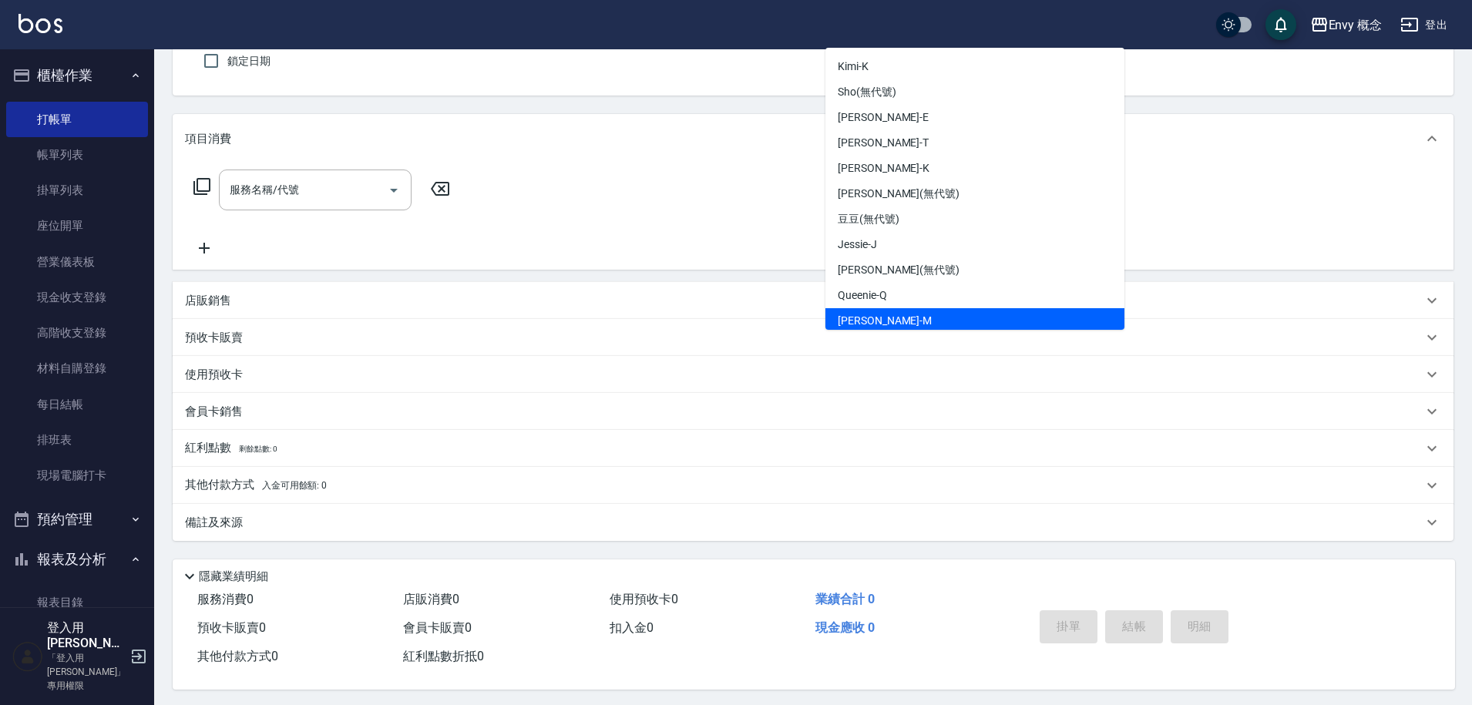
click at [930, 317] on div "Molly -M" at bounding box center [975, 320] width 299 height 25
type input "Molly-M"
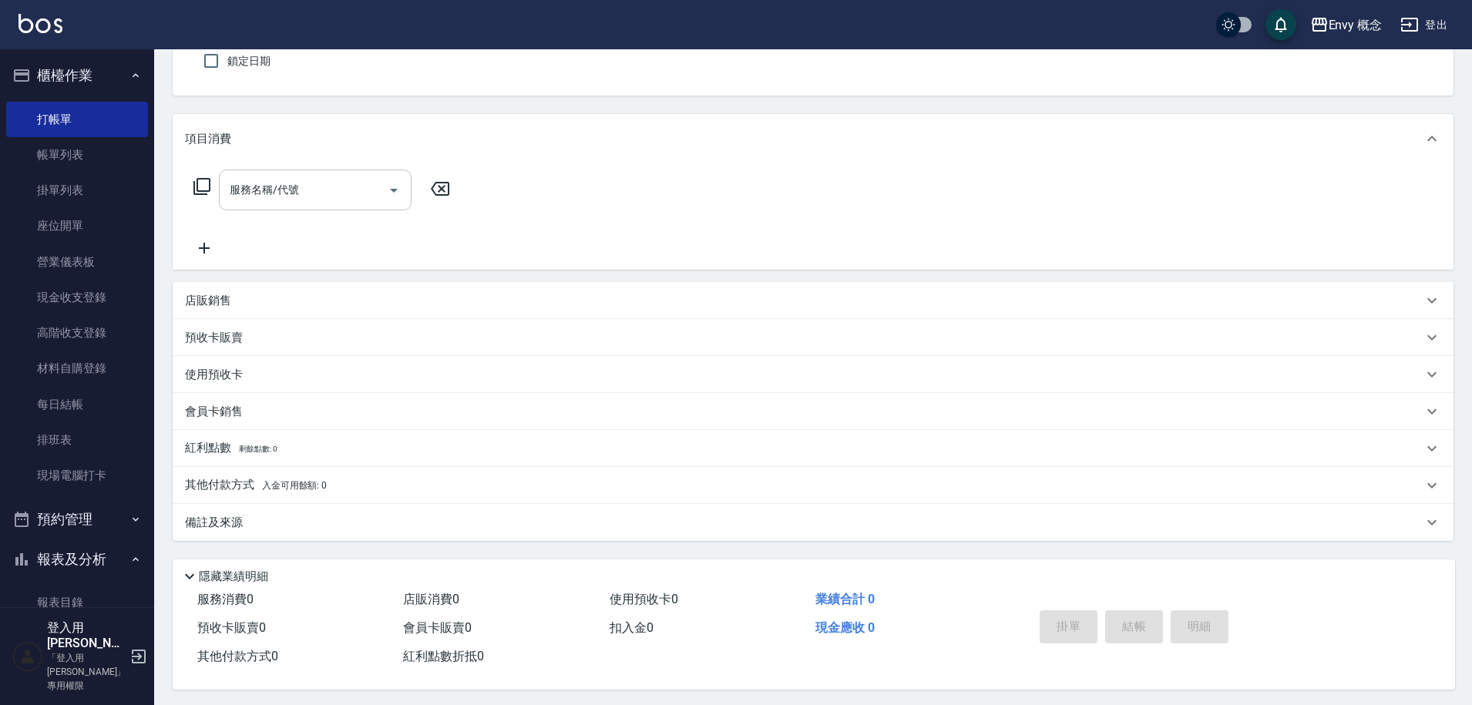
click at [361, 189] on input "服務名稱/代號" at bounding box center [304, 190] width 156 height 27
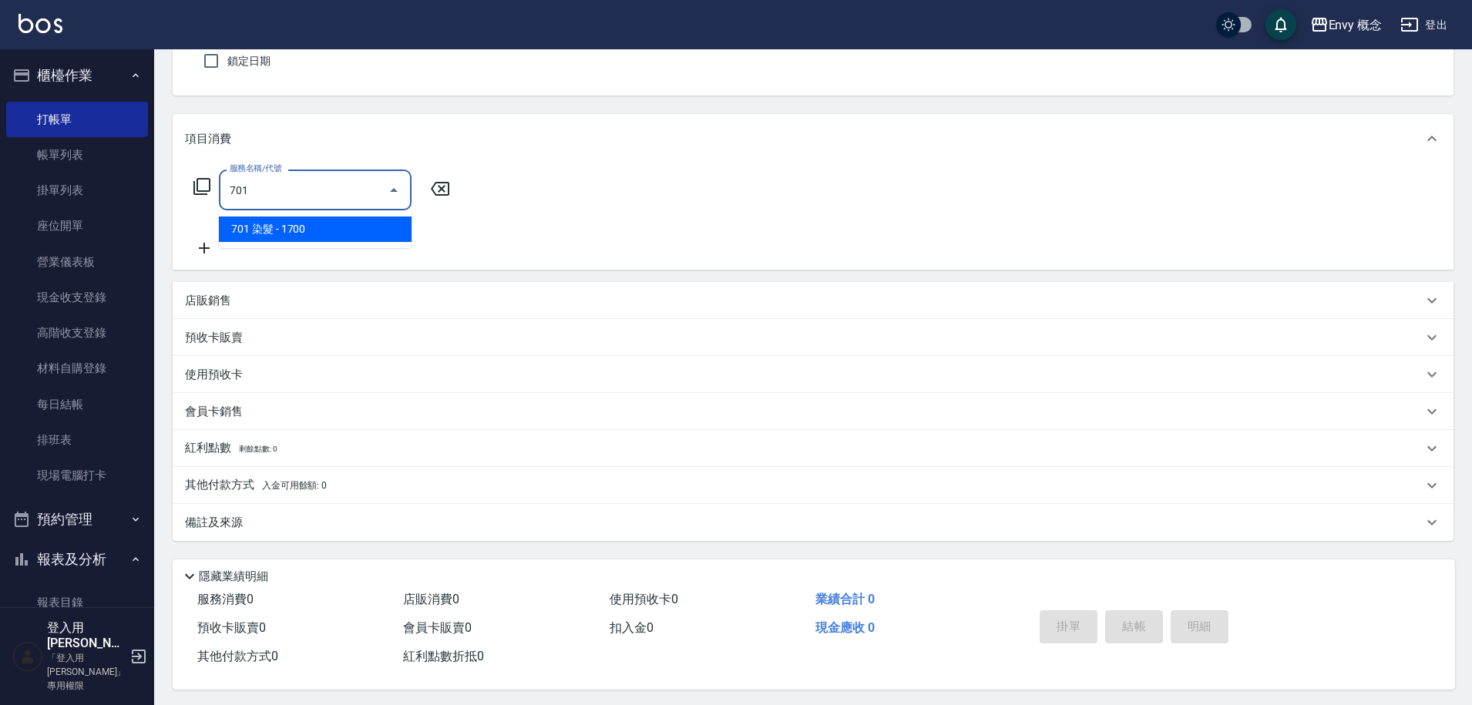
type input "701 染髮(701)"
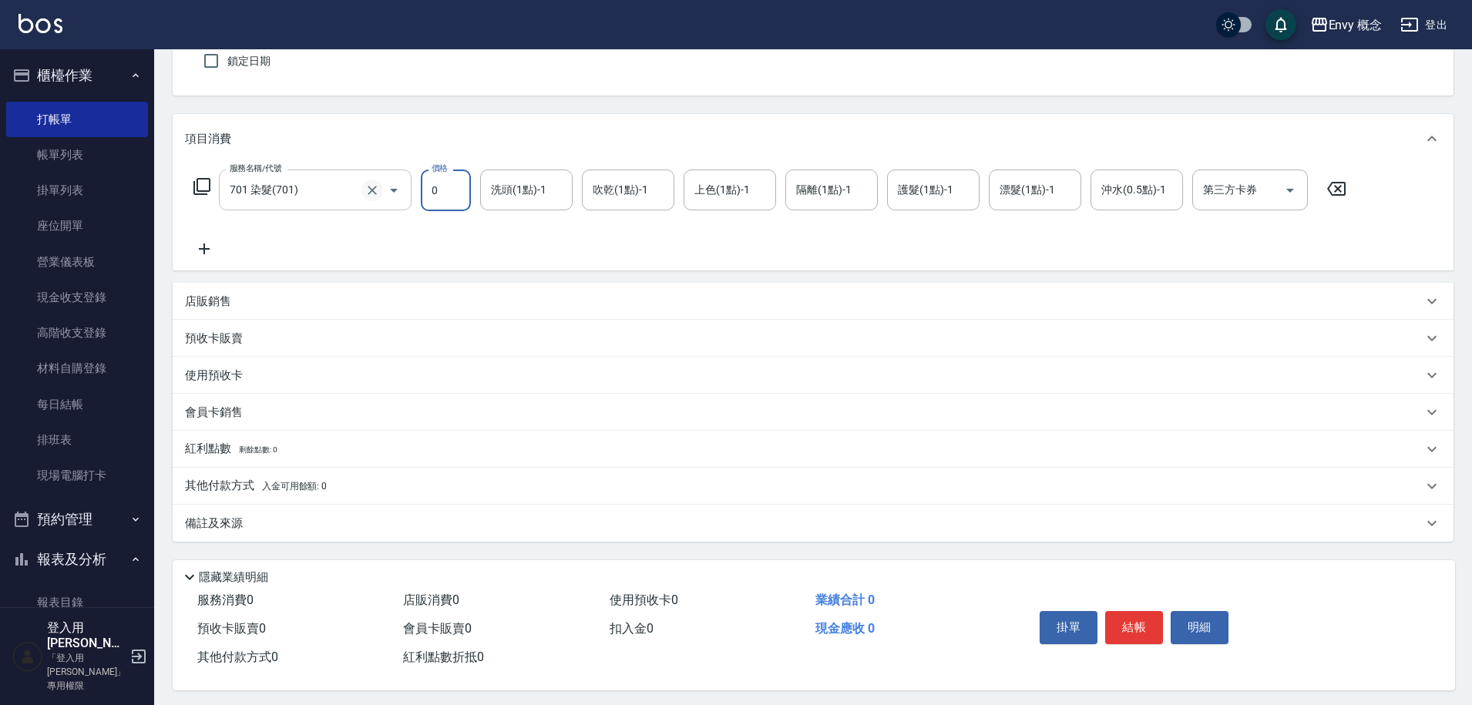
click at [370, 190] on icon "Clear" at bounding box center [372, 190] width 15 height 15
type input "0"
click at [329, 194] on input "服務名稱/代號" at bounding box center [294, 190] width 136 height 27
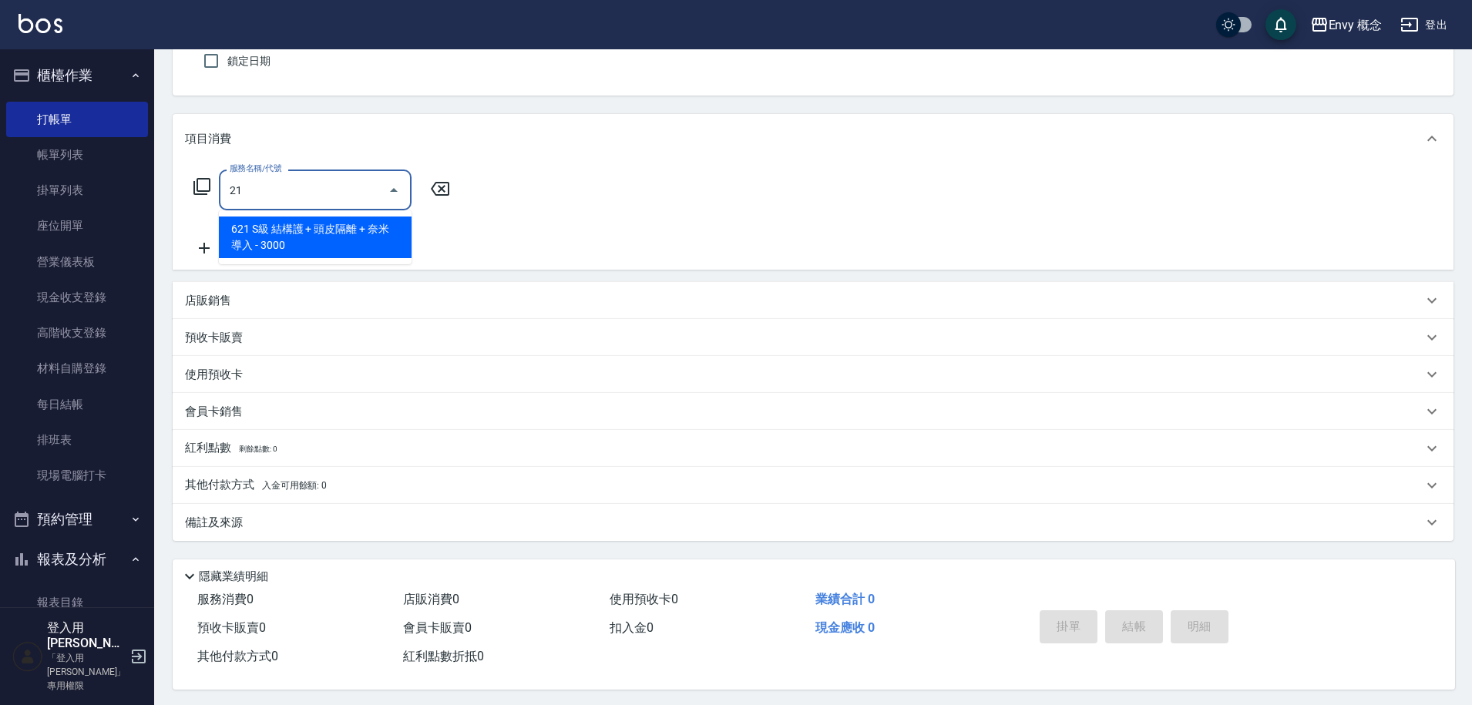
type input "1"
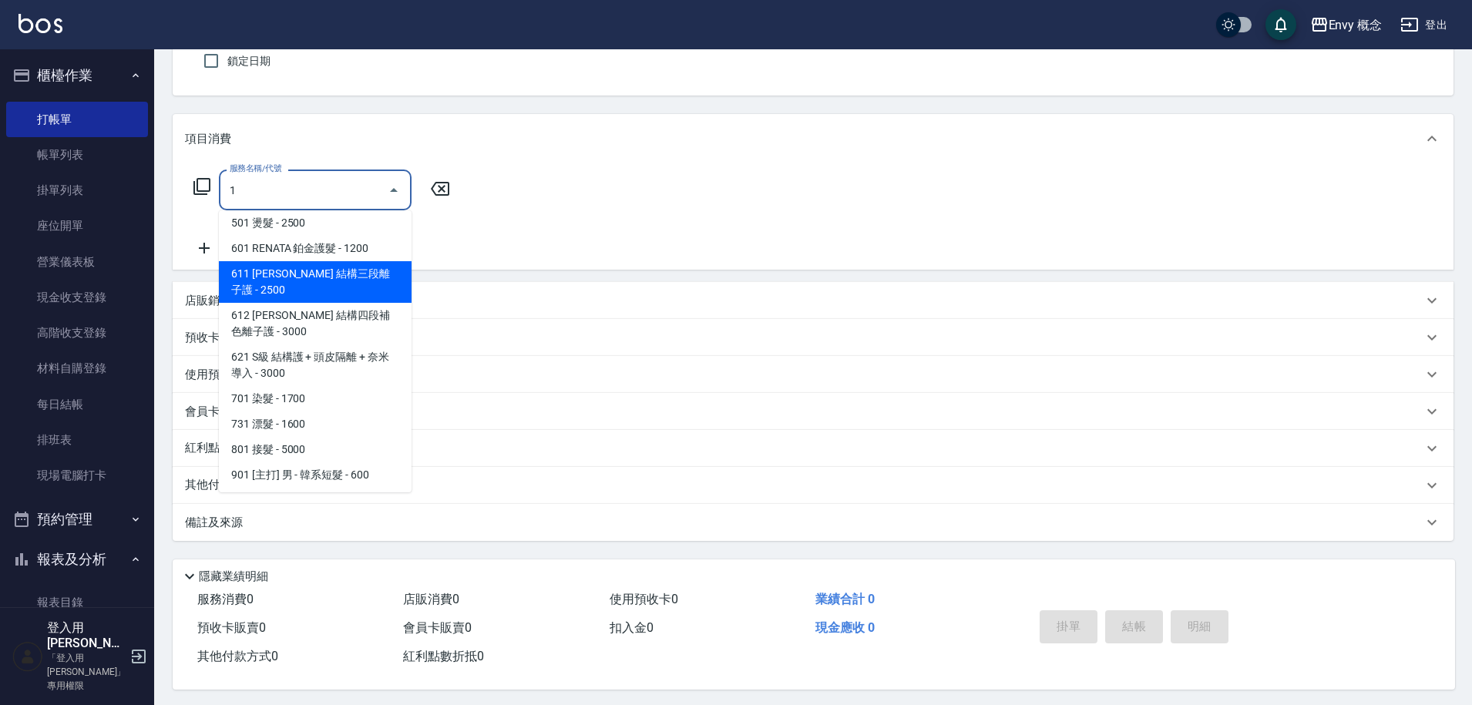
scroll to position [135, 0]
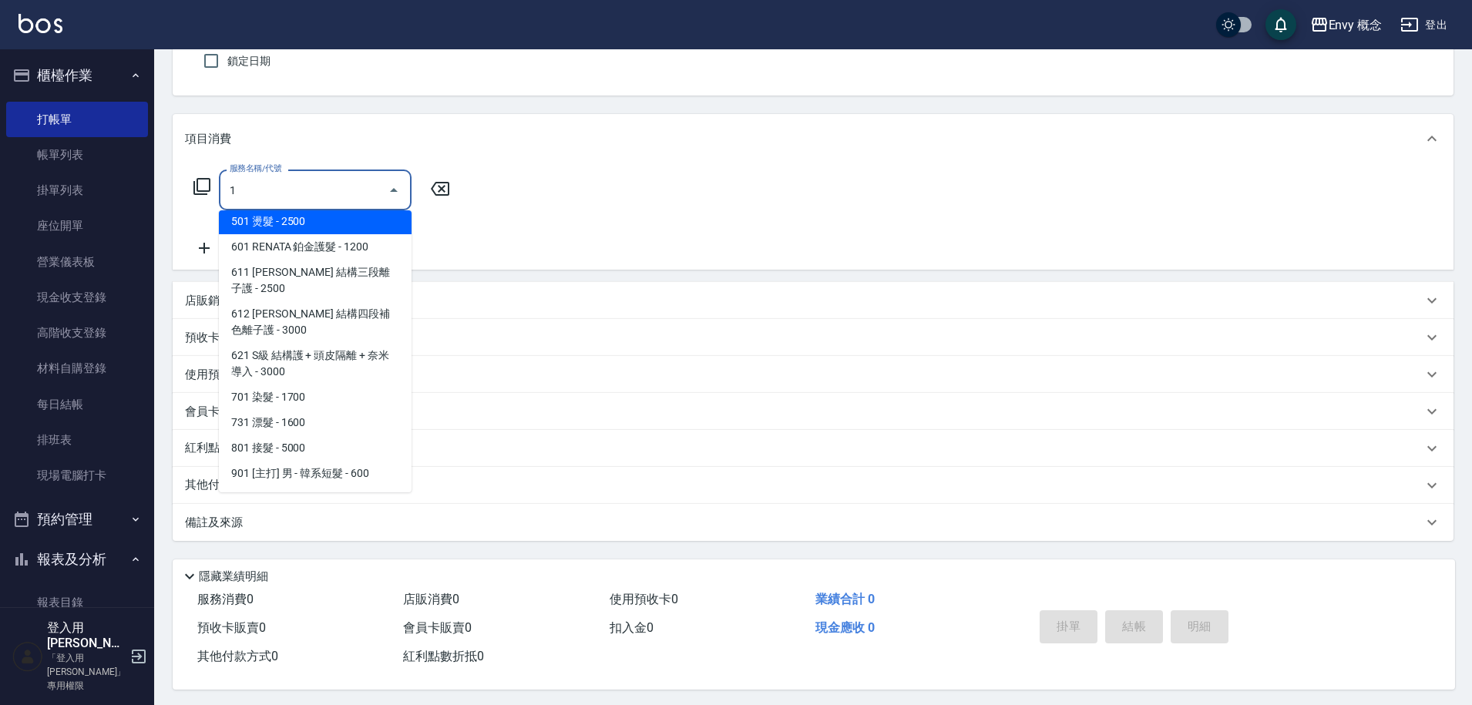
click at [352, 189] on input "1" at bounding box center [304, 190] width 156 height 27
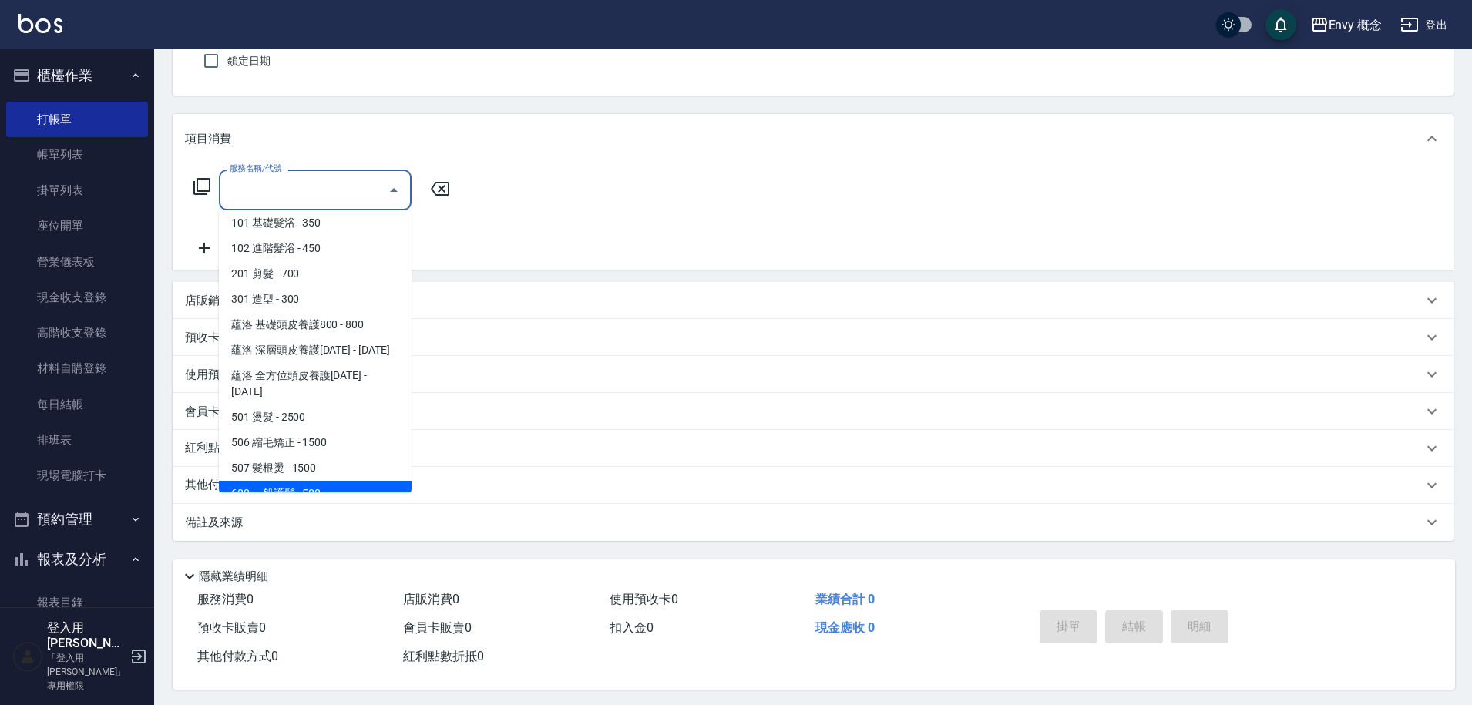
drag, startPoint x: 331, startPoint y: 477, endPoint x: 346, endPoint y: 456, distance: 25.4
click at [331, 481] on span "600 一般護髮 - 500" at bounding box center [315, 493] width 193 height 25
type input "600 一般護髮(600)"
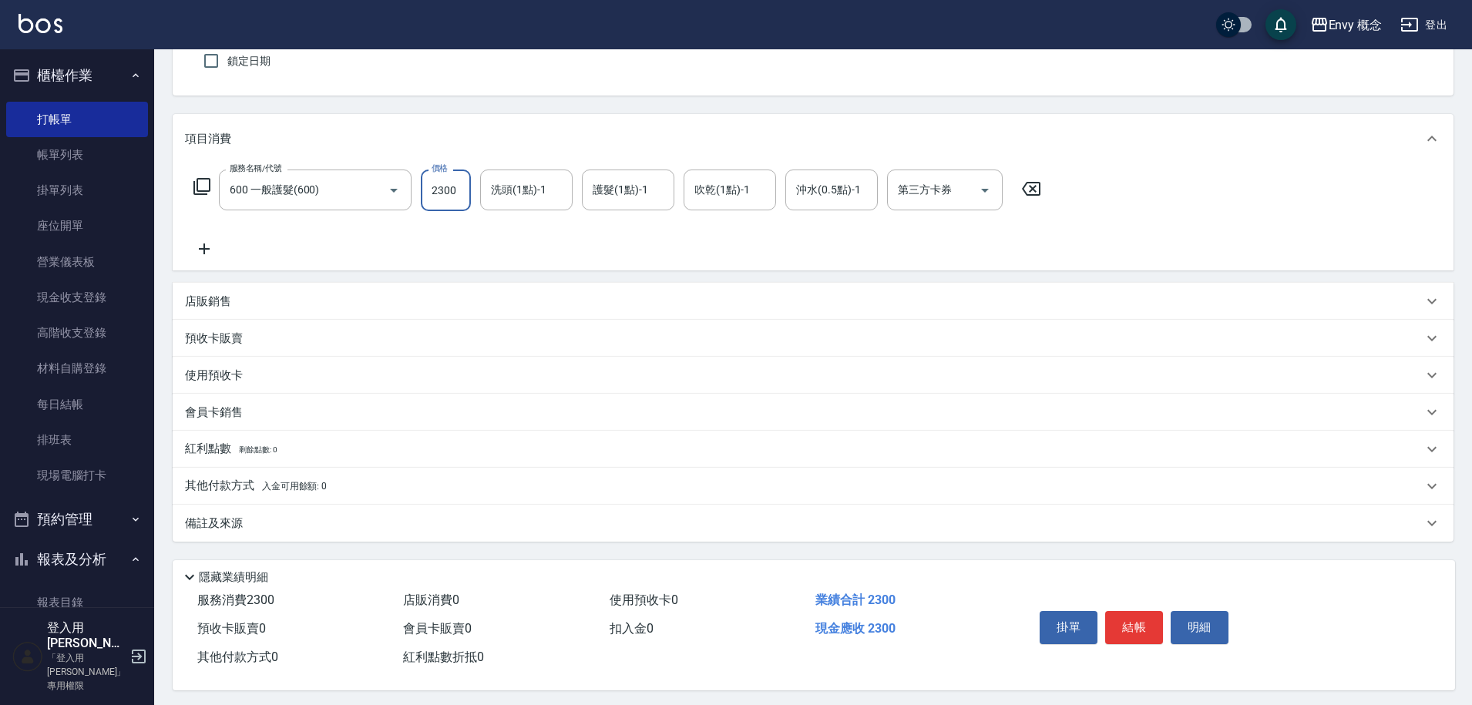
type input "2300"
click at [261, 484] on p "其他付款方式 入金可用餘額: 0" at bounding box center [256, 486] width 142 height 17
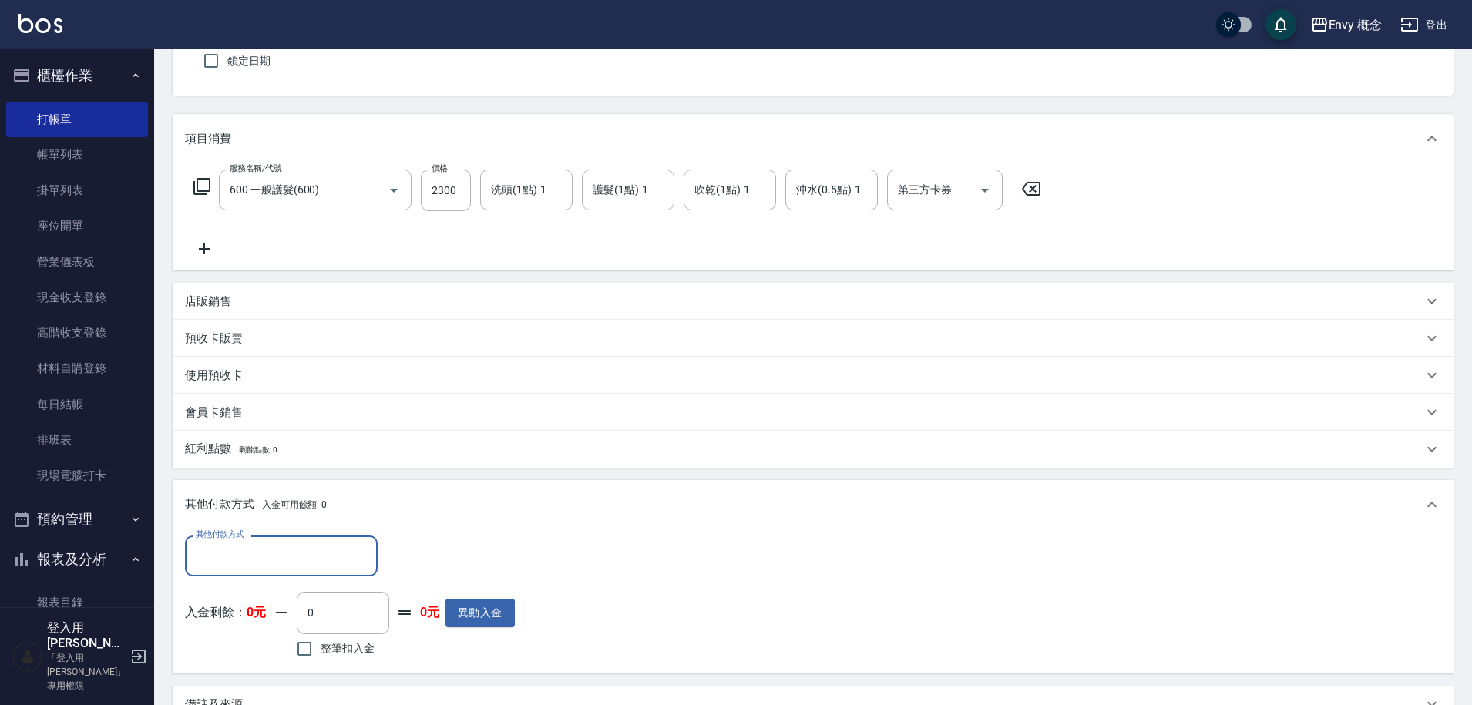
scroll to position [0, 0]
click at [315, 550] on input "其他付款方式" at bounding box center [281, 556] width 179 height 27
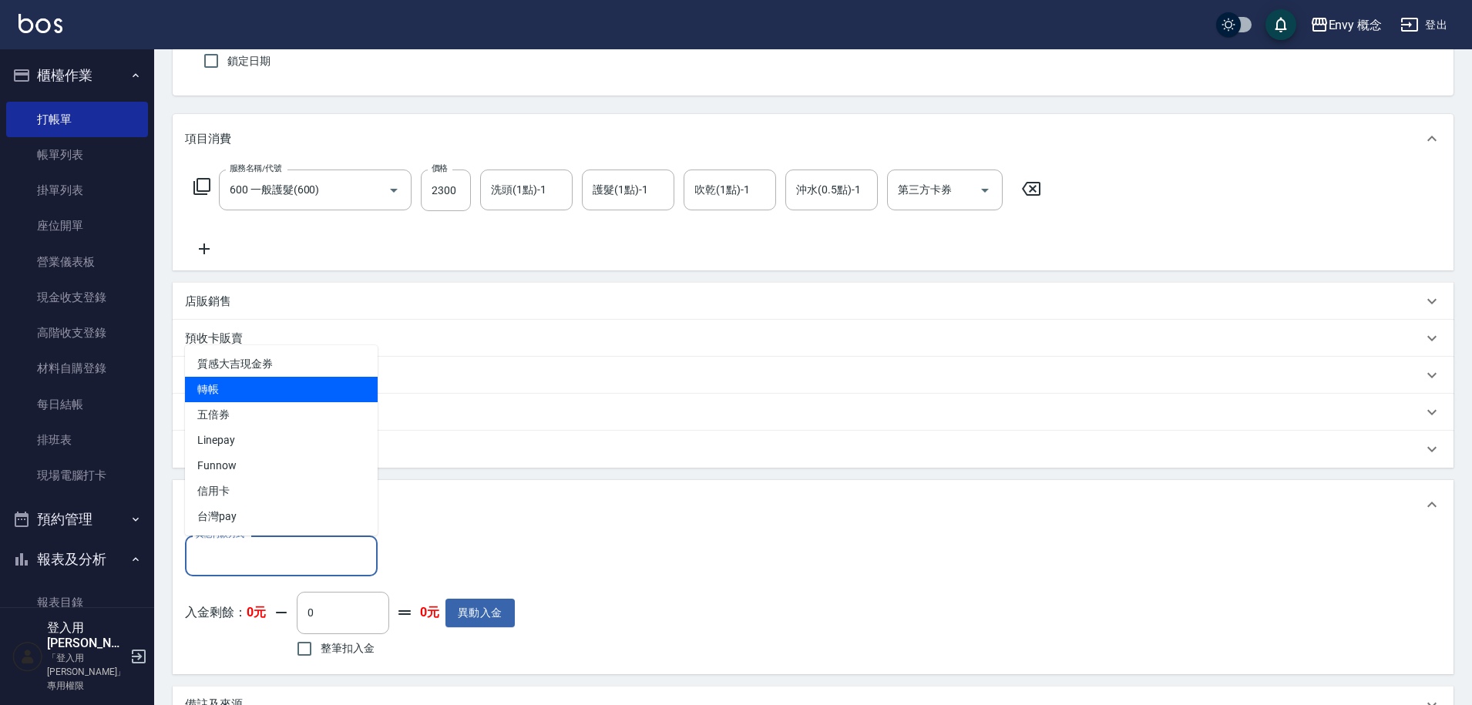
click at [304, 389] on span "轉帳" at bounding box center [281, 389] width 193 height 25
type input "轉帳"
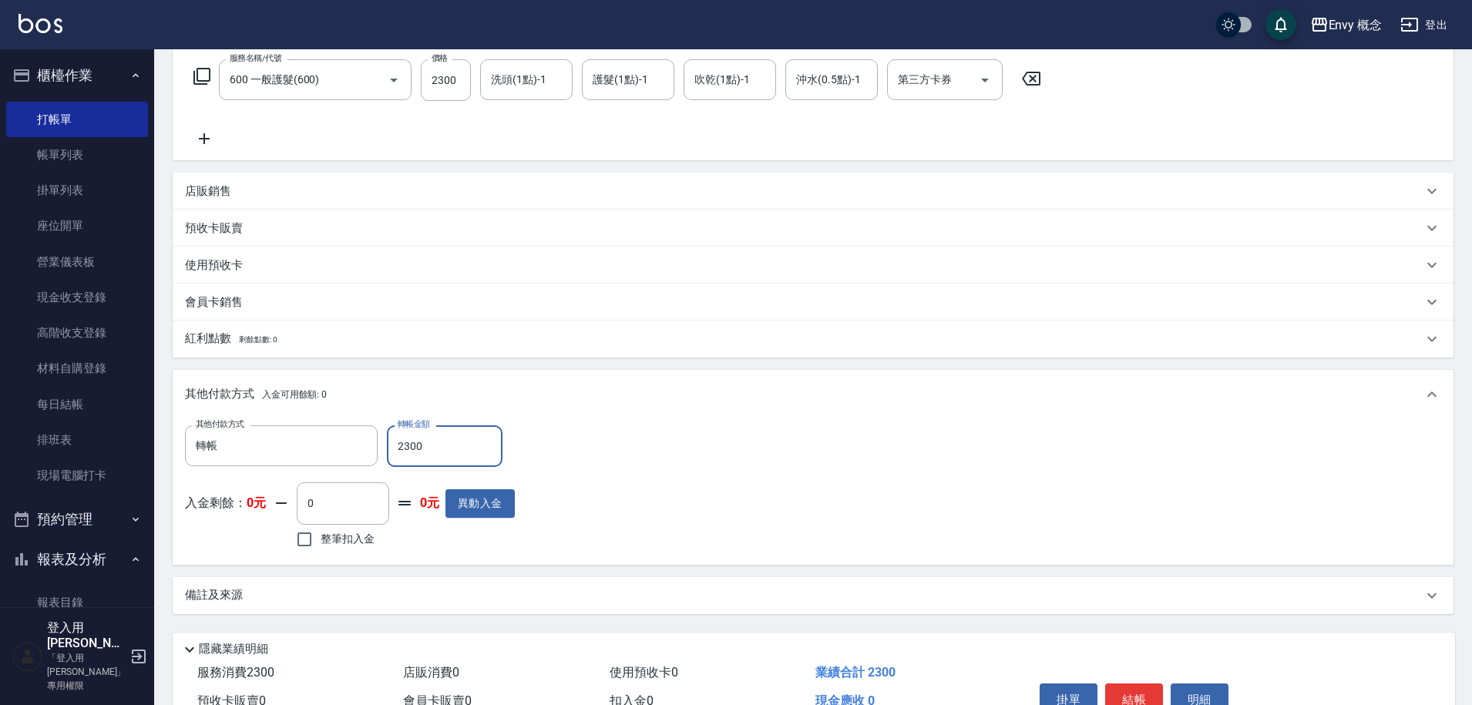
scroll to position [329, 0]
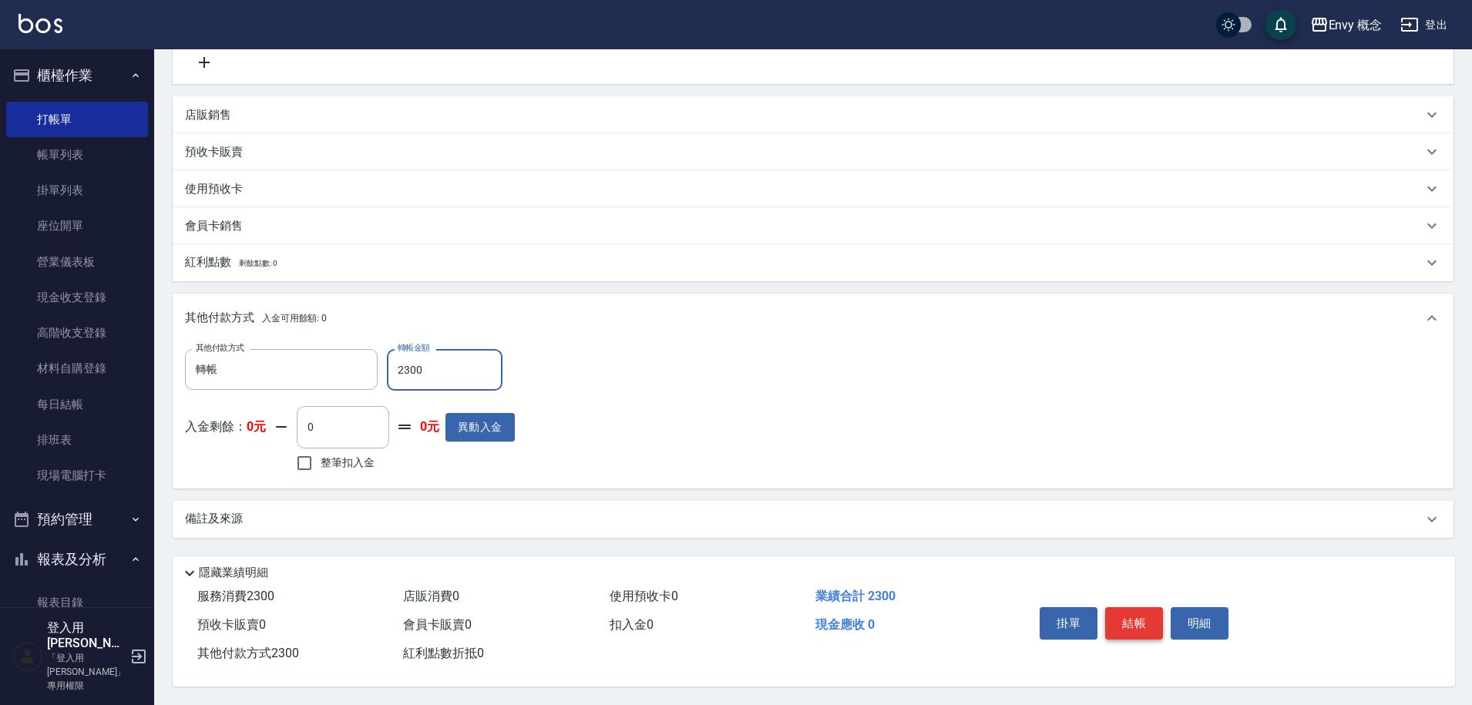
type input "2300"
click at [1145, 614] on button "結帳" at bounding box center [1134, 623] width 58 height 32
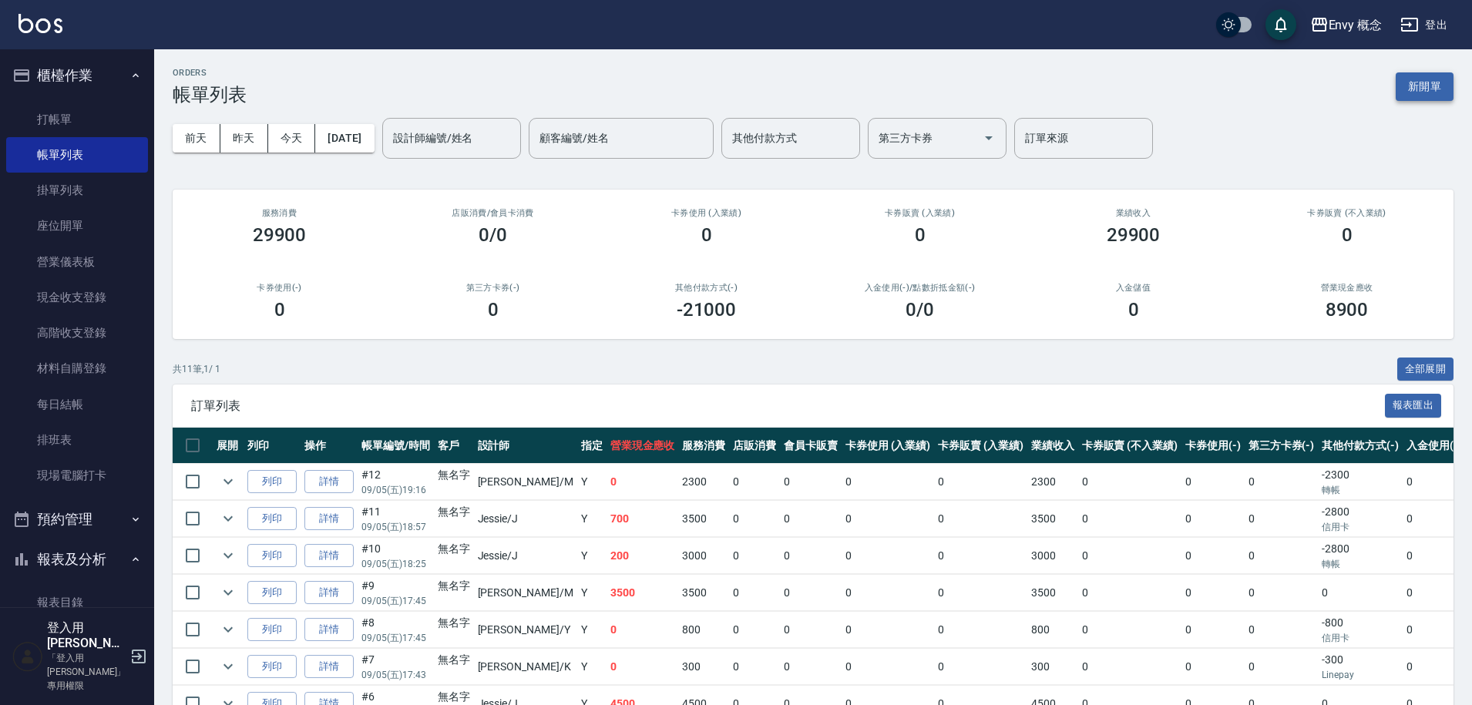
click at [1428, 83] on button "新開單" at bounding box center [1425, 86] width 58 height 29
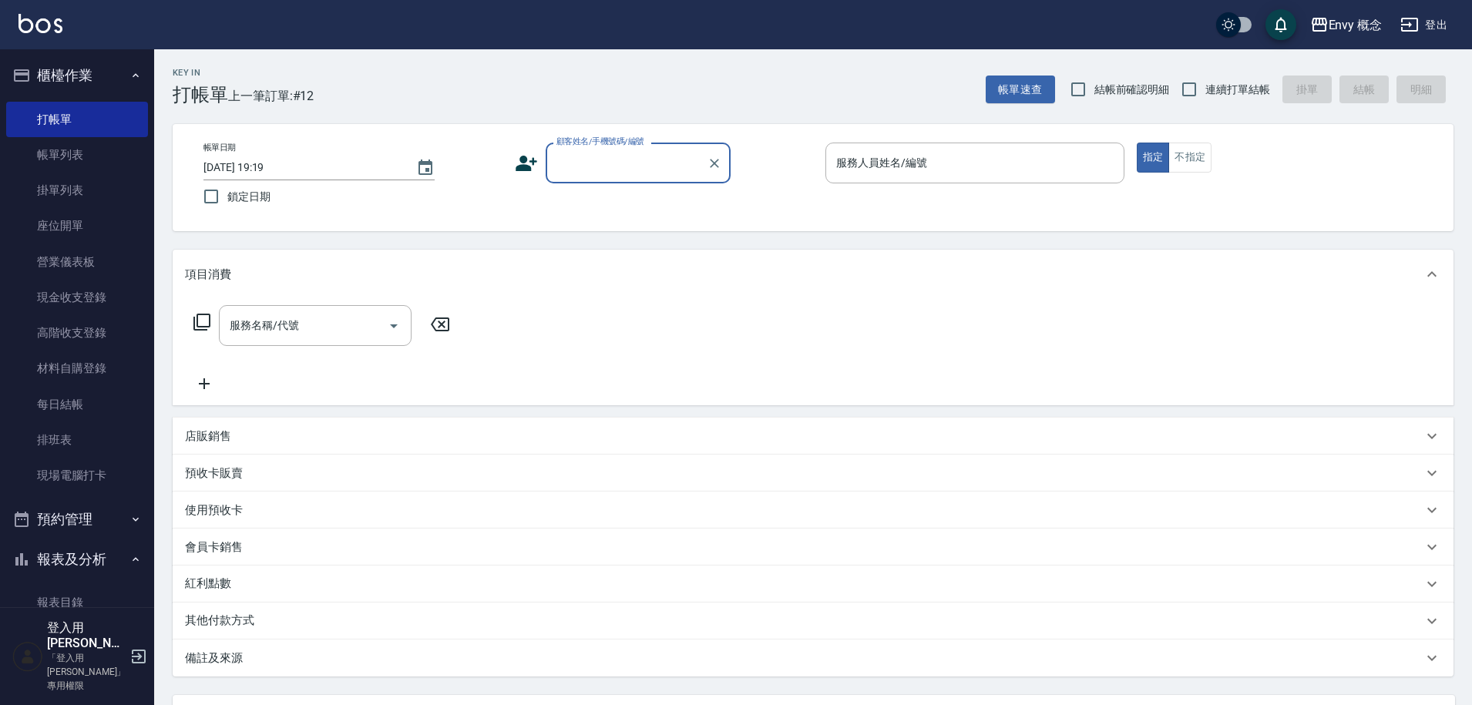
click at [648, 157] on input "顧客姓名/手機號碼/編號" at bounding box center [627, 163] width 148 height 27
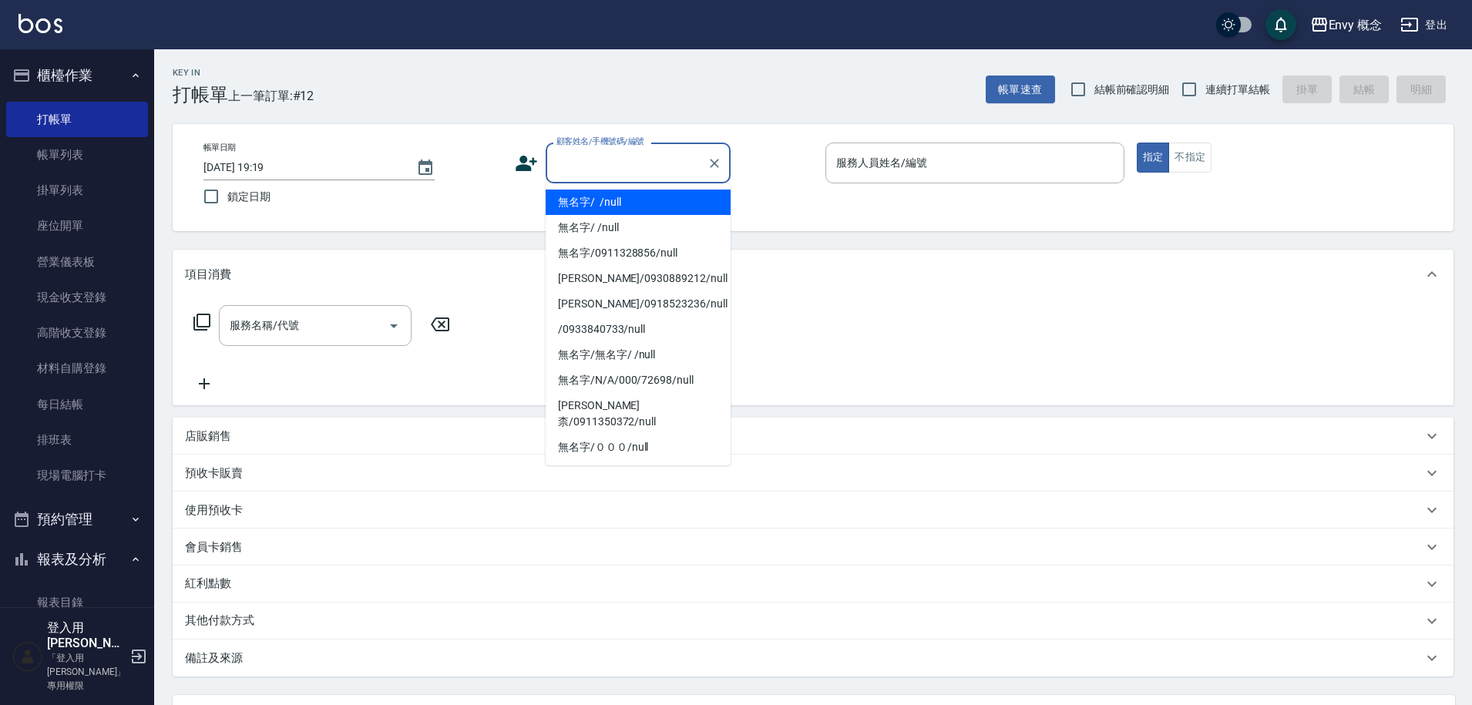
click at [621, 202] on li "無名字/ /null" at bounding box center [638, 202] width 185 height 25
type input "無名字/ /null"
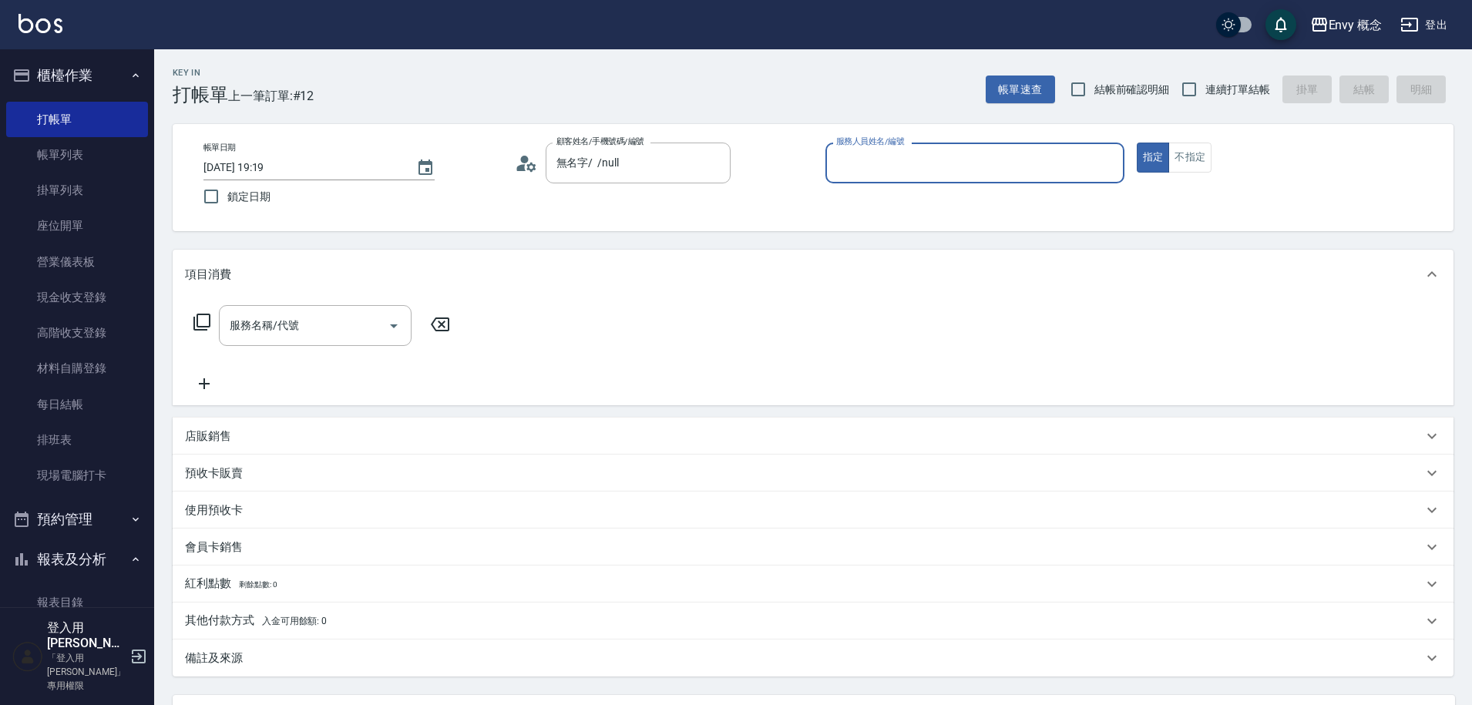
click at [909, 161] on input "服務人員姓名/編號" at bounding box center [974, 163] width 285 height 27
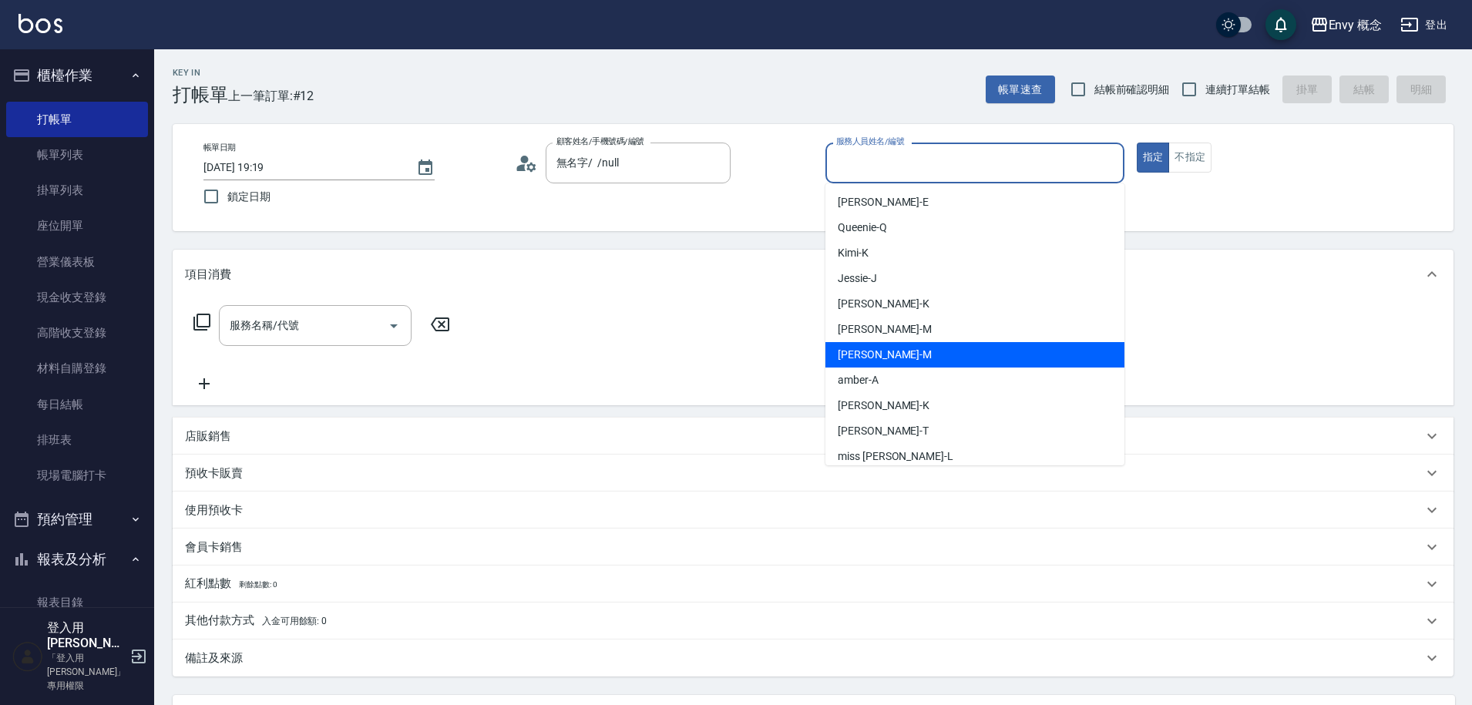
click at [948, 352] on div "Molly -M" at bounding box center [975, 354] width 299 height 25
type input "Molly-M"
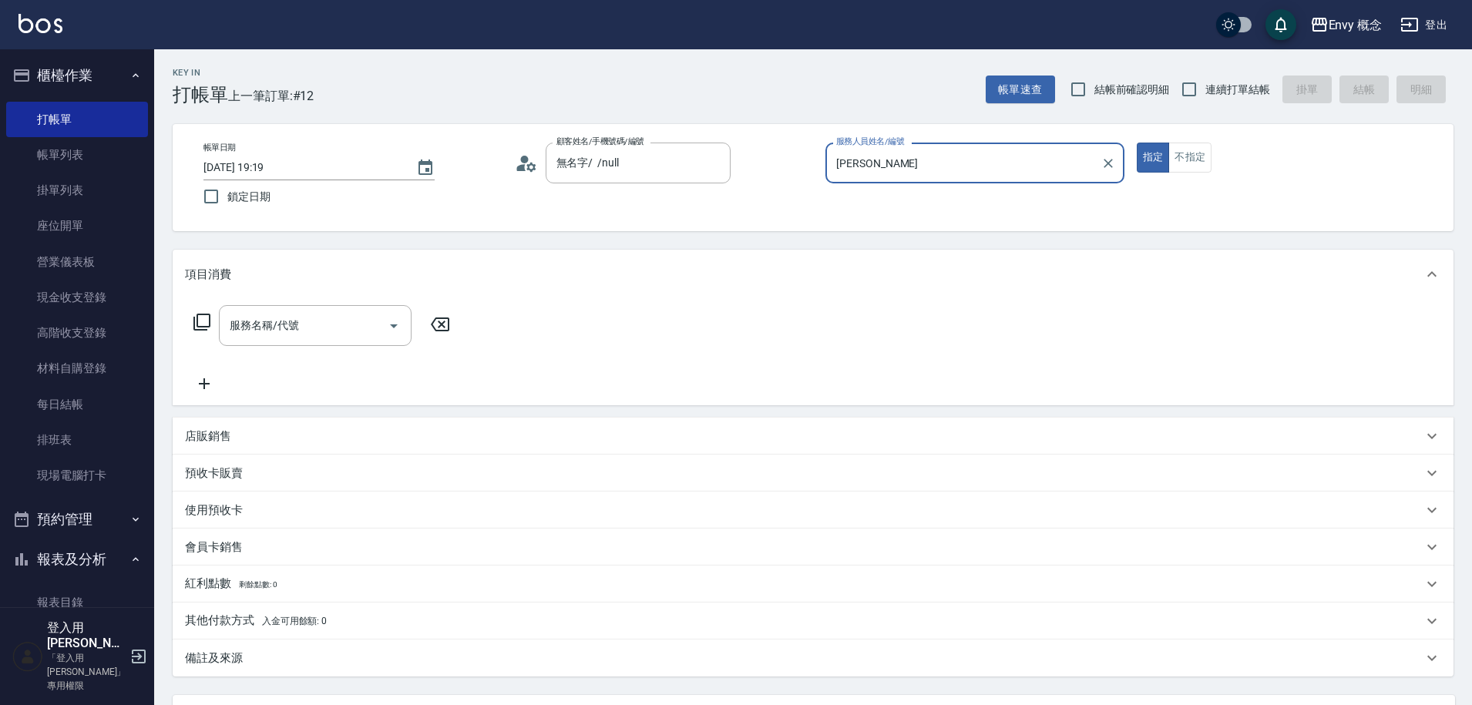
click at [1101, 156] on icon "Clear" at bounding box center [1108, 163] width 15 height 15
click at [1024, 158] on input "服務人員姓名/編號" at bounding box center [974, 163] width 285 height 27
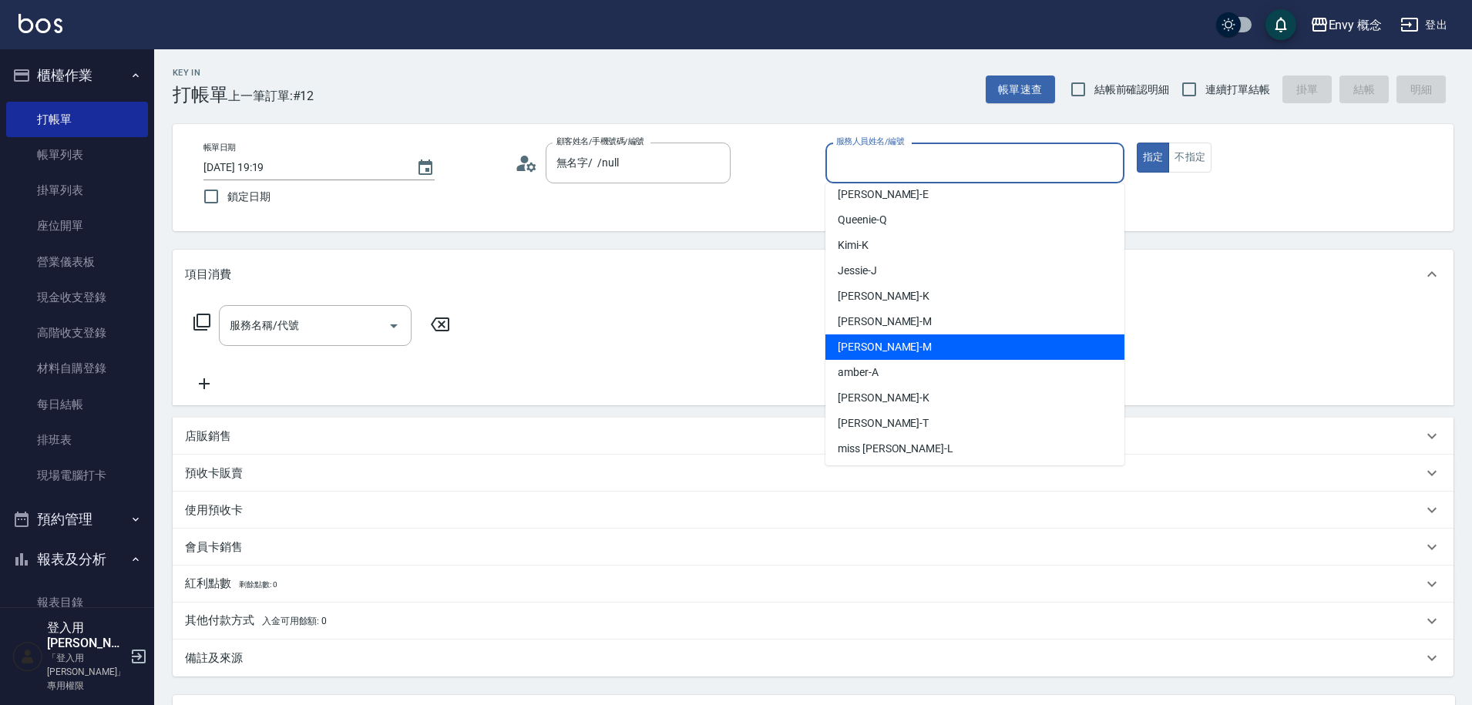
scroll to position [8, 0]
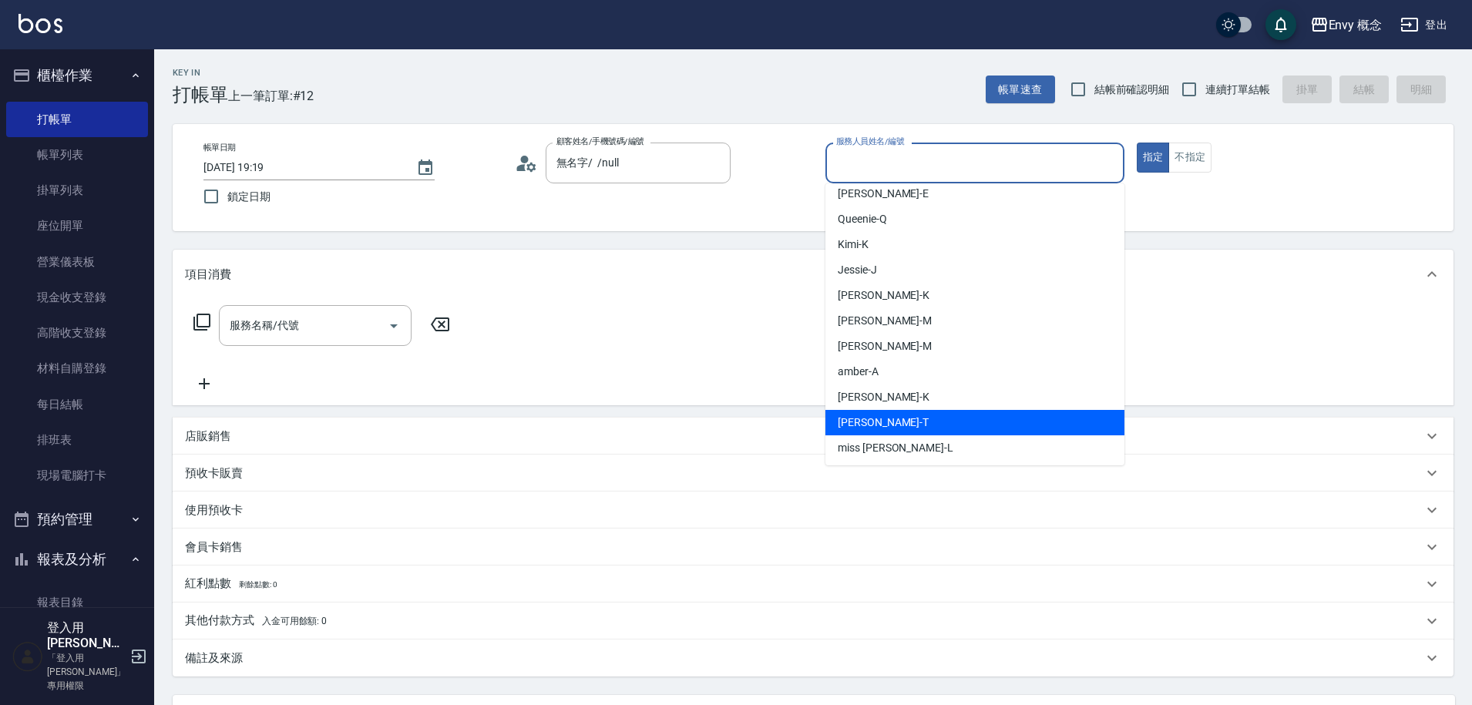
drag, startPoint x: 933, startPoint y: 416, endPoint x: 911, endPoint y: 409, distance: 22.7
click at [933, 416] on div "Tim -T" at bounding box center [975, 422] width 299 height 25
type input "Tim-T"
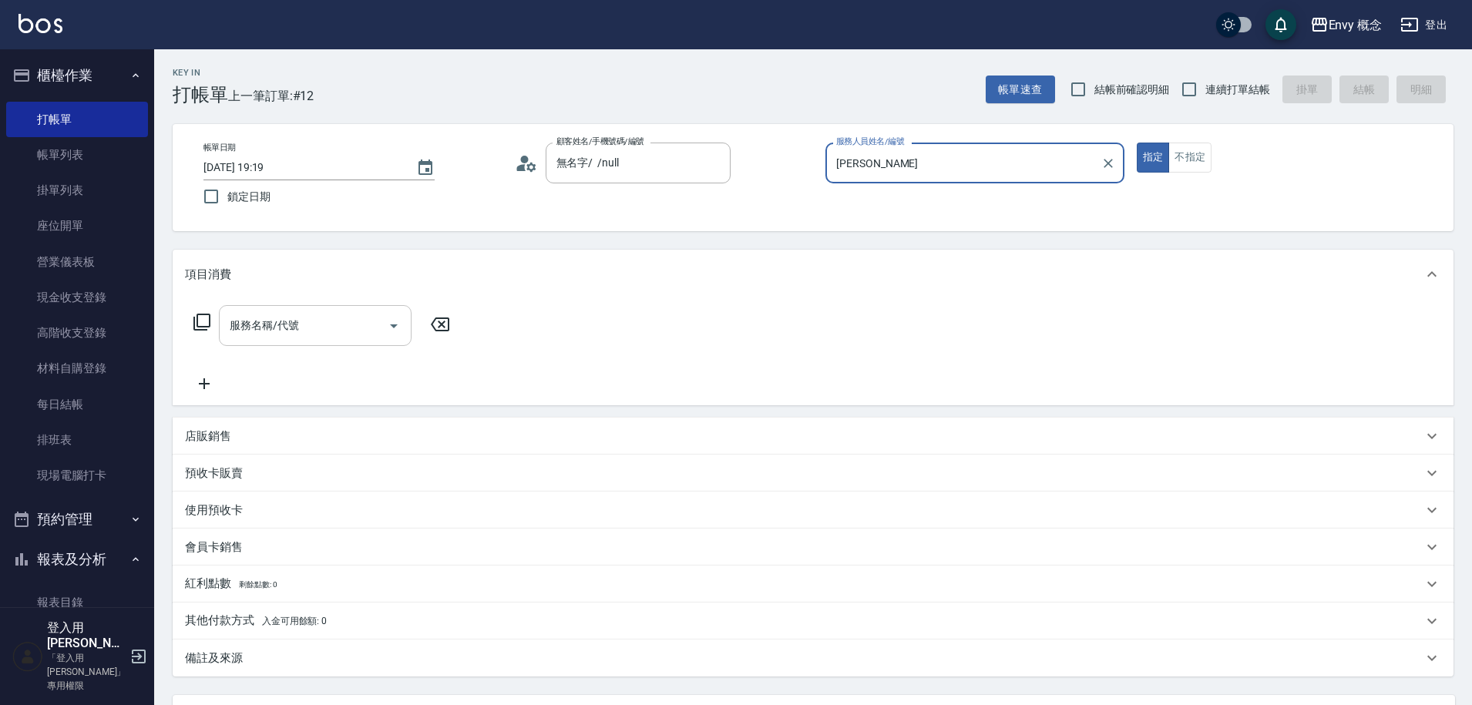
click at [336, 338] on input "服務名稱/代號" at bounding box center [304, 325] width 156 height 27
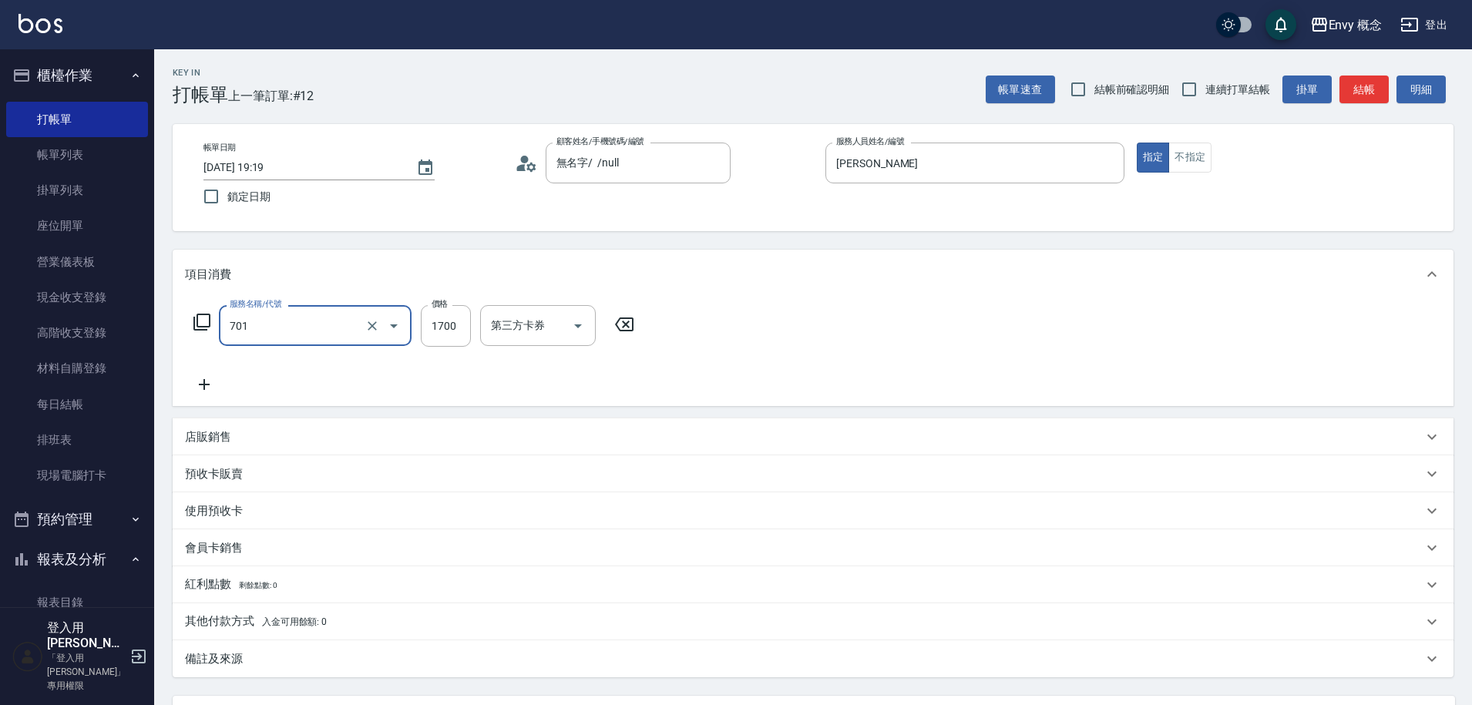
type input "701 染髮(701)"
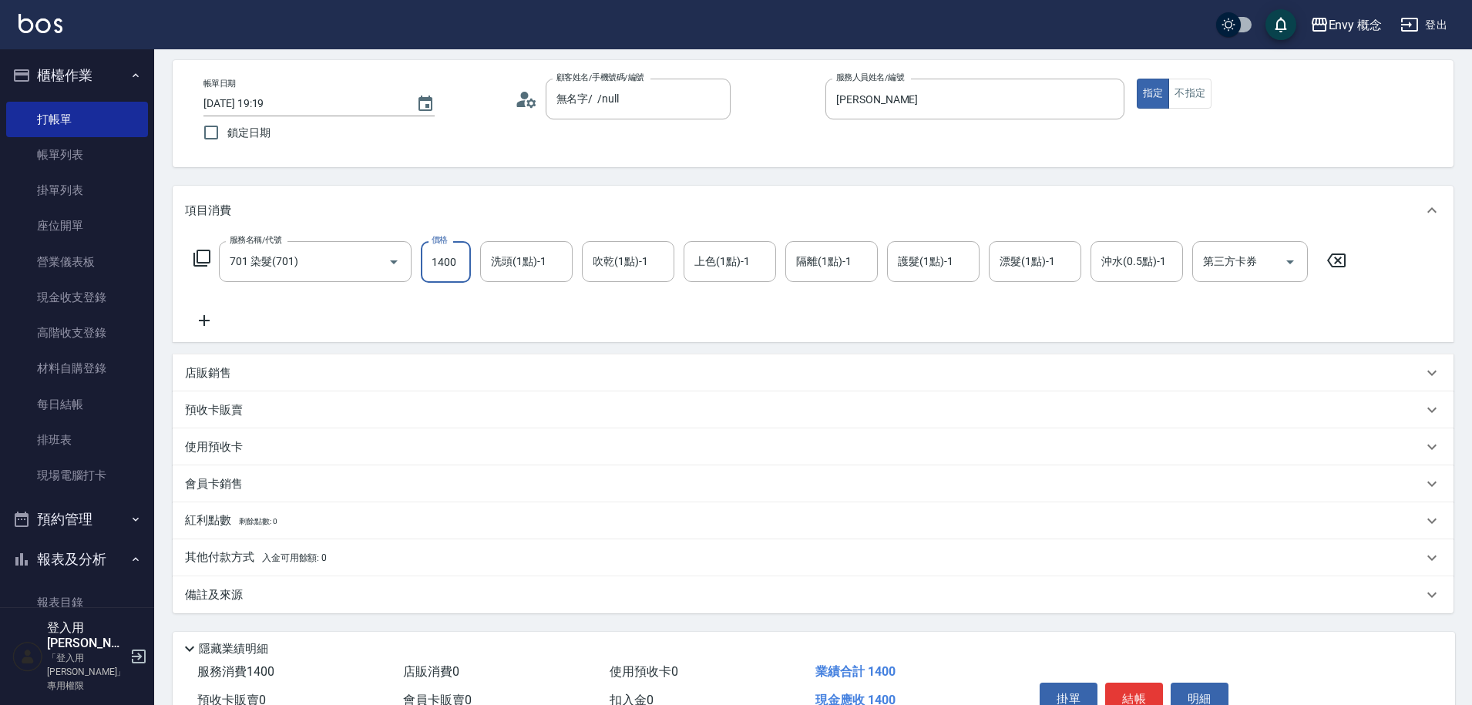
scroll to position [146, 0]
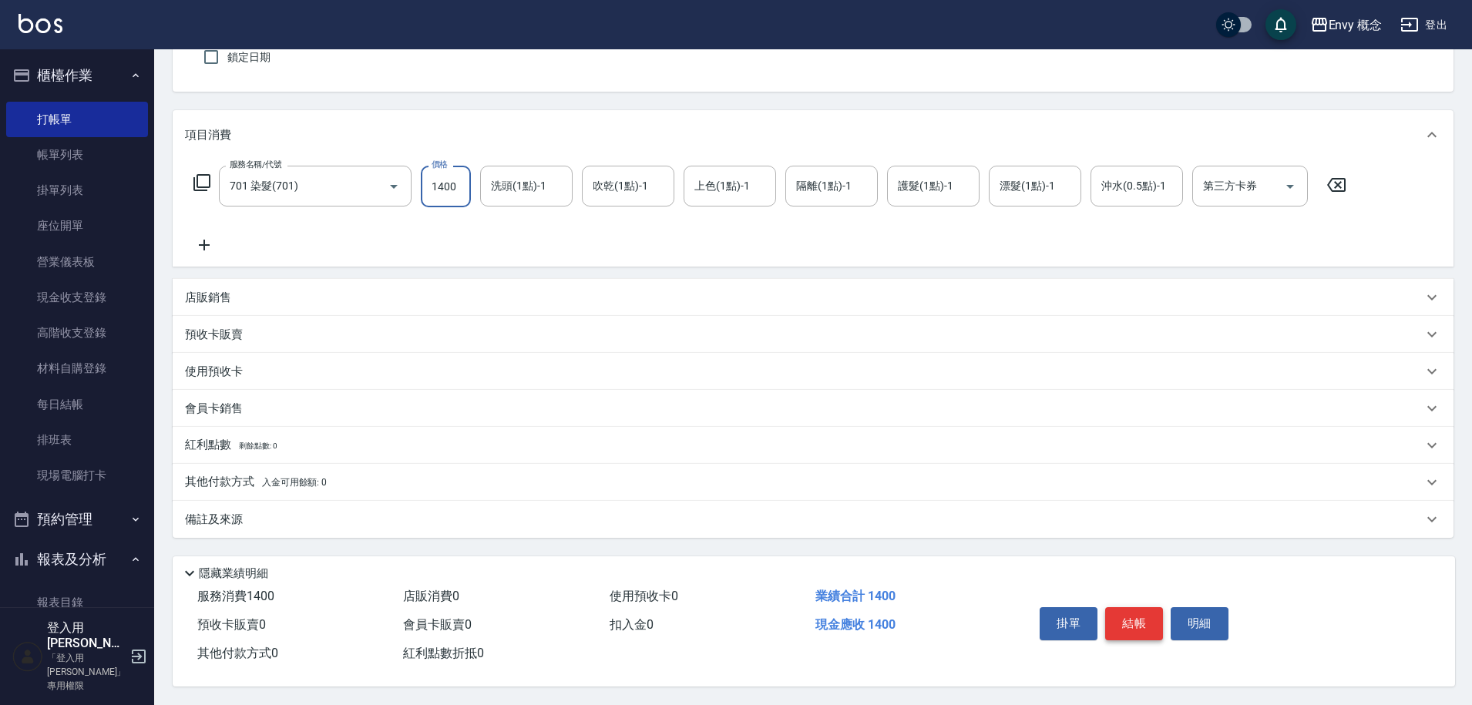
type input "1400"
drag, startPoint x: 1129, startPoint y: 606, endPoint x: 1134, endPoint y: 594, distance: 13.2
click at [1129, 607] on button "結帳" at bounding box center [1134, 623] width 58 height 32
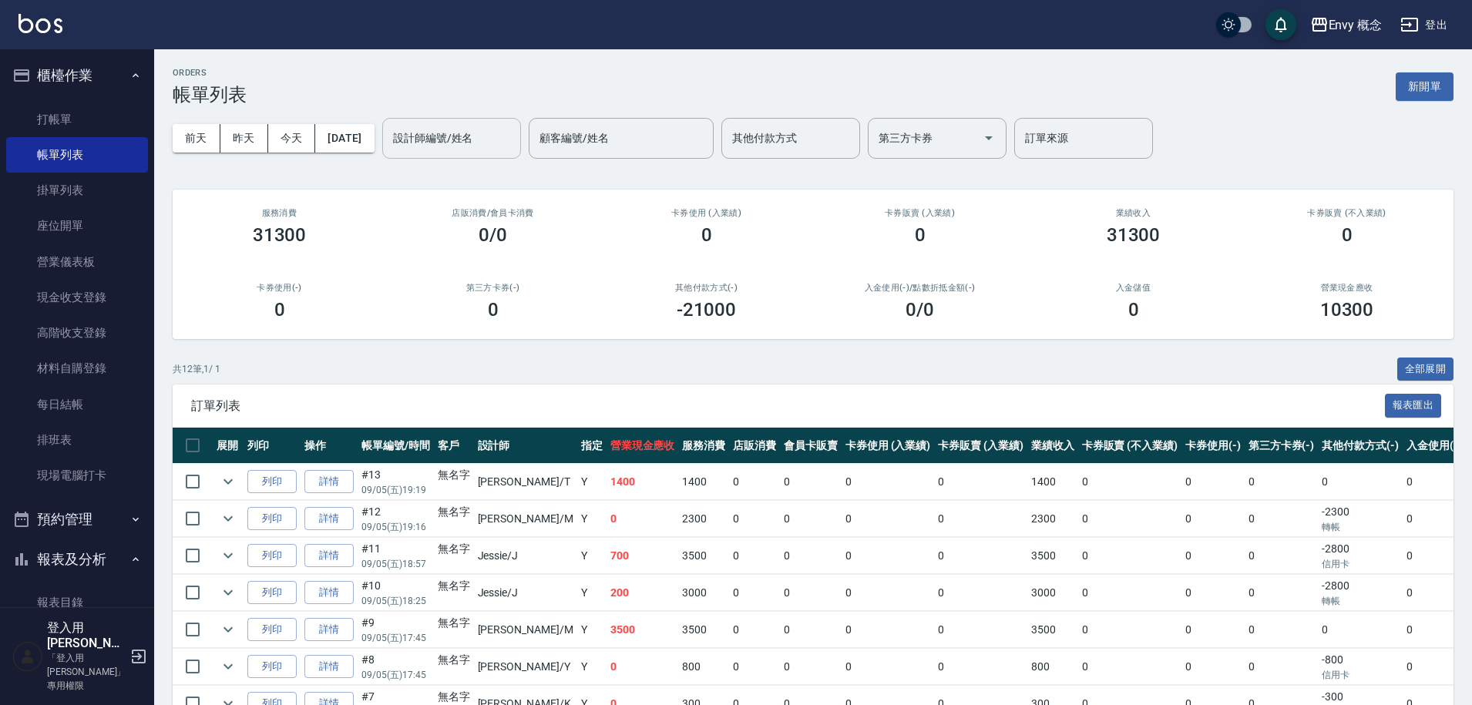
click at [506, 143] on input "設計師編號/姓名" at bounding box center [451, 138] width 125 height 27
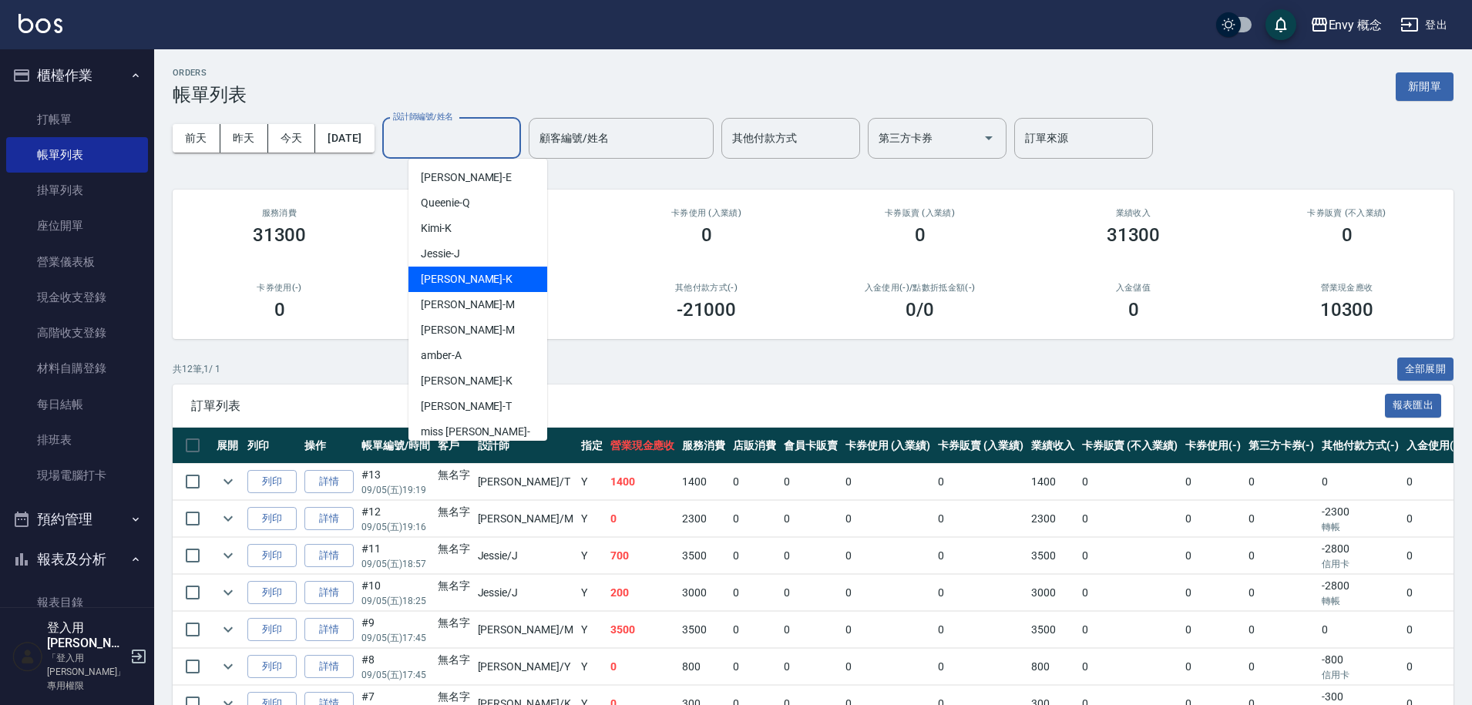
click at [496, 252] on div "Jessie -J" at bounding box center [478, 253] width 139 height 25
type input "Jessie-J"
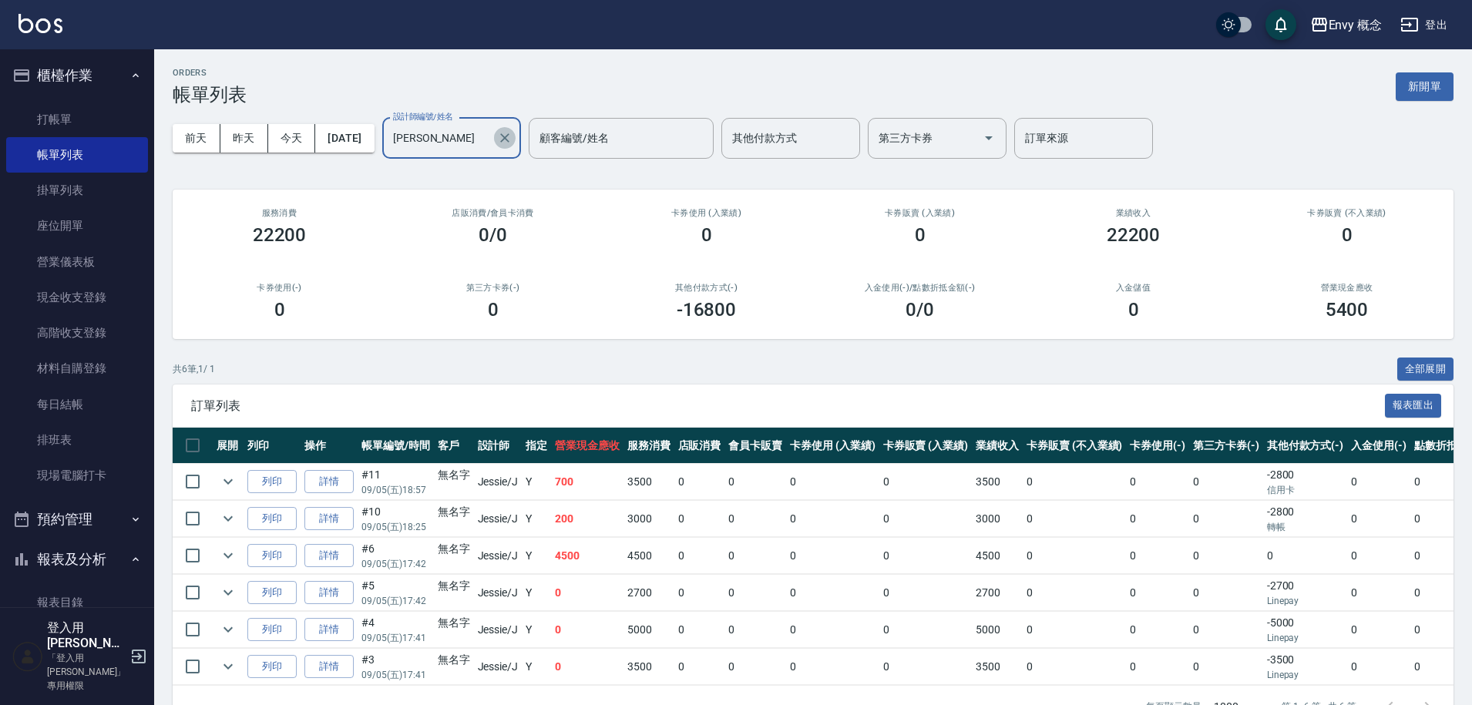
click at [513, 141] on icon "Clear" at bounding box center [504, 137] width 15 height 15
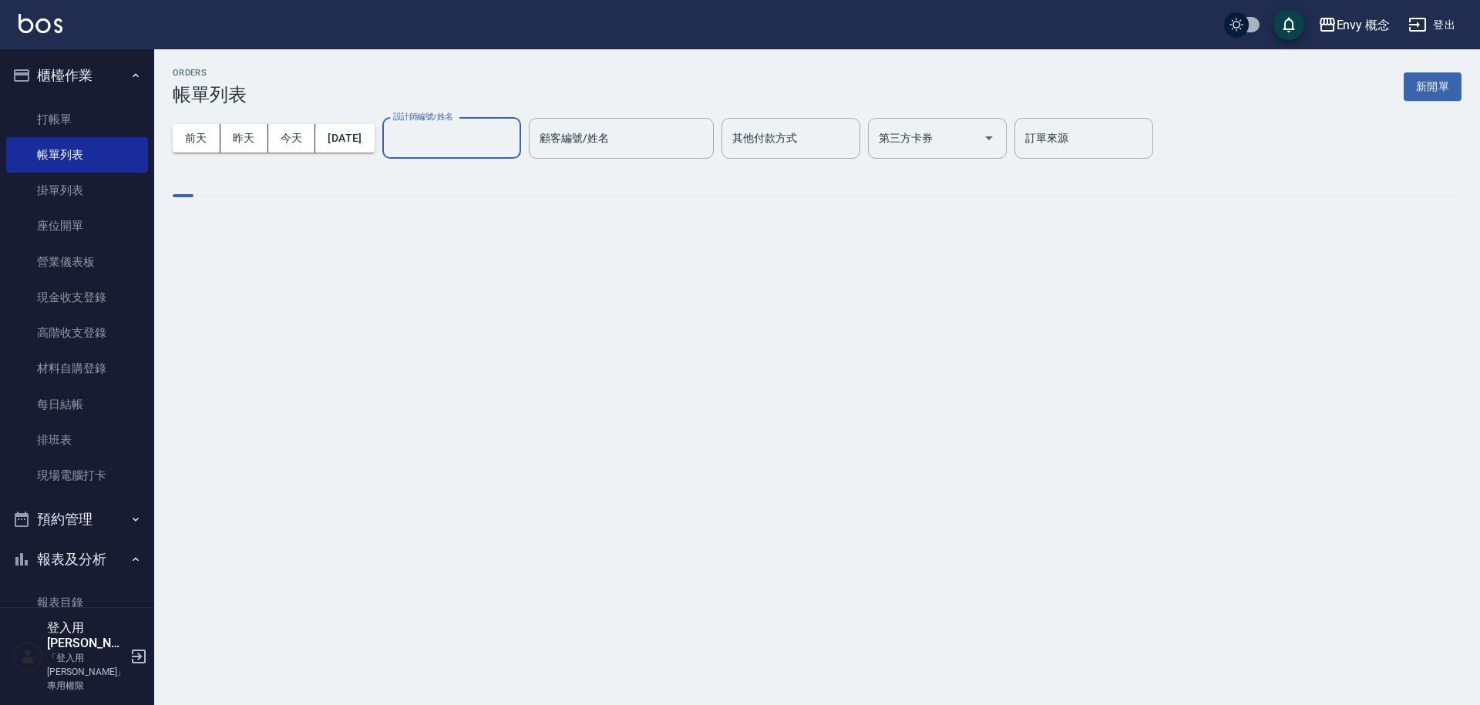
click at [510, 146] on input "設計師編號/姓名" at bounding box center [451, 138] width 125 height 27
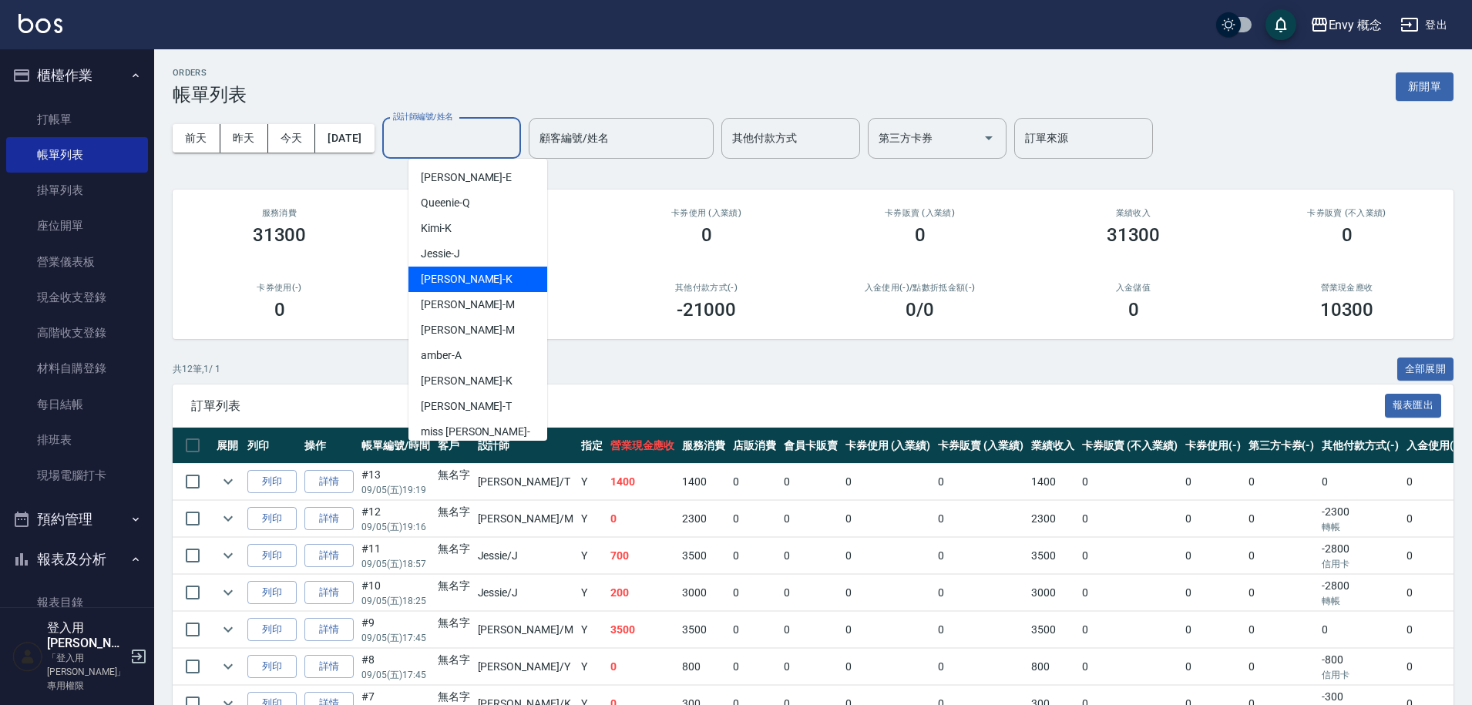
click at [459, 286] on div "Ken -K" at bounding box center [478, 279] width 139 height 25
type input "Ken-K"
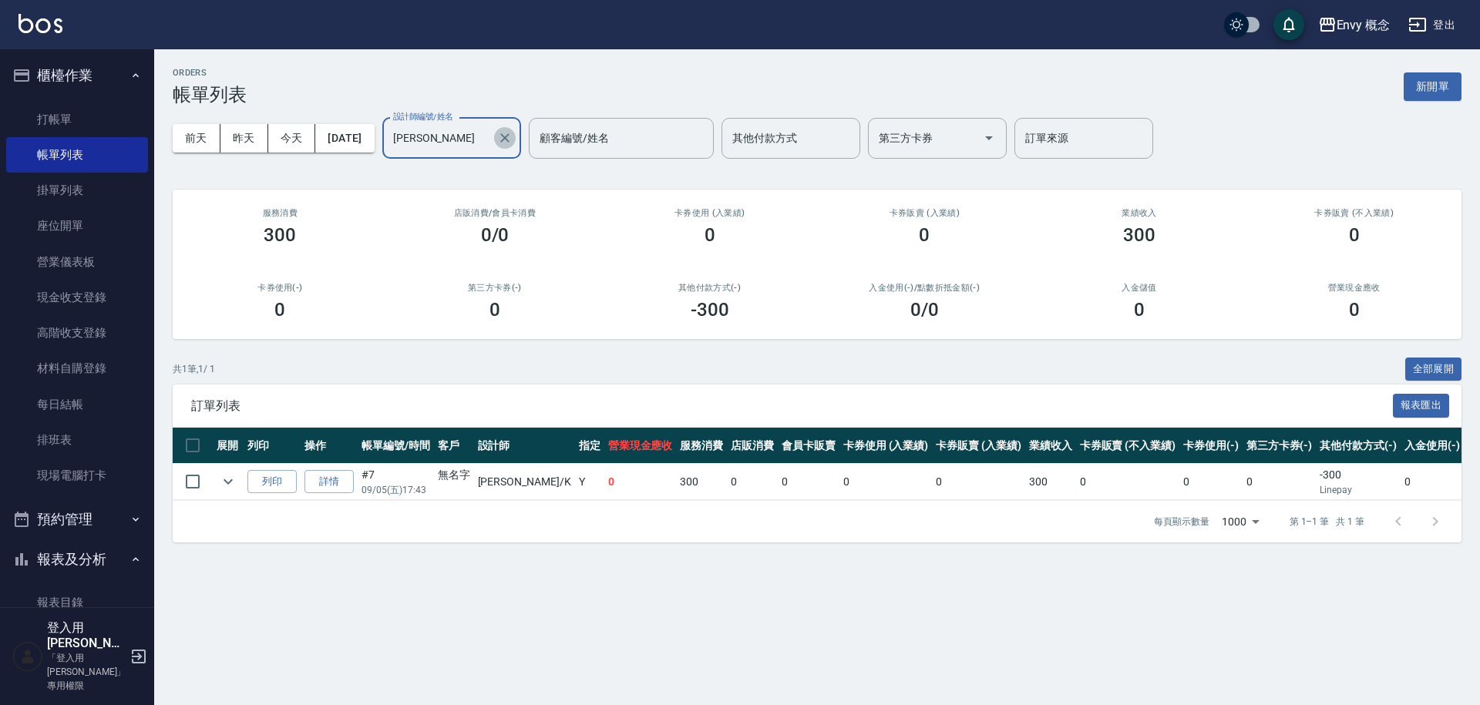
click at [513, 135] on icon "Clear" at bounding box center [504, 137] width 15 height 15
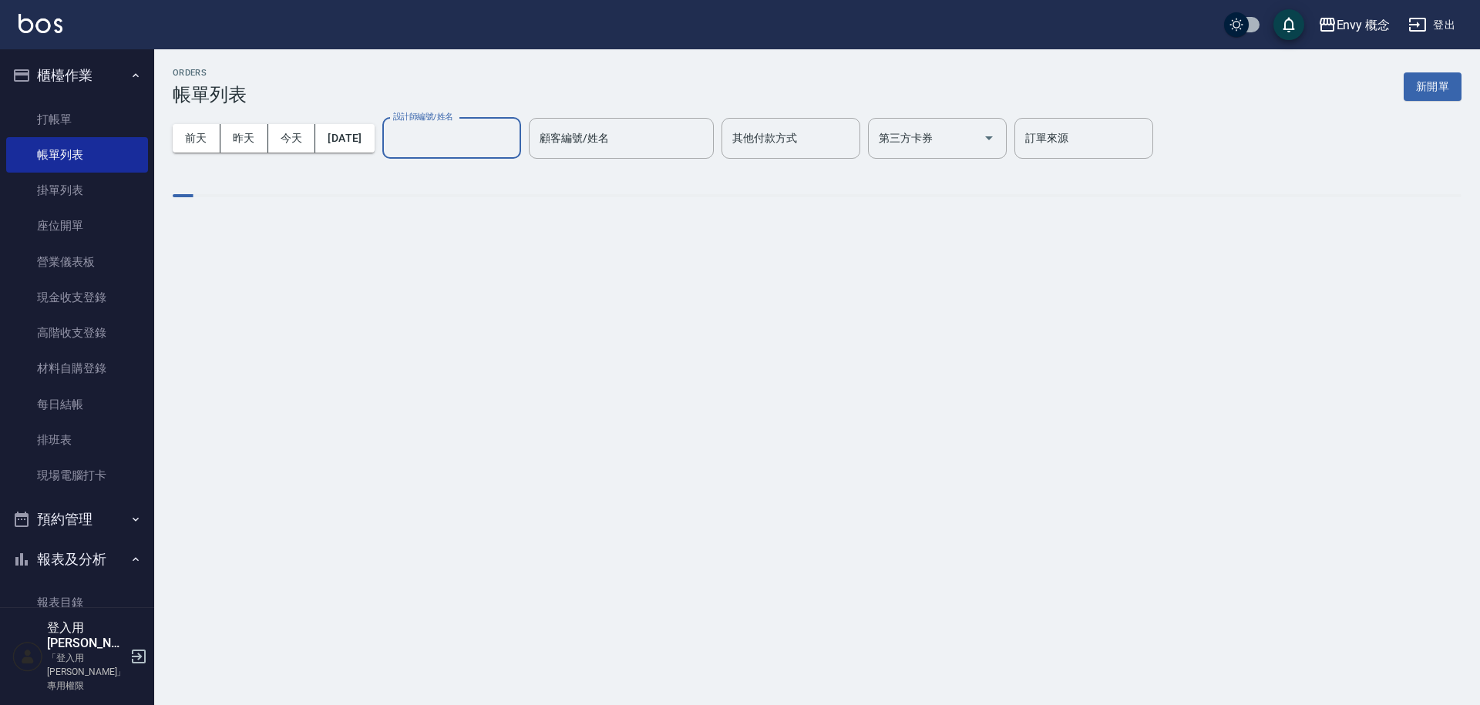
click at [483, 140] on input "設計師編號/姓名" at bounding box center [451, 138] width 125 height 27
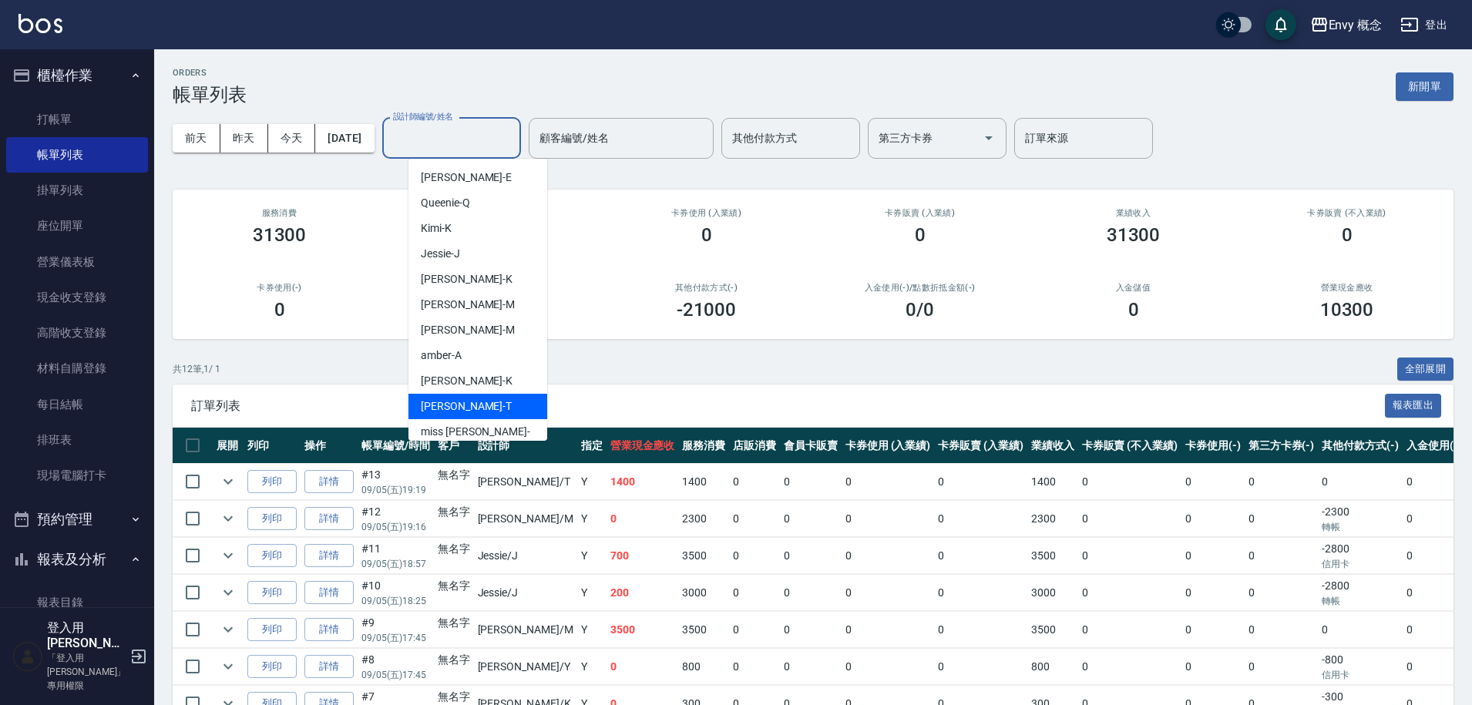
click at [491, 404] on div "Tim -T" at bounding box center [478, 406] width 139 height 25
type input "Tim-T"
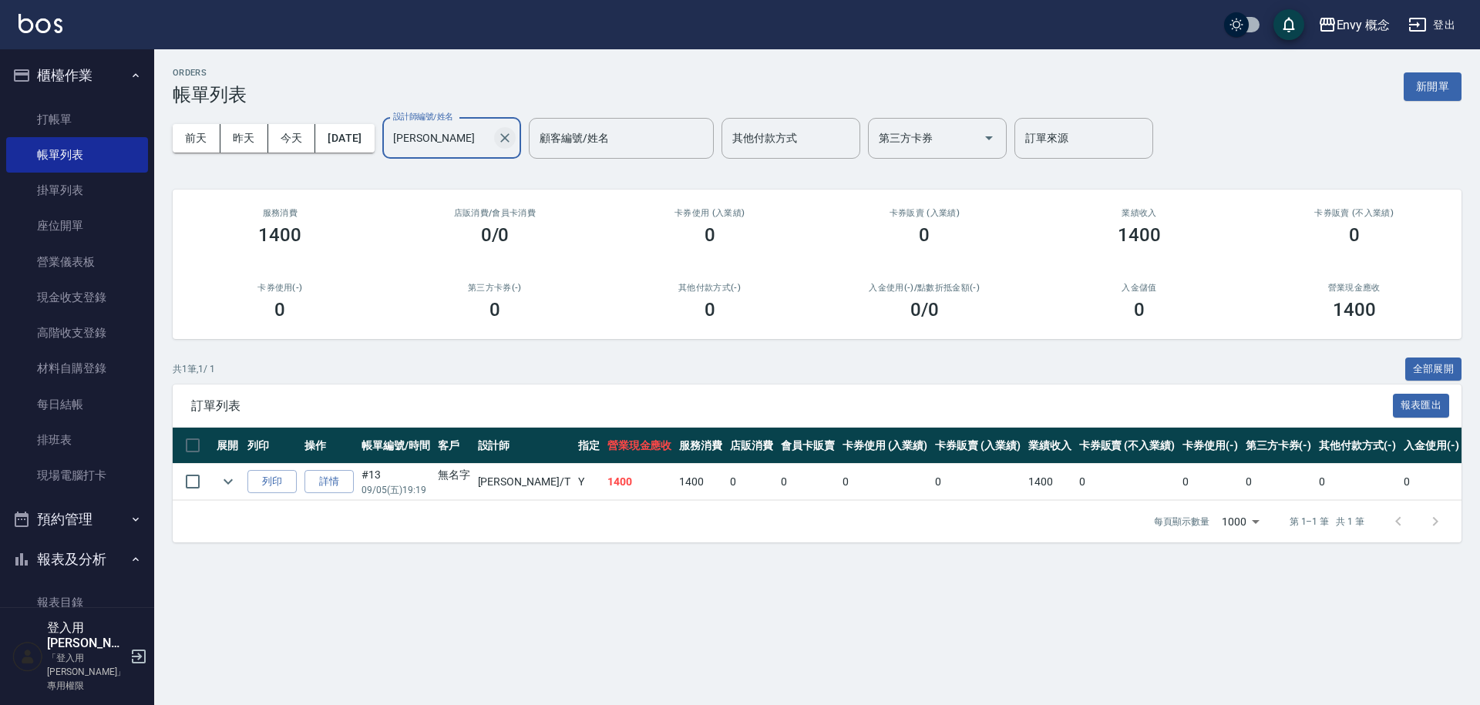
click at [513, 141] on icon "Clear" at bounding box center [504, 137] width 15 height 15
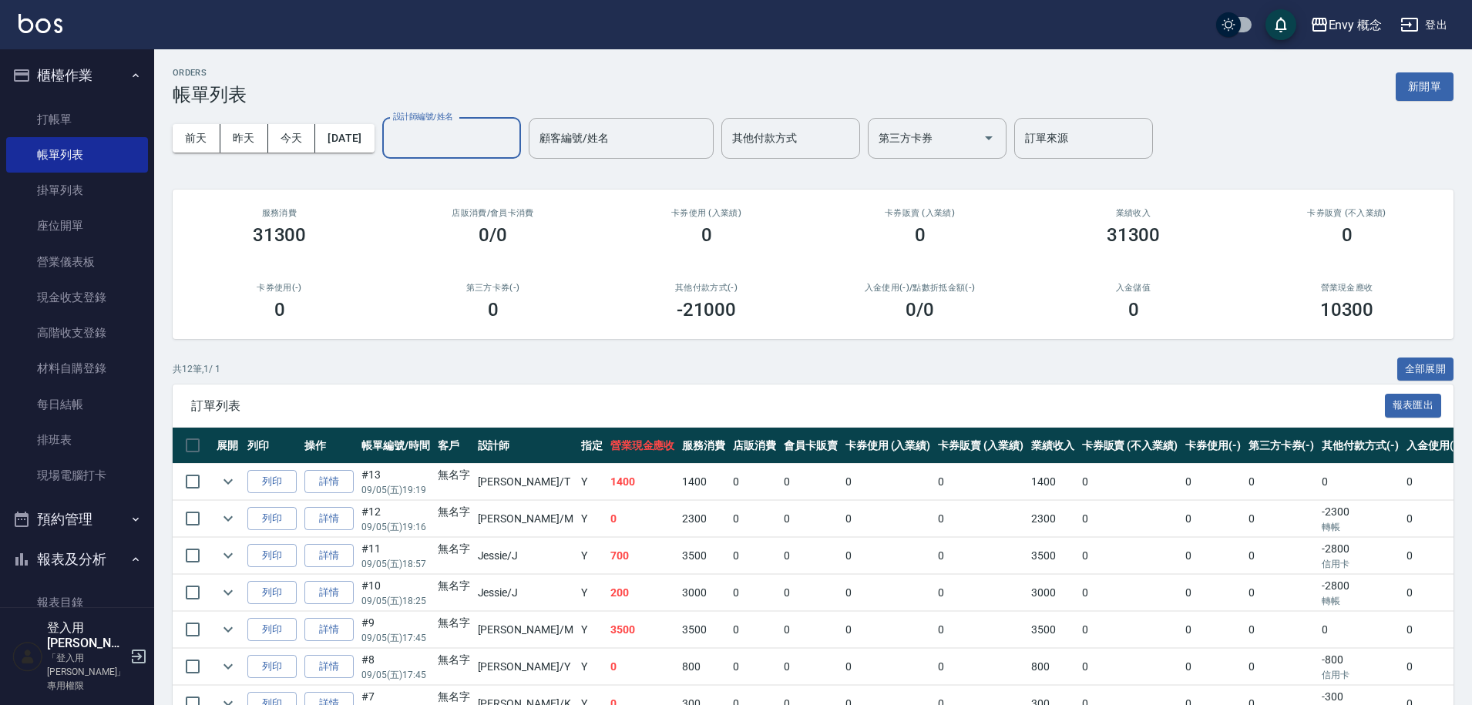
click at [509, 133] on input "設計師編號/姓名" at bounding box center [451, 138] width 125 height 27
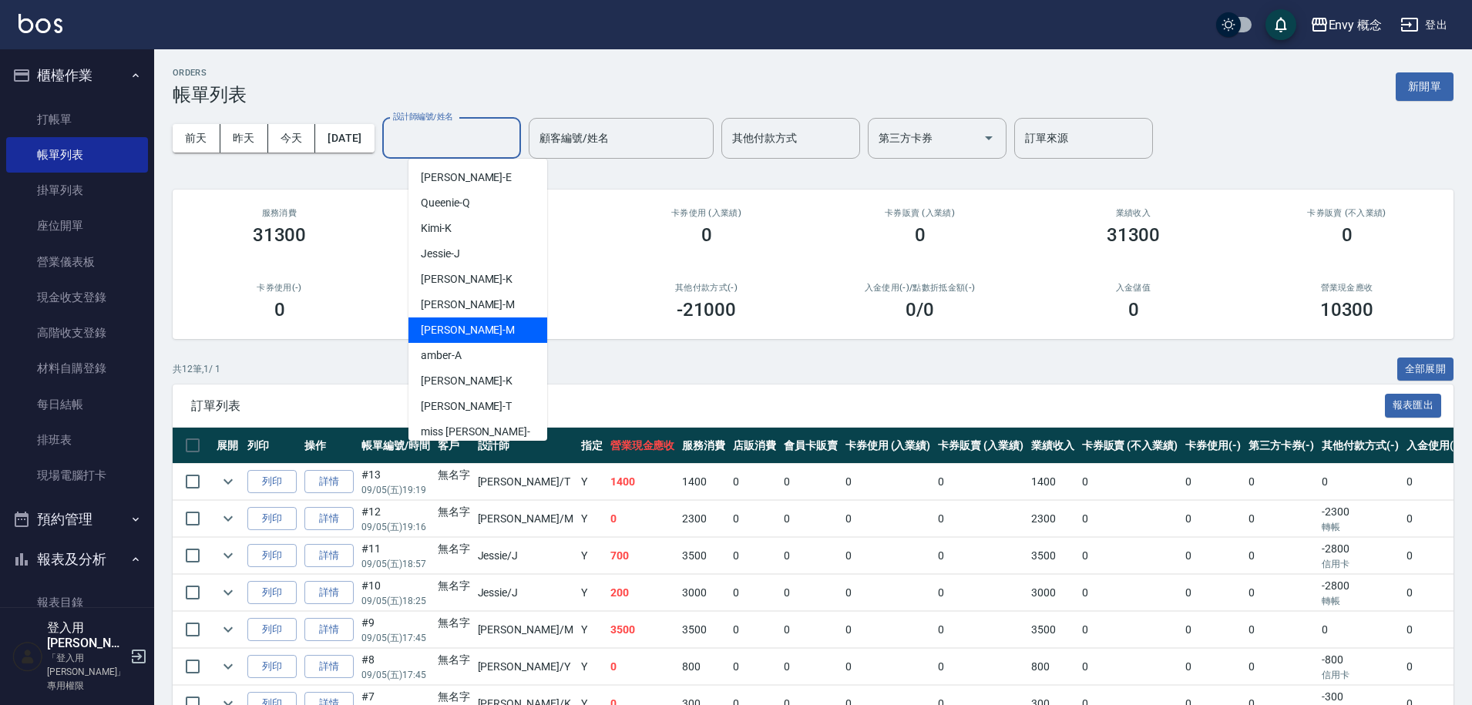
click at [461, 331] on div "Molly -M" at bounding box center [478, 330] width 139 height 25
type input "Molly-M"
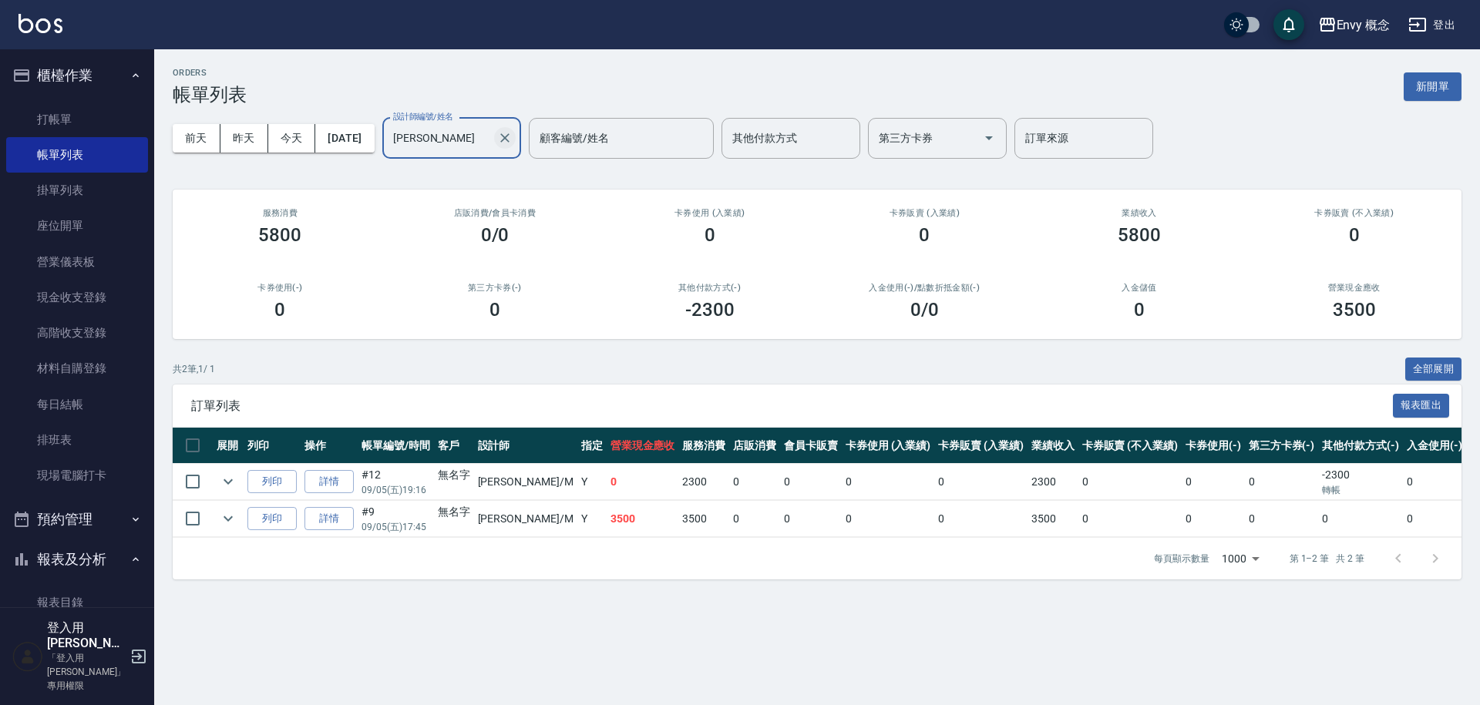
click at [513, 137] on icon "Clear" at bounding box center [504, 137] width 15 height 15
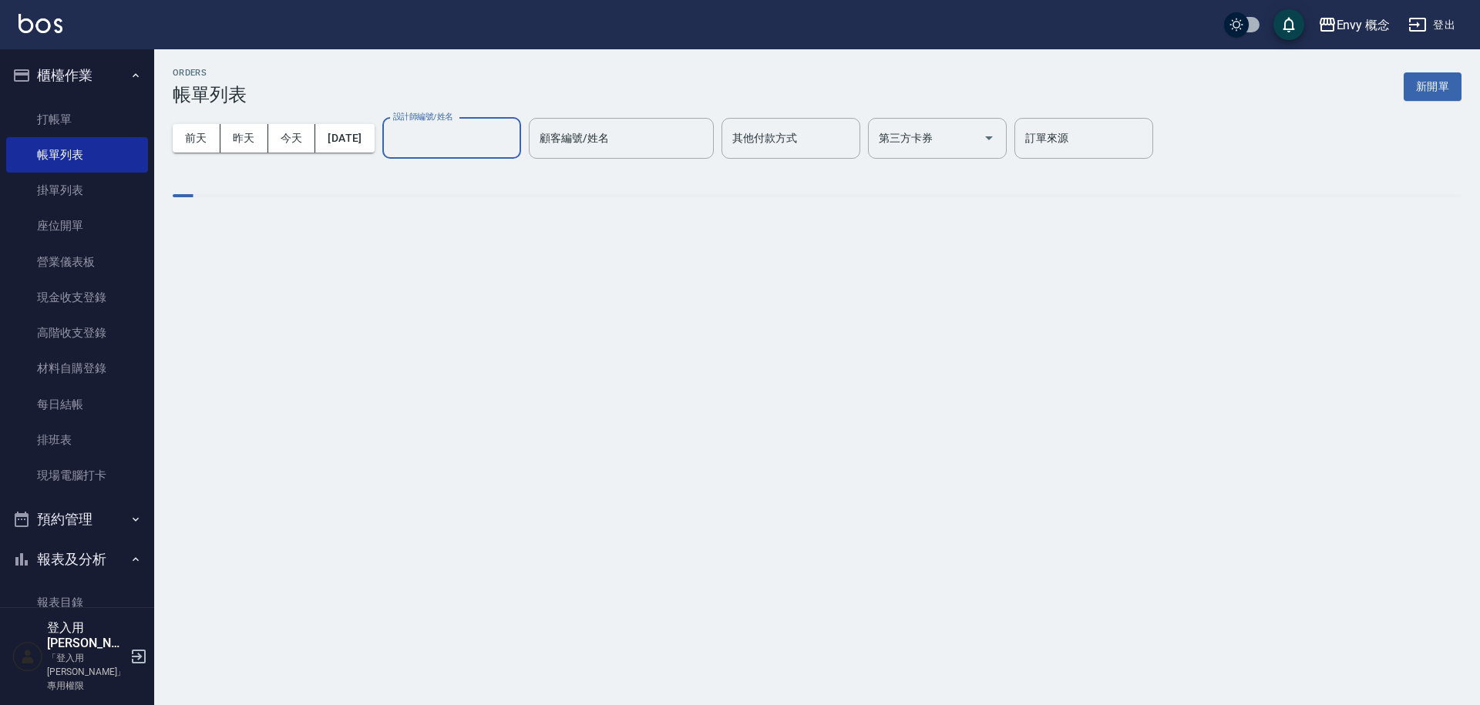
click at [504, 133] on input "設計師編號/姓名" at bounding box center [451, 138] width 125 height 27
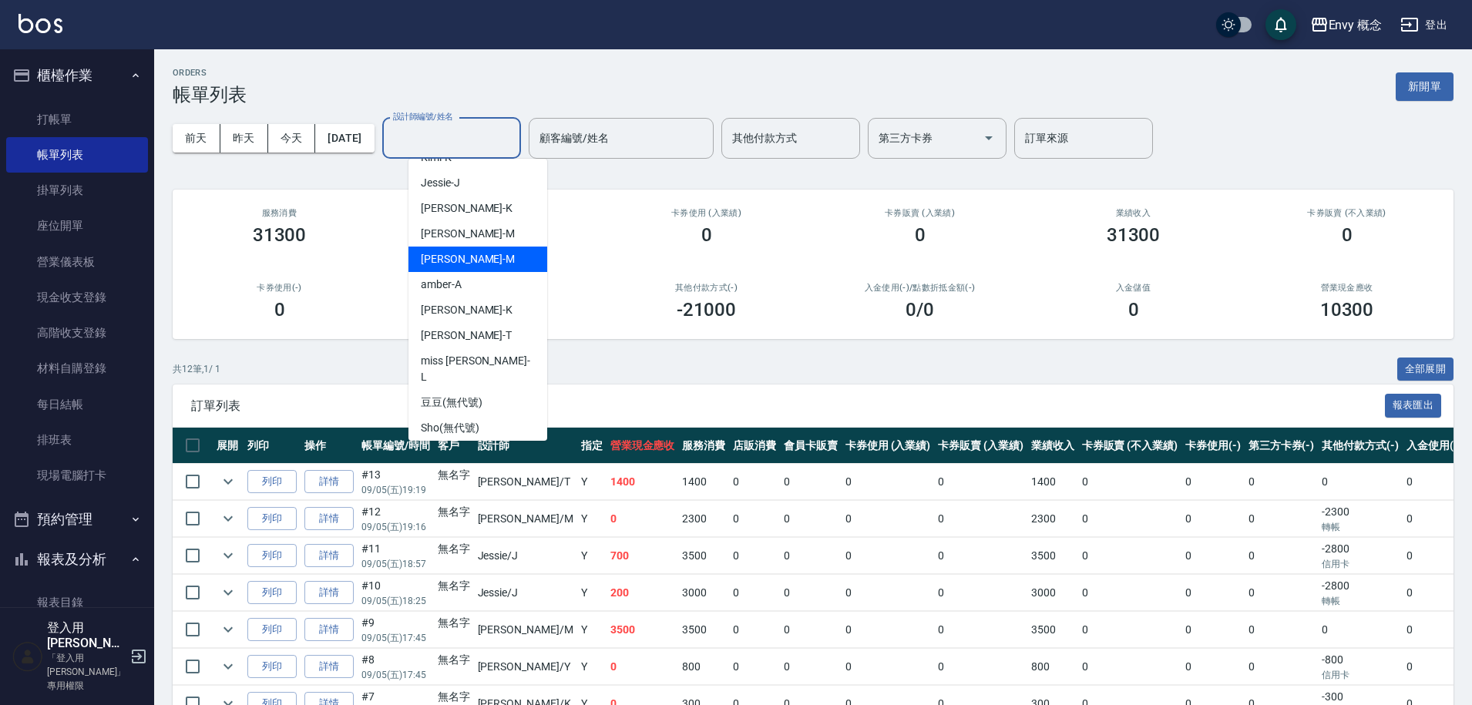
scroll to position [137, 0]
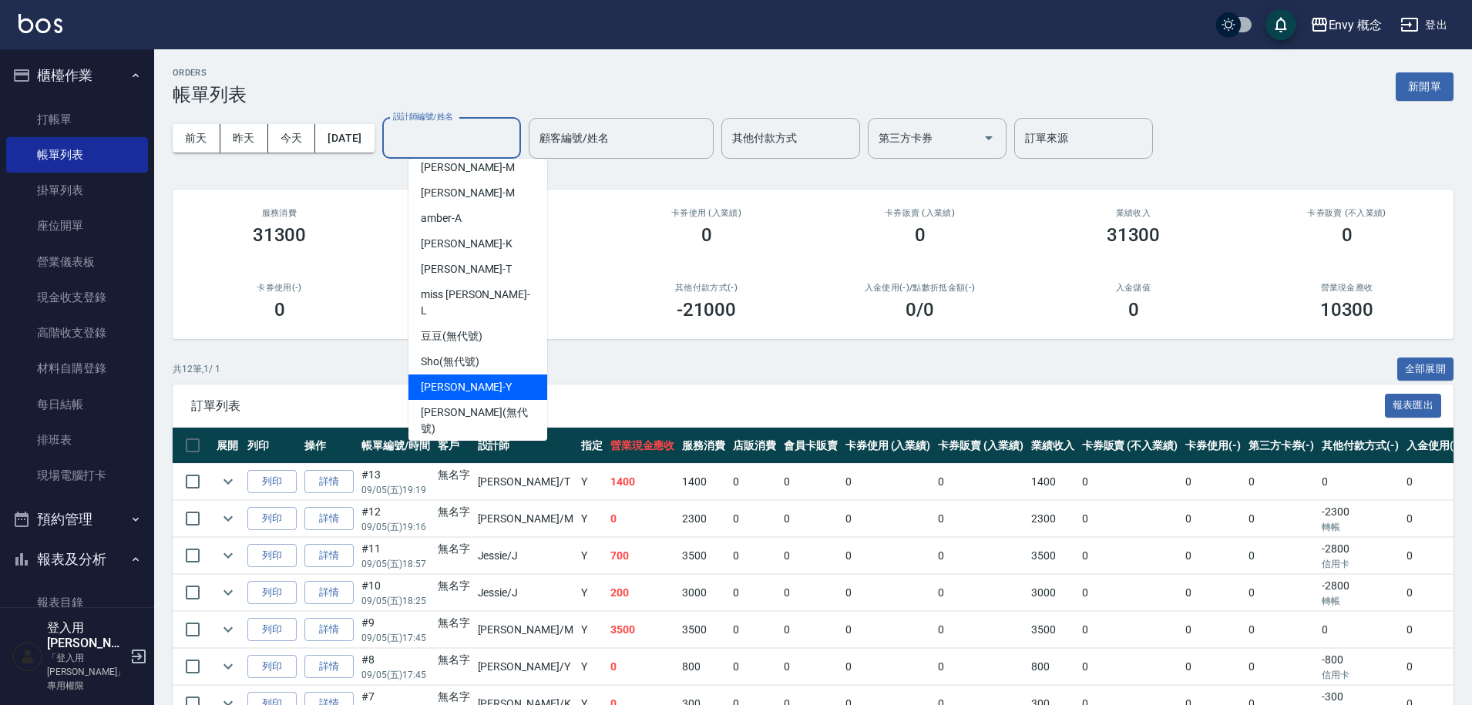
click at [457, 375] on div "Yang -Y" at bounding box center [478, 387] width 139 height 25
type input "Yang-Y"
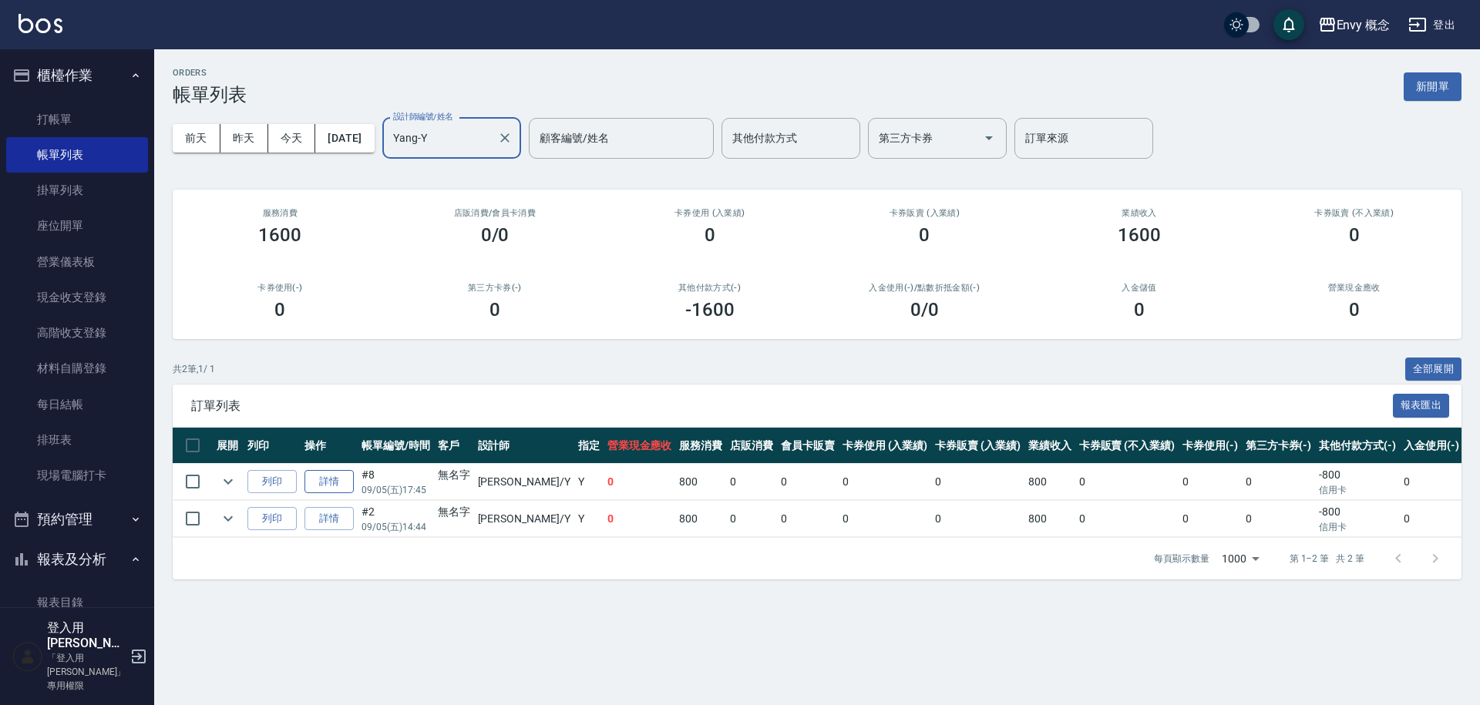
click at [344, 479] on link "詳情" at bounding box center [328, 482] width 49 height 24
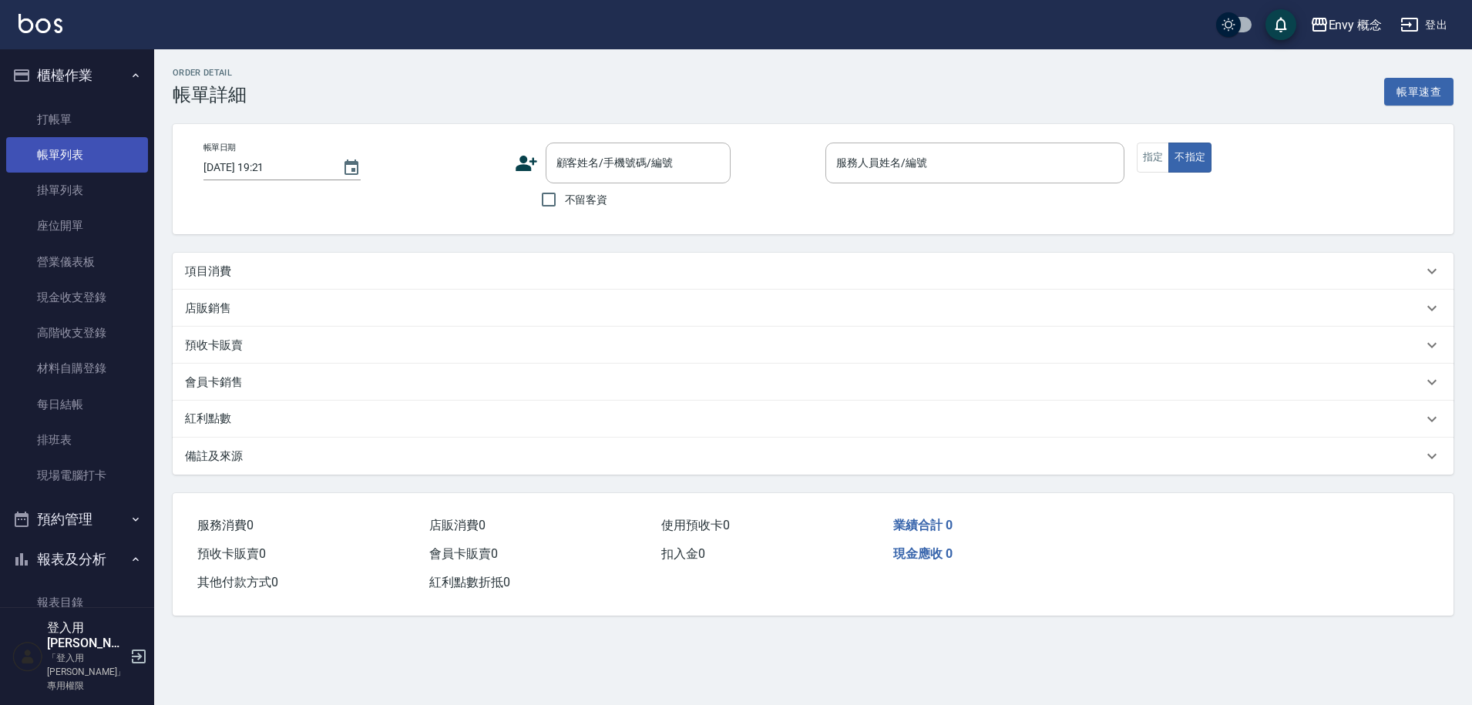
type input "2025/09/05 17:45"
type input "Yang-Y"
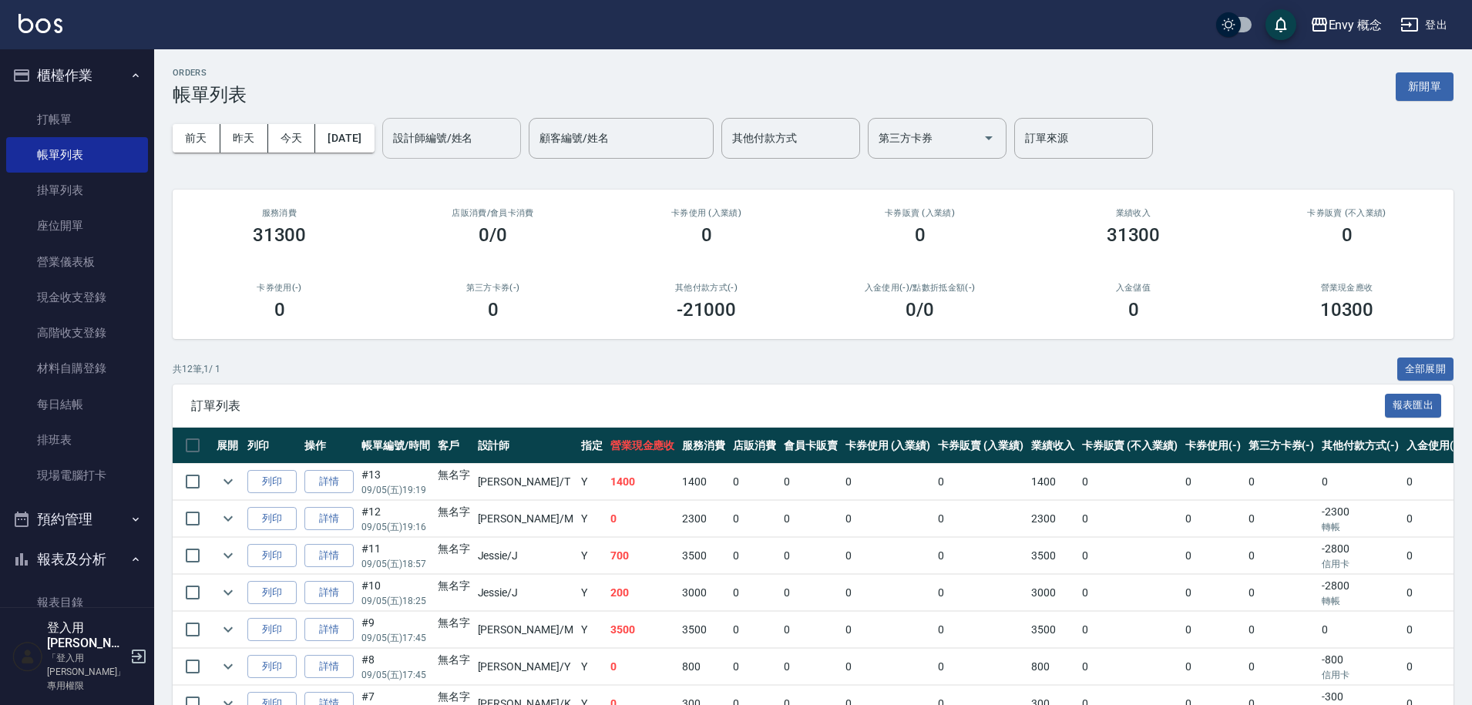
click at [489, 135] on div "設計師編號/姓名 設計師編號/姓名" at bounding box center [451, 138] width 139 height 41
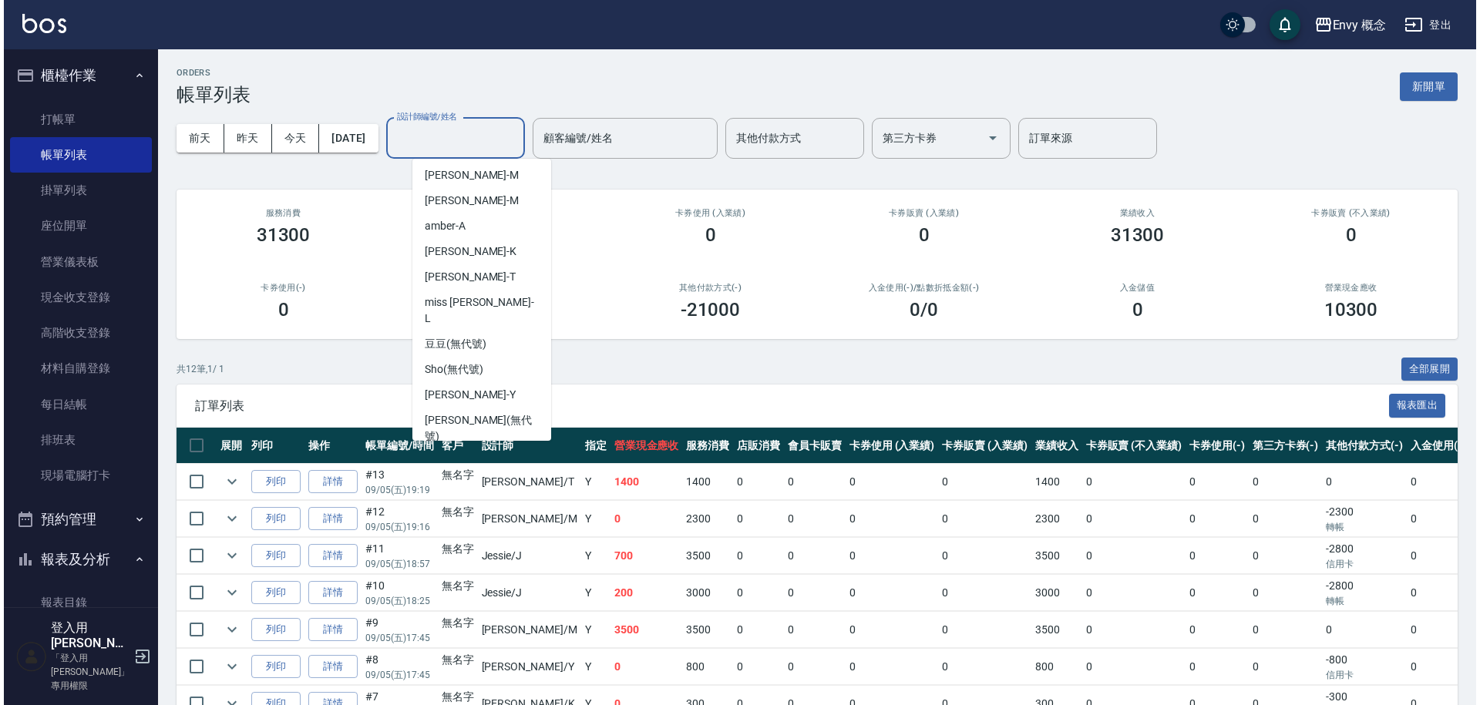
scroll to position [137, 0]
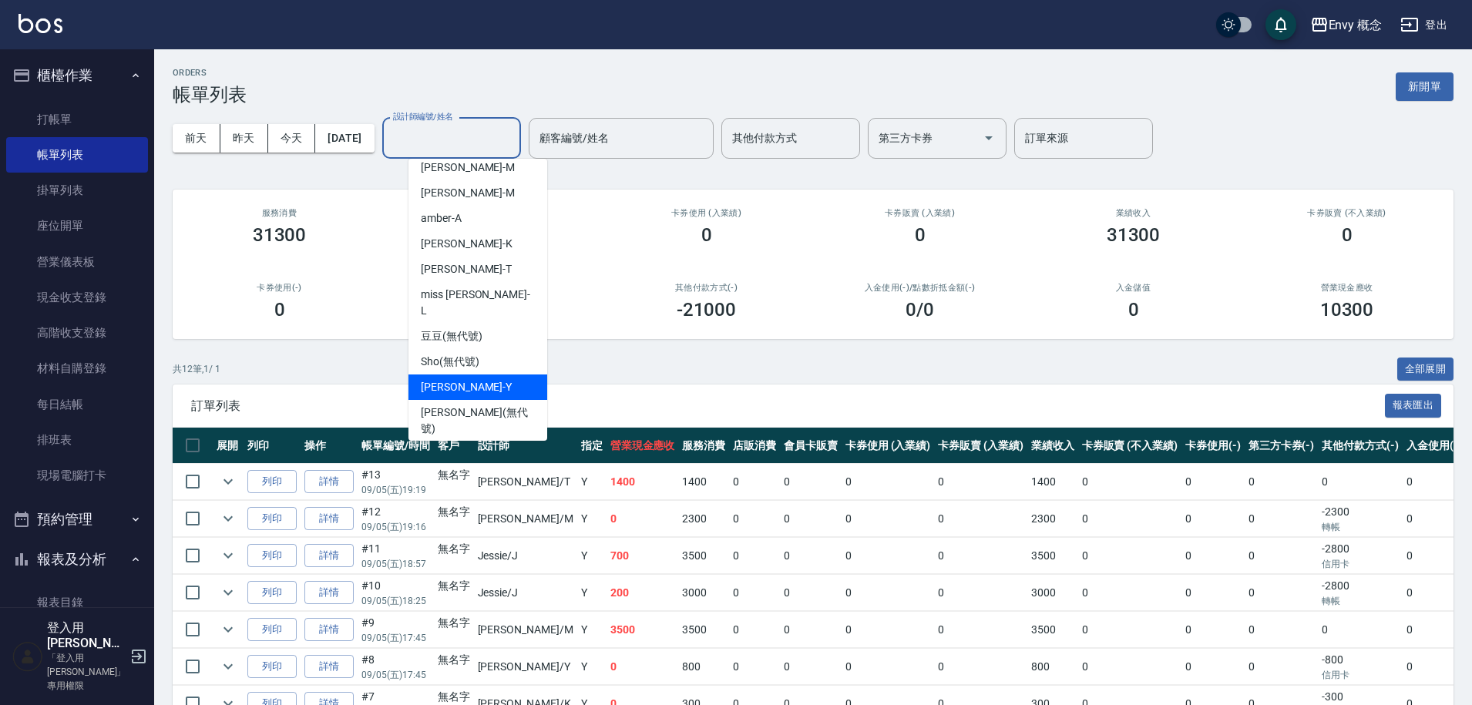
click at [497, 375] on div "Yang -Y" at bounding box center [478, 387] width 139 height 25
type input "Yang-Y"
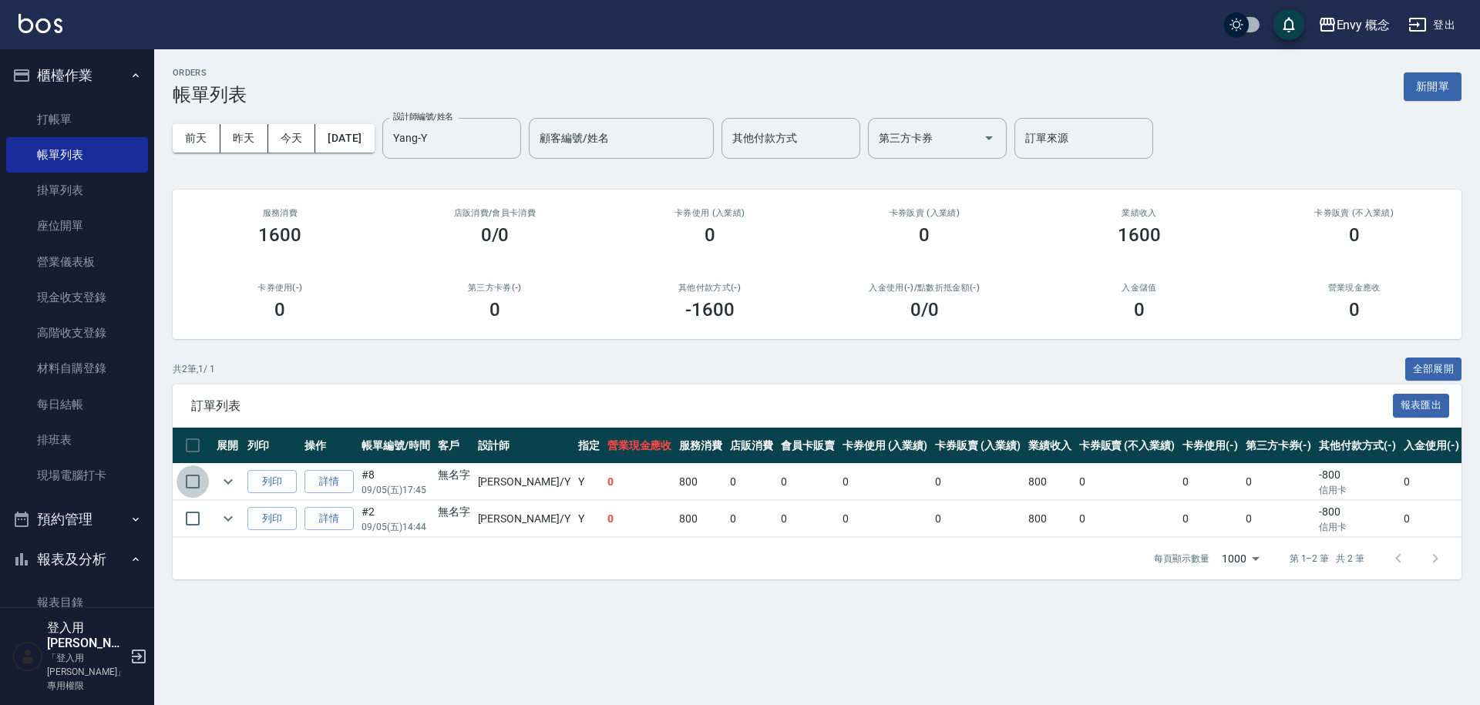
click at [194, 483] on input "checkbox" at bounding box center [193, 482] width 32 height 32
checkbox input "true"
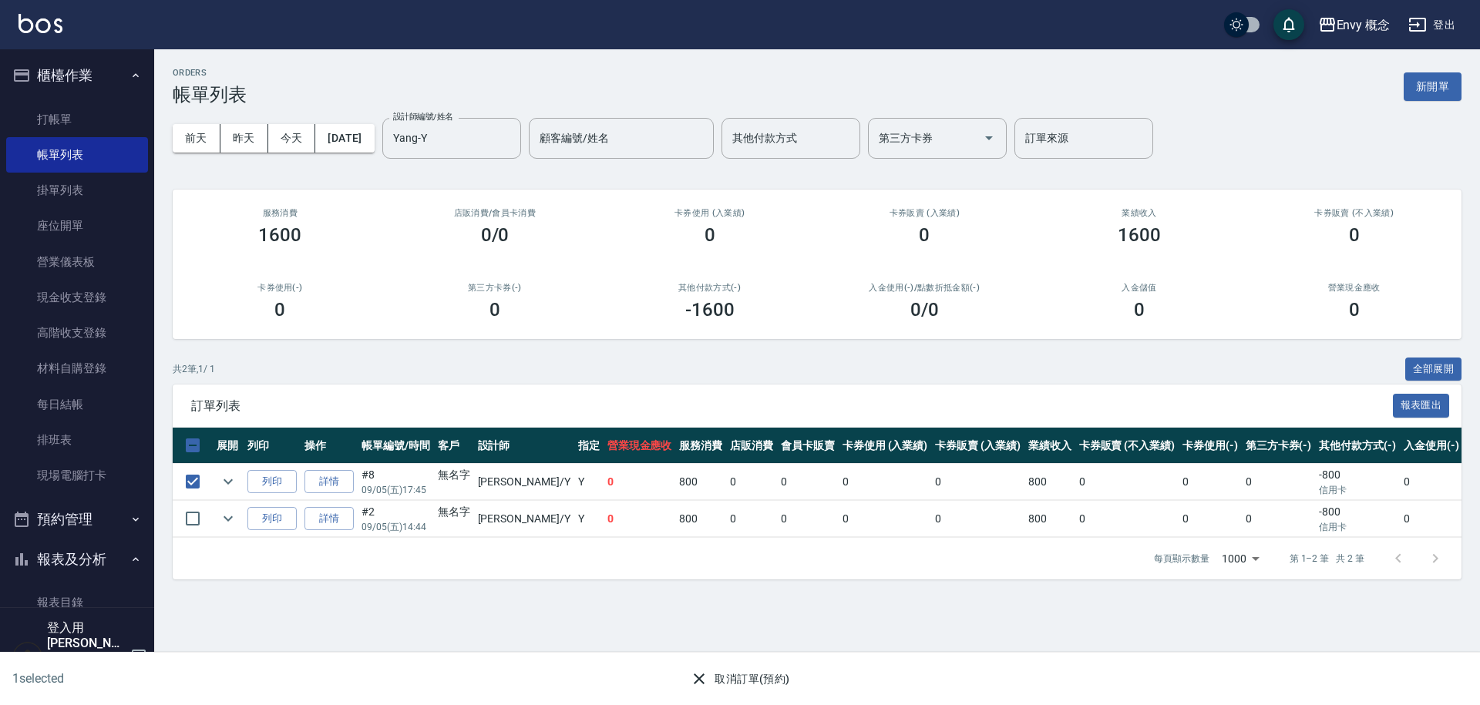
click at [719, 678] on button "取消訂單(預約)" at bounding box center [740, 679] width 112 height 29
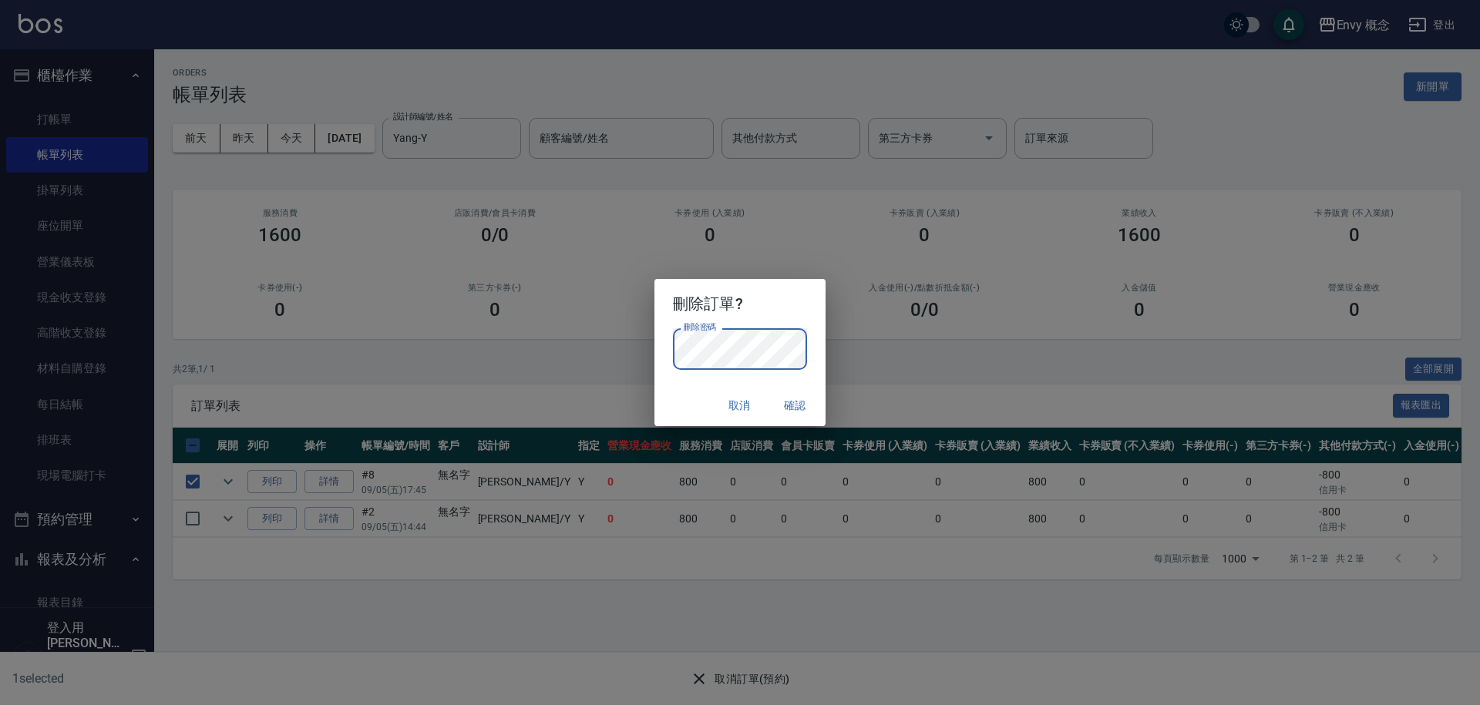
click at [794, 400] on button "確認" at bounding box center [794, 406] width 49 height 29
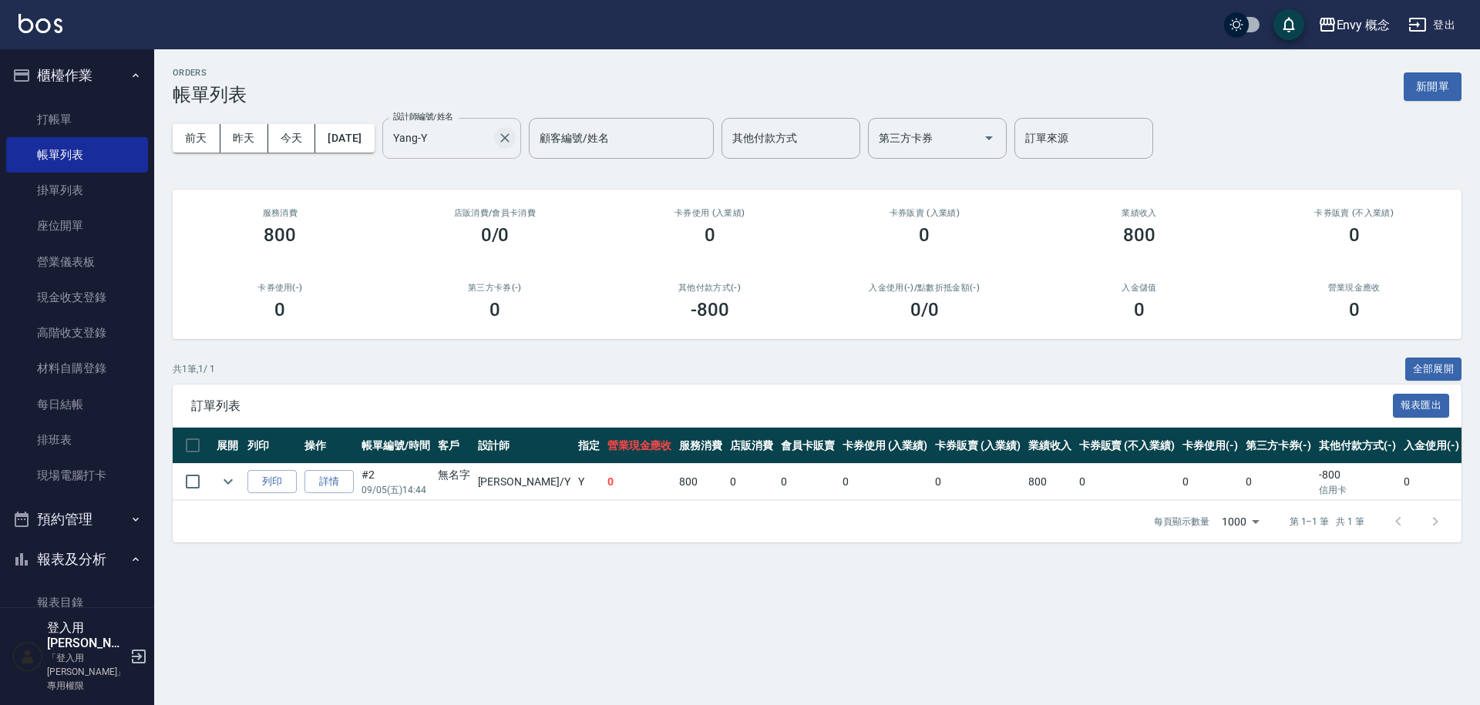
click at [513, 142] on icon "Clear" at bounding box center [504, 137] width 15 height 15
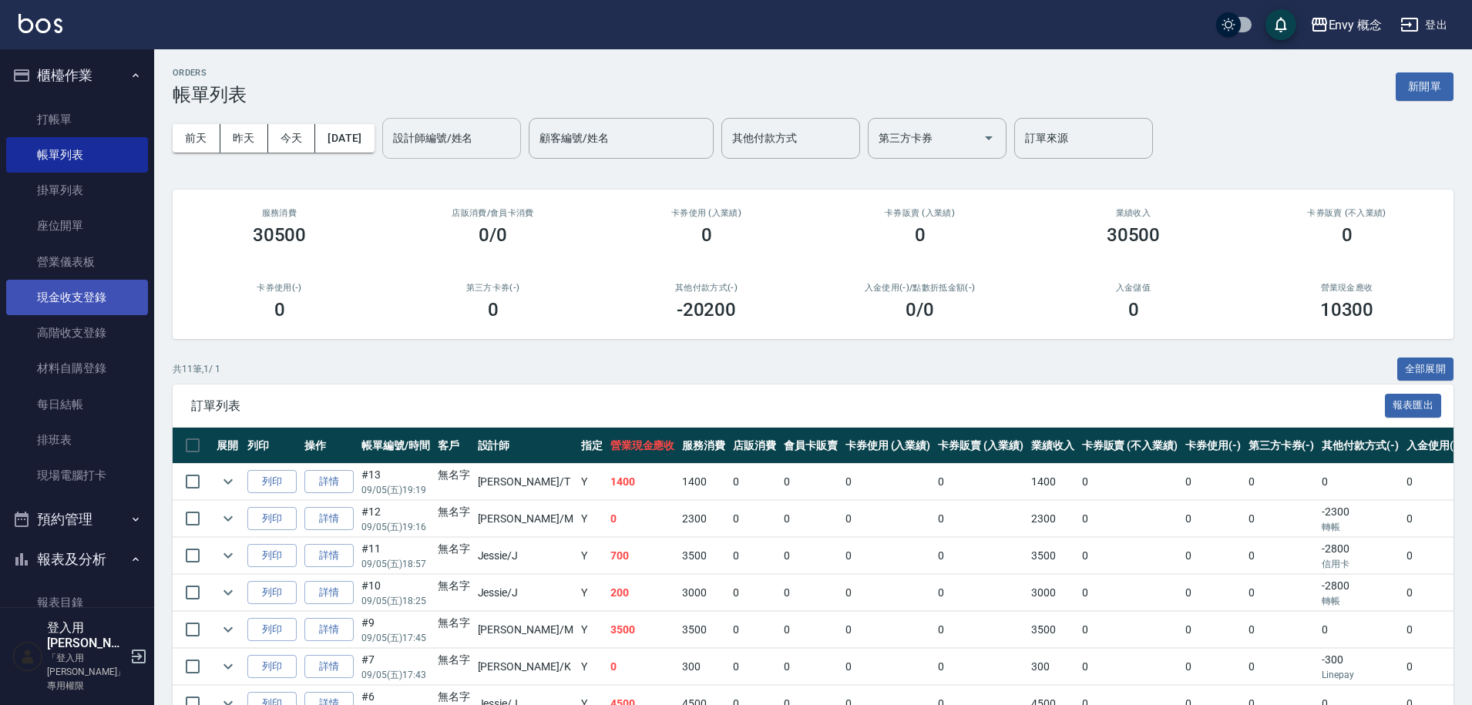
click at [92, 301] on link "現金收支登錄" at bounding box center [77, 297] width 142 height 35
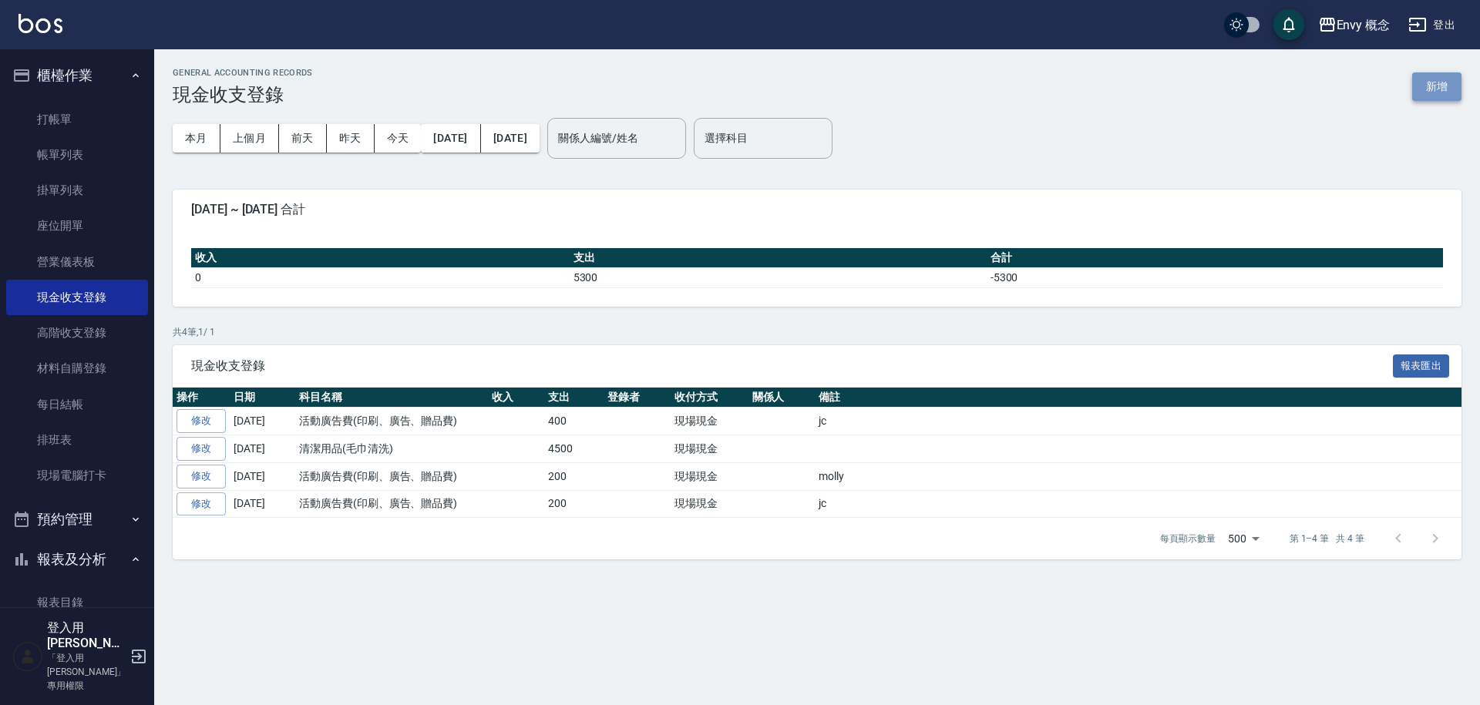
click at [1445, 89] on button "新增" at bounding box center [1436, 86] width 49 height 29
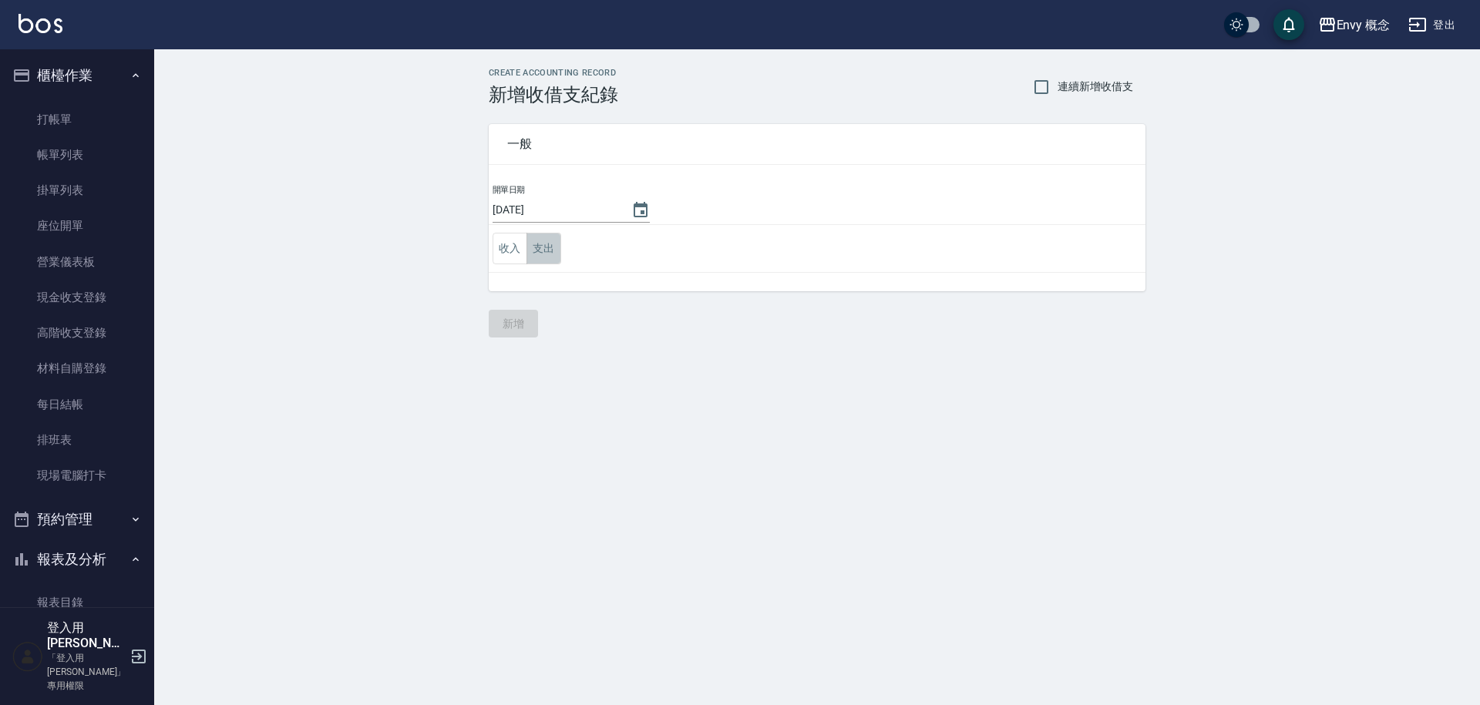
click at [548, 243] on button "支出" at bounding box center [543, 249] width 35 height 32
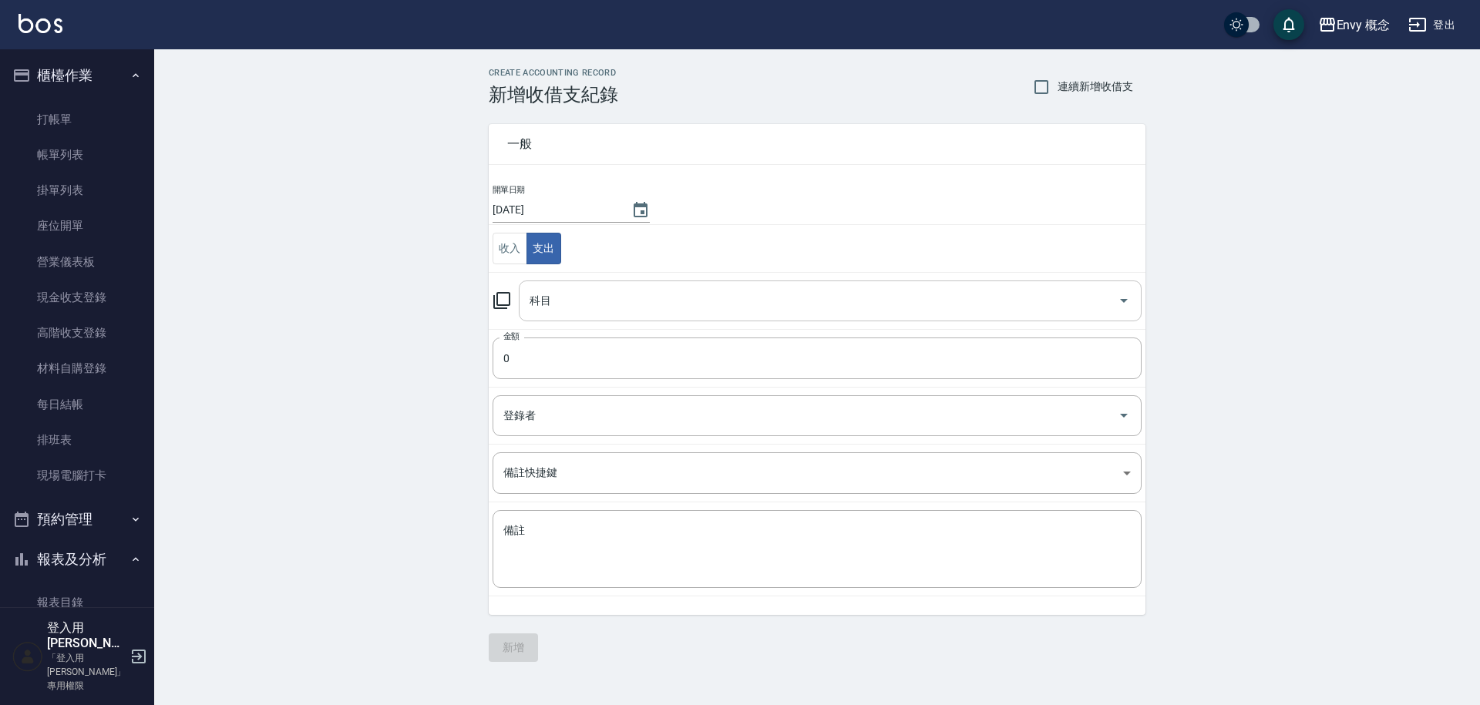
click at [617, 304] on input "科目" at bounding box center [819, 301] width 586 height 27
click at [506, 252] on button "收入" at bounding box center [510, 249] width 35 height 32
click at [556, 309] on input "科目" at bounding box center [819, 301] width 586 height 27
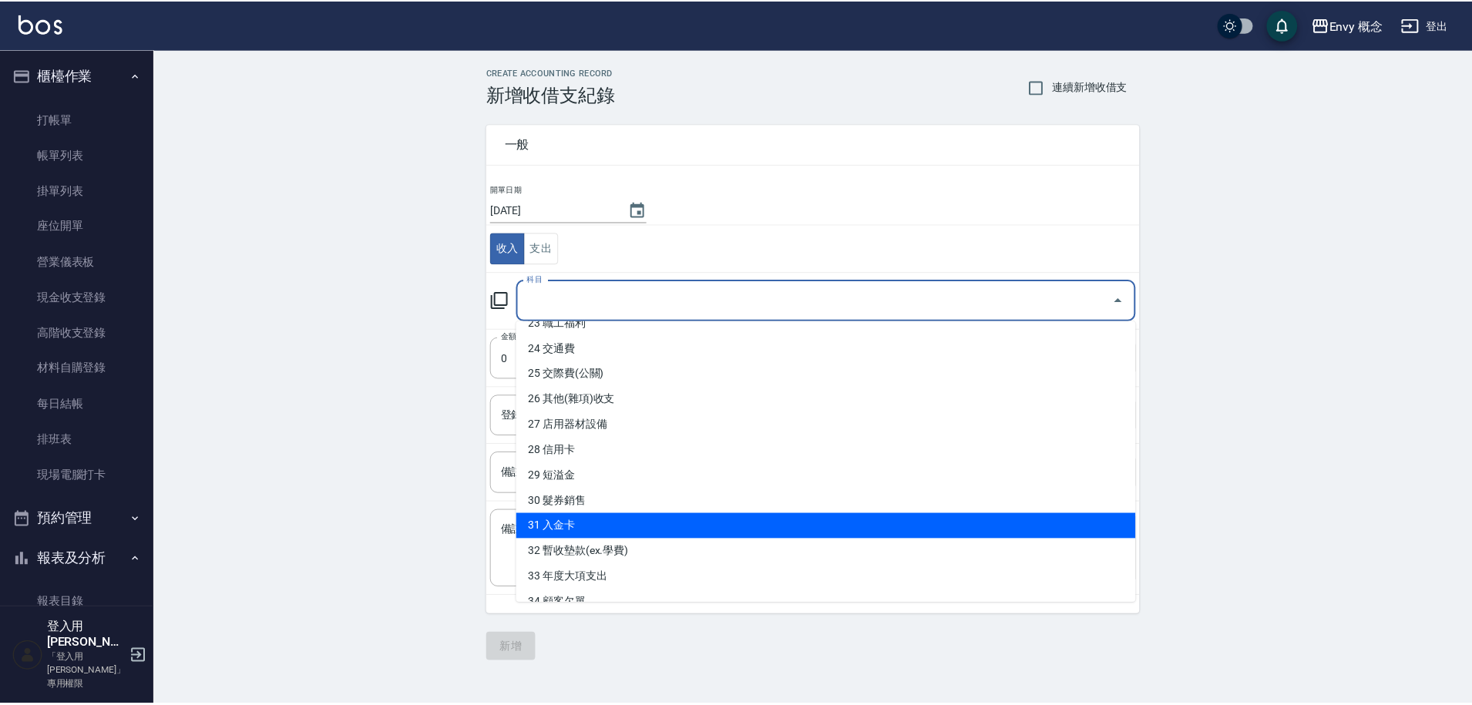
scroll to position [620, 0]
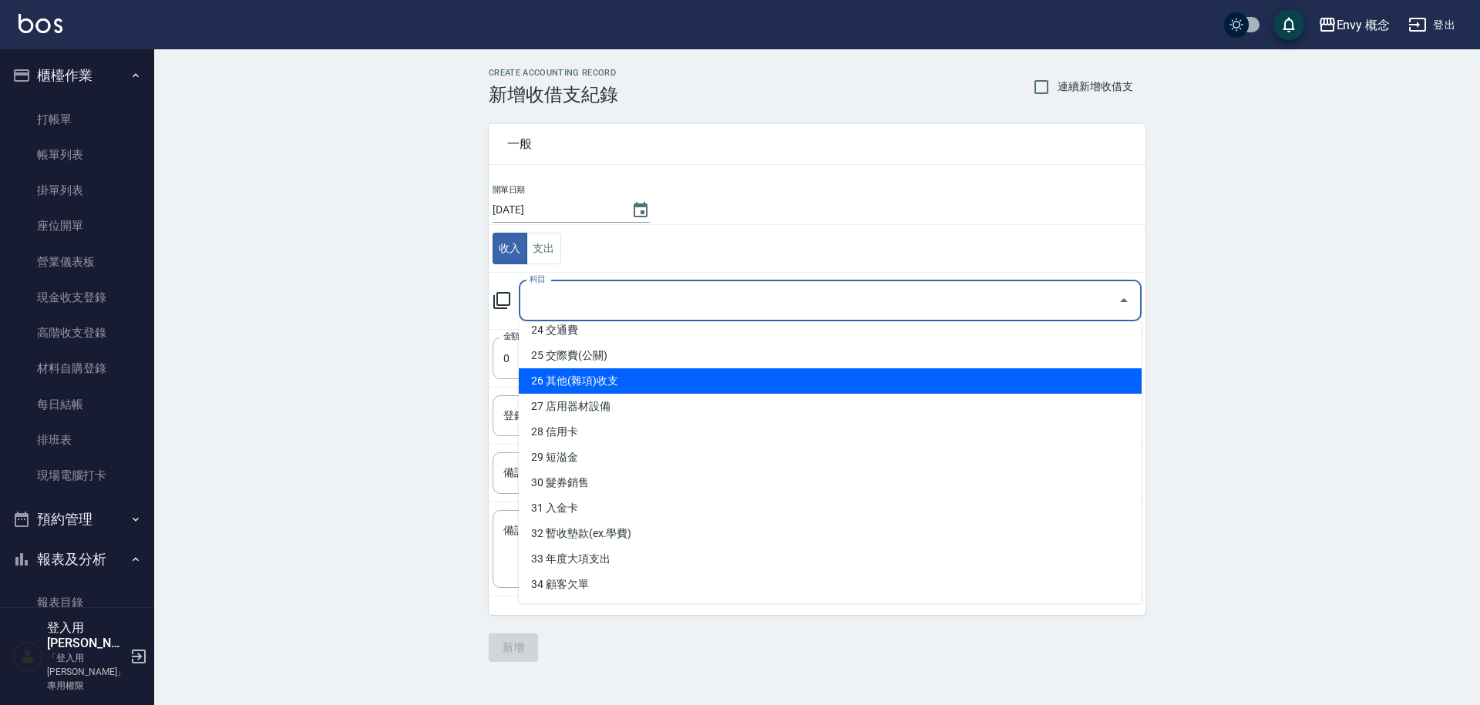
click at [599, 378] on li "26 其他(雜項)收支" at bounding box center [830, 380] width 623 height 25
type input "26 其他(雜項)收支"
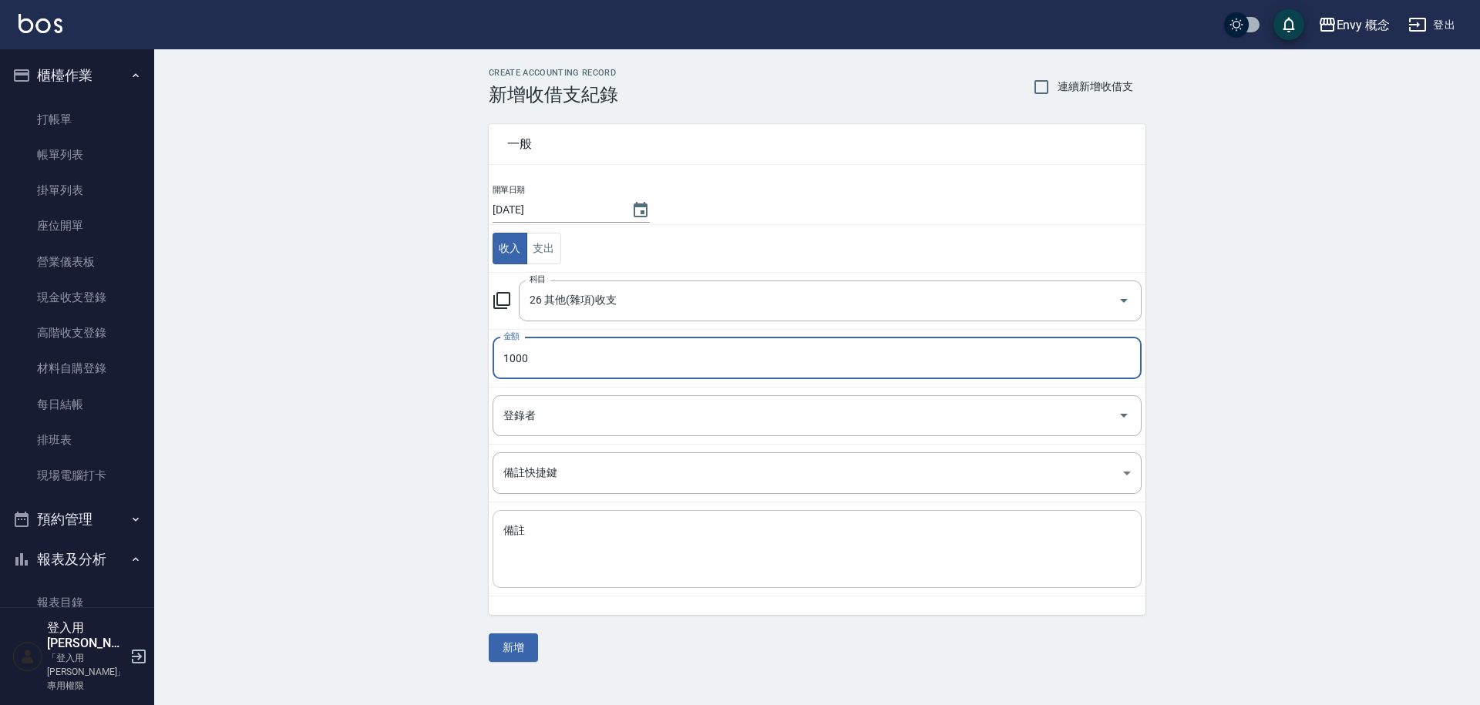
type input "1000"
click at [581, 523] on textarea "備註" at bounding box center [816, 549] width 627 height 52
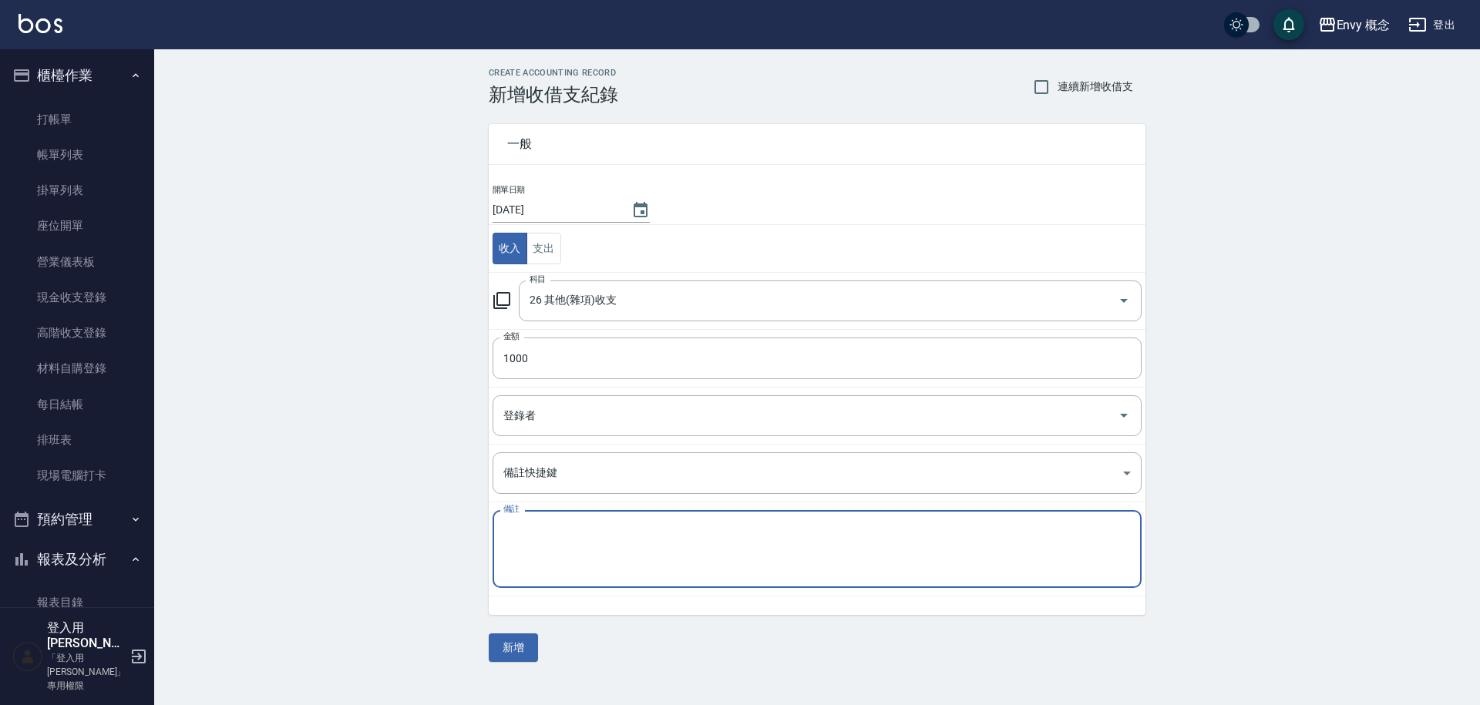
paste textarea "1000場地費"
type textarea "1000場地費"
click at [520, 651] on button "新增" at bounding box center [513, 648] width 49 height 29
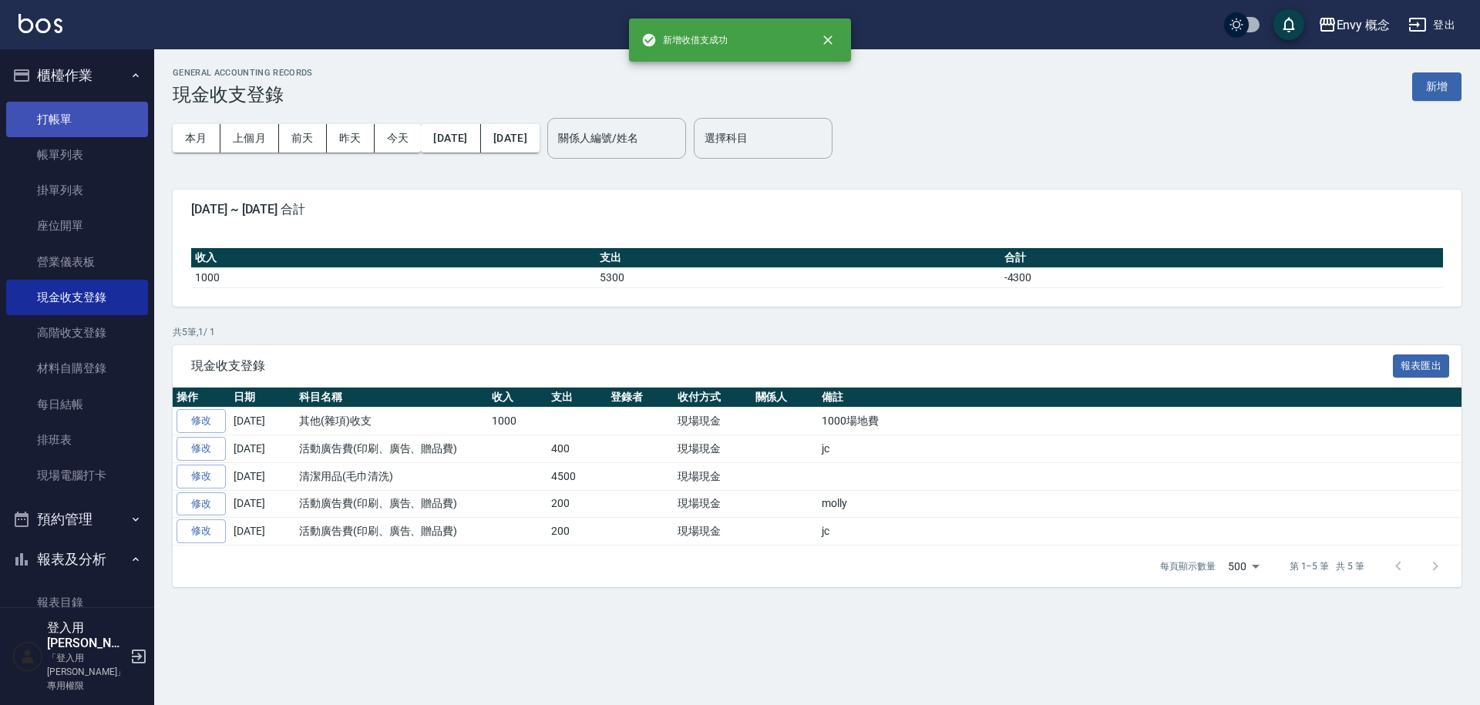
click at [51, 120] on link "打帳單" at bounding box center [77, 119] width 142 height 35
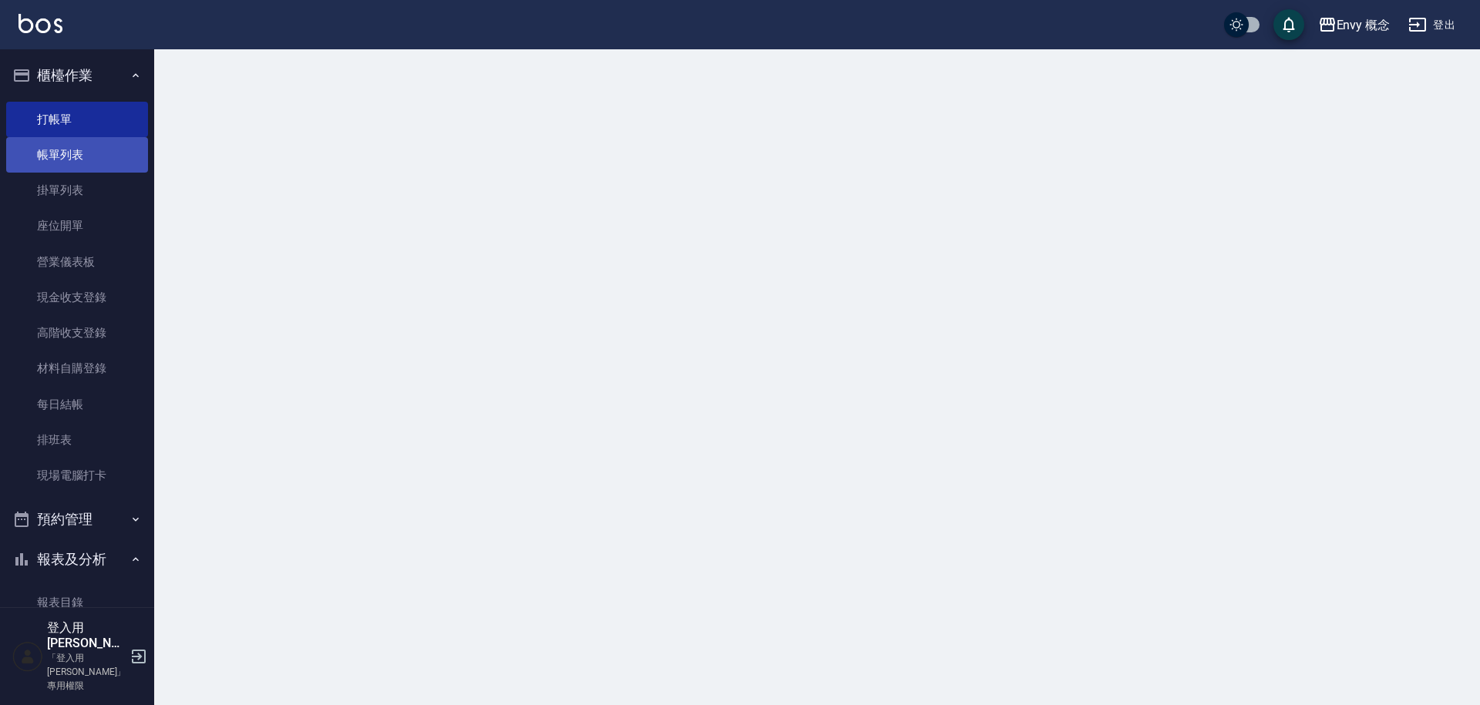
click at [68, 160] on link "帳單列表" at bounding box center [77, 154] width 142 height 35
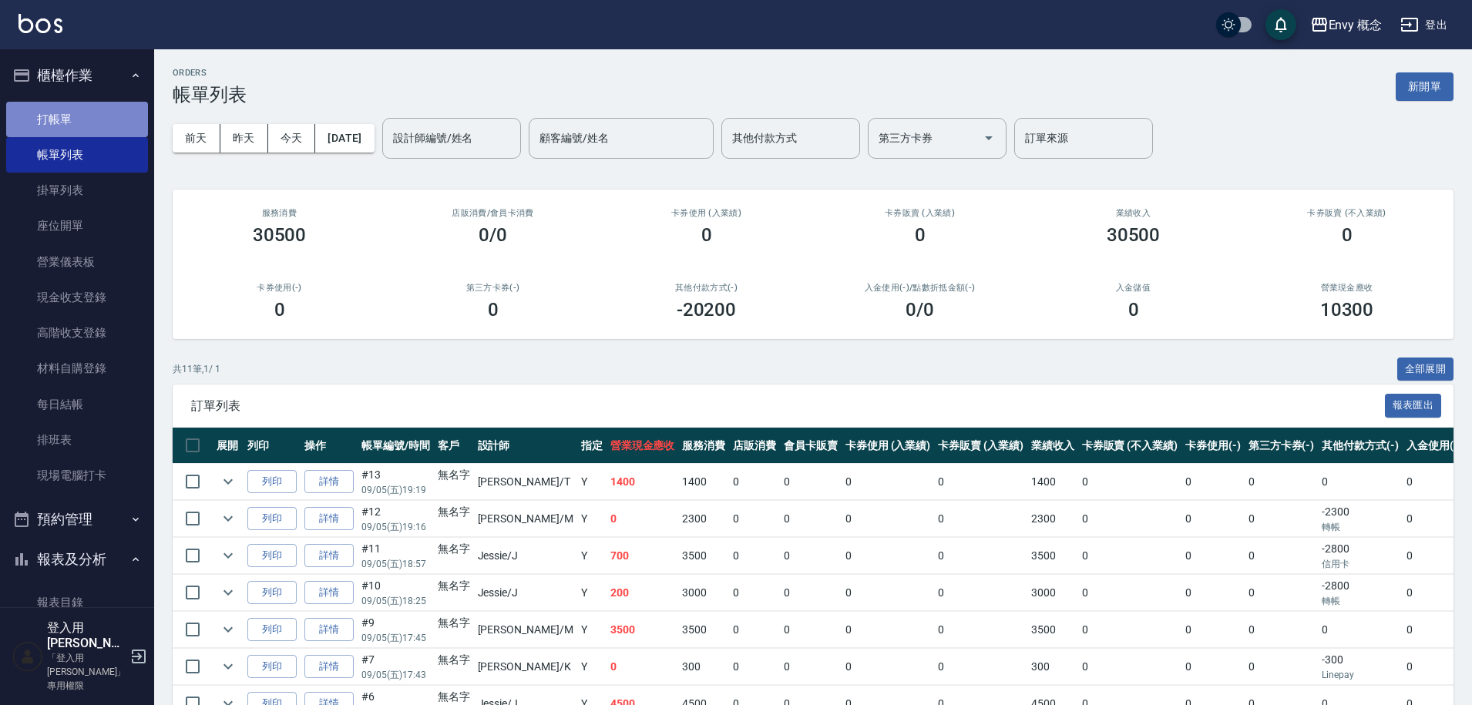
click at [102, 127] on link "打帳單" at bounding box center [77, 119] width 142 height 35
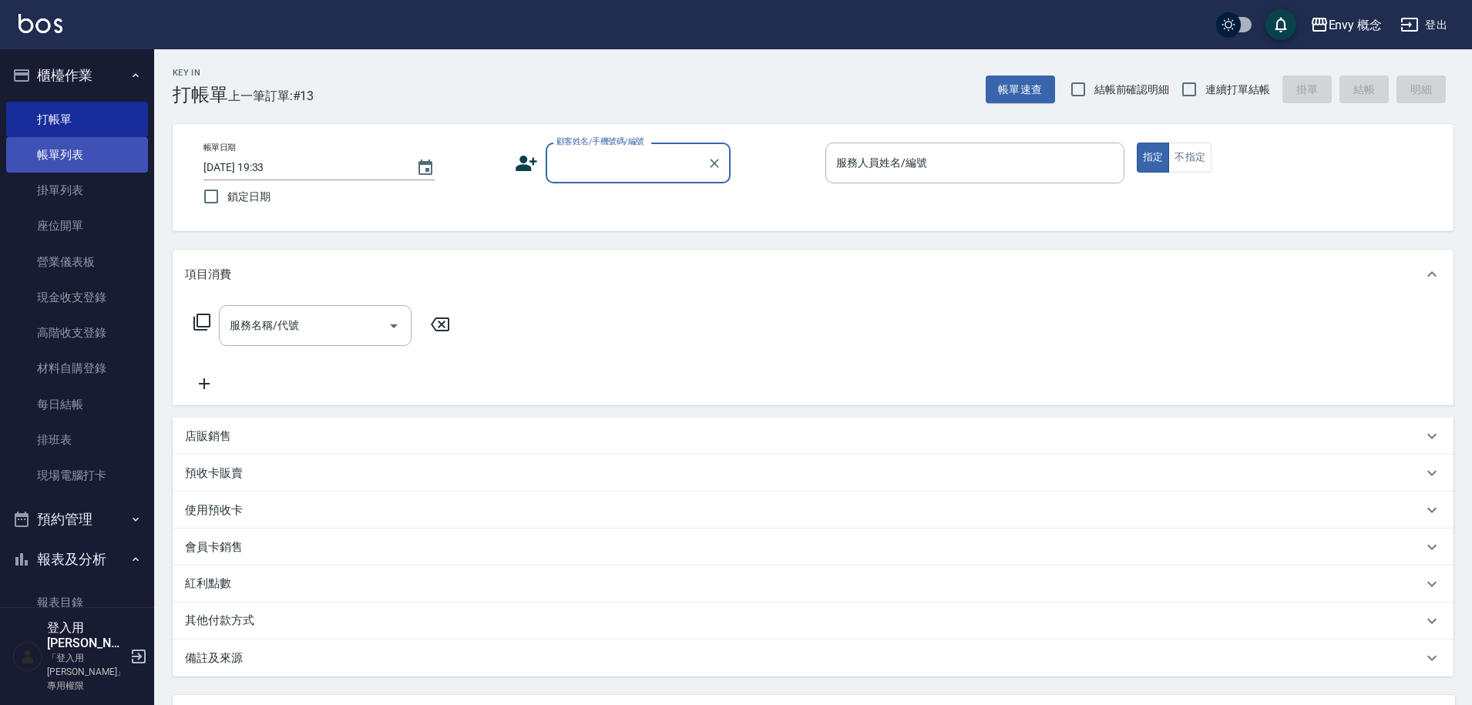
click at [40, 146] on link "帳單列表" at bounding box center [77, 154] width 142 height 35
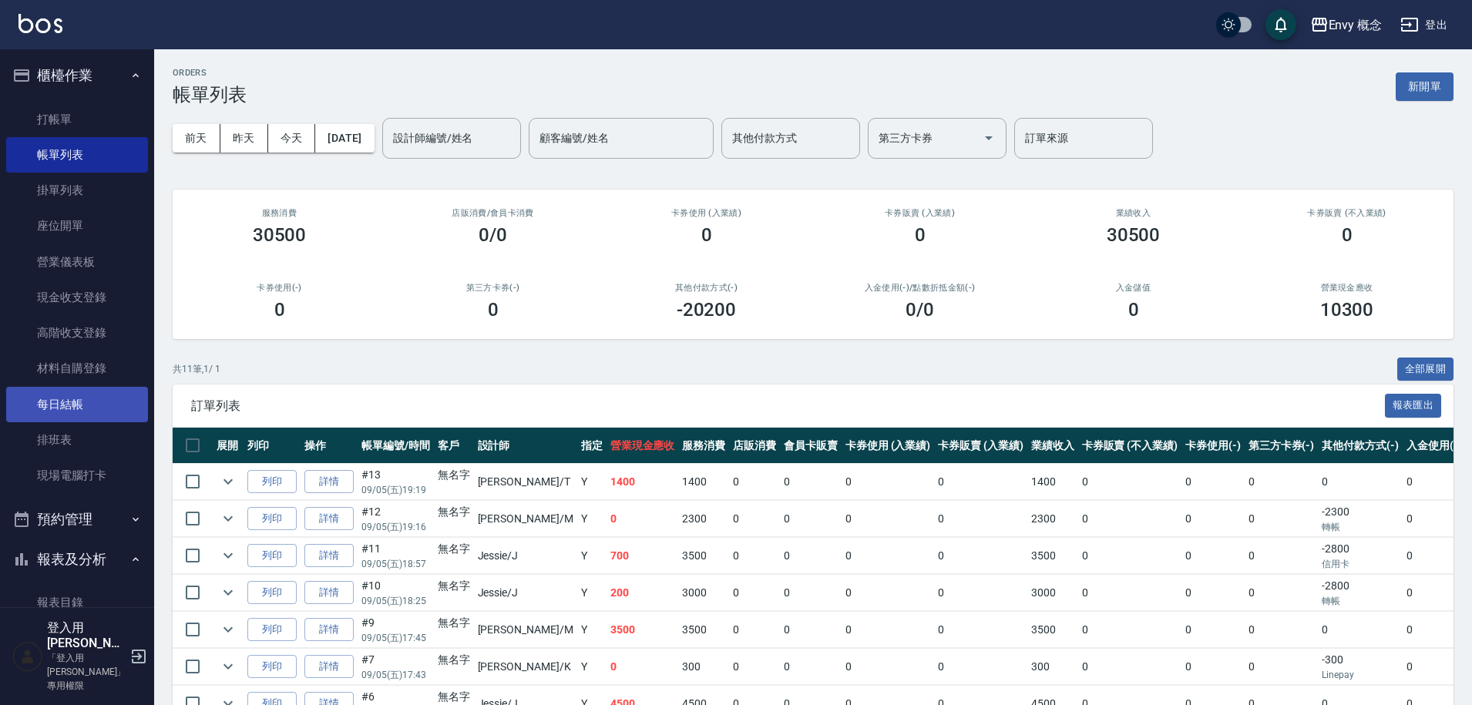
click at [86, 405] on link "每日結帳" at bounding box center [77, 404] width 142 height 35
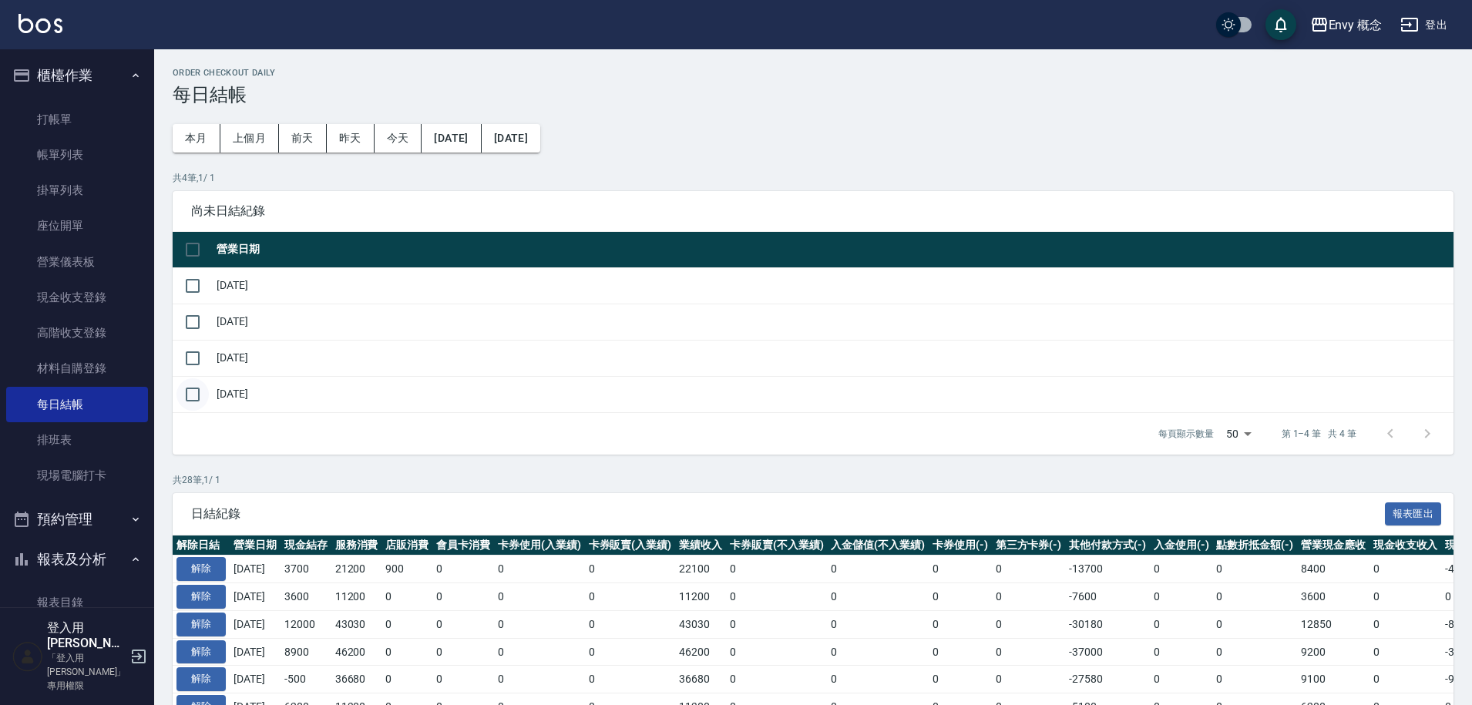
click at [193, 398] on input "checkbox" at bounding box center [193, 394] width 32 height 32
checkbox input "true"
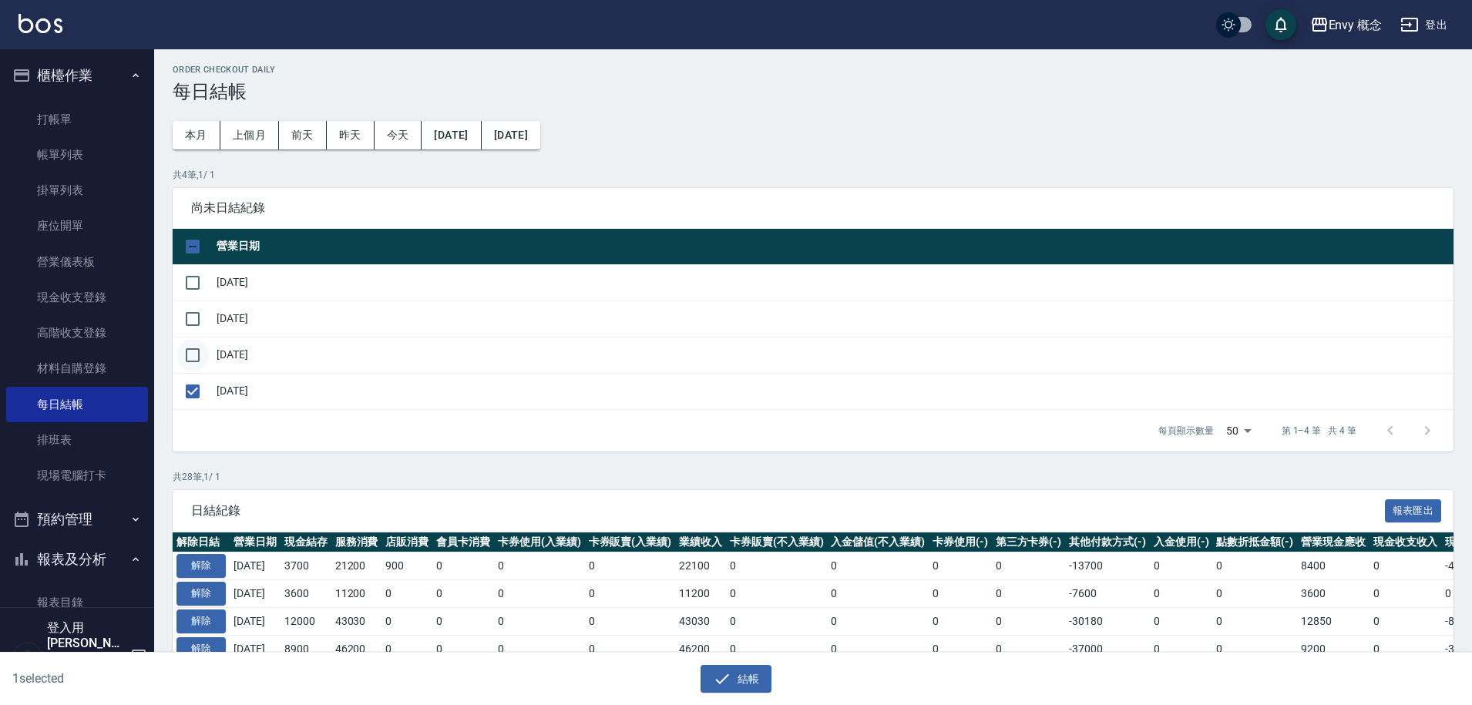
drag, startPoint x: 197, startPoint y: 356, endPoint x: 193, endPoint y: 368, distance: 12.9
click at [197, 357] on input "checkbox" at bounding box center [193, 355] width 32 height 32
checkbox input "true"
click at [198, 391] on input "checkbox" at bounding box center [193, 391] width 32 height 32
checkbox input "false"
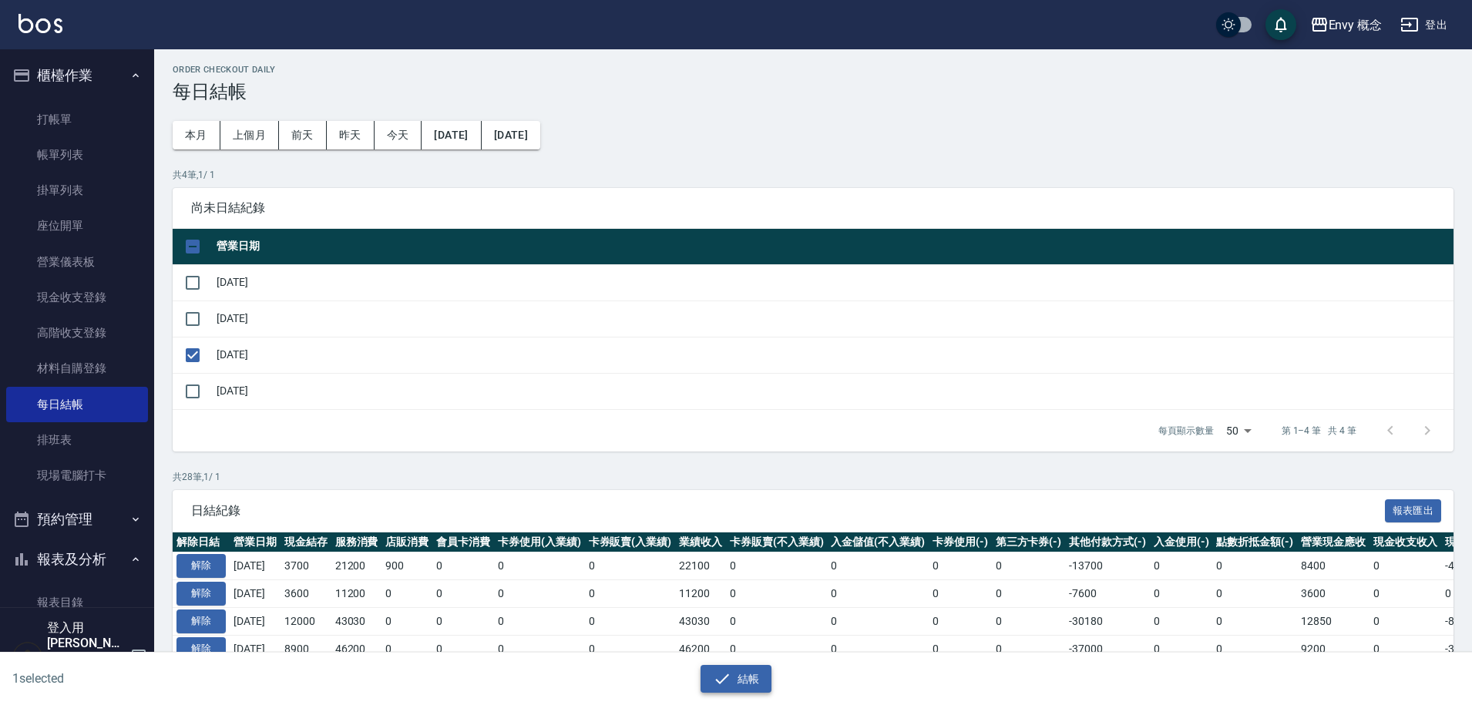
click at [726, 674] on icon "button" at bounding box center [722, 679] width 18 height 18
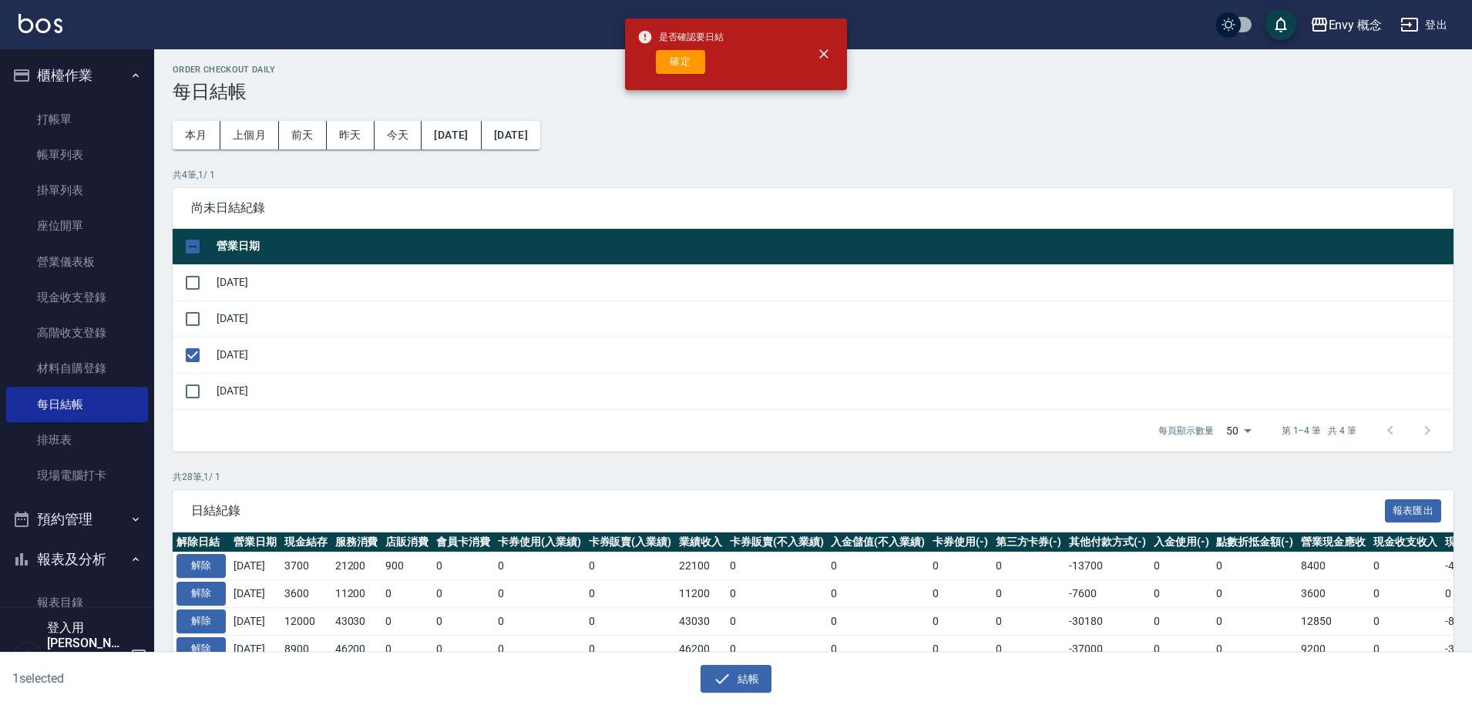
click at [687, 62] on button "確定" at bounding box center [680, 62] width 49 height 24
checkbox input "false"
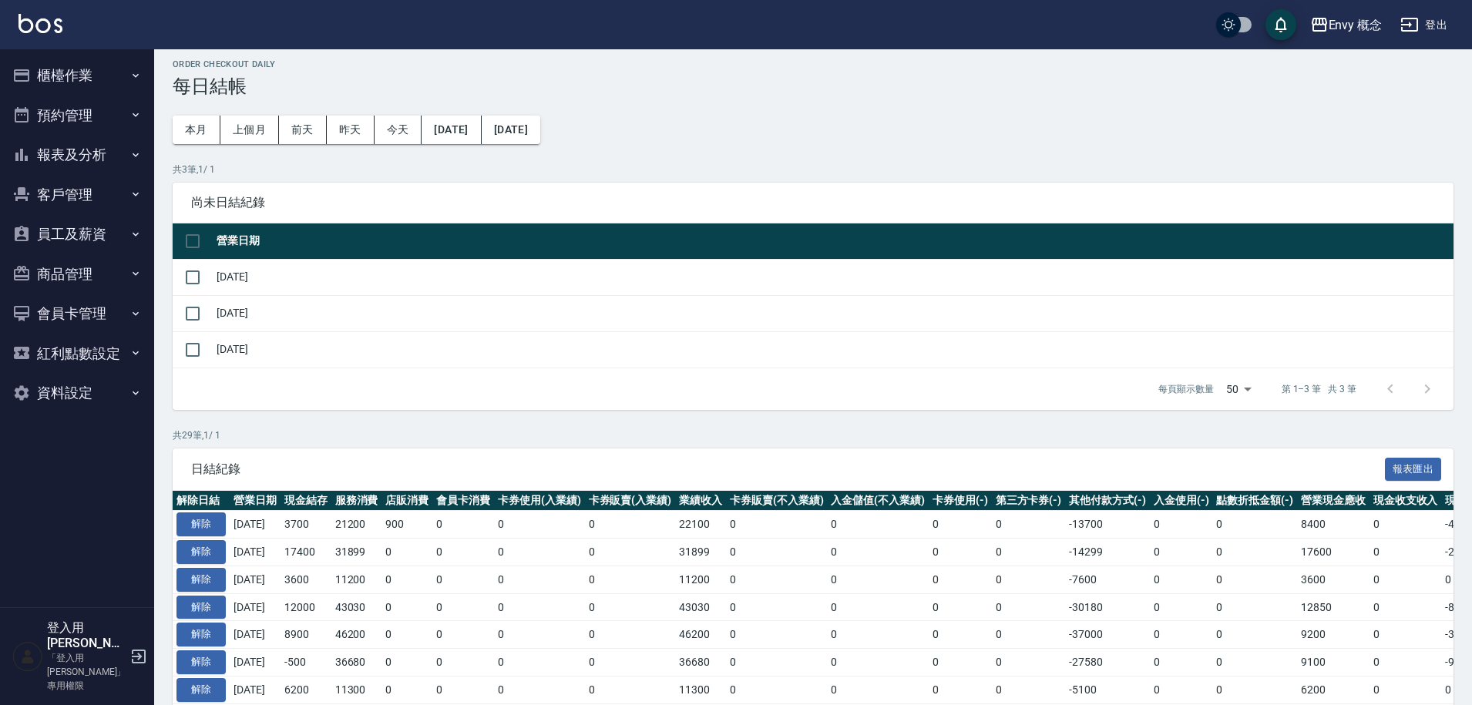
scroll to position [9, 0]
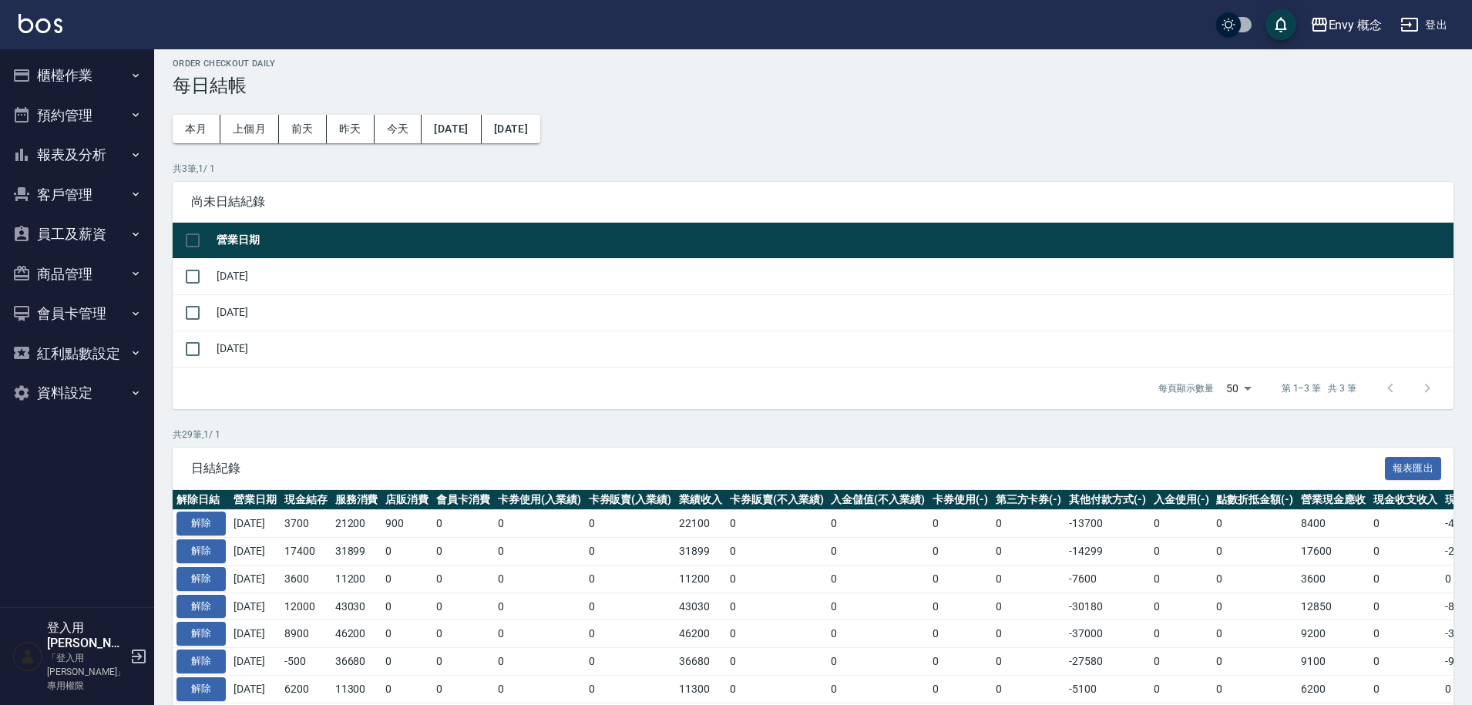
click at [123, 75] on button "櫃檯作業" at bounding box center [77, 75] width 142 height 40
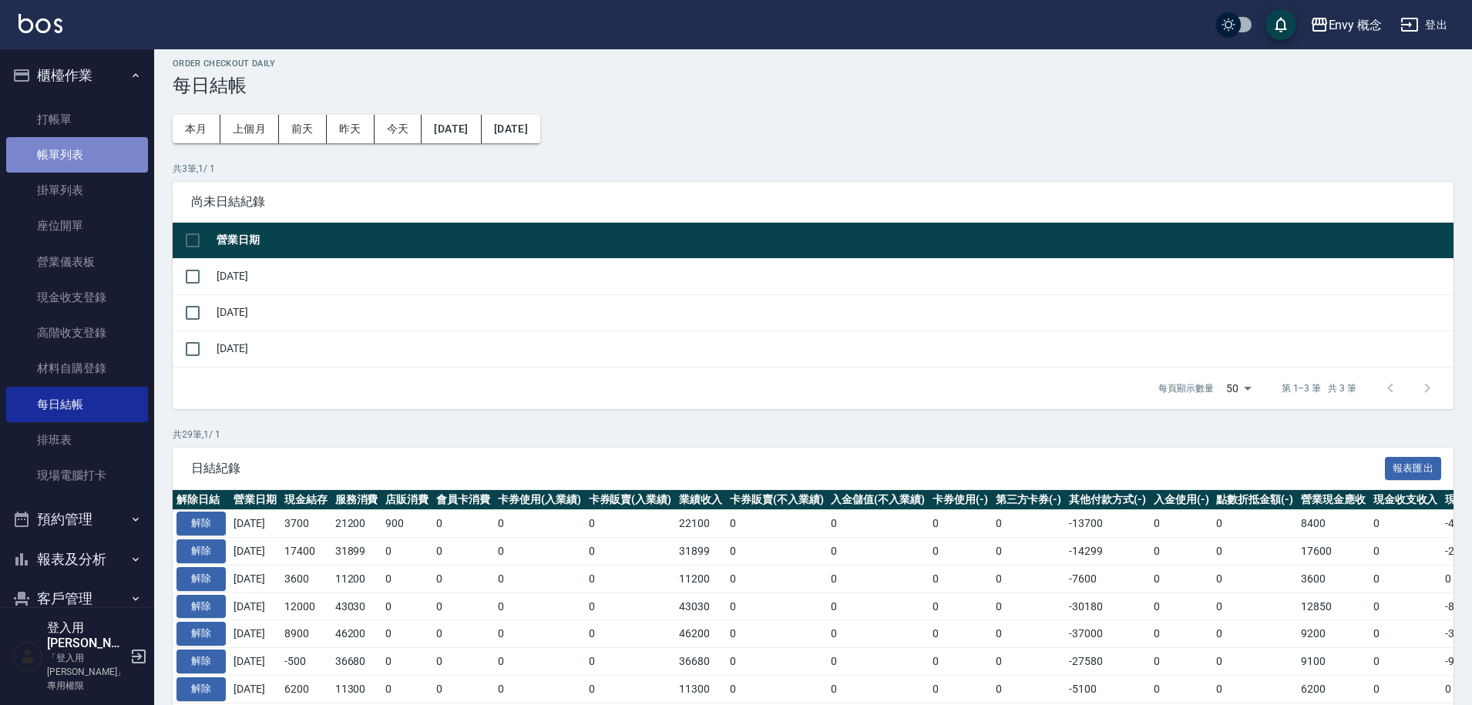
click at [104, 161] on link "帳單列表" at bounding box center [77, 154] width 142 height 35
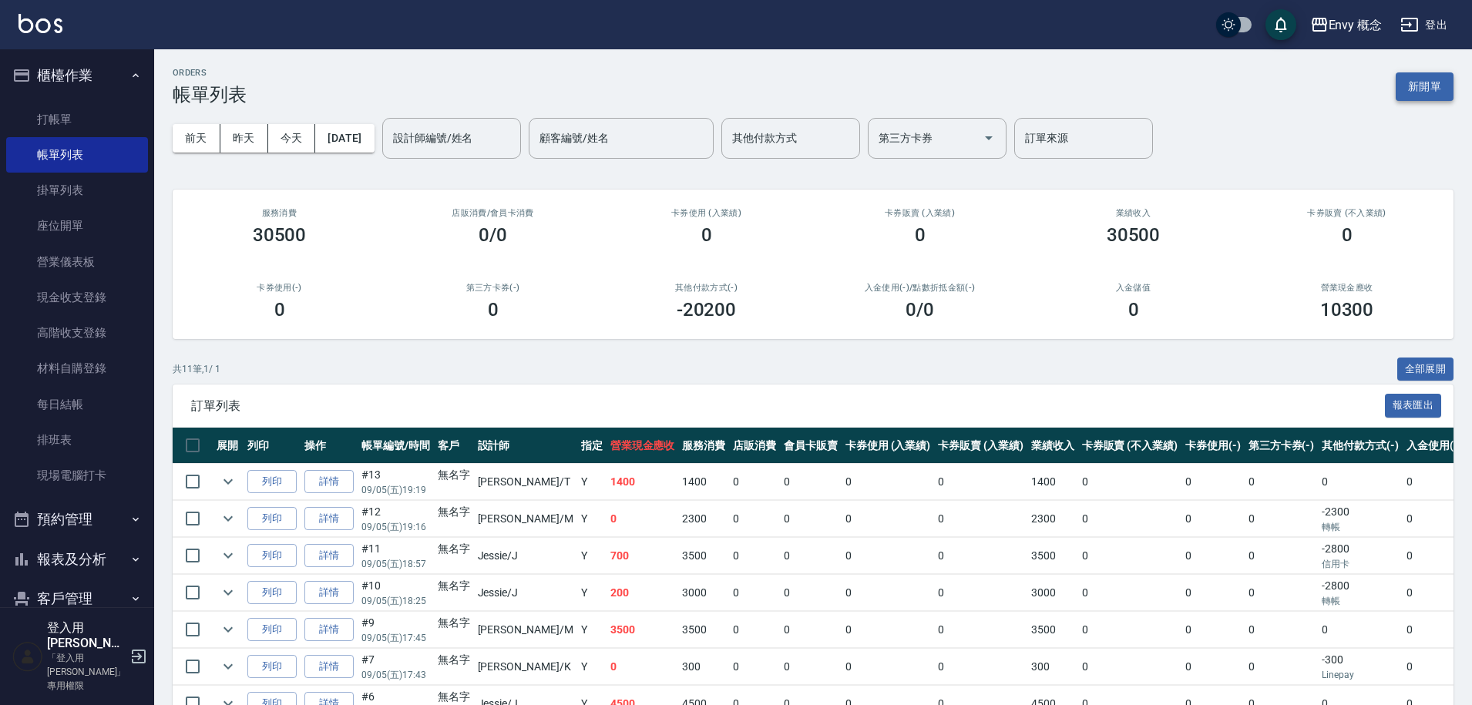
click at [1427, 93] on button "新開單" at bounding box center [1425, 86] width 58 height 29
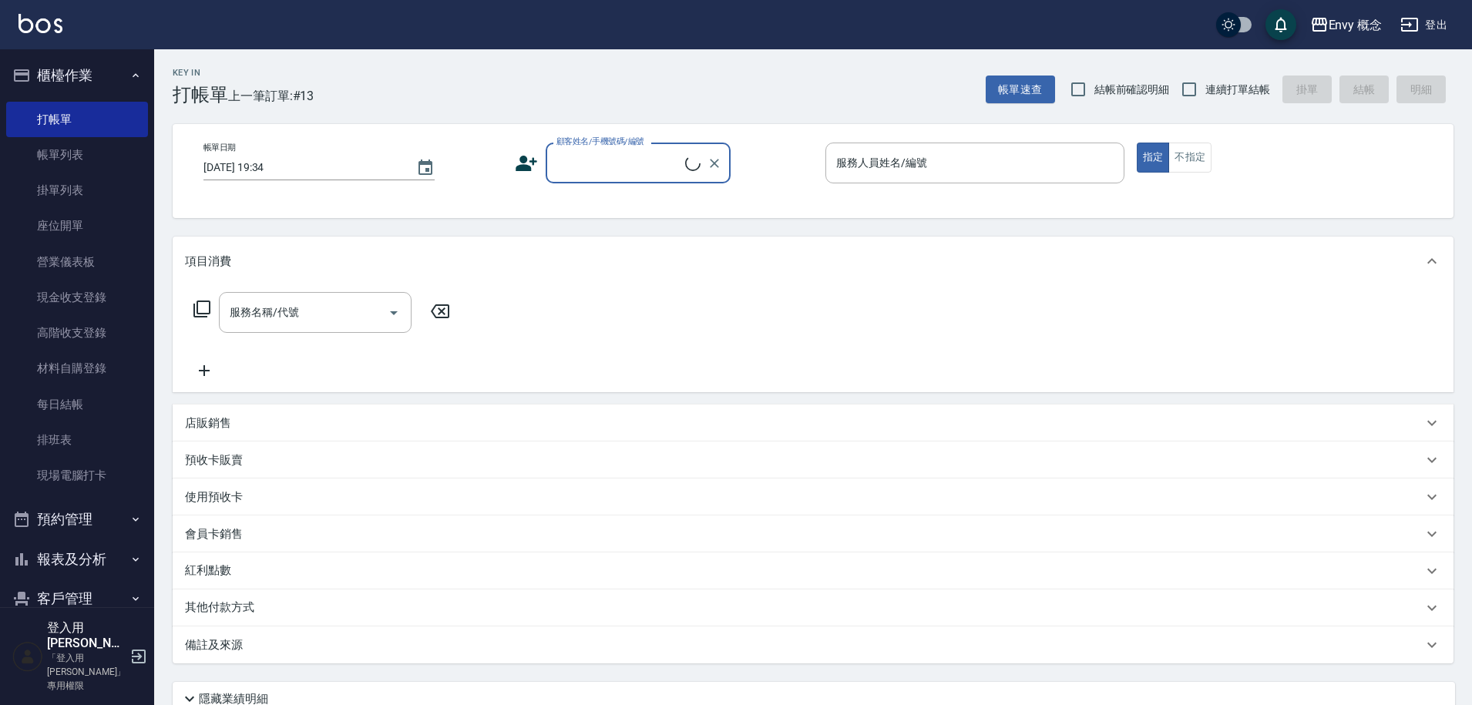
click at [587, 160] on input "顧客姓名/手機號碼/編號" at bounding box center [619, 163] width 133 height 27
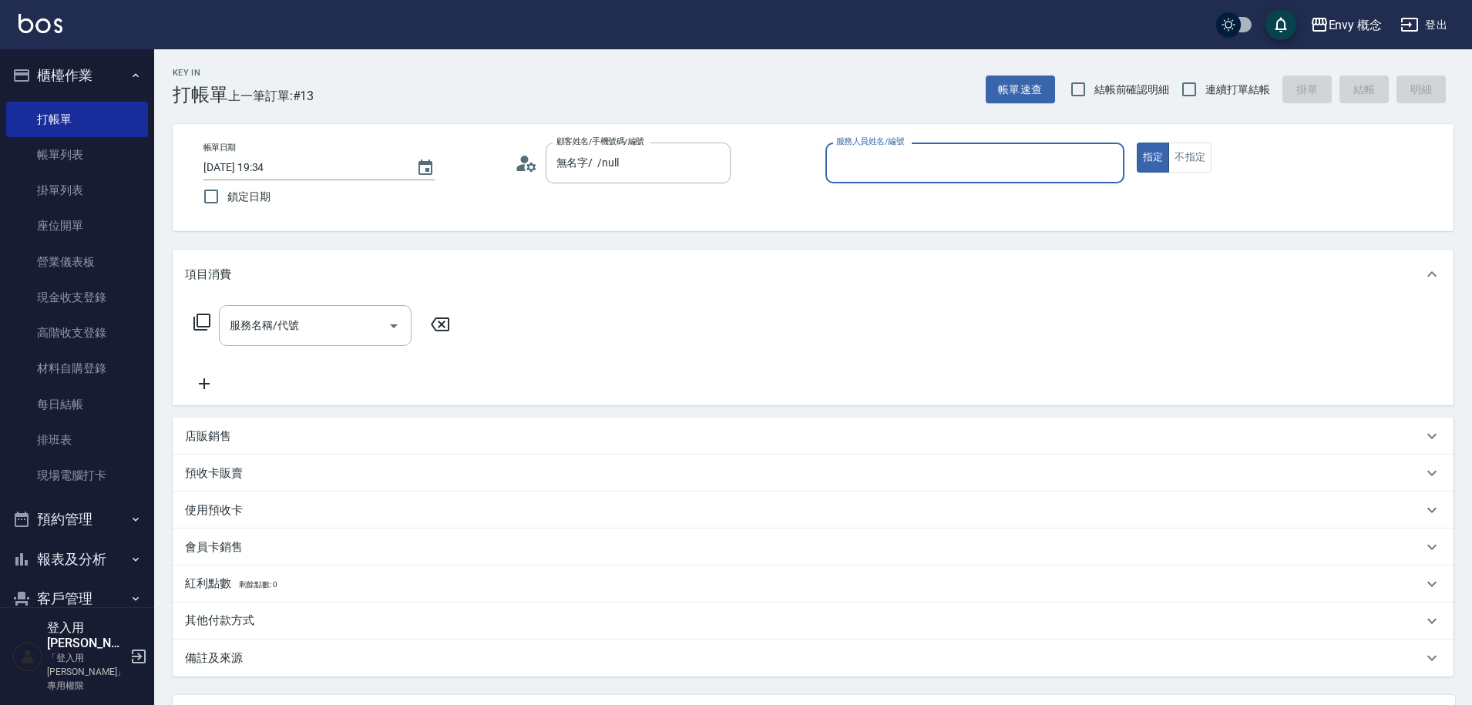
type input "無名字/ /null"
click at [870, 150] on input "服務人員姓名/編號" at bounding box center [974, 163] width 285 height 27
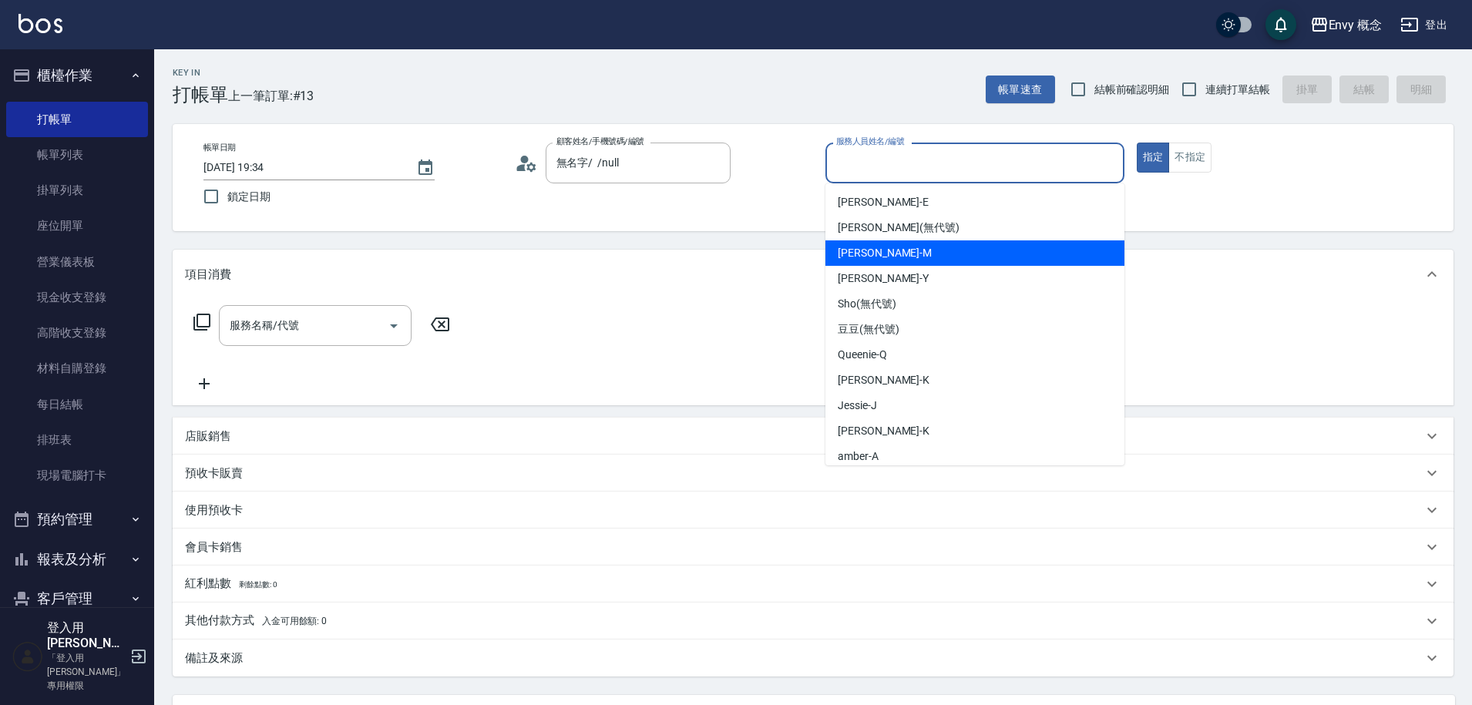
click at [913, 254] on div "[PERSON_NAME]" at bounding box center [975, 252] width 299 height 25
type input "[PERSON_NAME]"
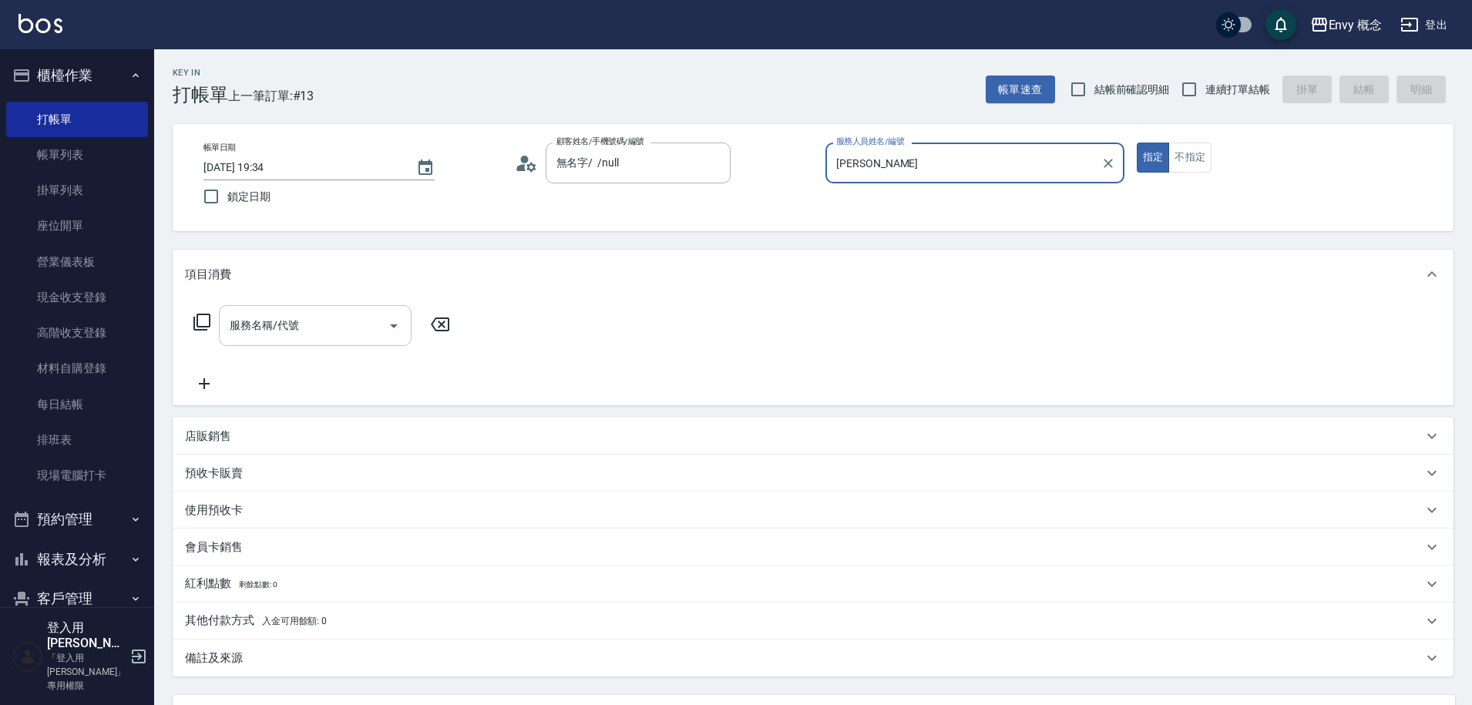
click at [343, 331] on input "服務名稱/代號" at bounding box center [304, 325] width 156 height 27
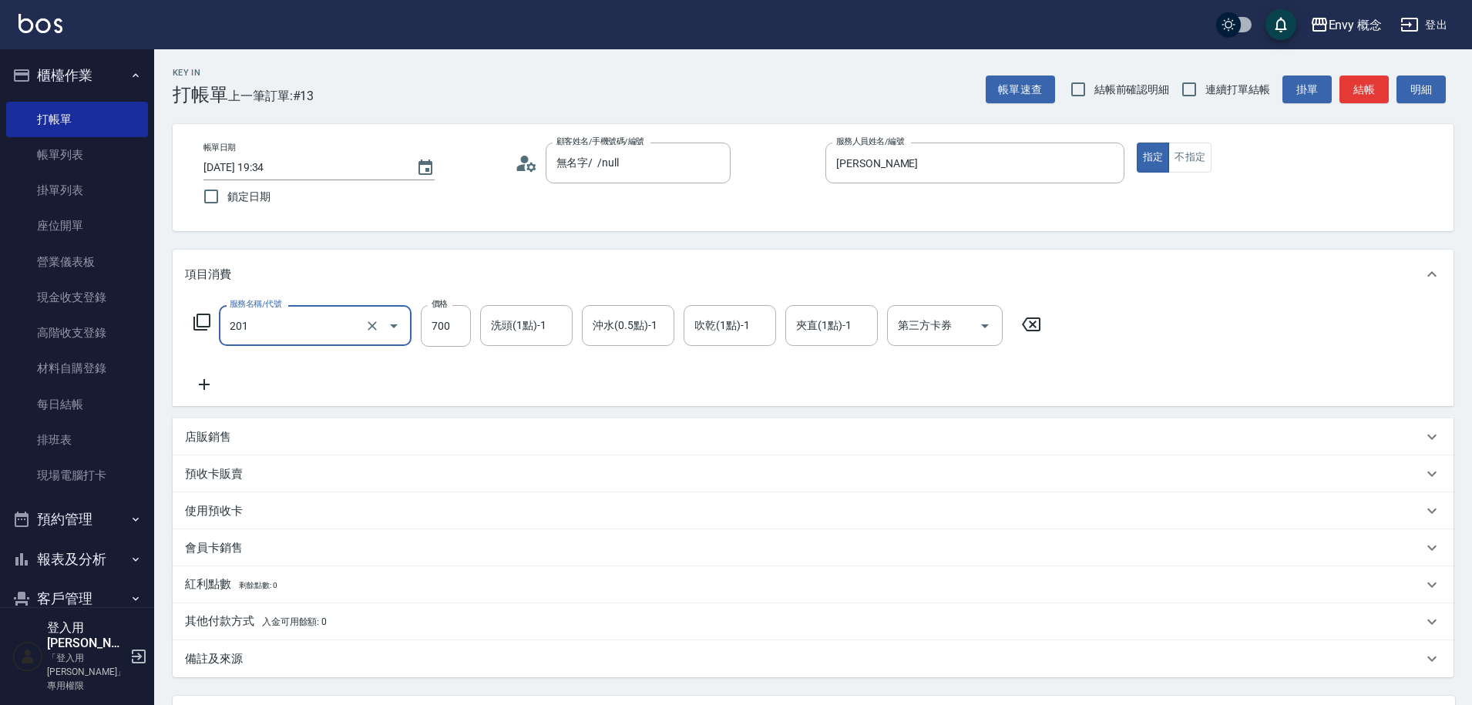
type input "201 剪髮(201)"
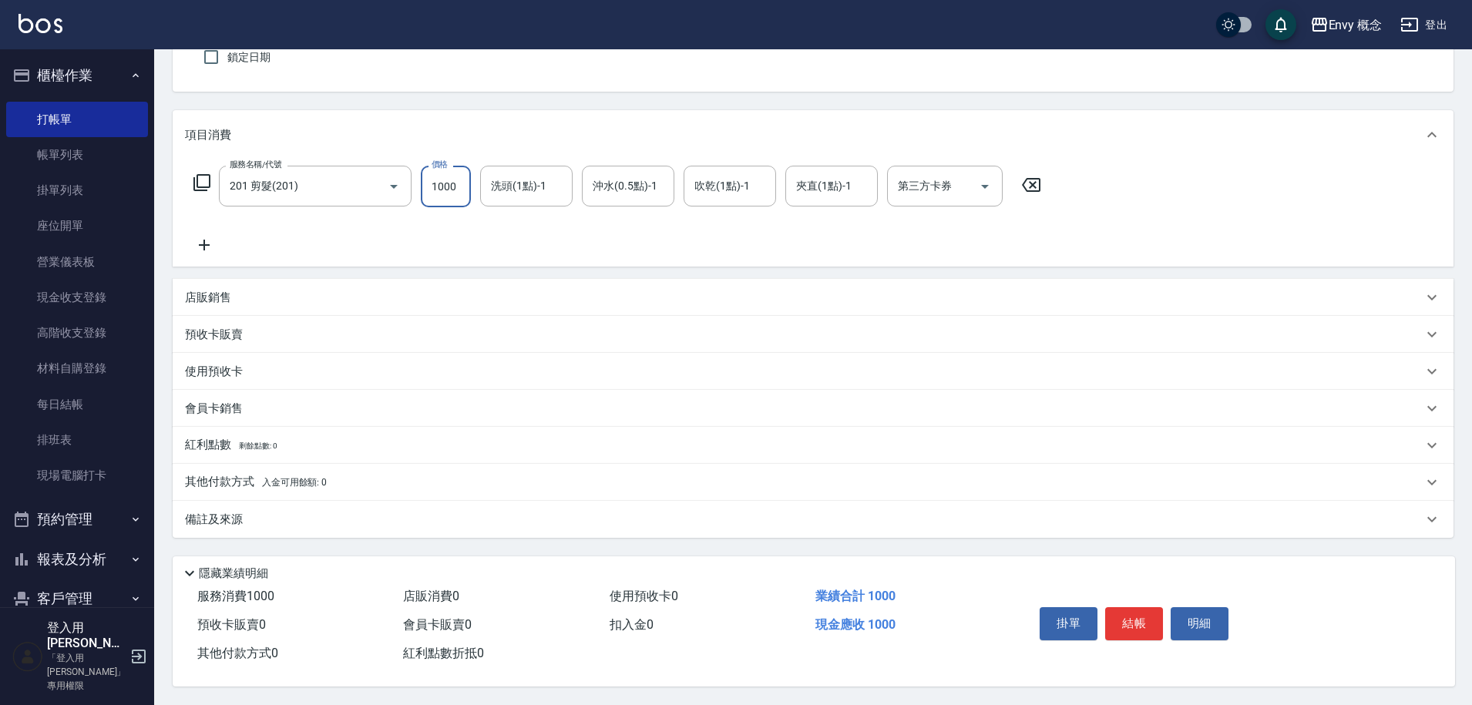
scroll to position [146, 0]
type input "1000"
click at [223, 474] on p "其他付款方式 入金可用餘額: 0" at bounding box center [256, 482] width 142 height 17
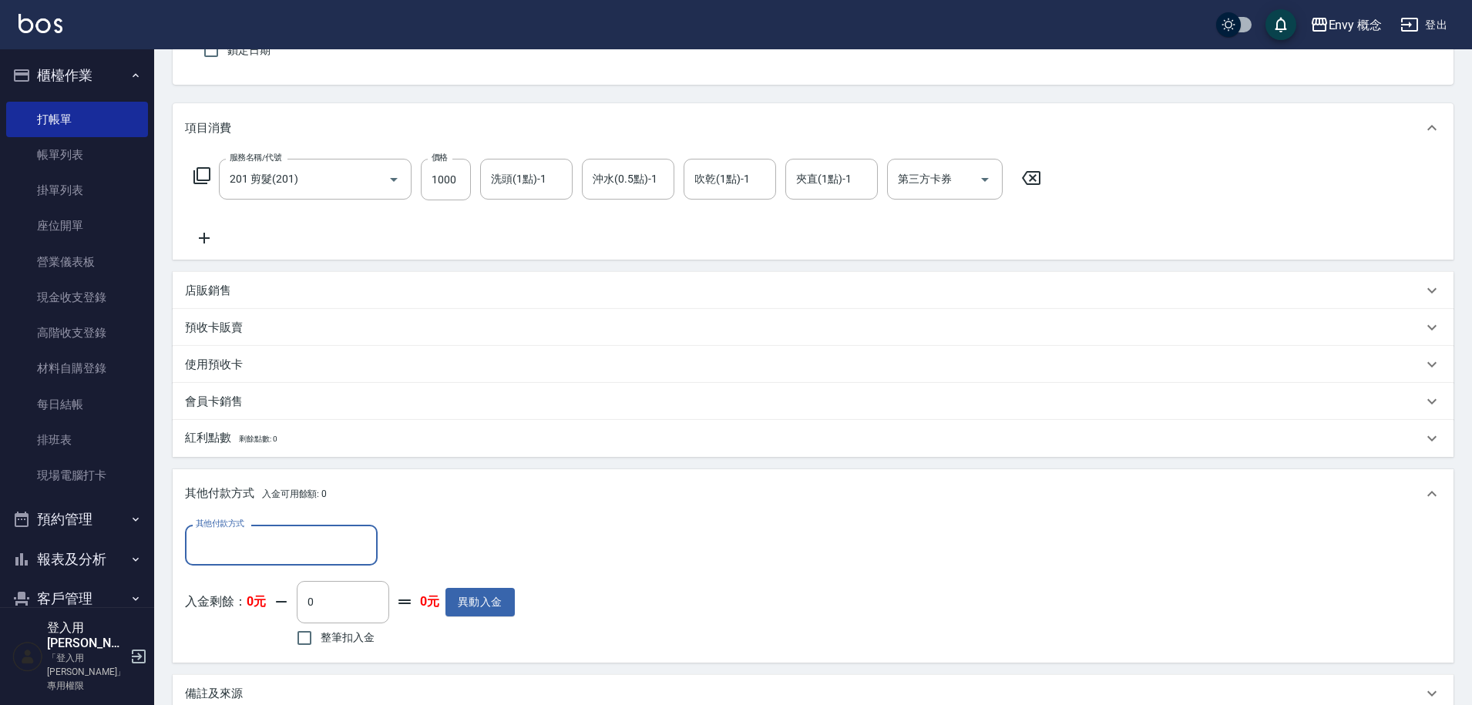
scroll to position [1, 0]
click at [271, 531] on div "其他付款方式" at bounding box center [281, 545] width 193 height 41
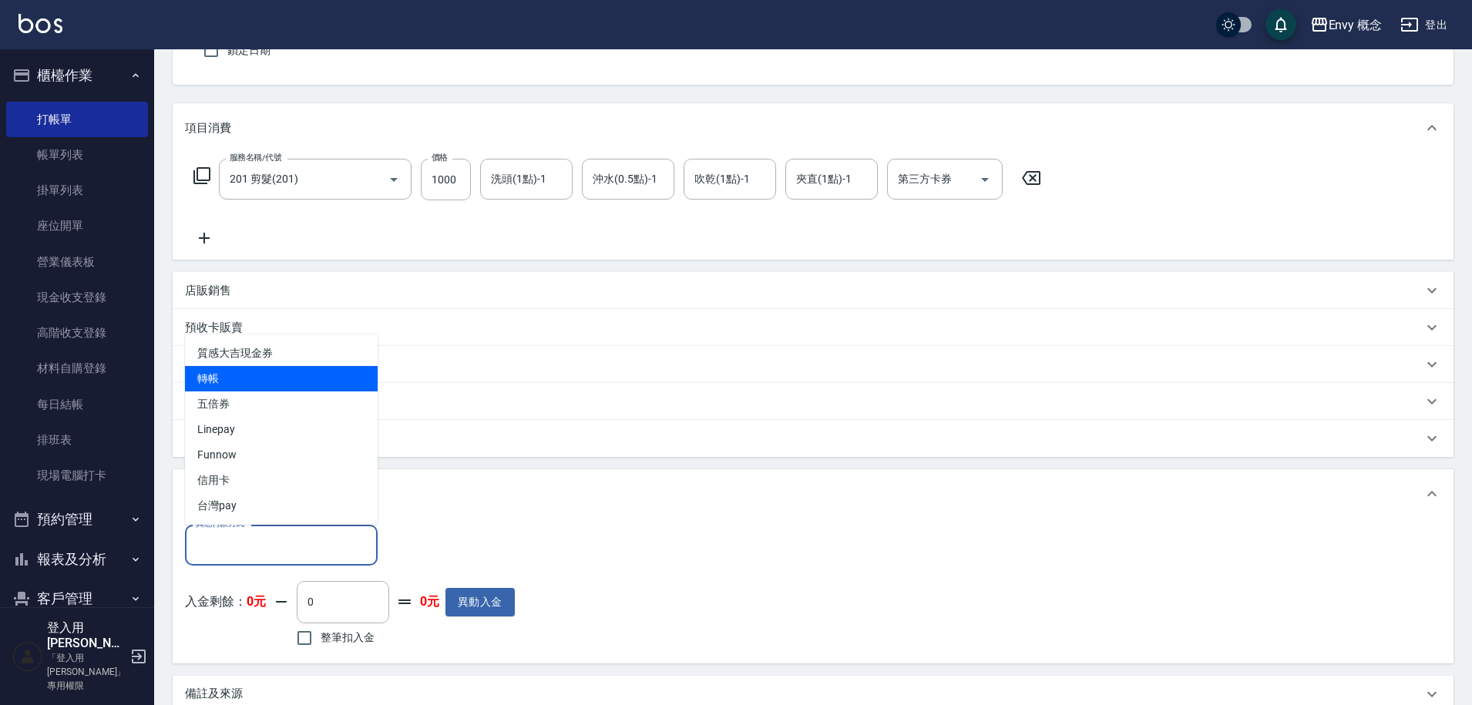
click at [226, 382] on span "轉帳" at bounding box center [281, 378] width 193 height 25
type input "轉帳"
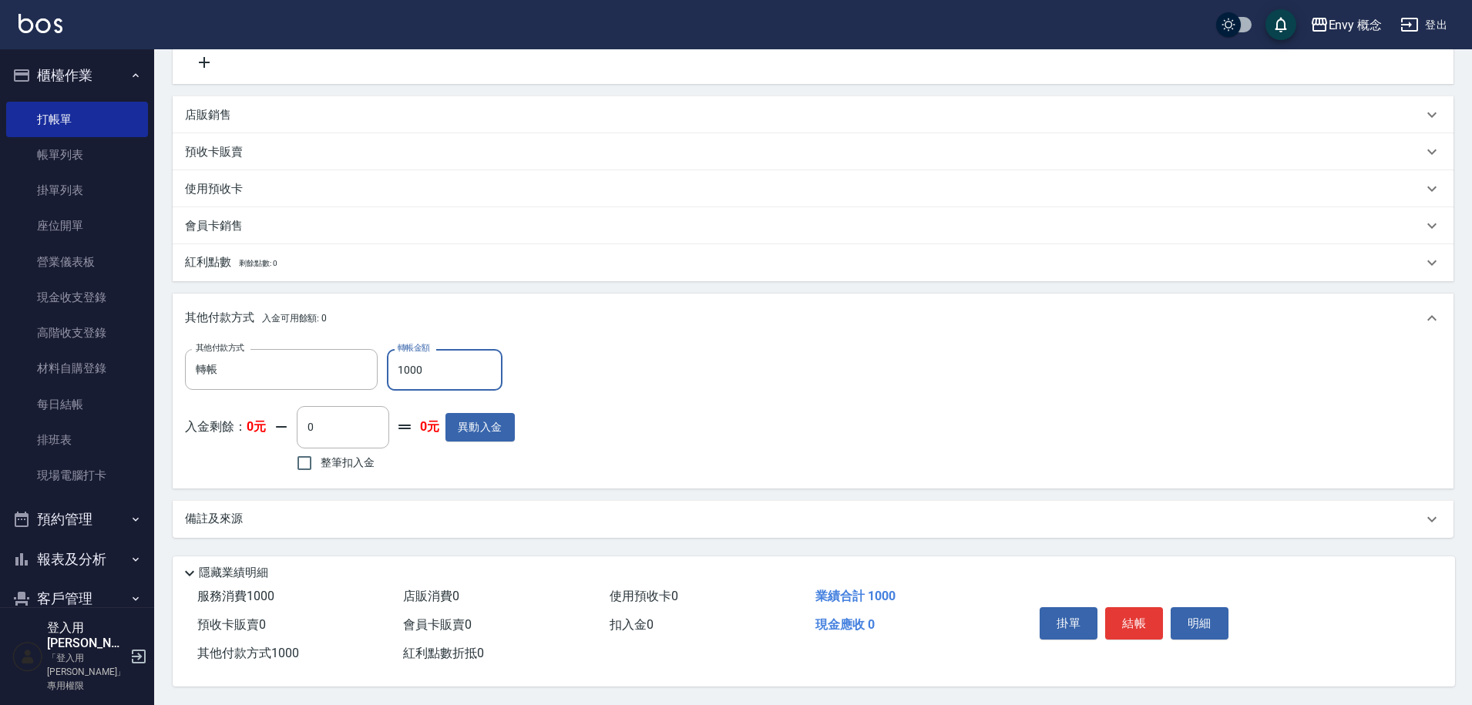
scroll to position [329, 0]
type input "1000"
drag, startPoint x: 1137, startPoint y: 620, endPoint x: 1137, endPoint y: 604, distance: 16.2
click at [1138, 619] on button "結帳" at bounding box center [1134, 623] width 58 height 32
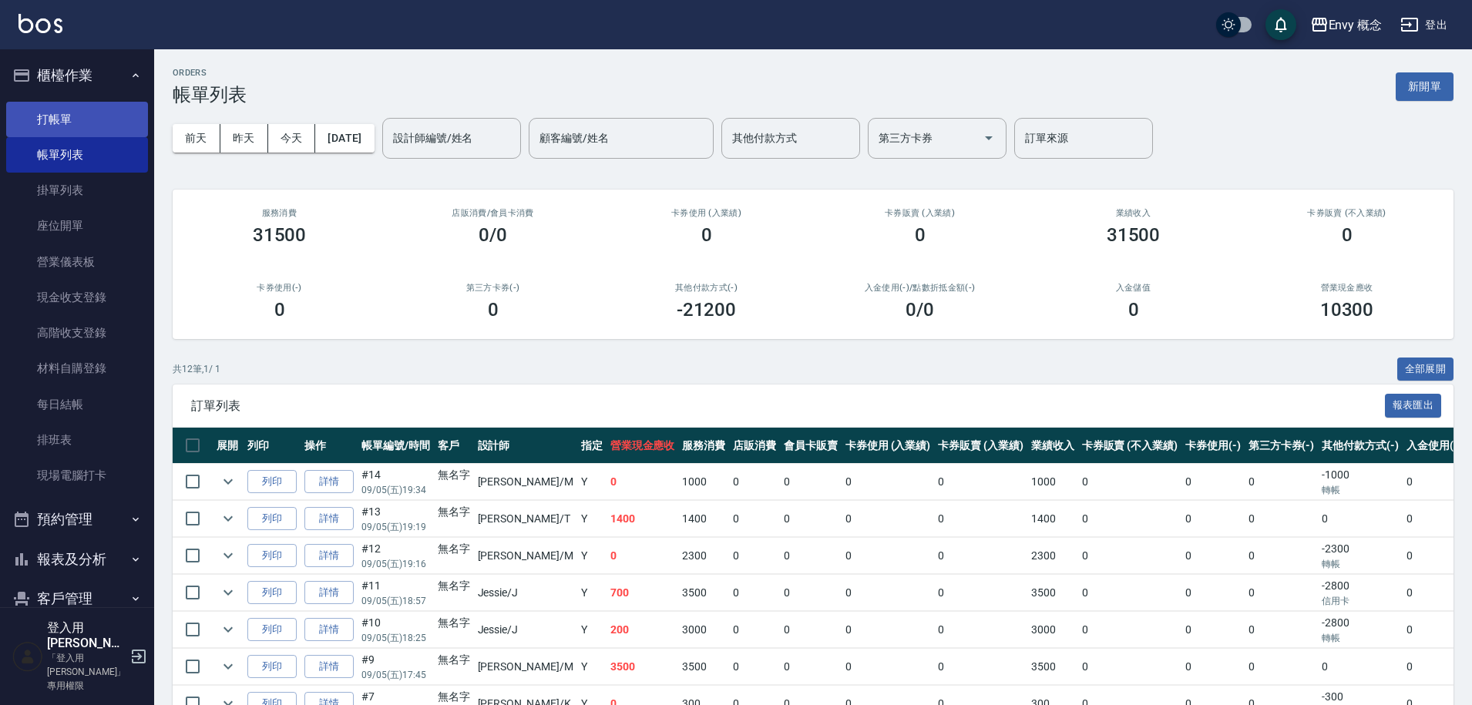
click at [66, 119] on link "打帳單" at bounding box center [77, 119] width 142 height 35
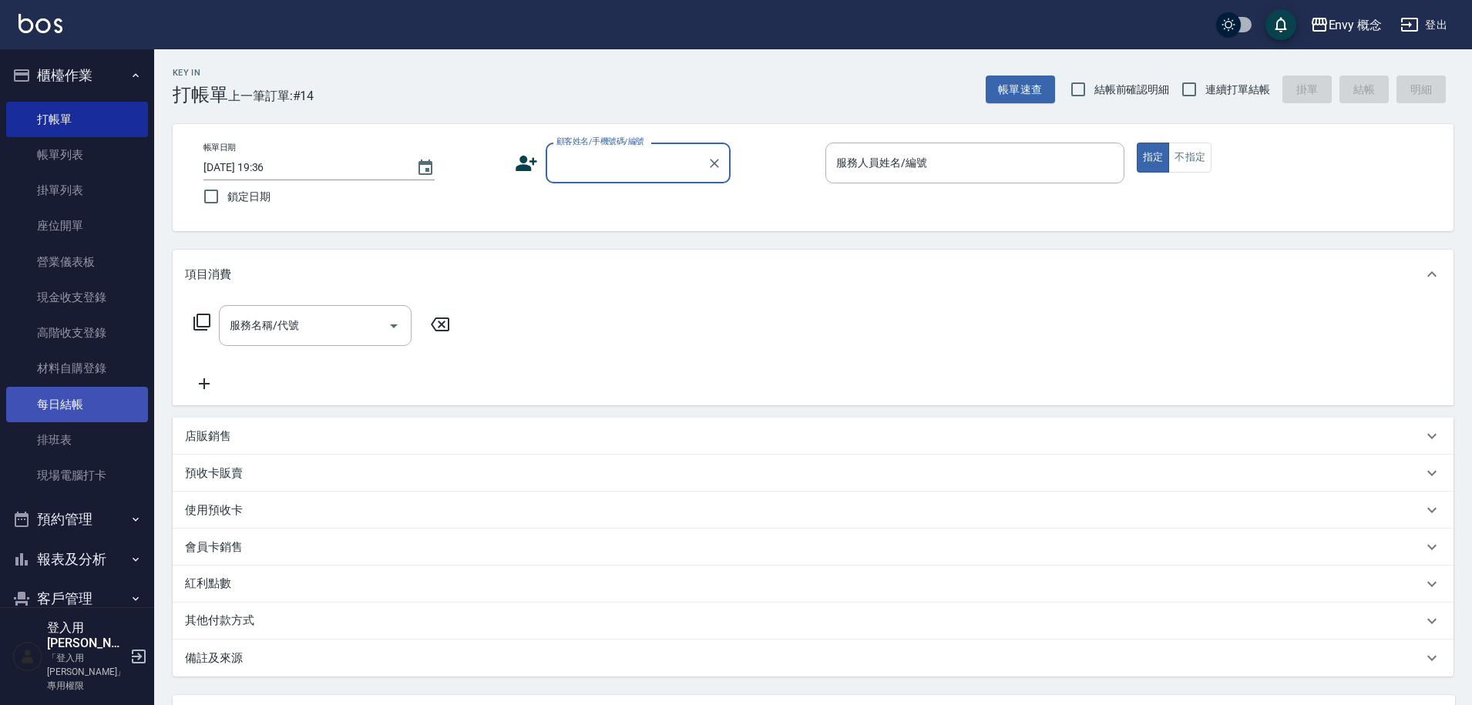
click at [76, 399] on link "每日結帳" at bounding box center [77, 404] width 142 height 35
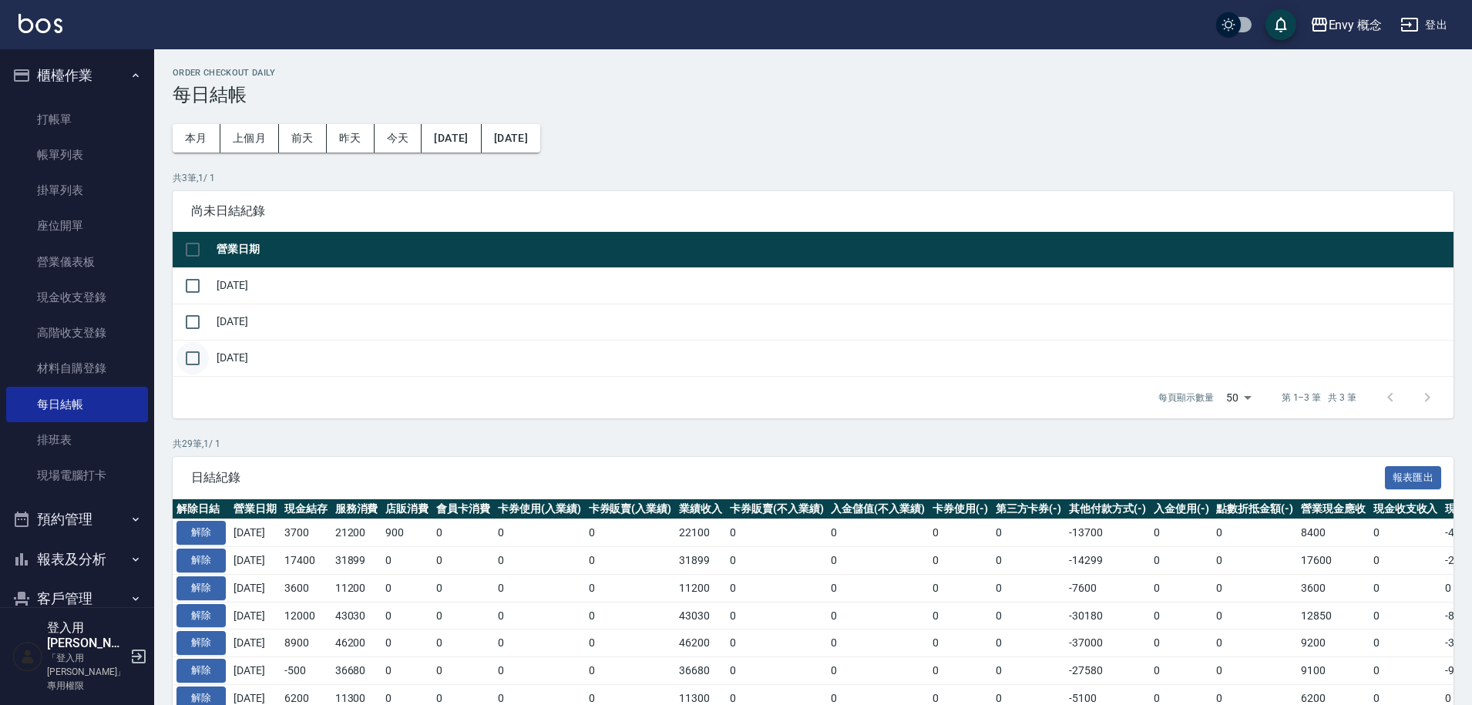
click at [194, 363] on input "checkbox" at bounding box center [193, 358] width 32 height 32
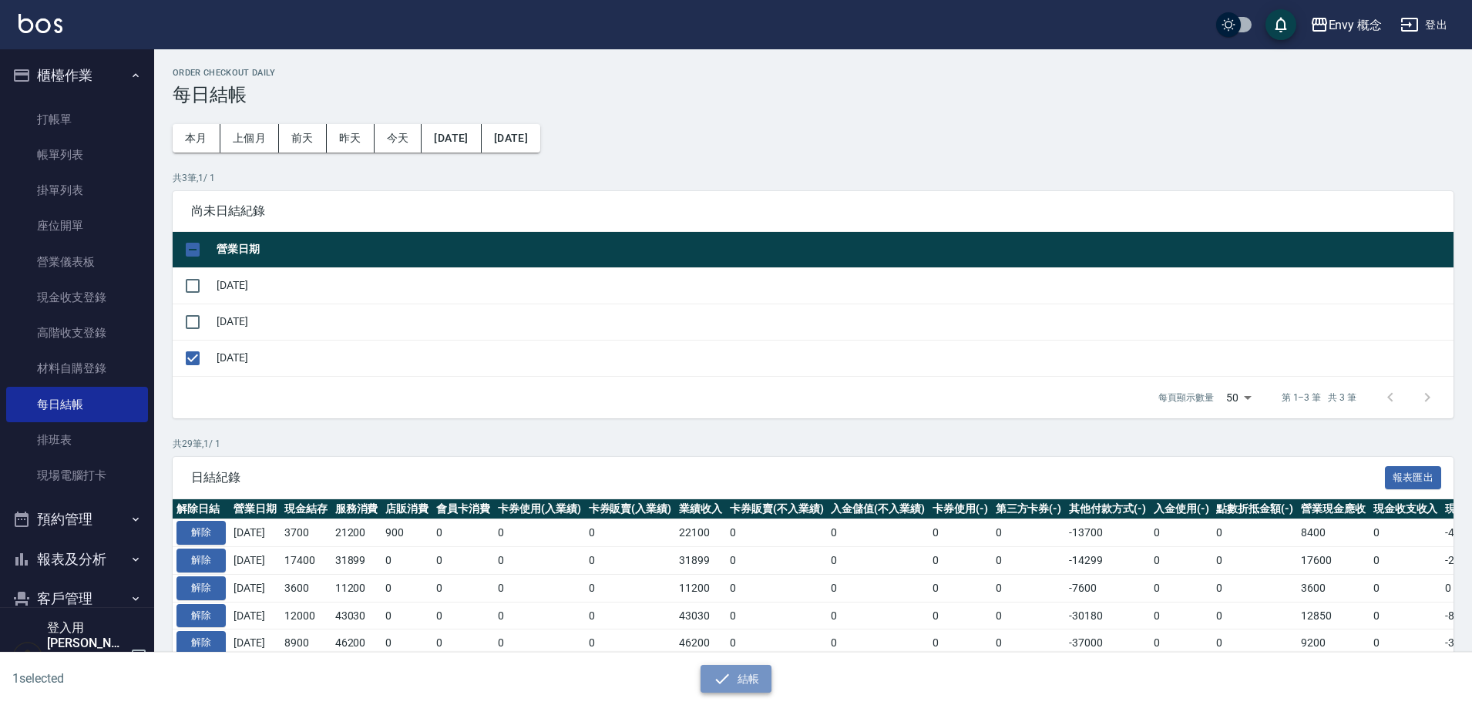
click at [730, 682] on icon "button" at bounding box center [722, 679] width 18 height 18
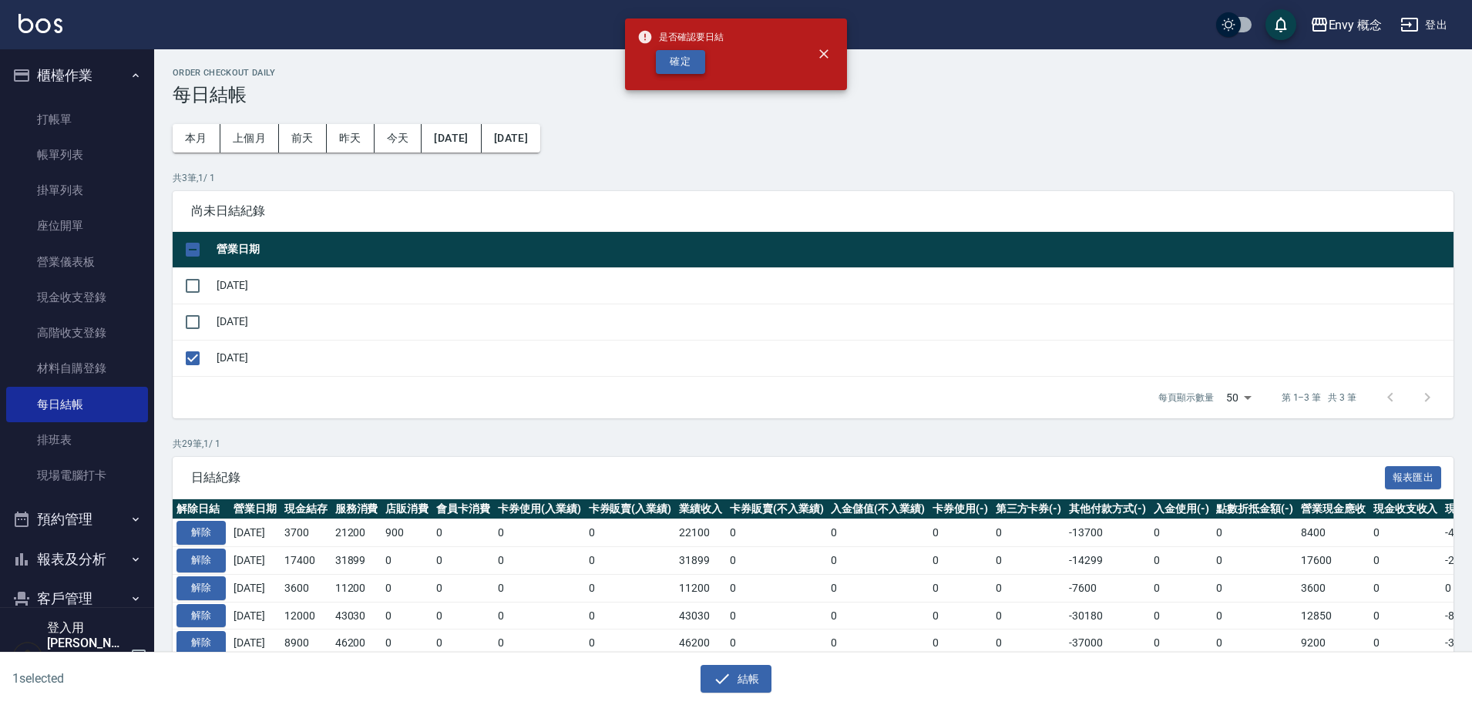
click at [676, 60] on button "確定" at bounding box center [680, 62] width 49 height 24
checkbox input "false"
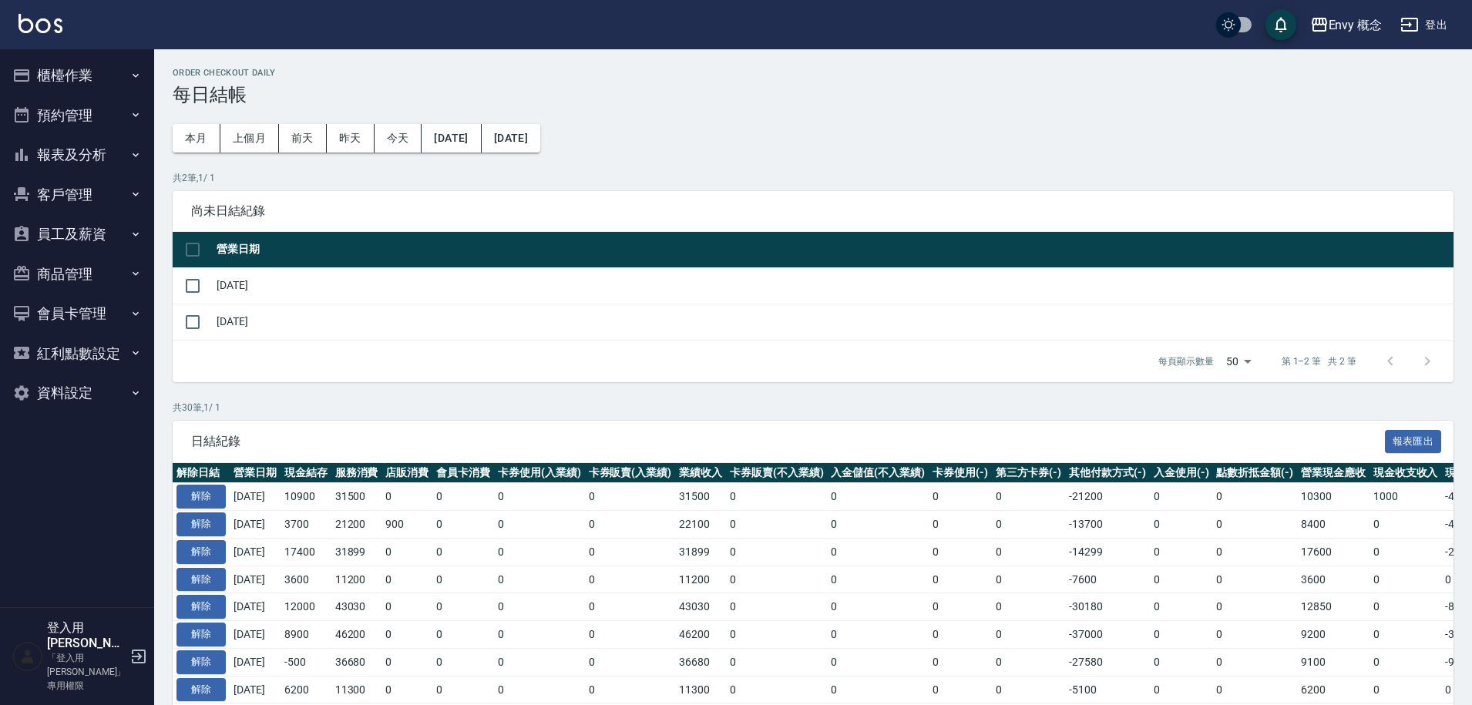
click at [73, 65] on button "櫃檯作業" at bounding box center [77, 75] width 142 height 40
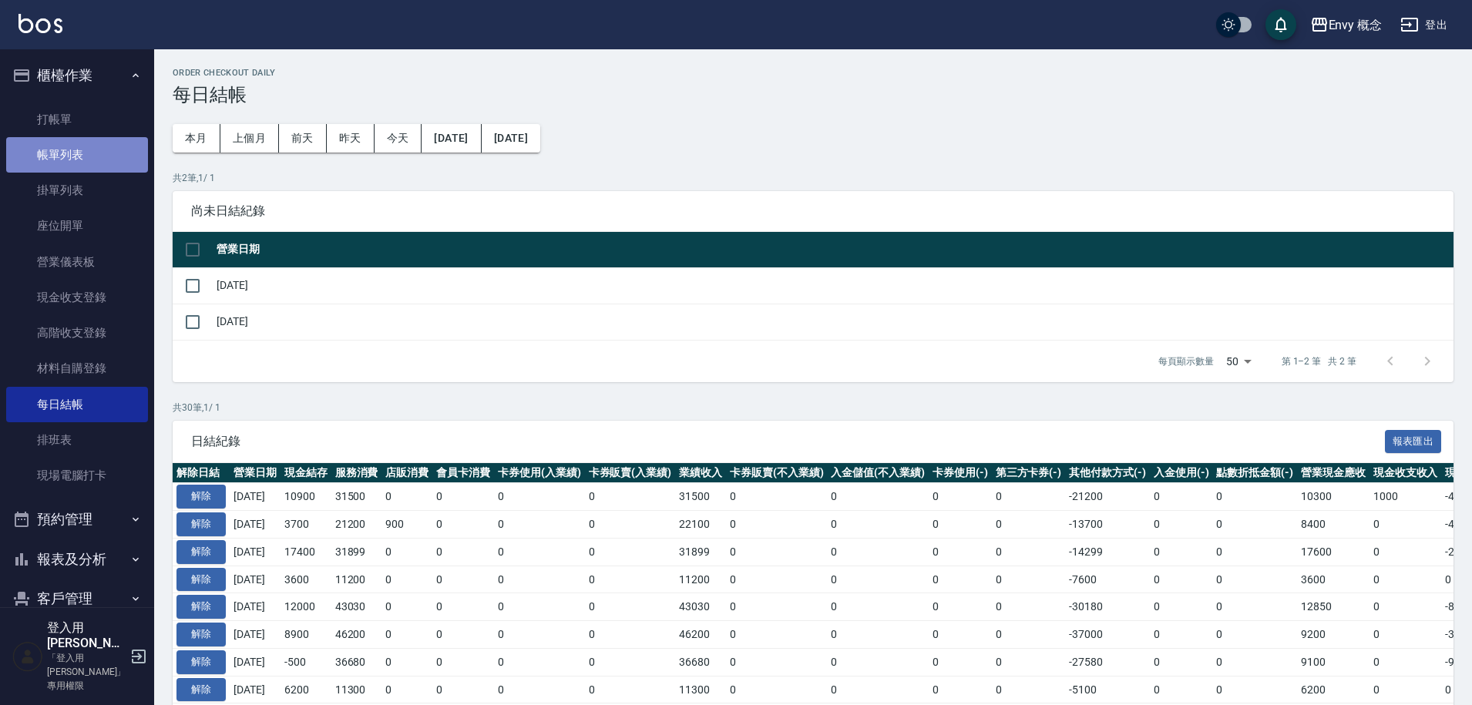
click at [103, 165] on link "帳單列表" at bounding box center [77, 154] width 142 height 35
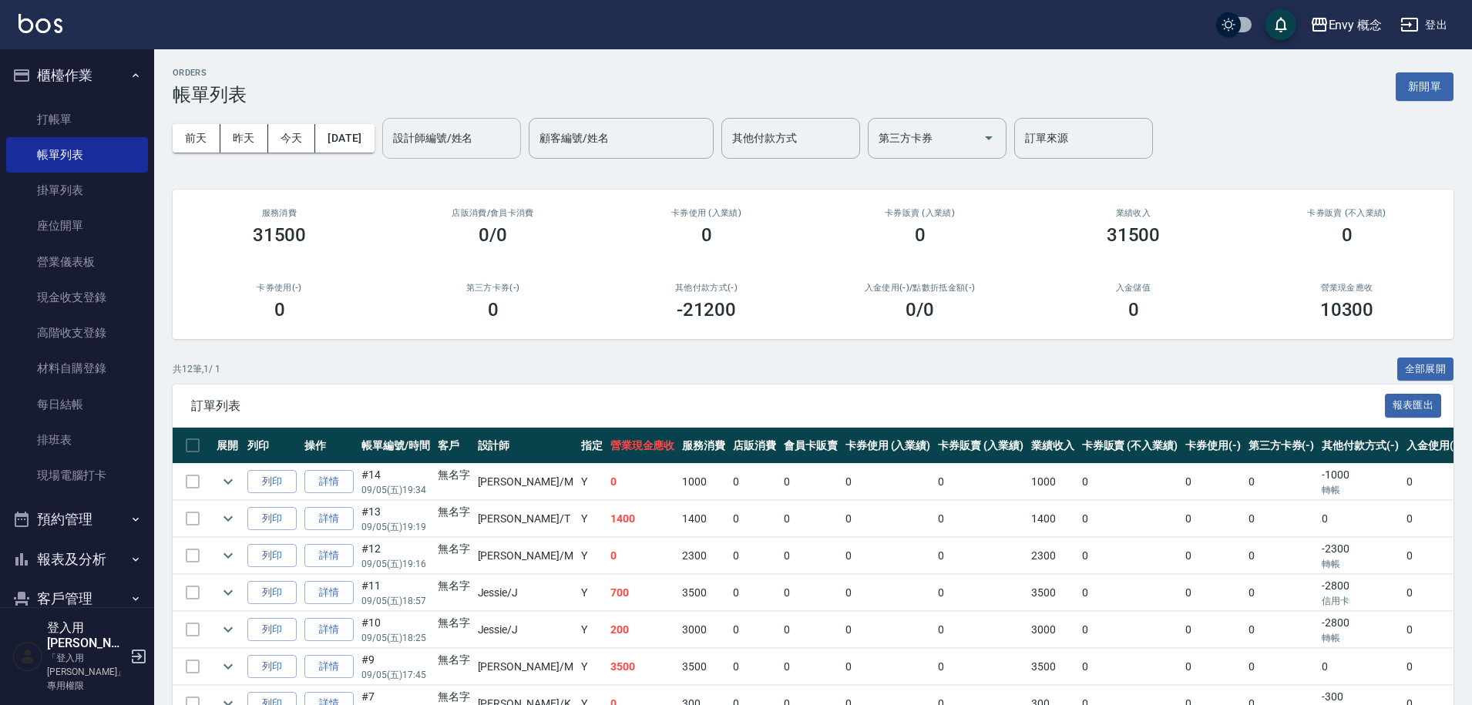
click at [512, 143] on input "設計師編號/姓名" at bounding box center [451, 138] width 125 height 27
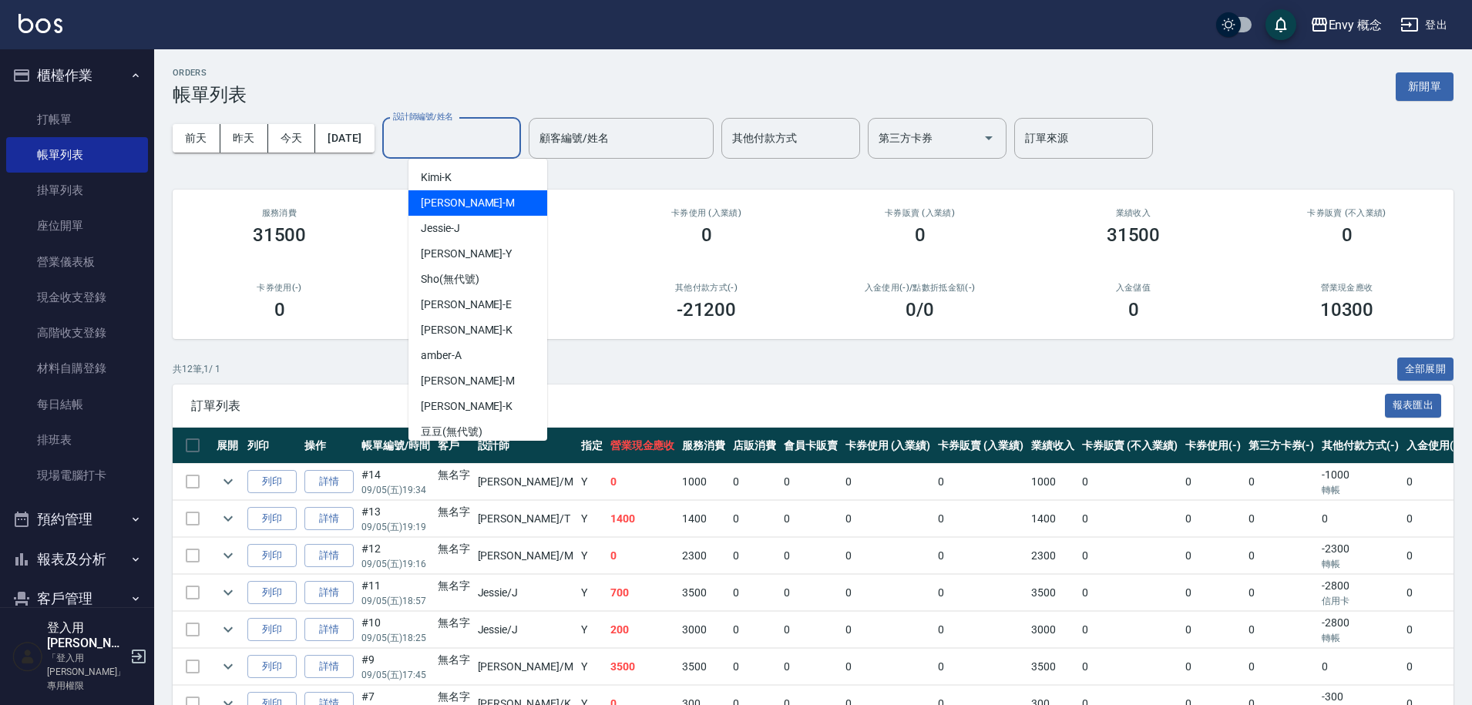
click at [475, 200] on div "[PERSON_NAME]" at bounding box center [478, 202] width 139 height 25
type input "[PERSON_NAME]"
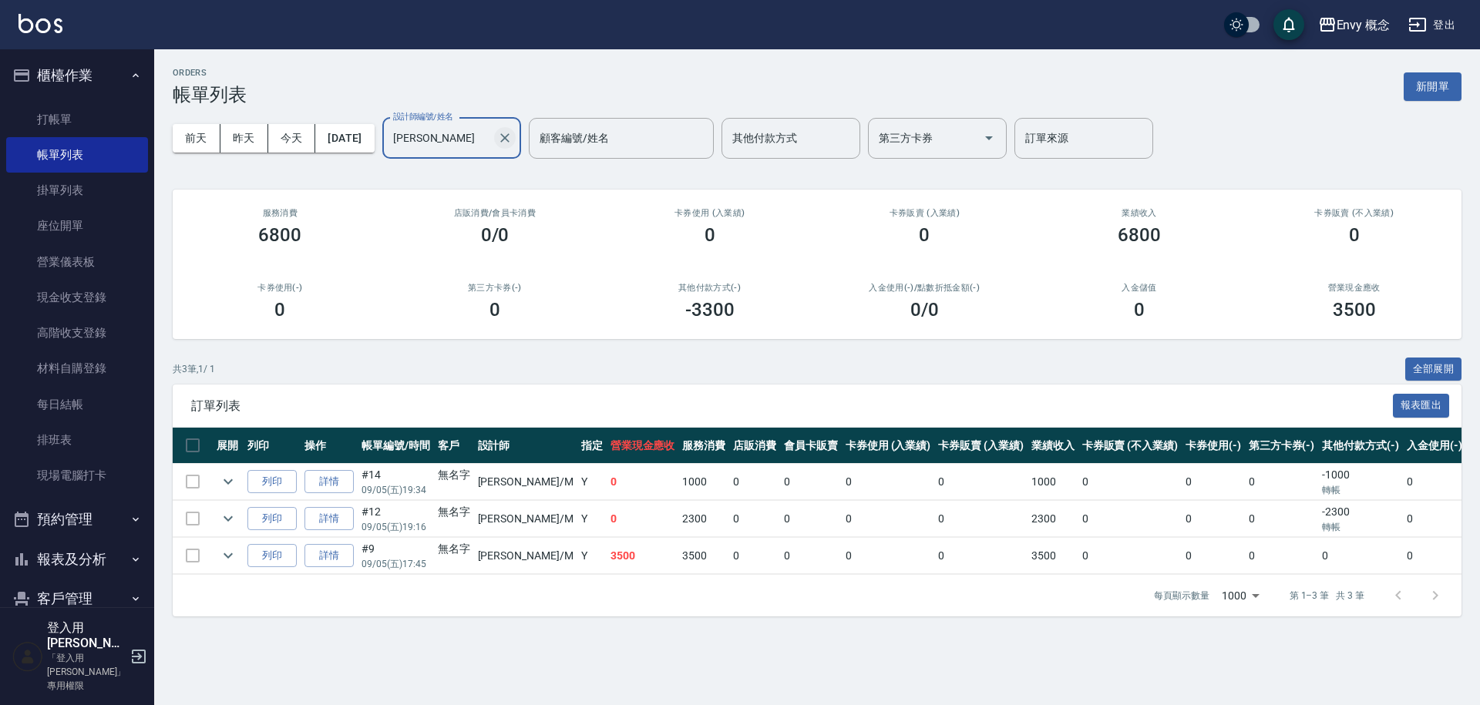
click at [513, 143] on icon "Clear" at bounding box center [504, 137] width 15 height 15
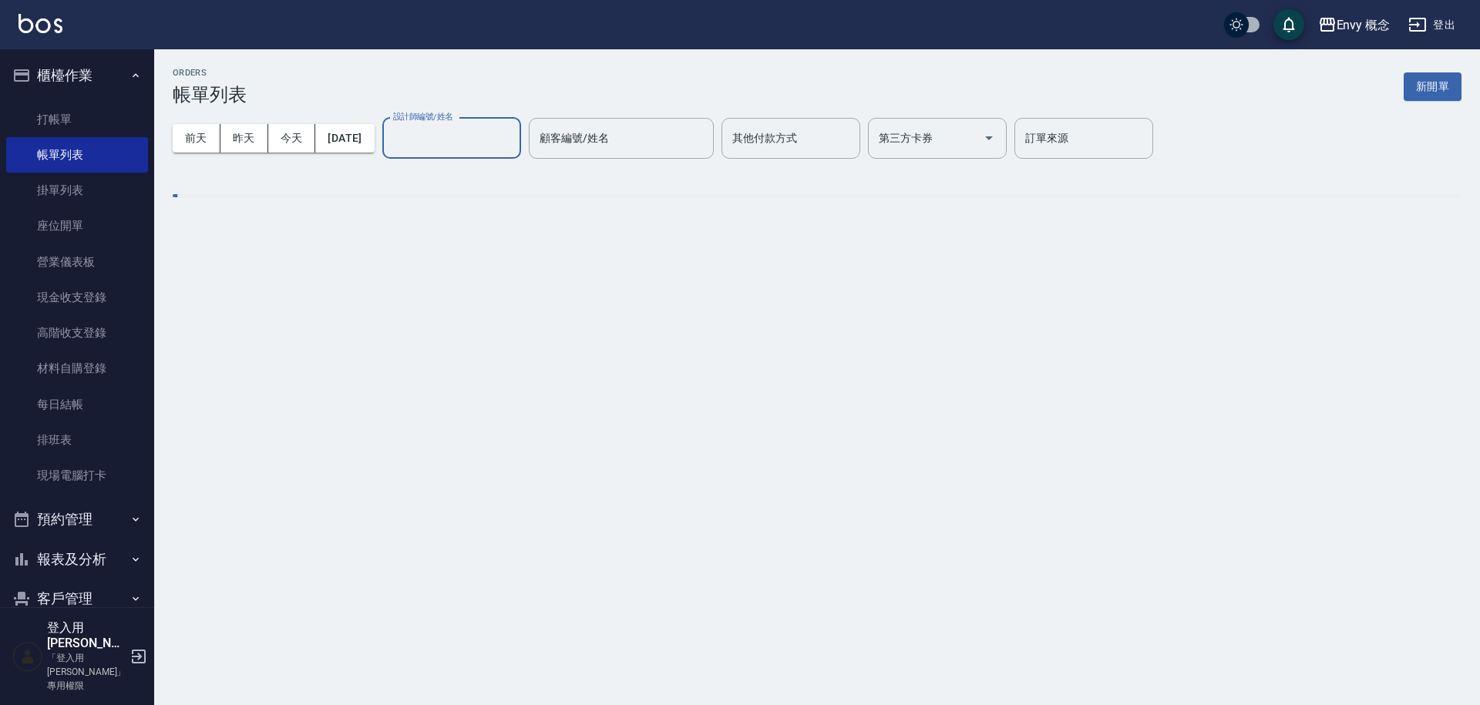
click at [489, 137] on input "設計師編號/姓名" at bounding box center [451, 138] width 125 height 27
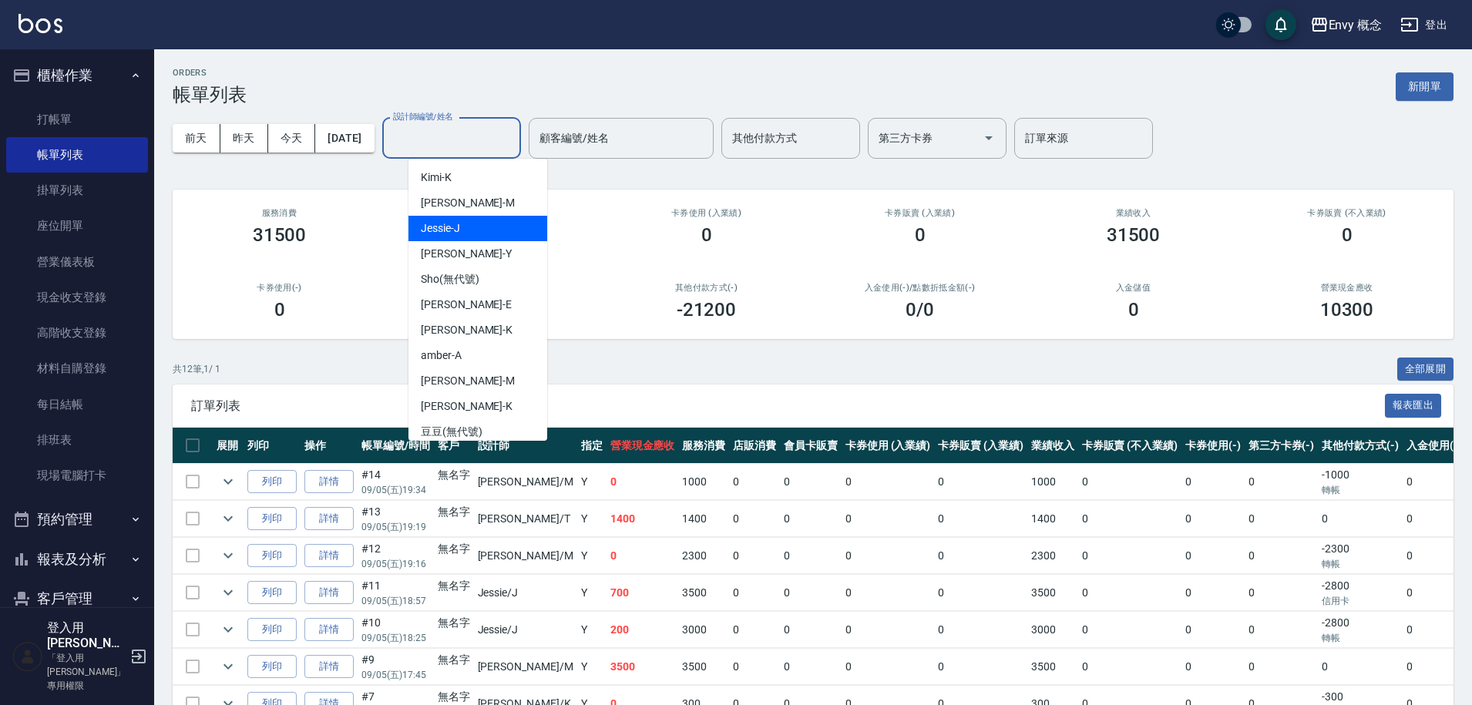
click at [464, 233] on div "[PERSON_NAME]" at bounding box center [478, 228] width 139 height 25
type input "[PERSON_NAME]"
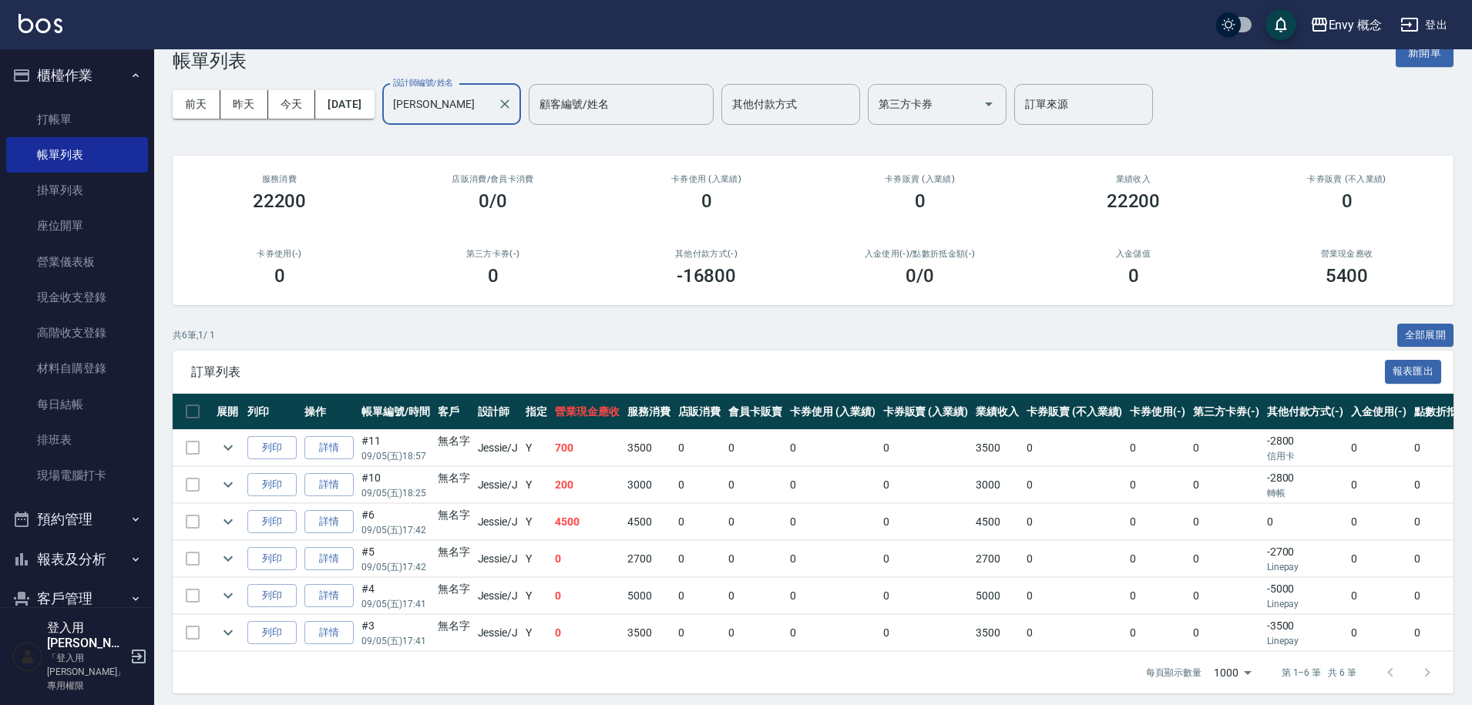
scroll to position [52, 0]
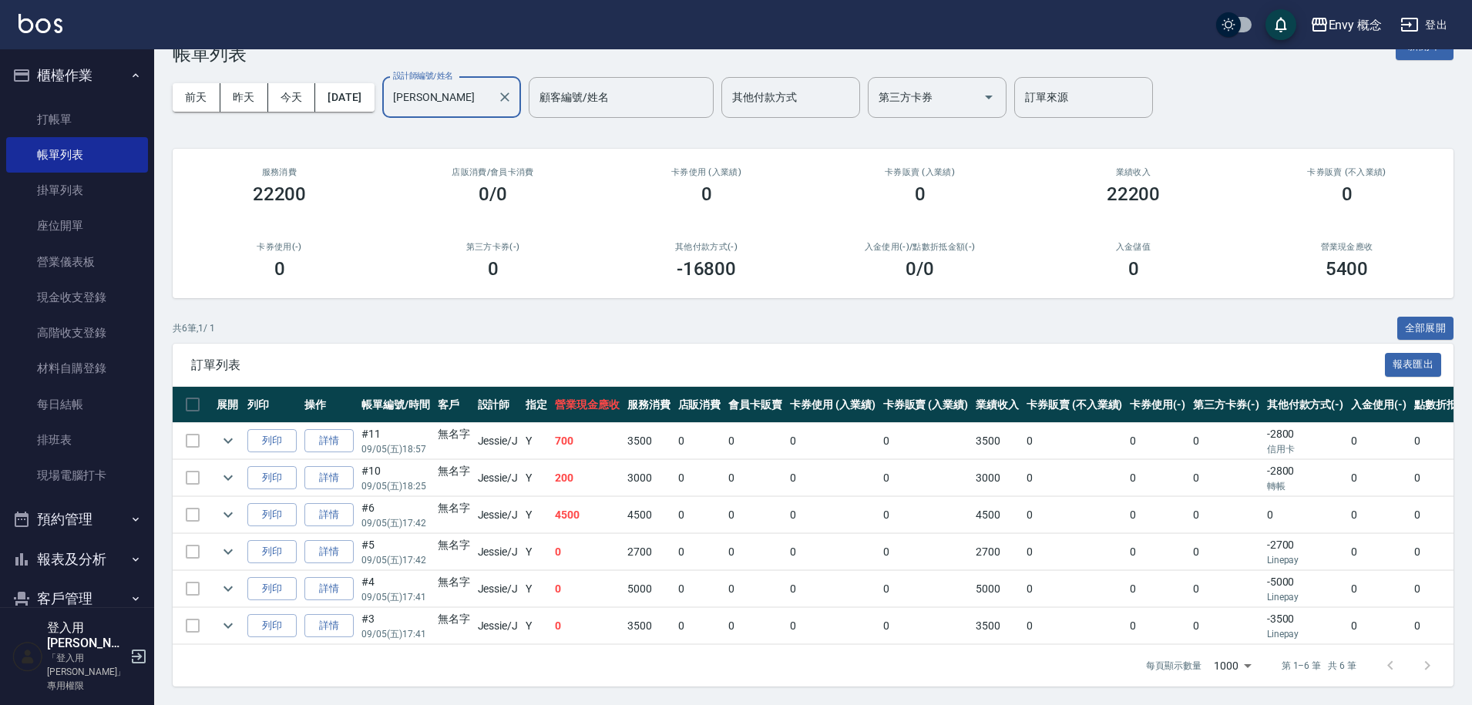
click at [513, 89] on icon "Clear" at bounding box center [504, 96] width 15 height 15
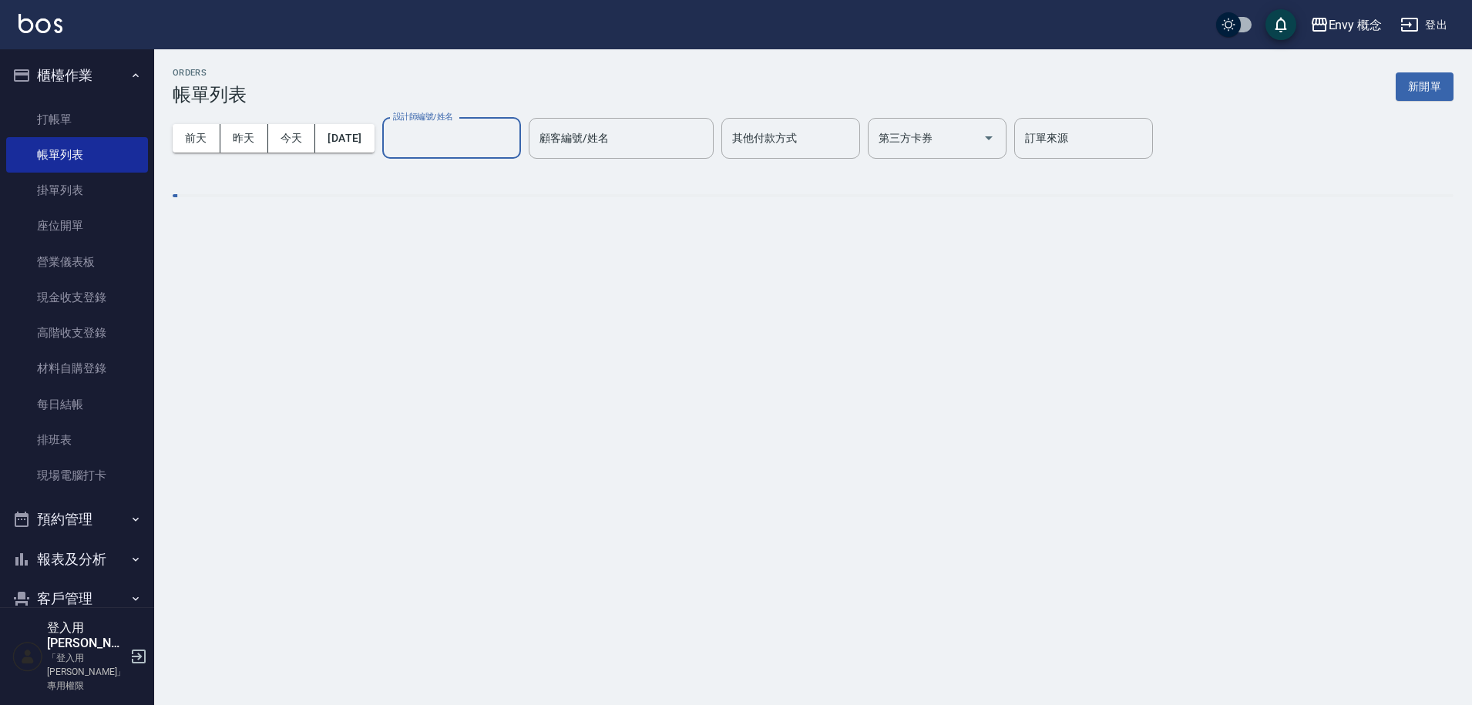
scroll to position [0, 0]
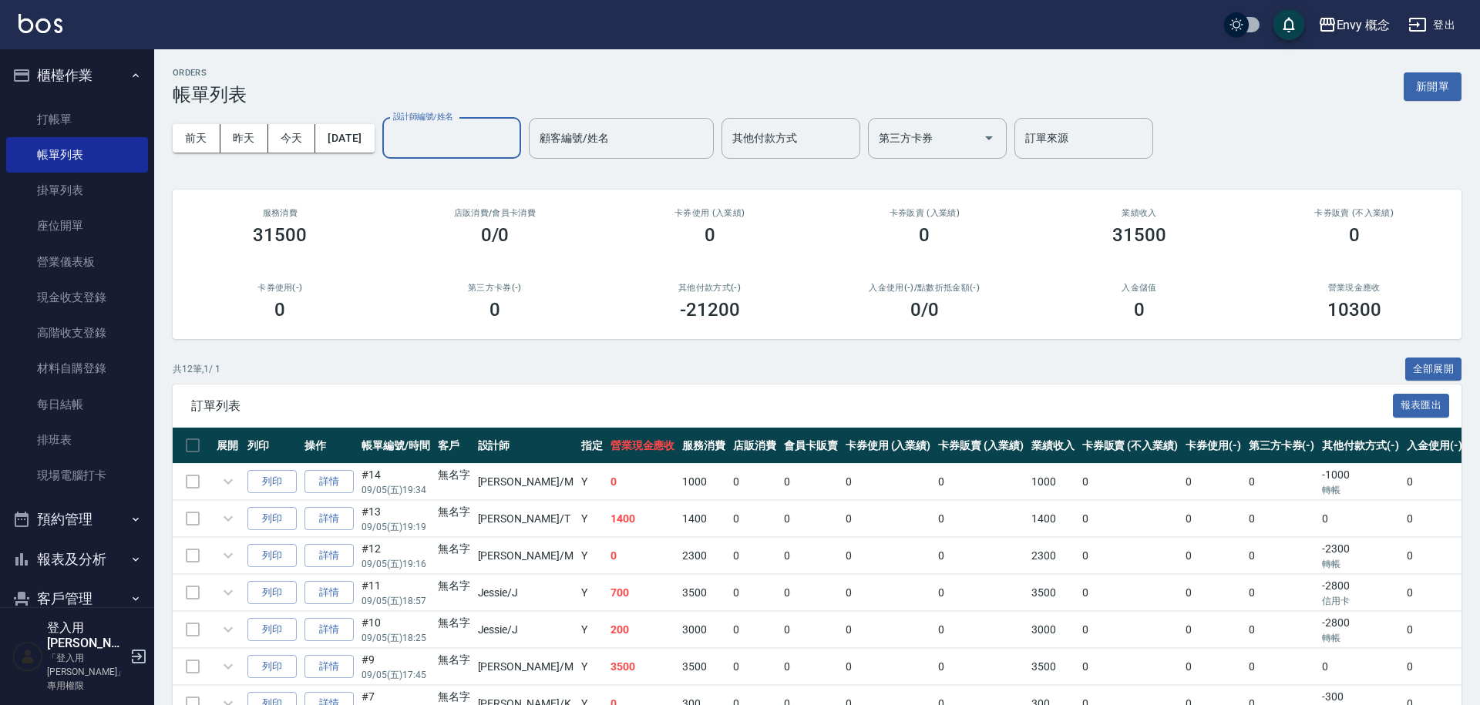
click at [482, 146] on input "設計師編號/姓名" at bounding box center [451, 138] width 125 height 27
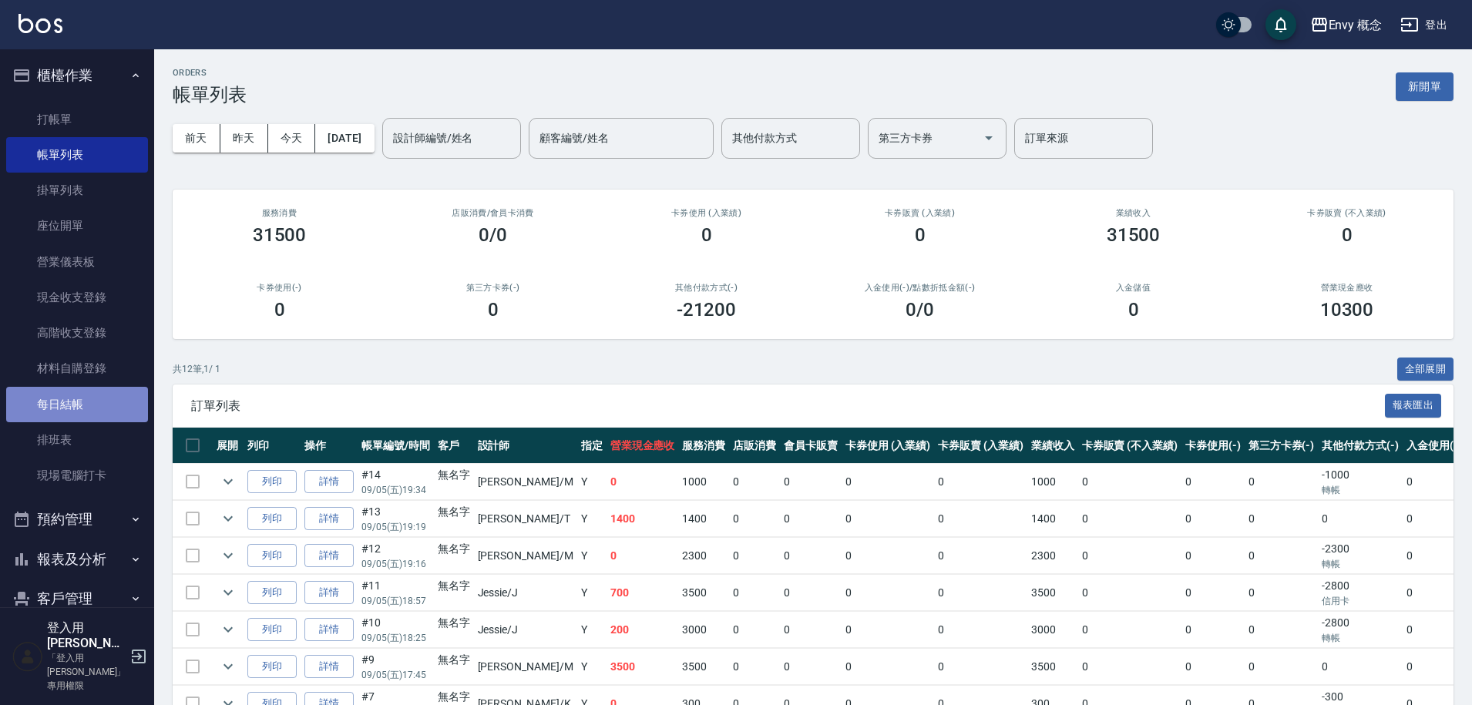
click at [89, 394] on link "每日結帳" at bounding box center [77, 404] width 142 height 35
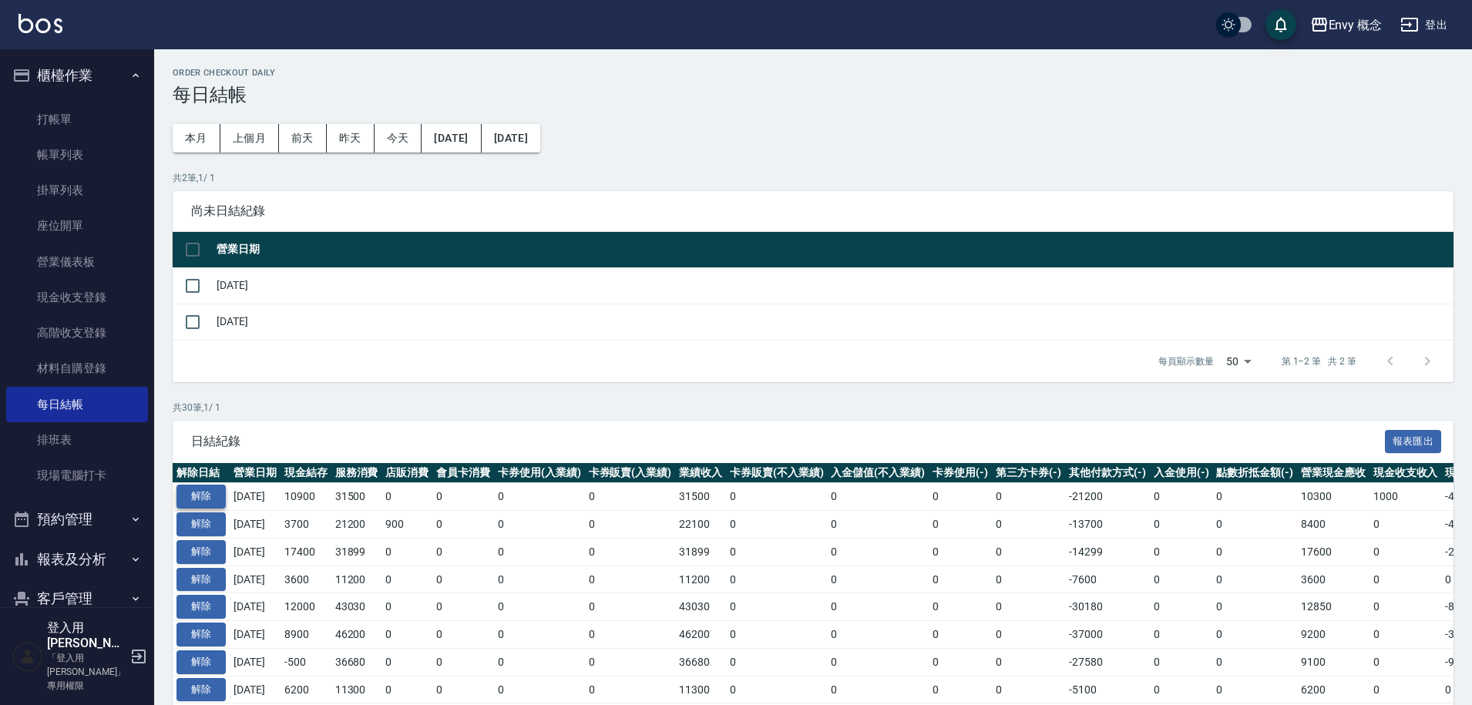
click at [215, 496] on button "解除" at bounding box center [201, 497] width 49 height 24
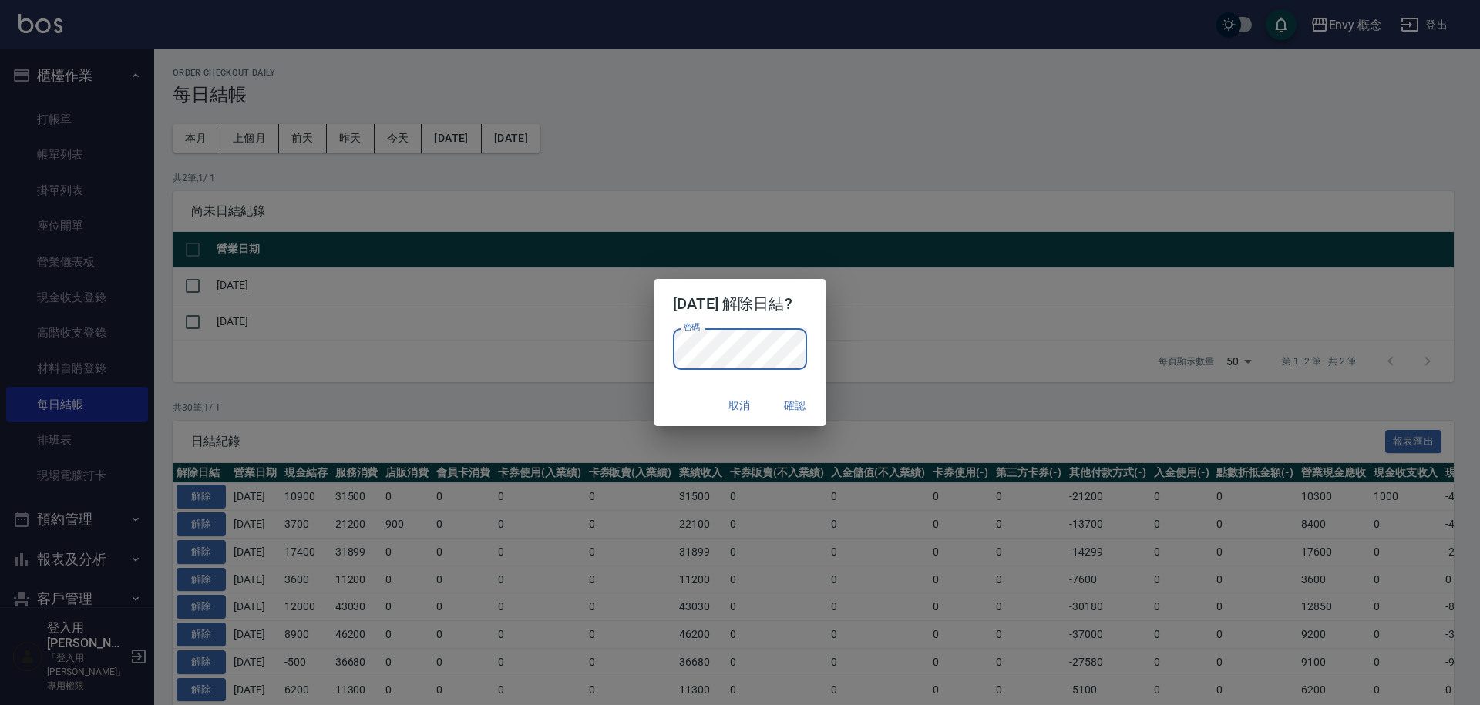
click at [805, 398] on button "確認" at bounding box center [794, 406] width 49 height 29
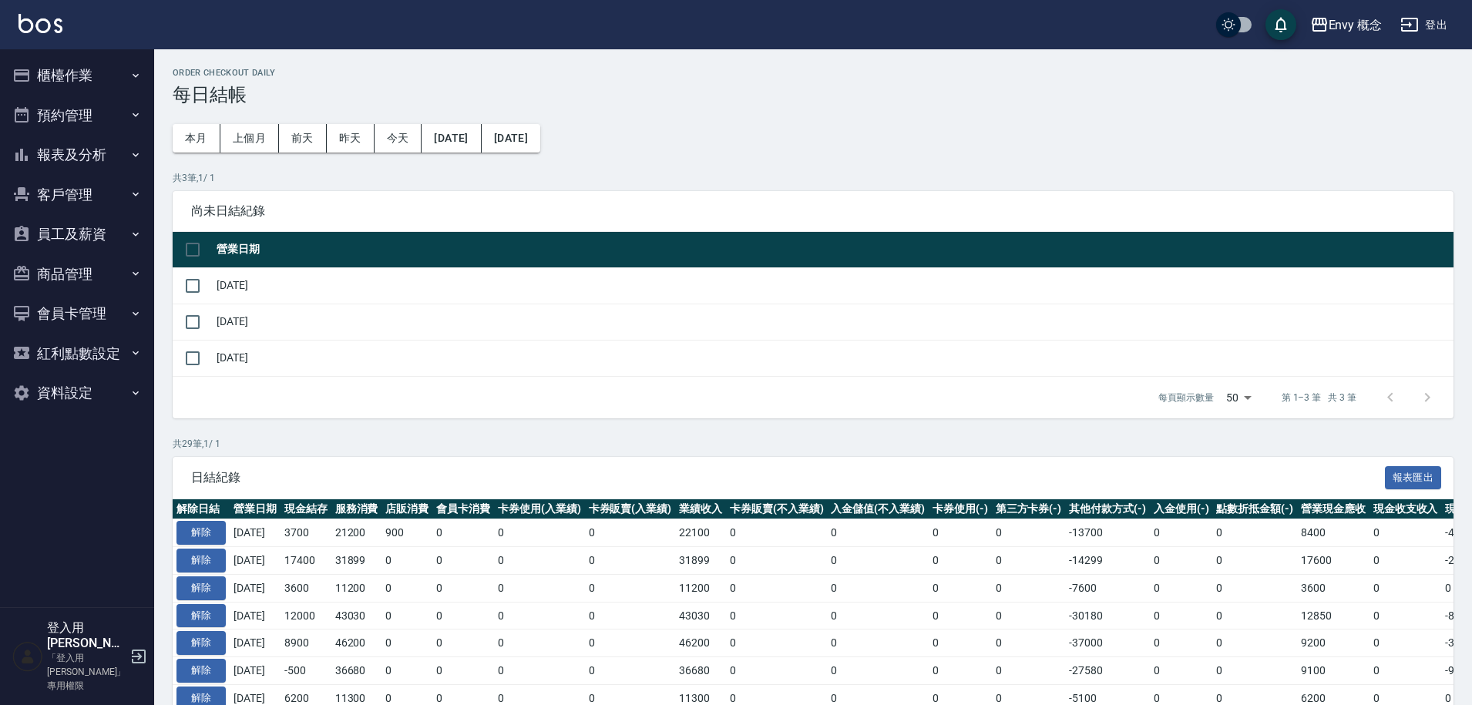
click at [55, 80] on button "櫃檯作業" at bounding box center [77, 75] width 142 height 40
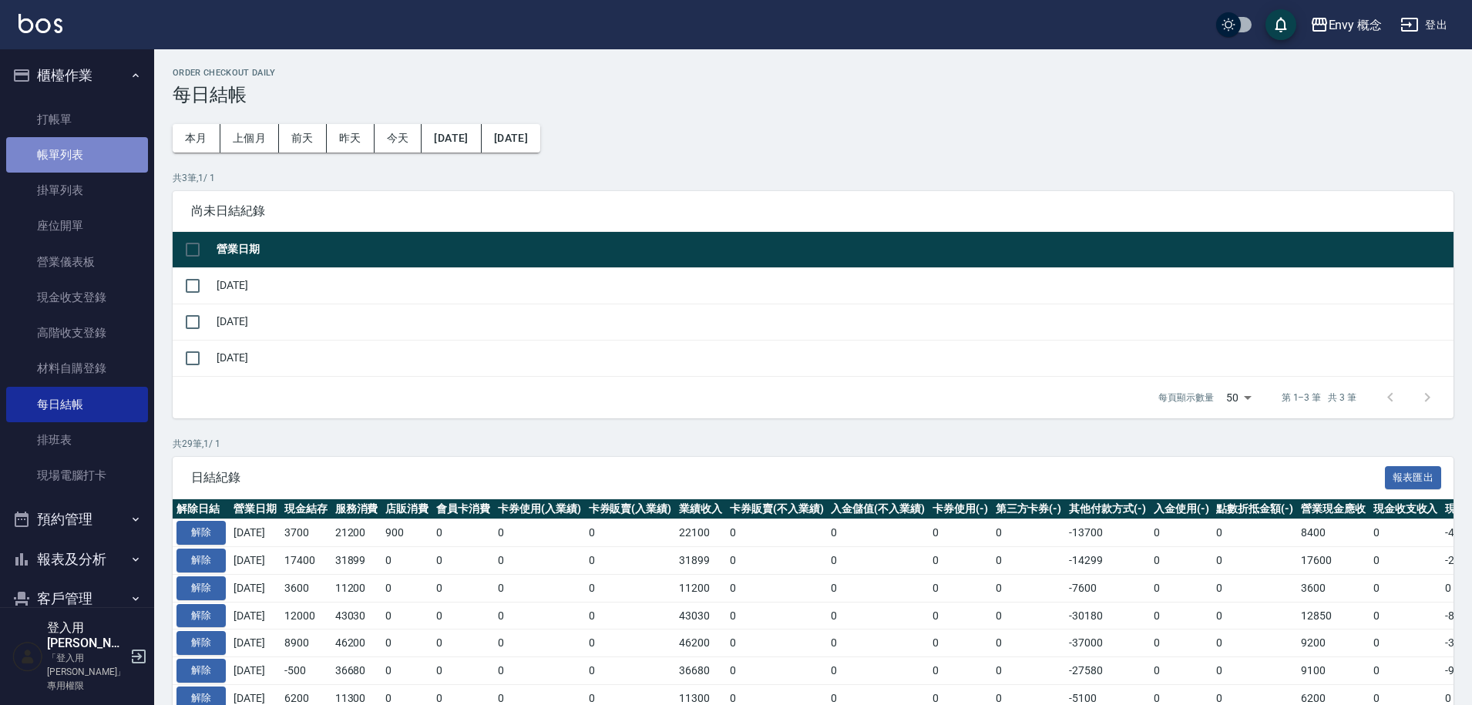
click at [86, 160] on link "帳單列表" at bounding box center [77, 154] width 142 height 35
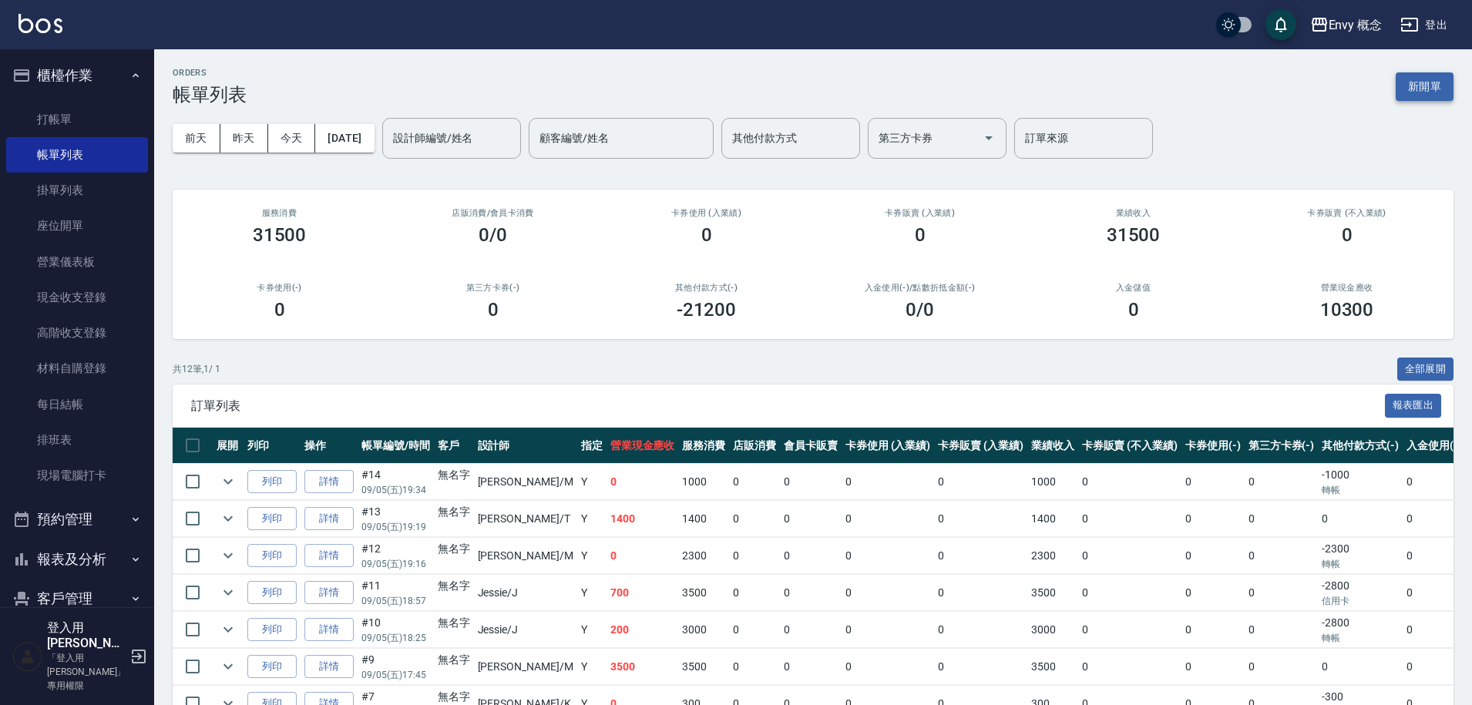
click at [1417, 82] on button "新開單" at bounding box center [1425, 86] width 58 height 29
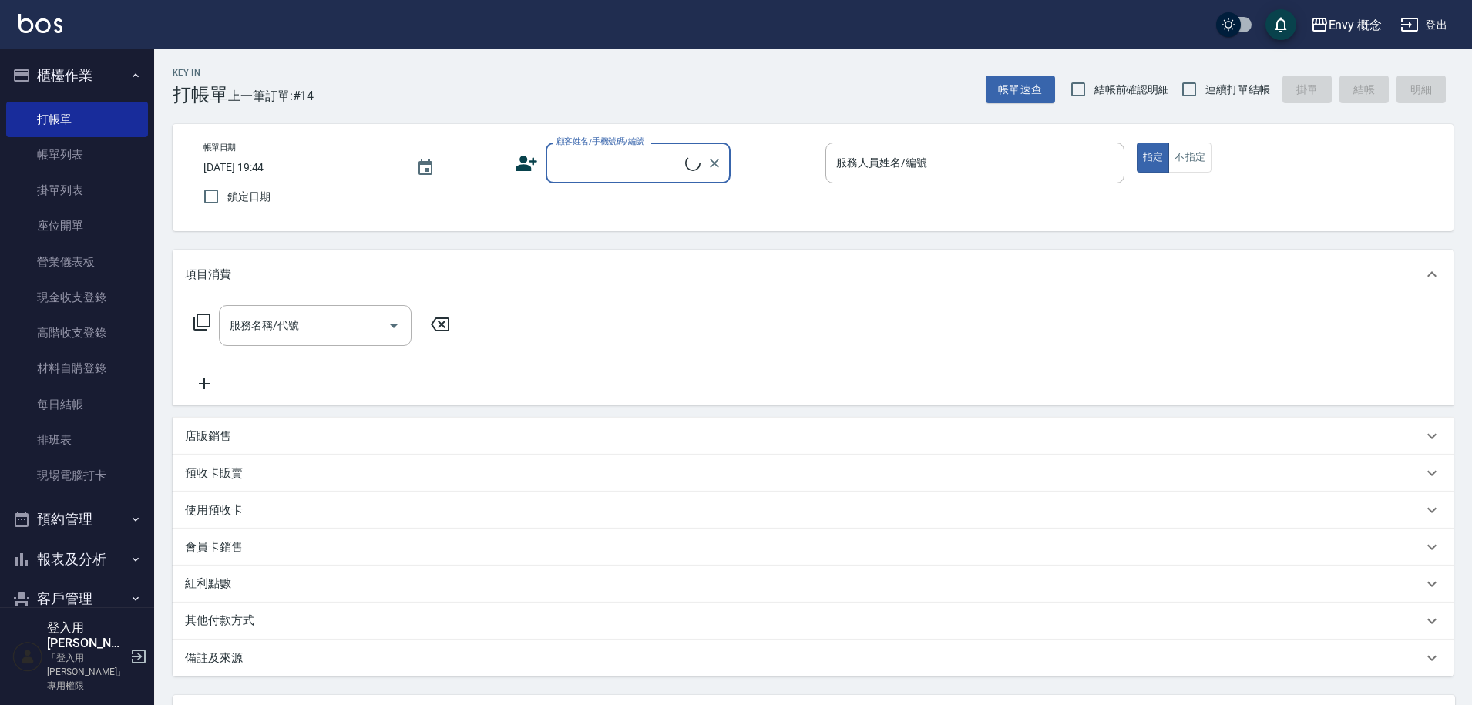
click at [637, 168] on input "顧客姓名/手機號碼/編號" at bounding box center [619, 163] width 133 height 27
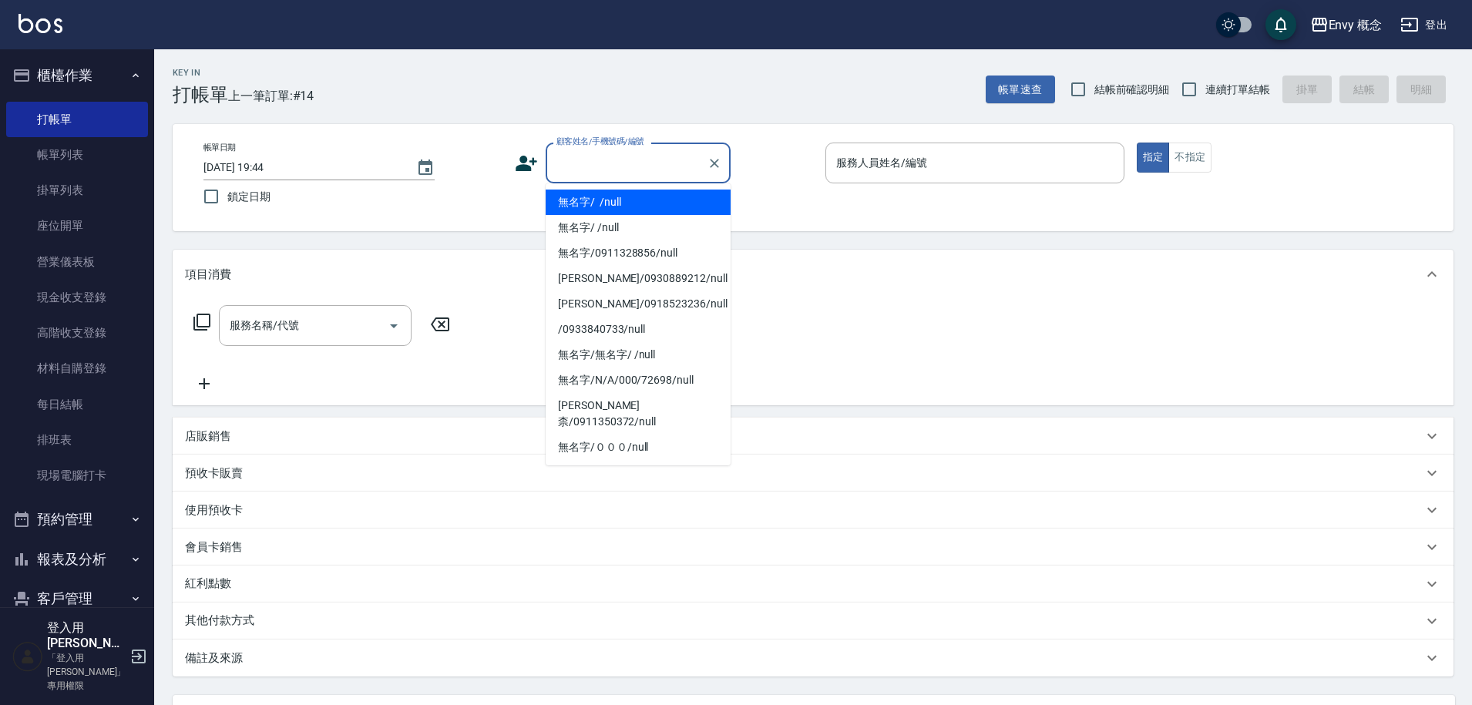
click at [624, 200] on li "無名字/ /null" at bounding box center [638, 202] width 185 height 25
type input "無名字/ /null"
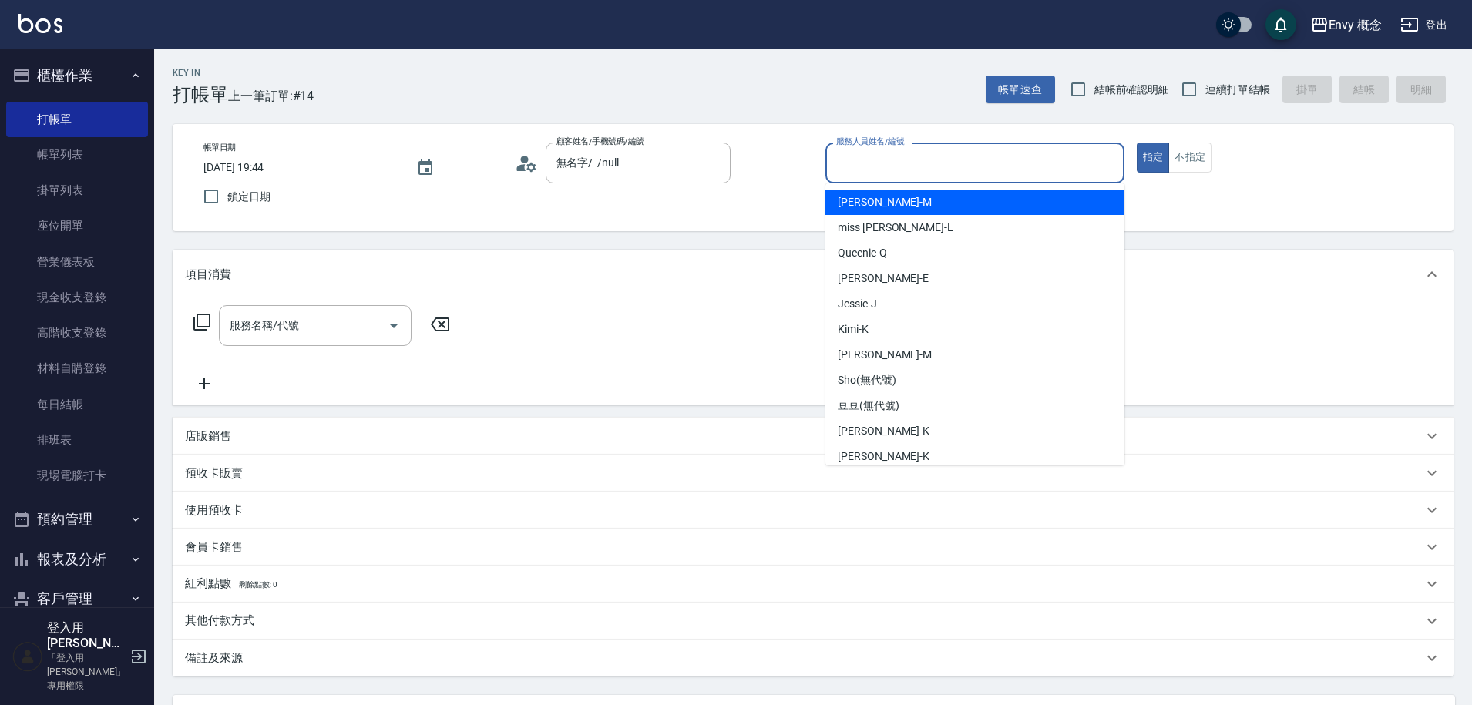
drag, startPoint x: 919, startPoint y: 152, endPoint x: 913, endPoint y: 160, distance: 10.0
click at [919, 152] on input "服務人員姓名/編號" at bounding box center [974, 163] width 285 height 27
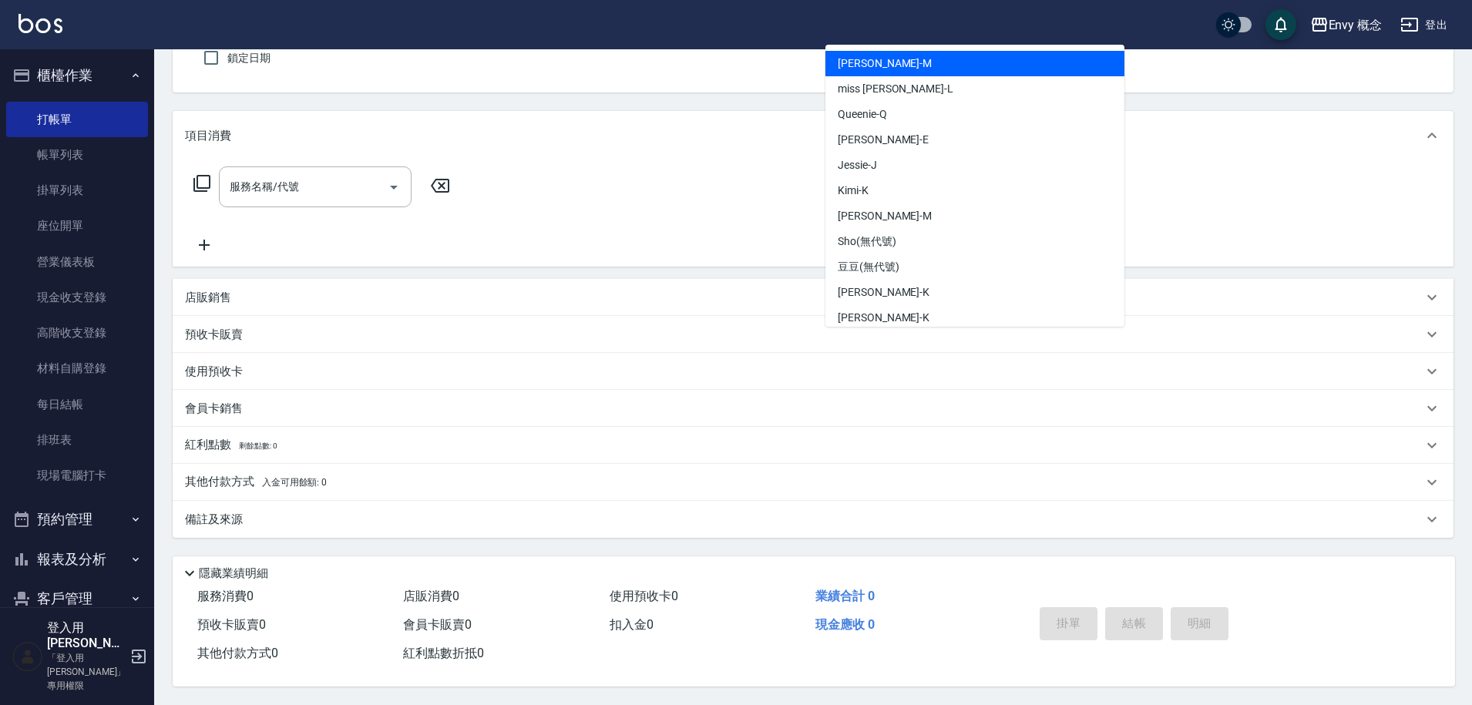
click at [900, 52] on div "[PERSON_NAME]" at bounding box center [975, 63] width 299 height 25
type input "[PERSON_NAME]"
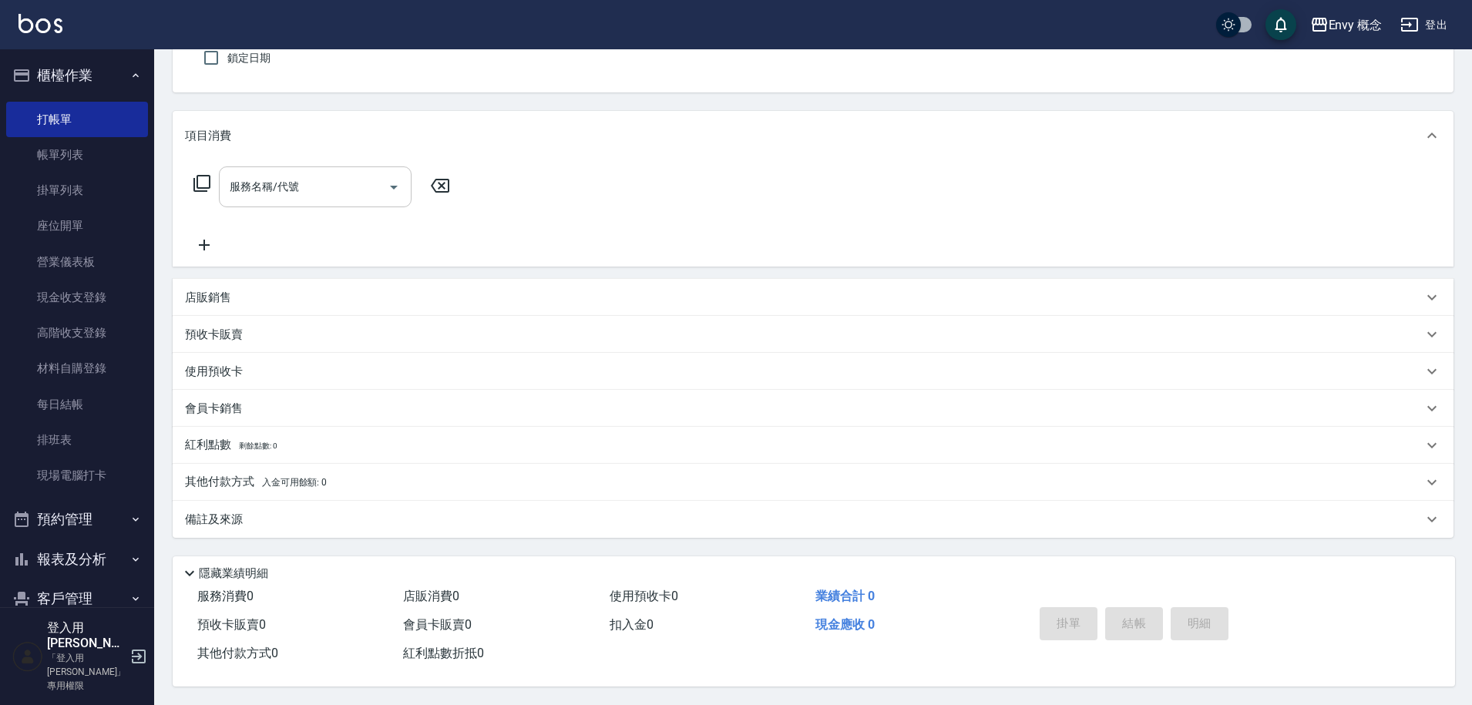
click at [287, 180] on div "服務名稱/代號 服務名稱/代號" at bounding box center [315, 186] width 193 height 41
click at [361, 230] on span "600 一般護髮 - 500" at bounding box center [315, 226] width 193 height 25
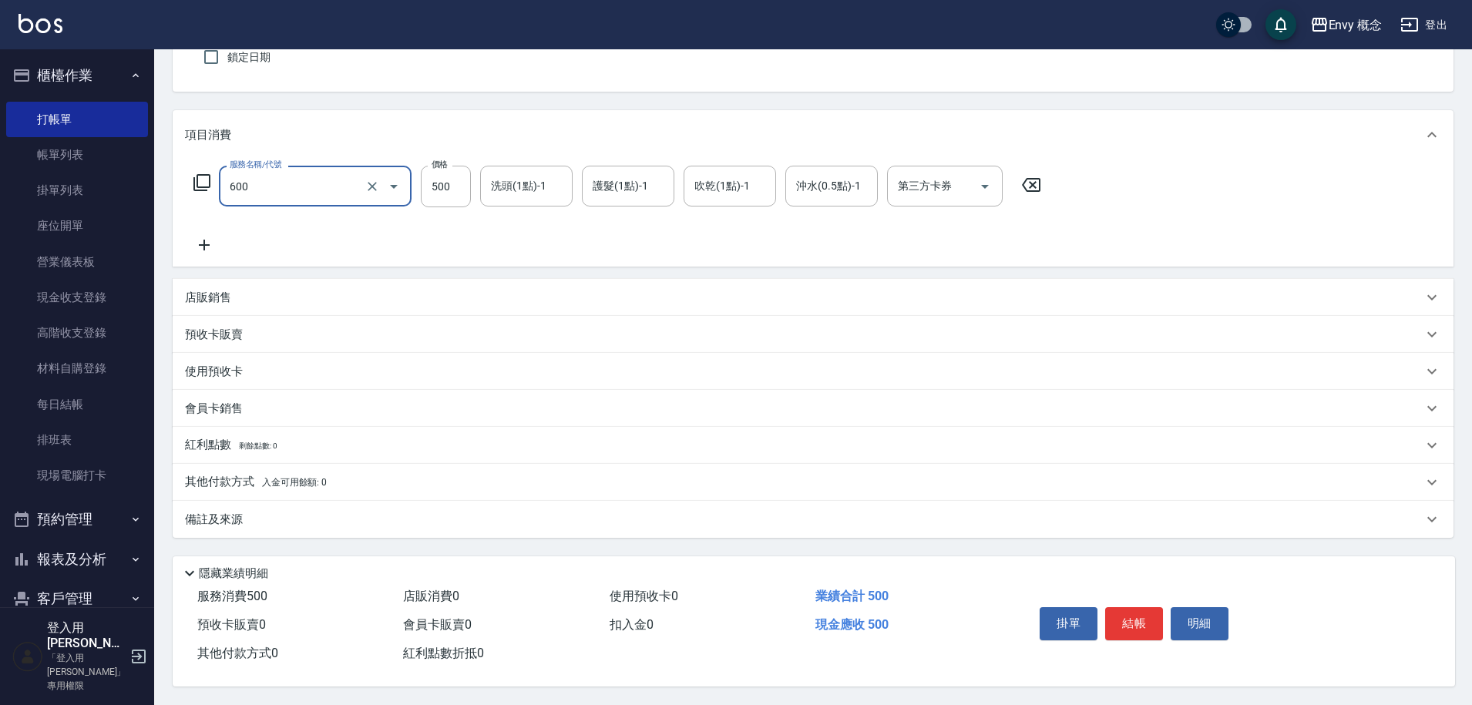
type input "600 一般護髮(600)"
type input "2500"
click at [306, 477] on span "入金可用餘額: 0" at bounding box center [295, 482] width 66 height 11
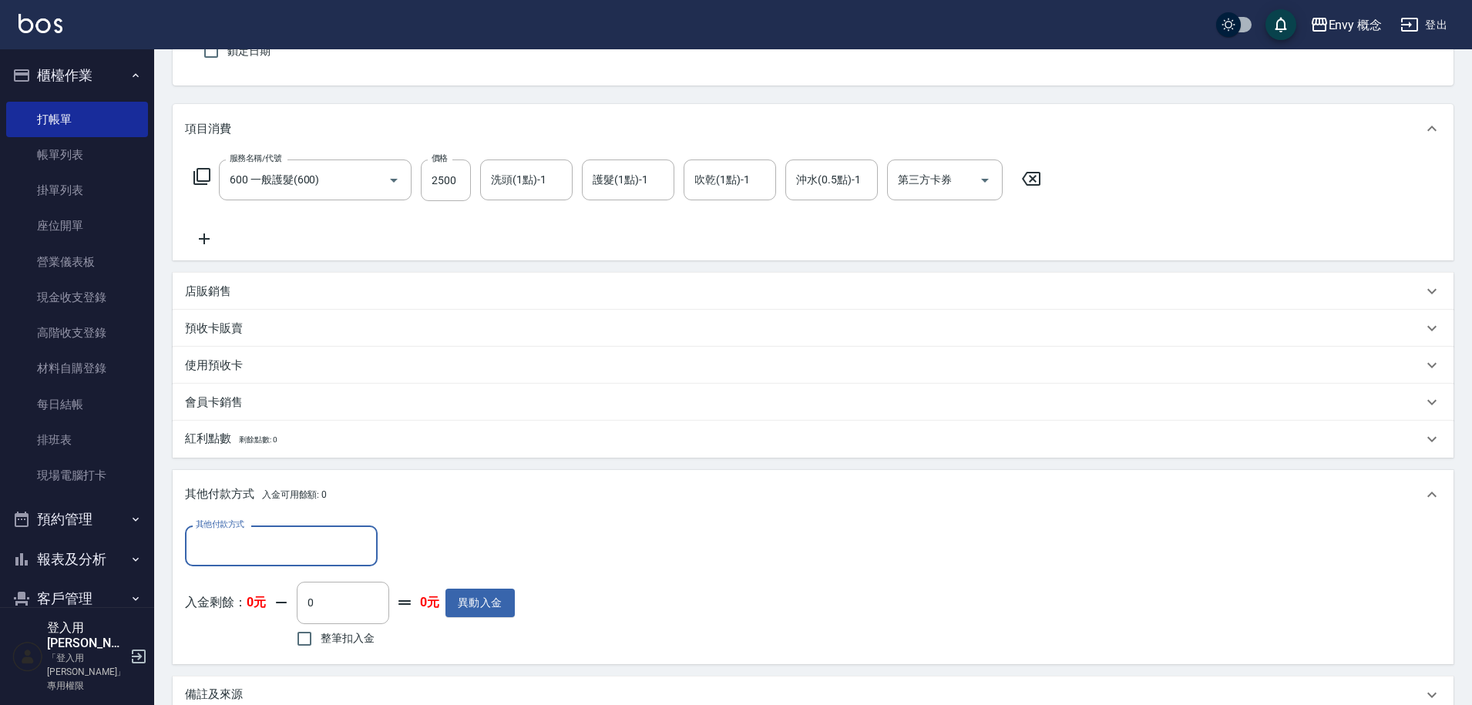
click at [297, 539] on input "其他付款方式" at bounding box center [281, 546] width 179 height 27
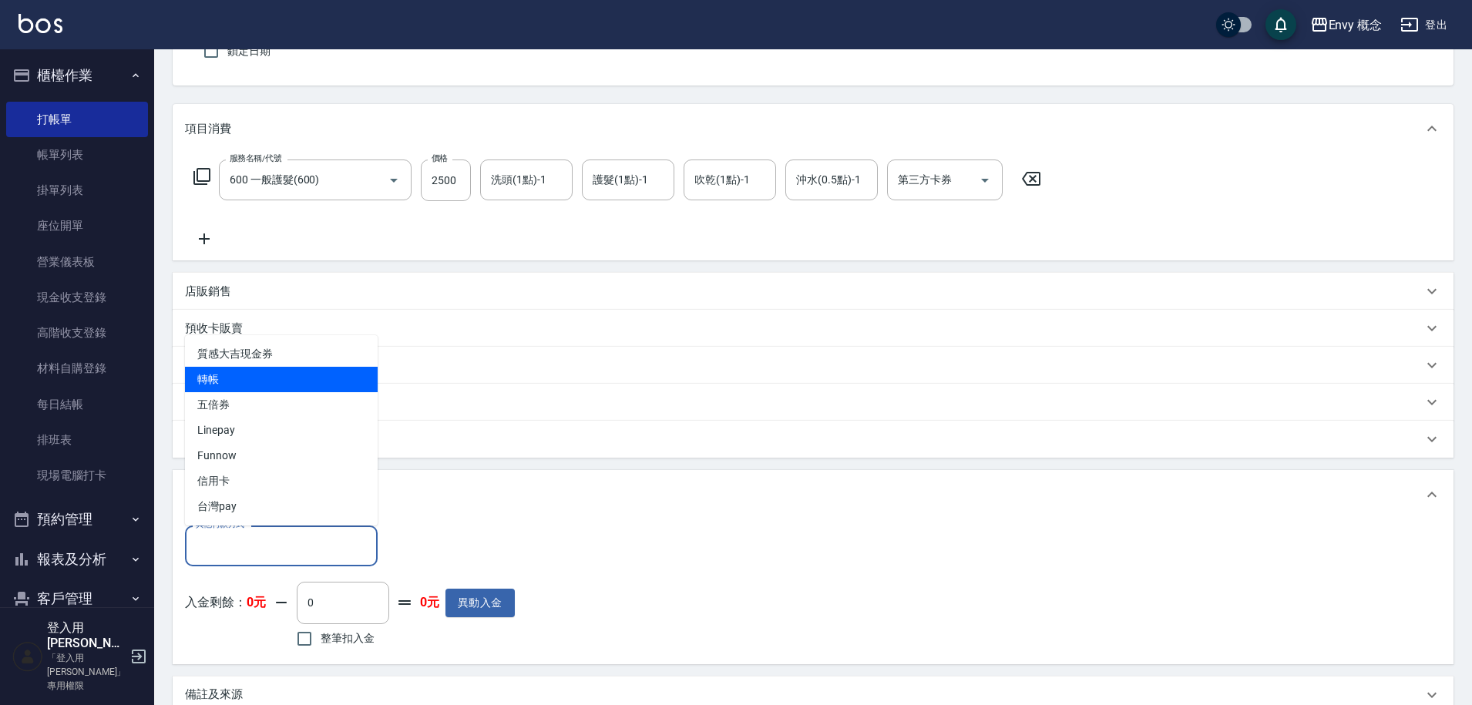
click at [282, 375] on span "轉帳" at bounding box center [281, 379] width 193 height 25
type input "轉帳"
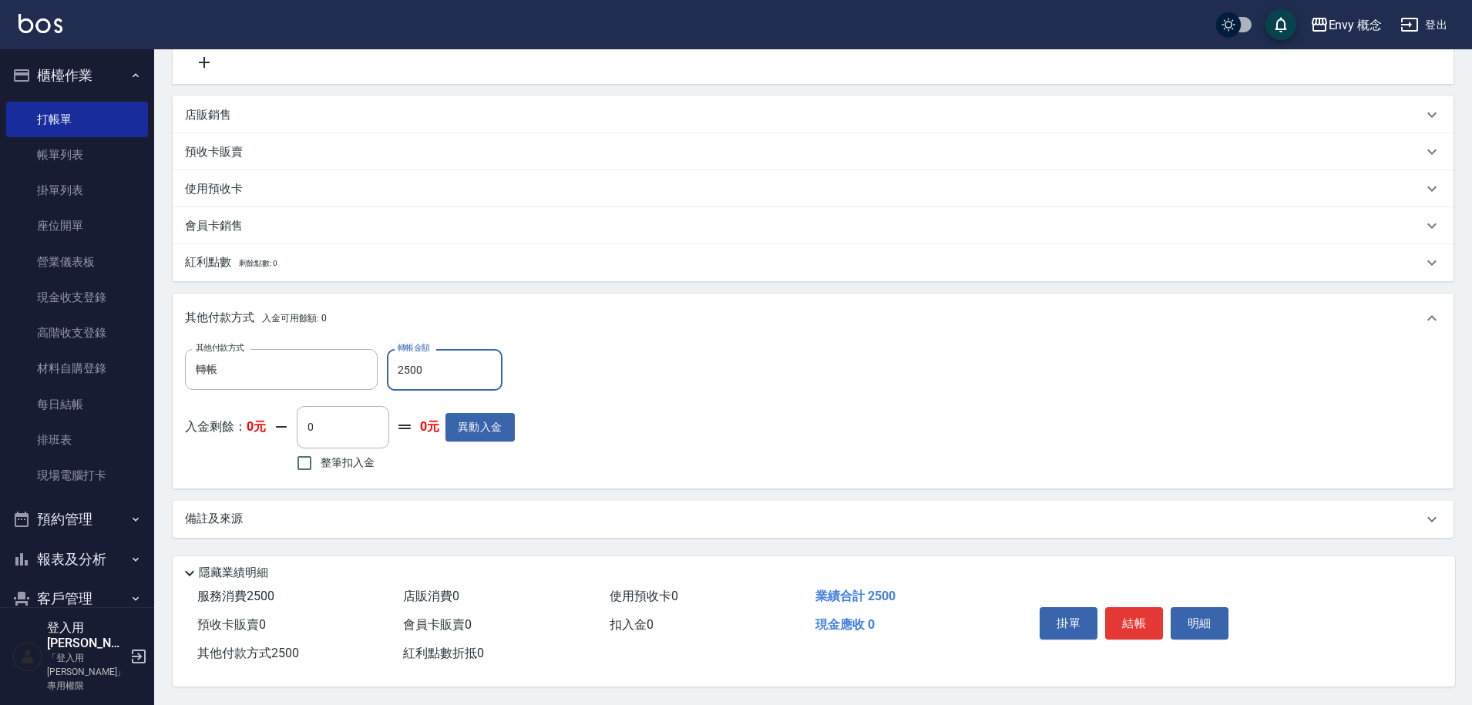
scroll to position [329, 0]
type input "2500"
drag, startPoint x: 1138, startPoint y: 611, endPoint x: 1135, endPoint y: 604, distance: 8.3
click at [1138, 611] on button "結帳" at bounding box center [1134, 623] width 58 height 32
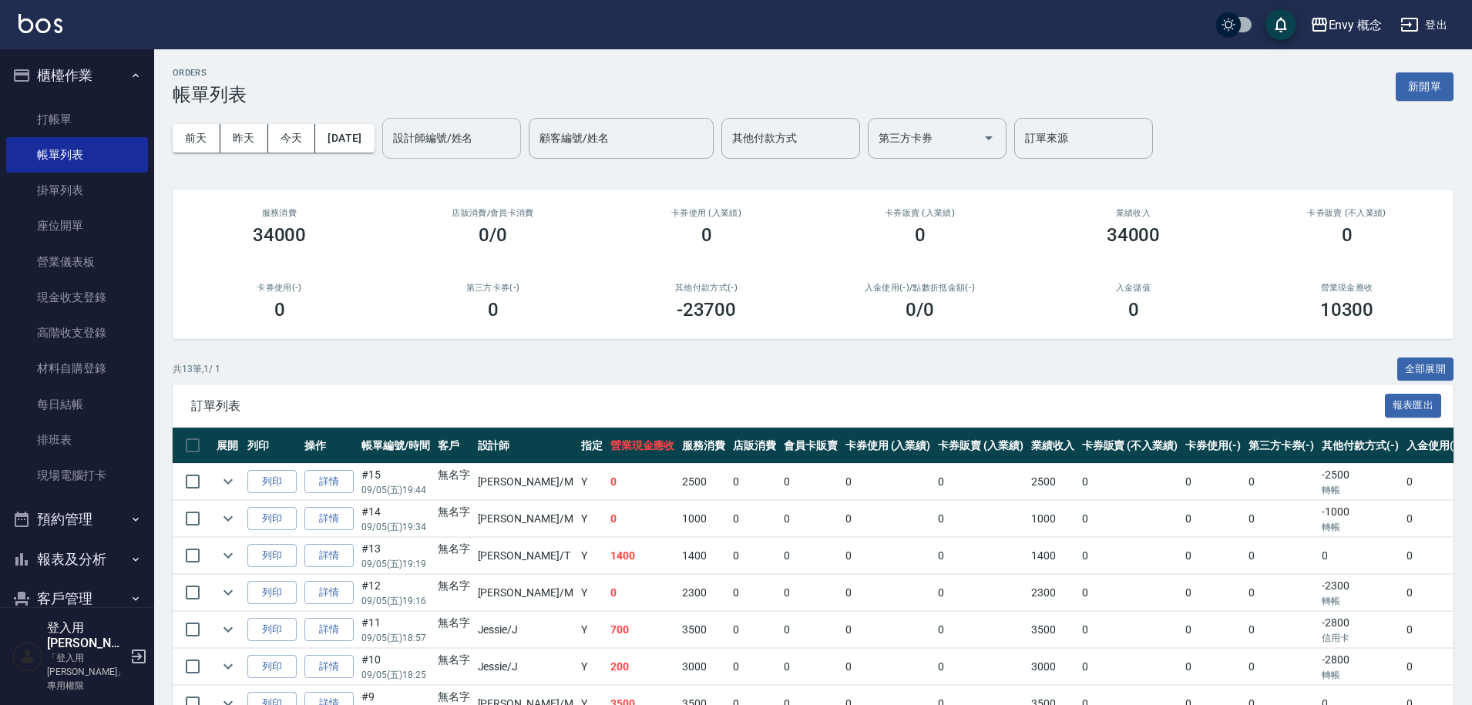
click at [454, 141] on input "設計師編號/姓名" at bounding box center [451, 138] width 125 height 27
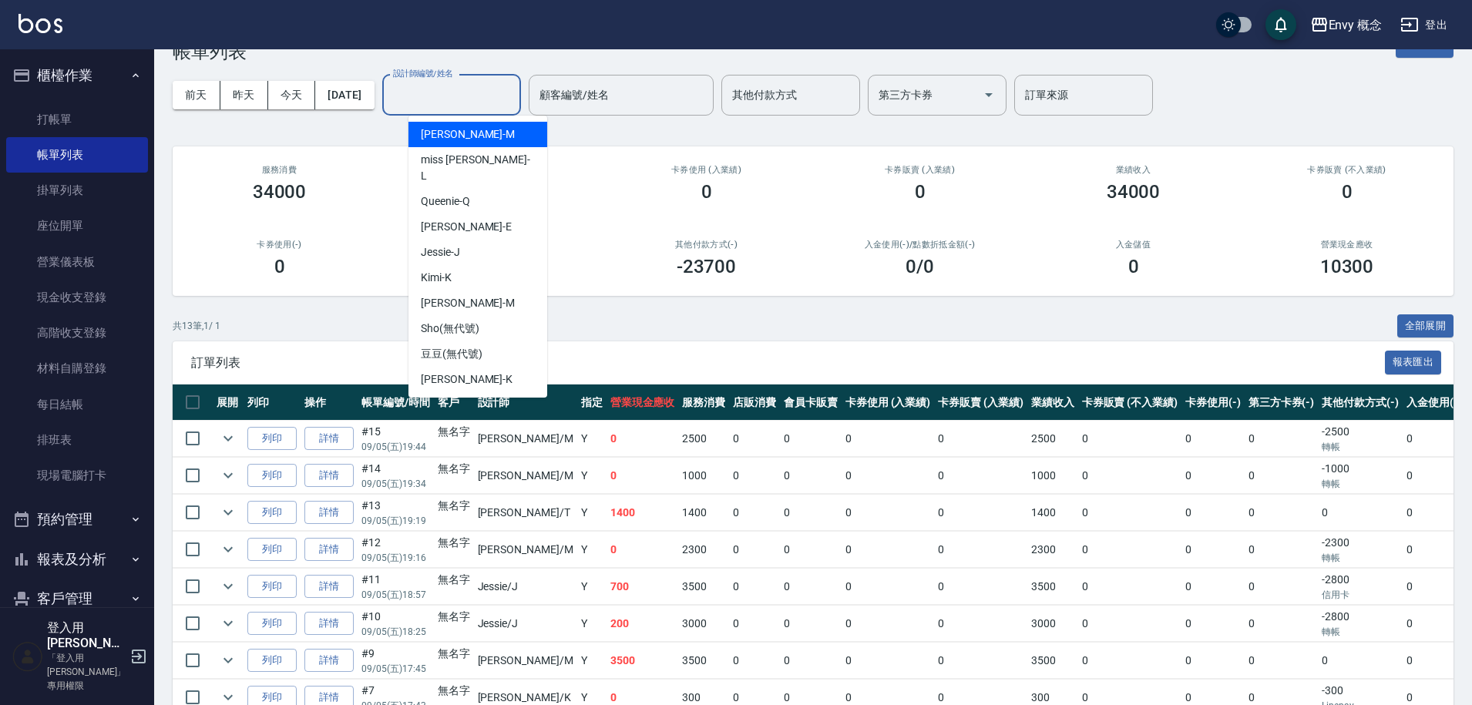
click at [478, 126] on div "Molly -M" at bounding box center [478, 134] width 139 height 25
type input "Molly-M"
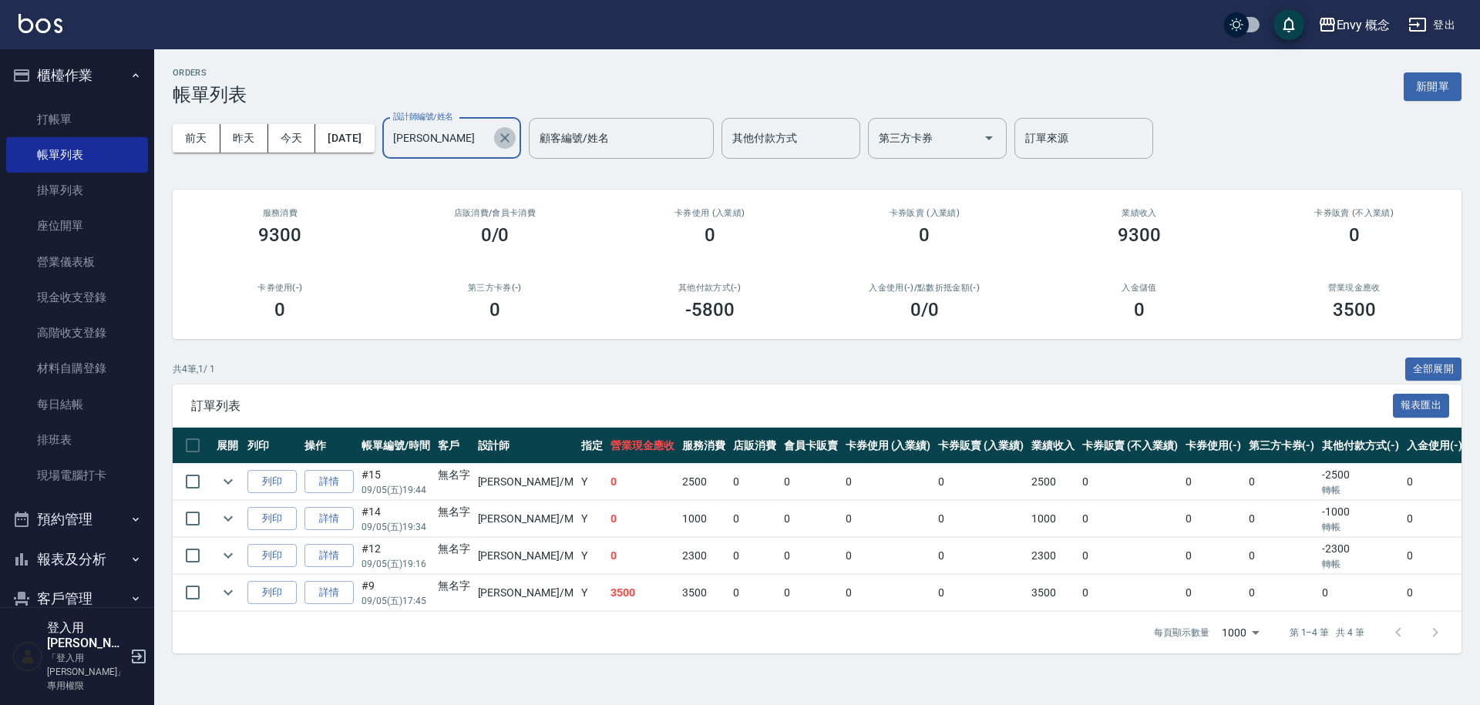
click at [513, 140] on icon "Clear" at bounding box center [504, 137] width 15 height 15
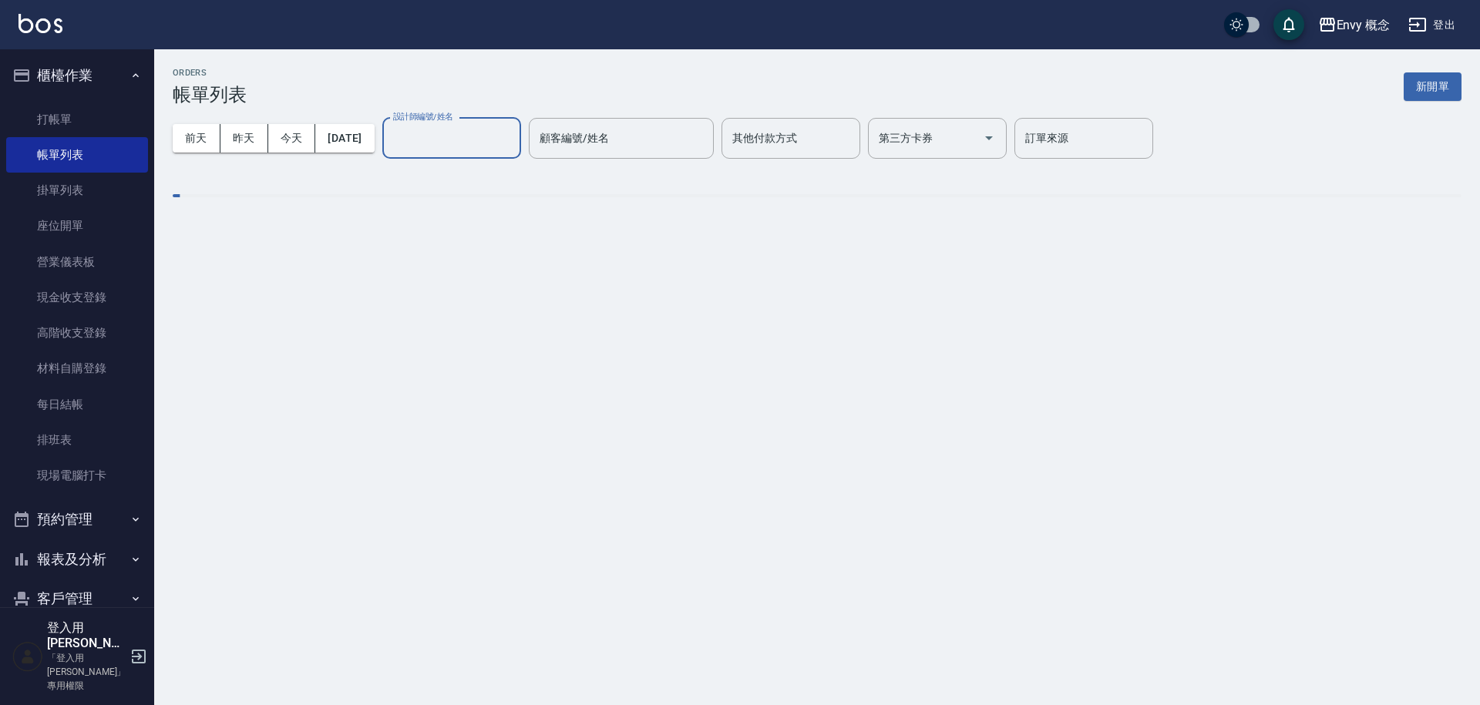
click at [486, 143] on input "設計師編號/姓名" at bounding box center [451, 138] width 125 height 27
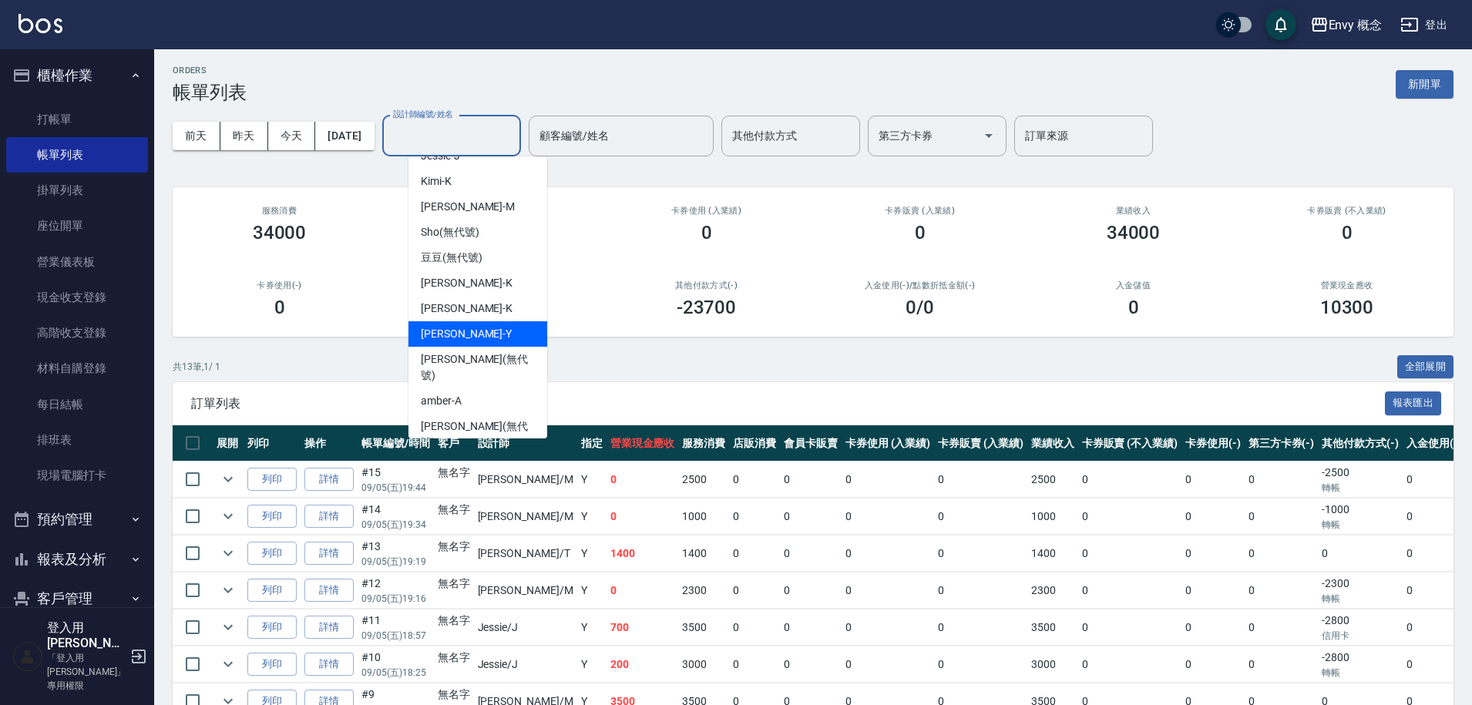
scroll to position [3, 0]
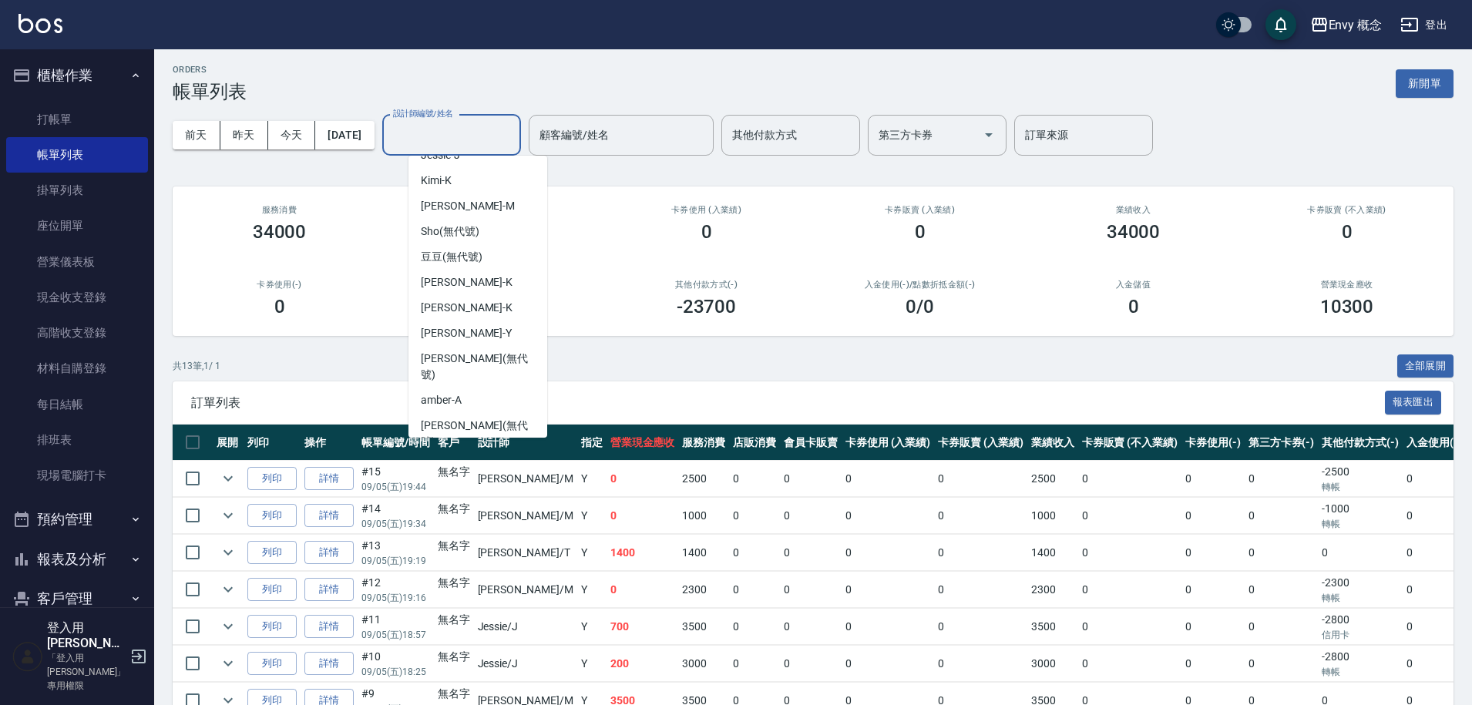
click at [491, 455] on div "Tim -T" at bounding box center [478, 467] width 139 height 25
type input "Tim-T"
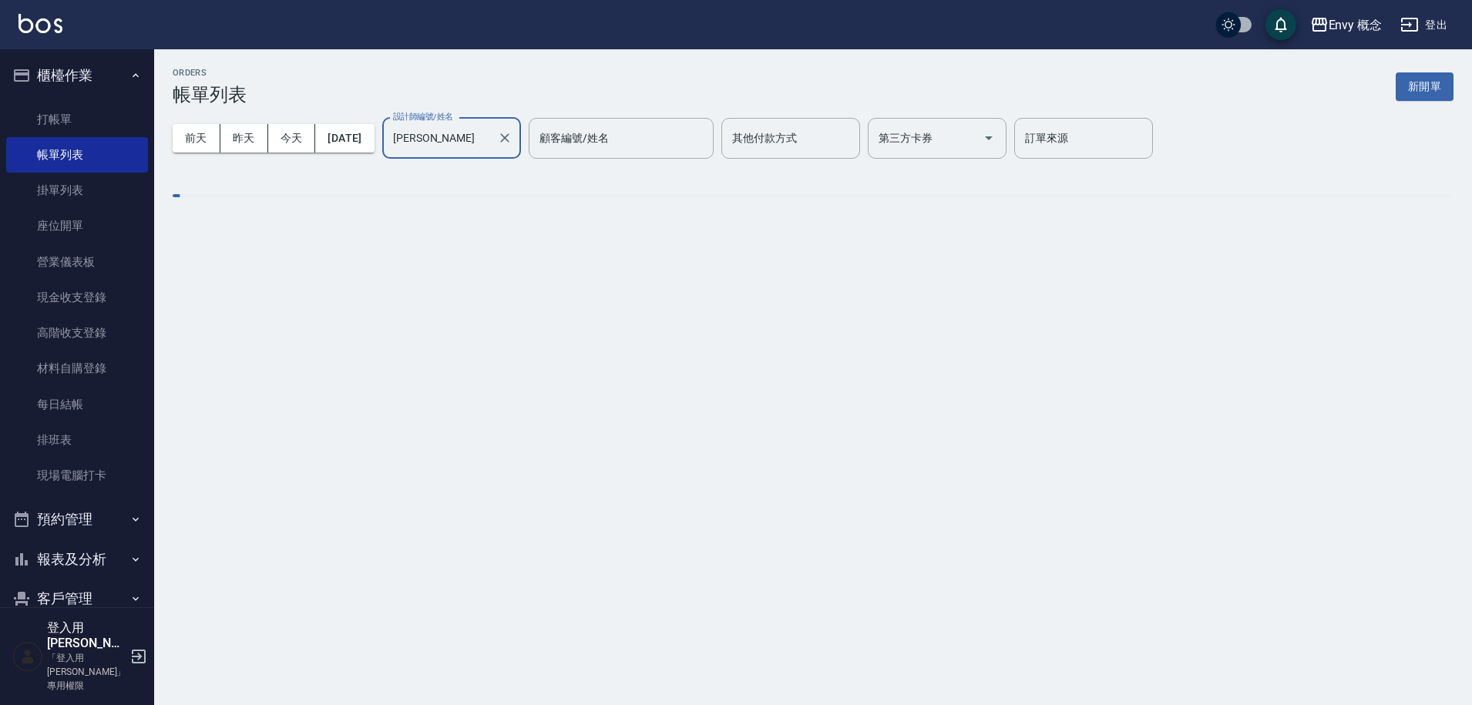
scroll to position [0, 0]
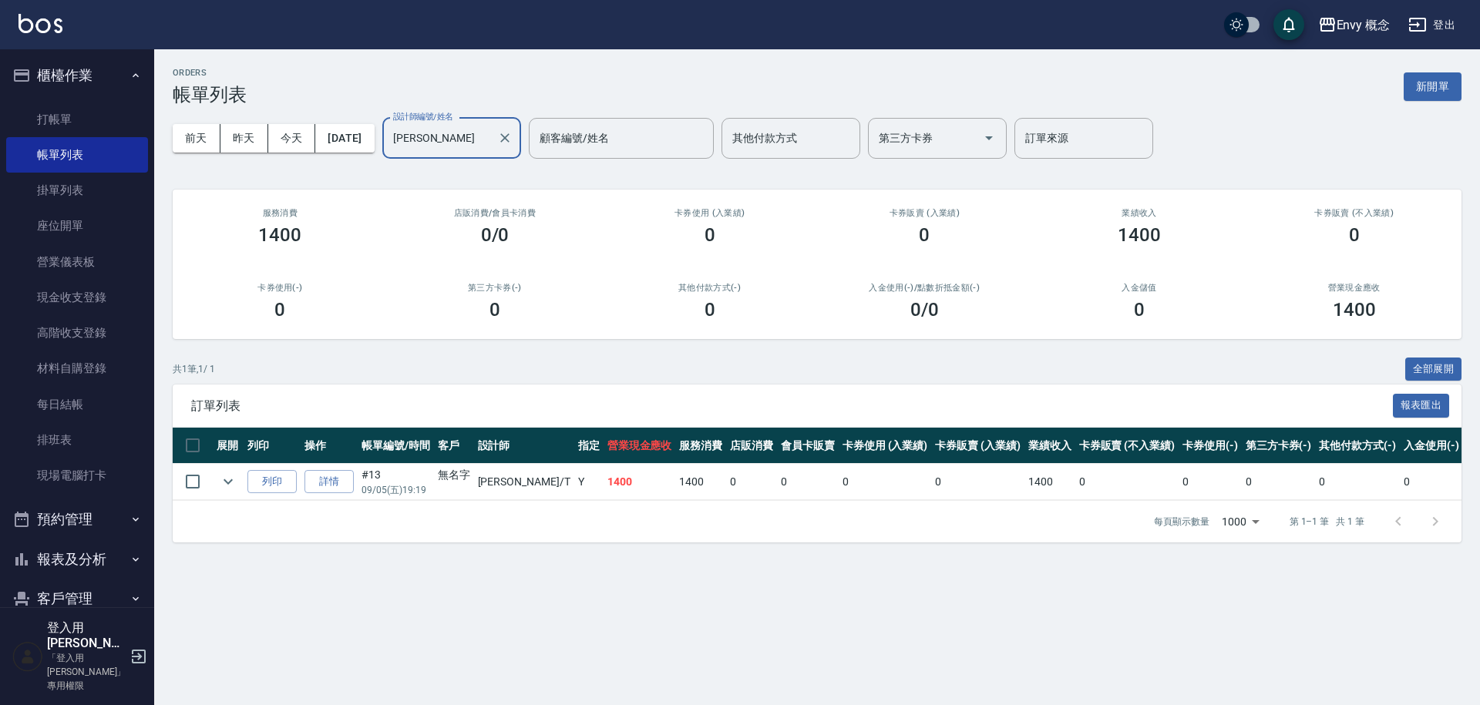
click at [509, 139] on icon "Clear" at bounding box center [504, 137] width 9 height 9
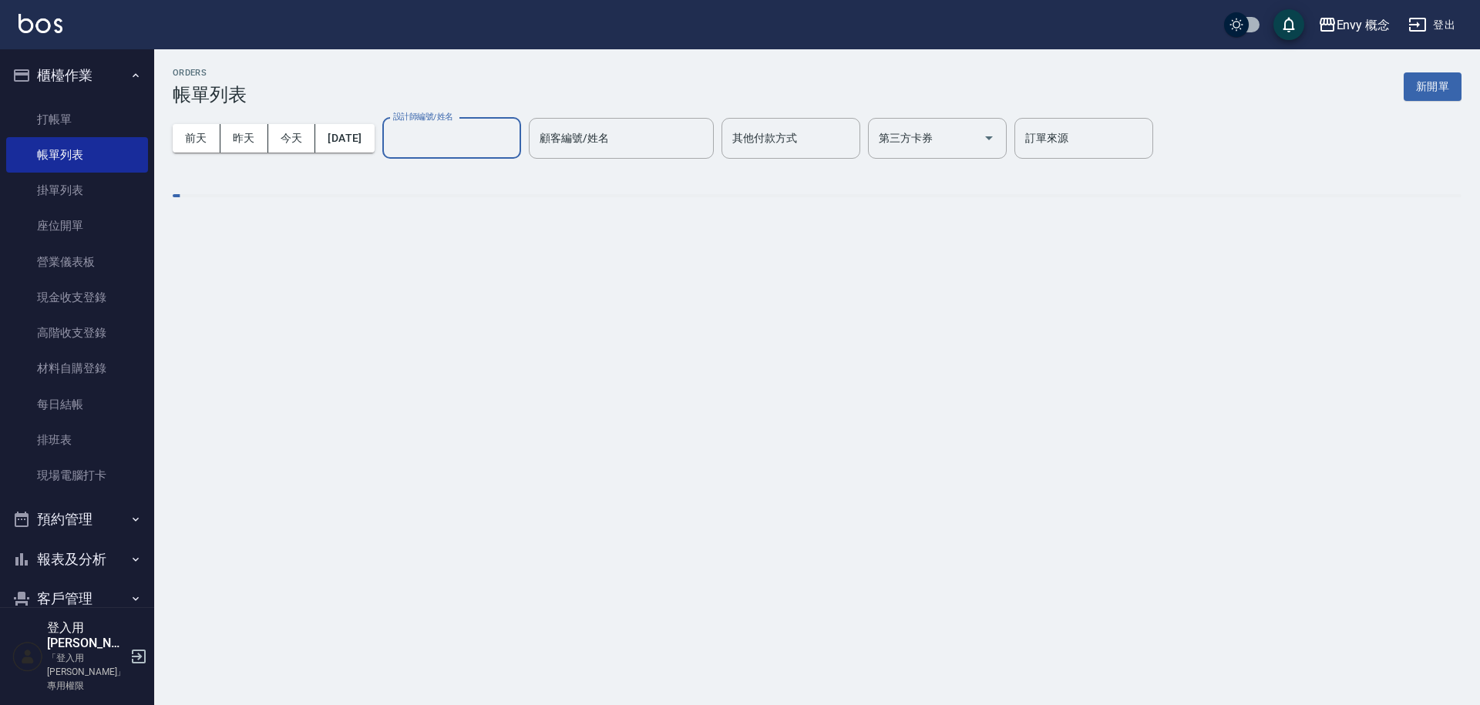
click at [489, 136] on input "設計師編號/姓名" at bounding box center [451, 138] width 125 height 27
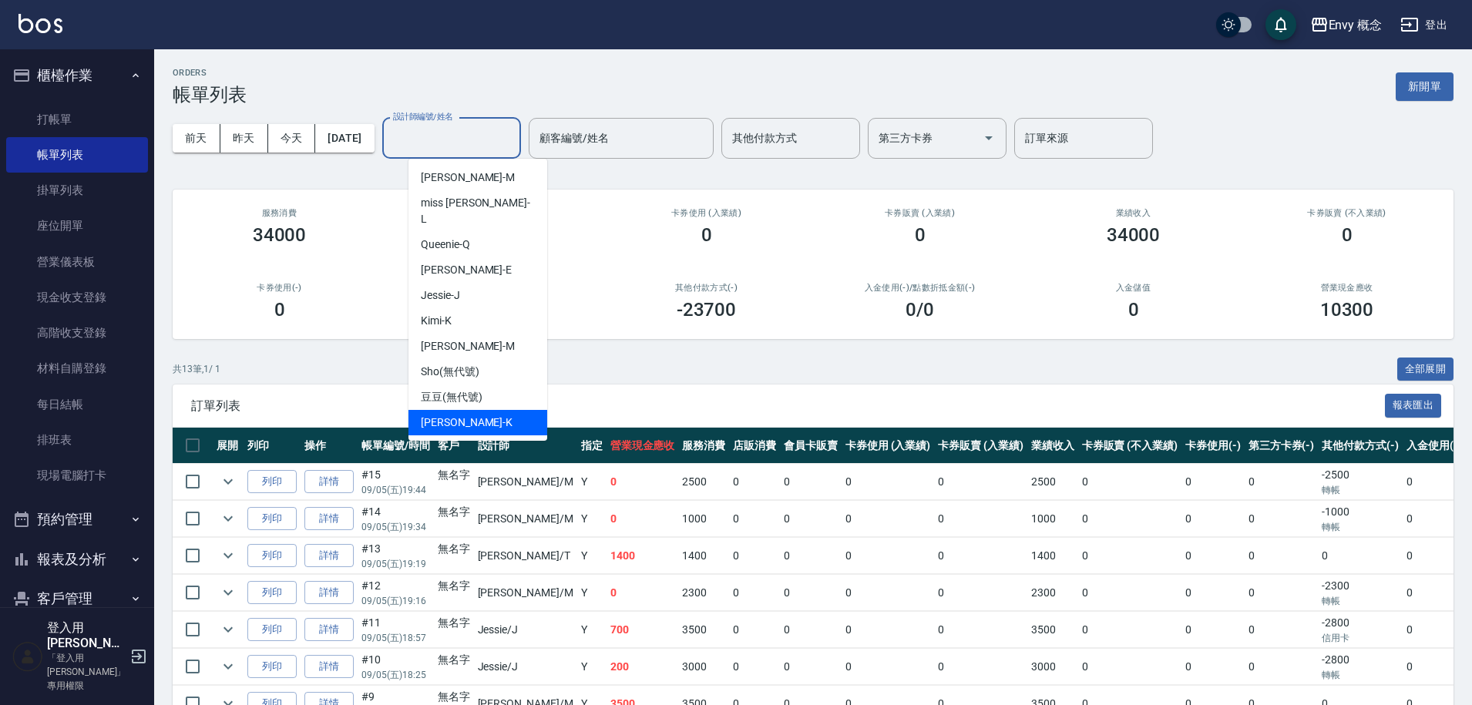
click at [482, 410] on div "Ken -K" at bounding box center [478, 422] width 139 height 25
type input "Ken-K"
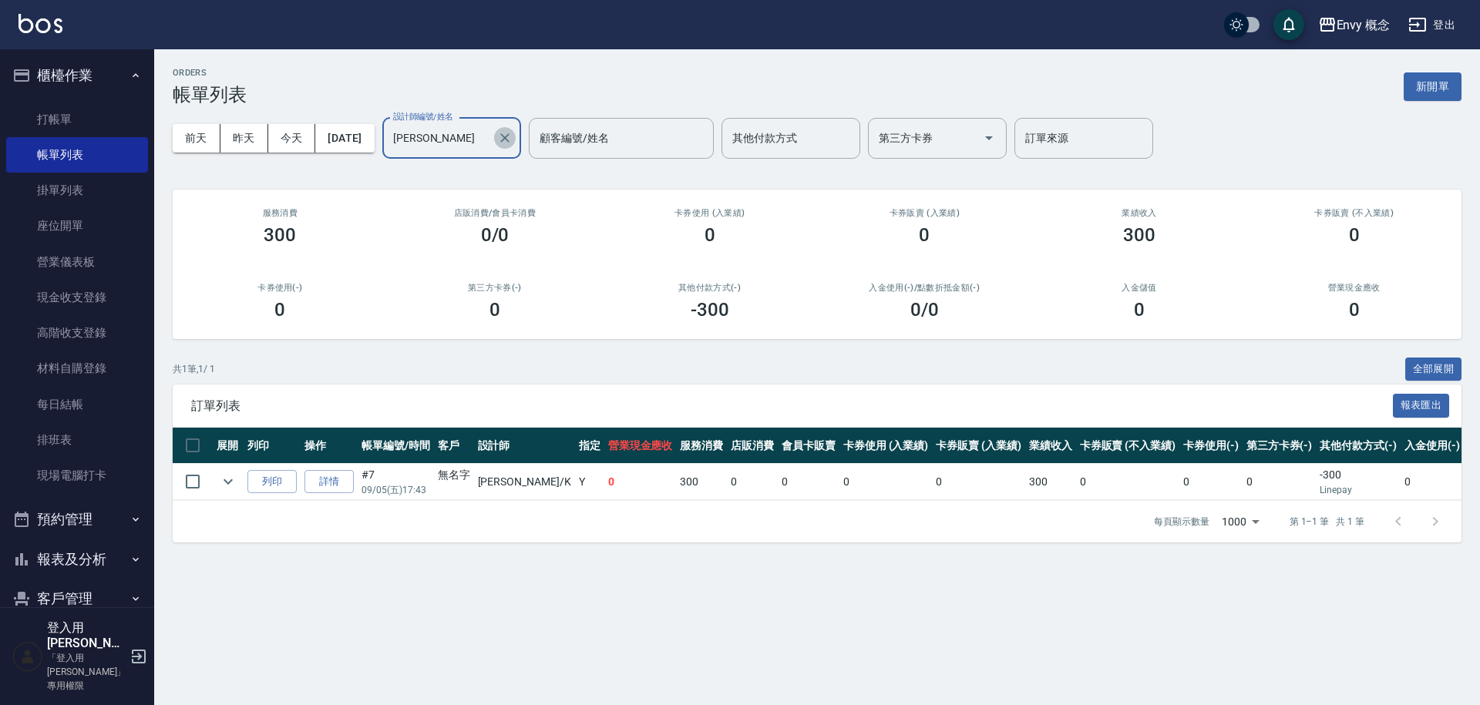
click at [513, 139] on icon "Clear" at bounding box center [504, 137] width 15 height 15
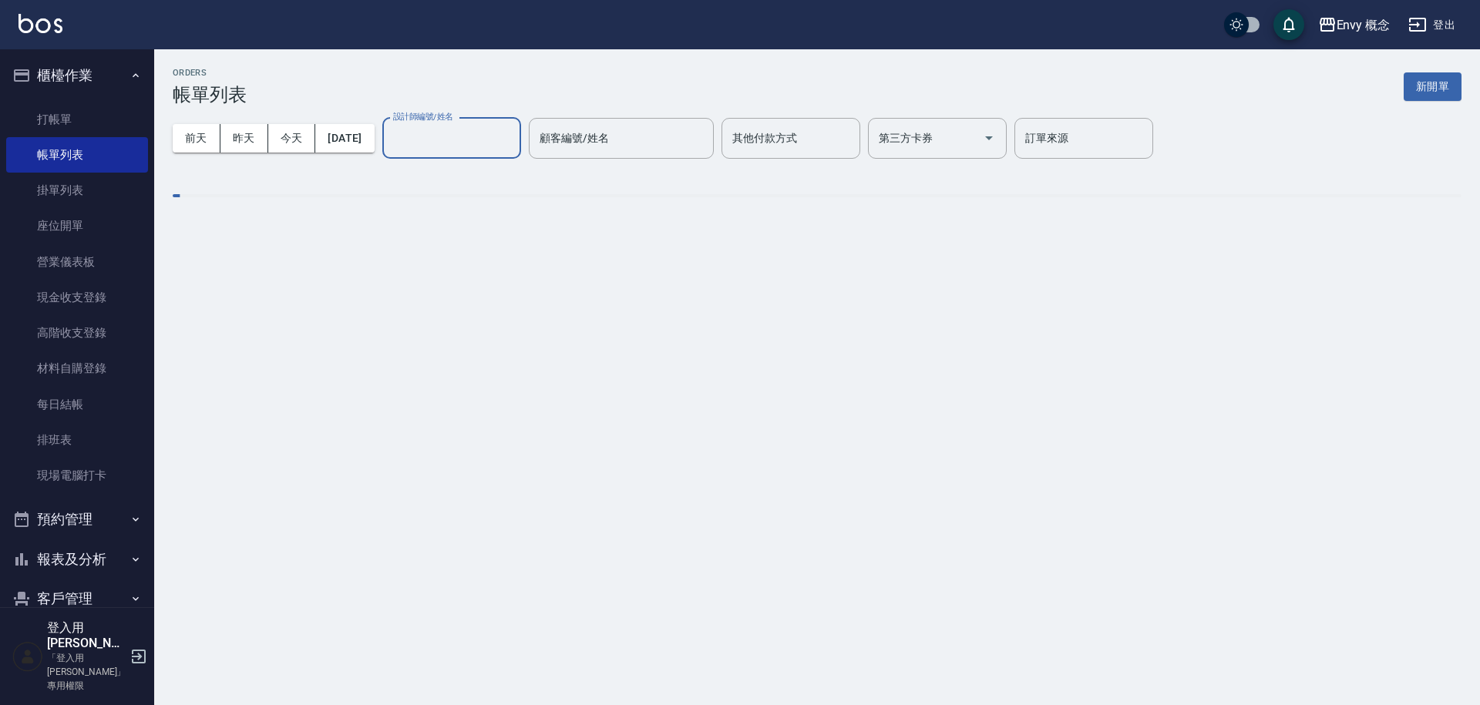
click at [489, 138] on input "設計師編號/姓名" at bounding box center [451, 138] width 125 height 27
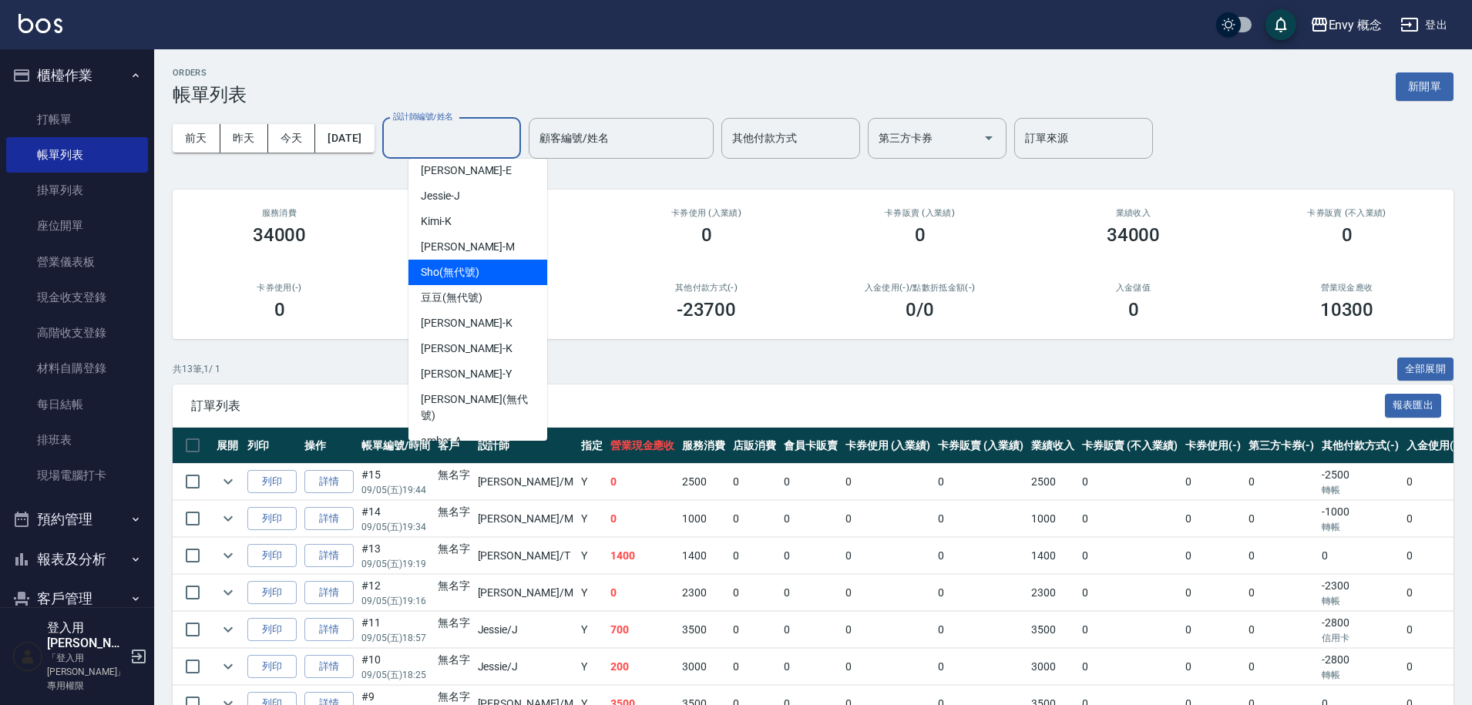
scroll to position [137, 0]
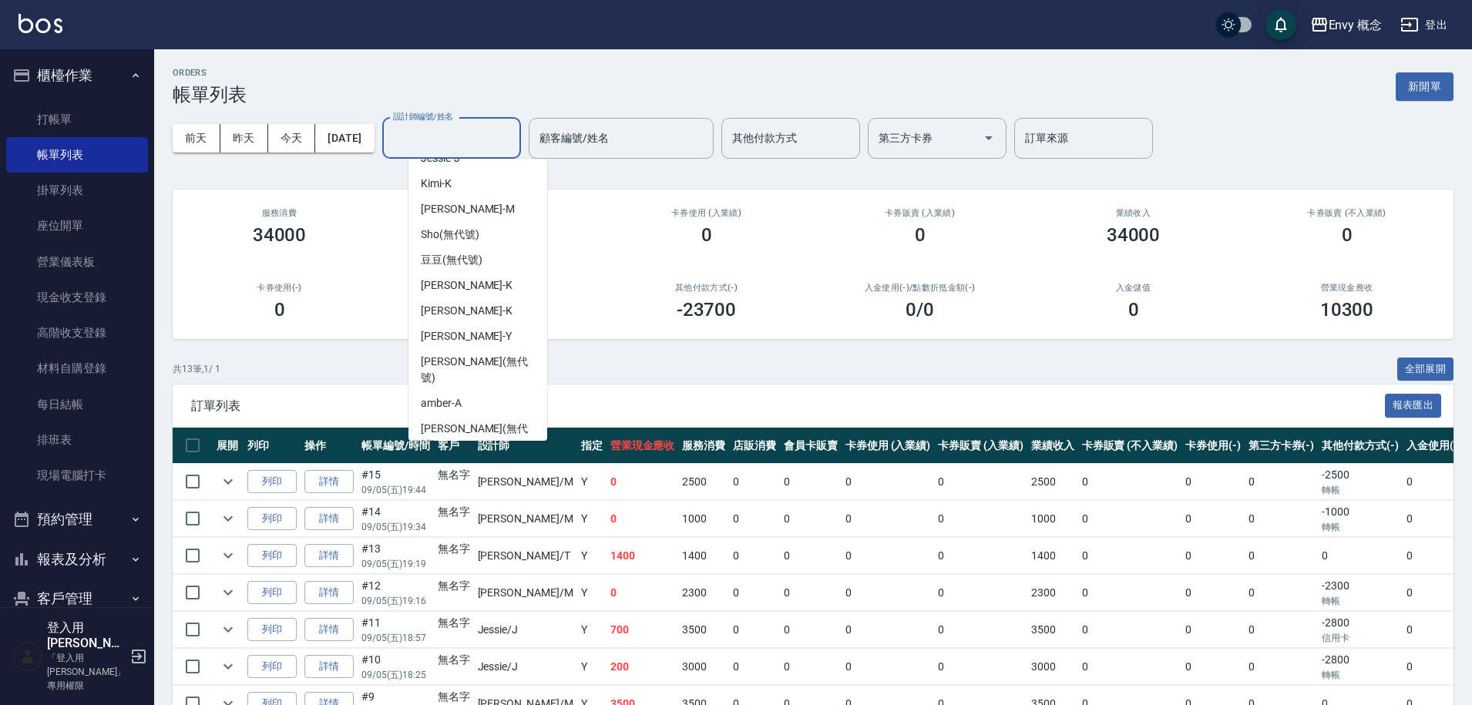
click at [483, 458] on div "Tim -T" at bounding box center [478, 470] width 139 height 25
type input "Tim-T"
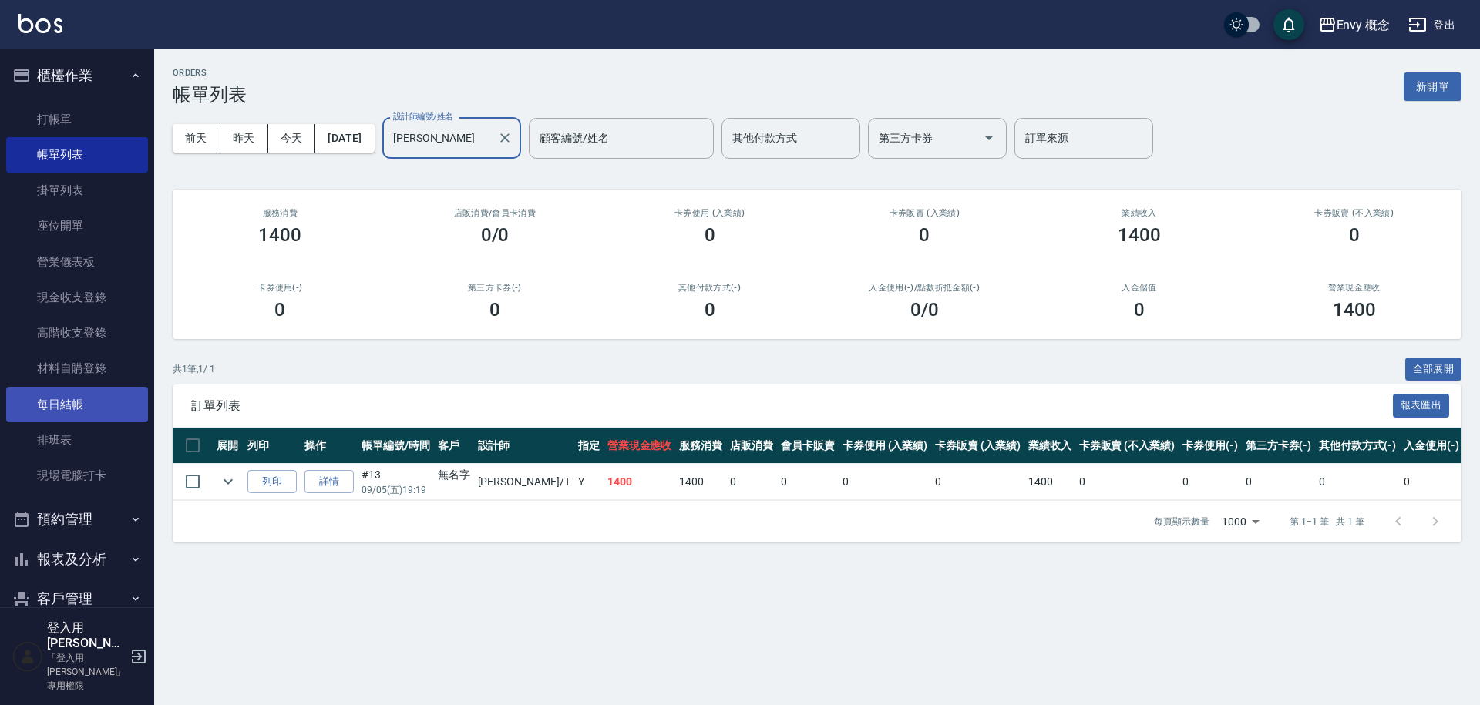
click at [72, 397] on link "每日結帳" at bounding box center [77, 404] width 142 height 35
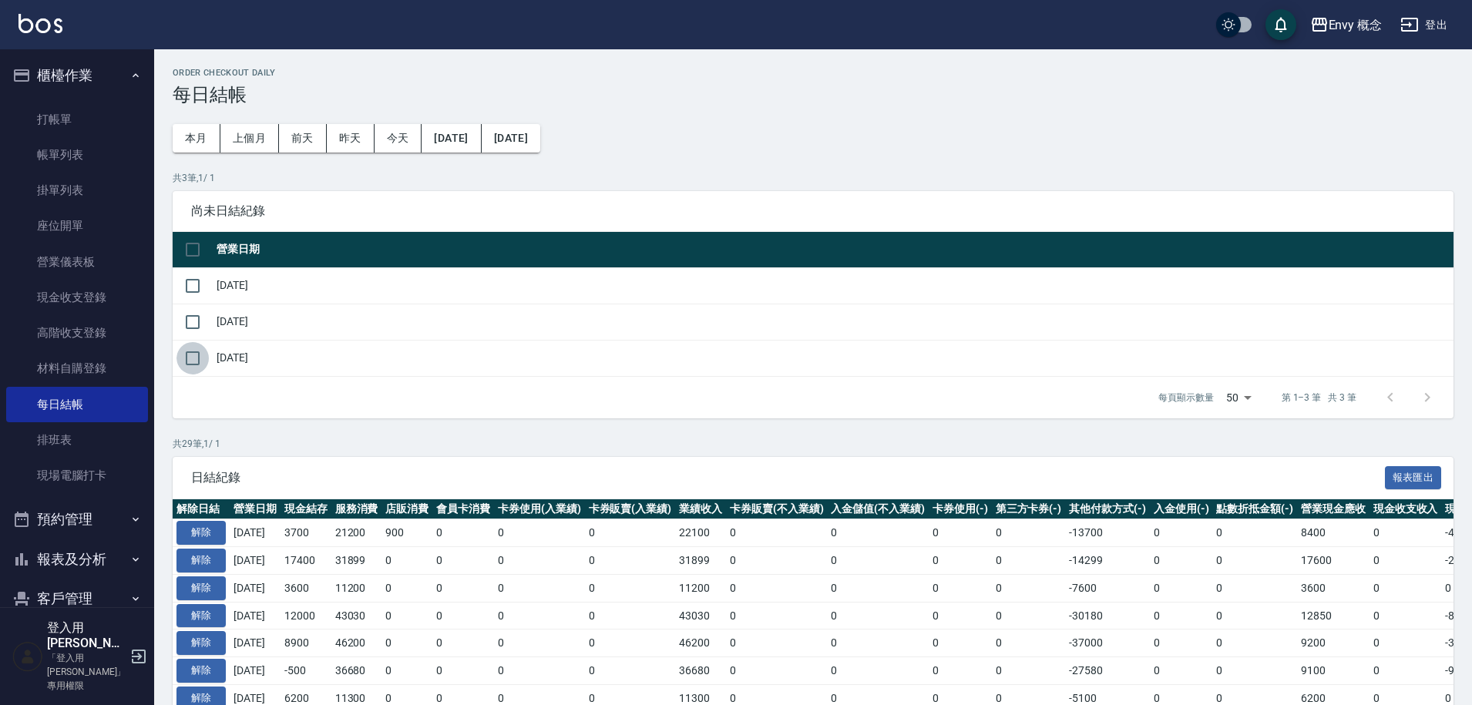
click at [195, 351] on input "checkbox" at bounding box center [193, 358] width 32 height 32
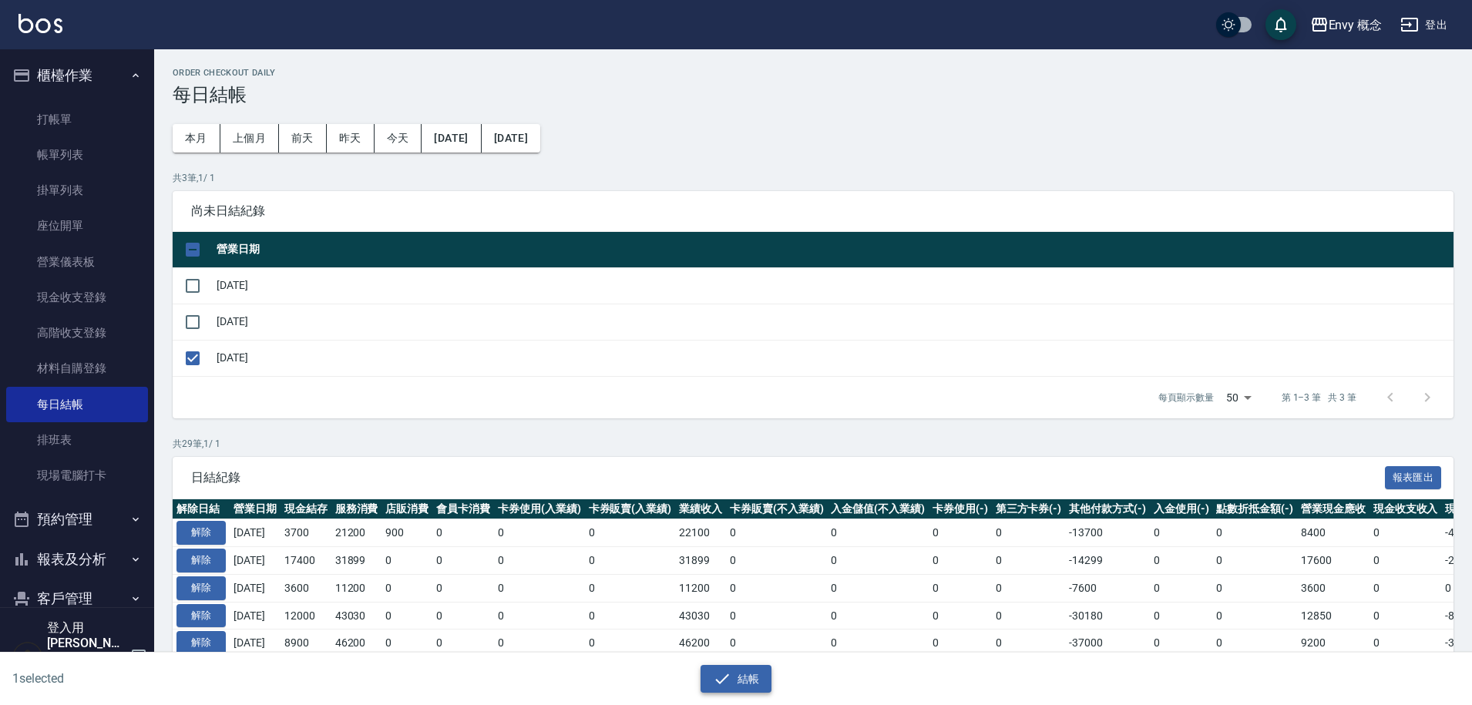
drag, startPoint x: 751, startPoint y: 675, endPoint x: 741, endPoint y: 674, distance: 10.0
click at [751, 676] on button "結帳" at bounding box center [737, 679] width 72 height 29
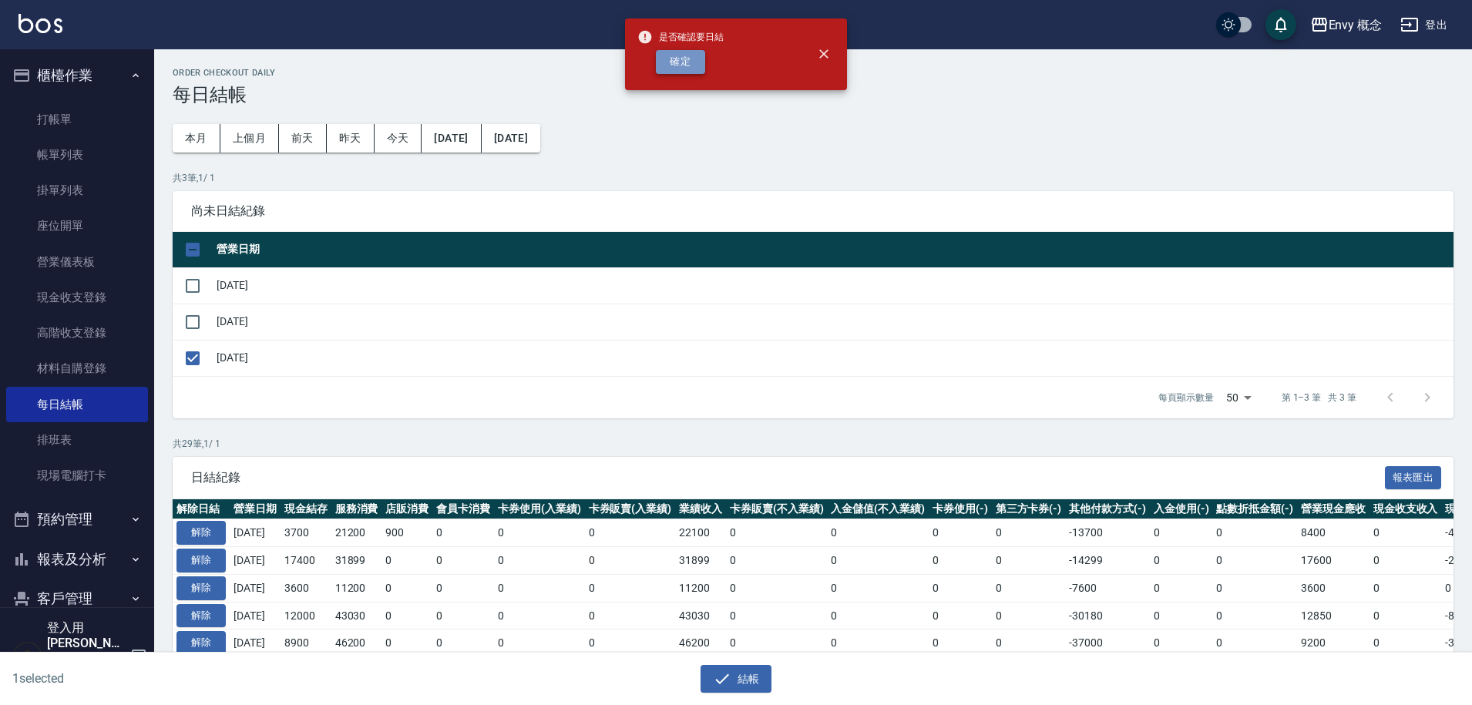
click at [688, 57] on button "確定" at bounding box center [680, 62] width 49 height 24
checkbox input "false"
